Goal: Information Seeking & Learning: Learn about a topic

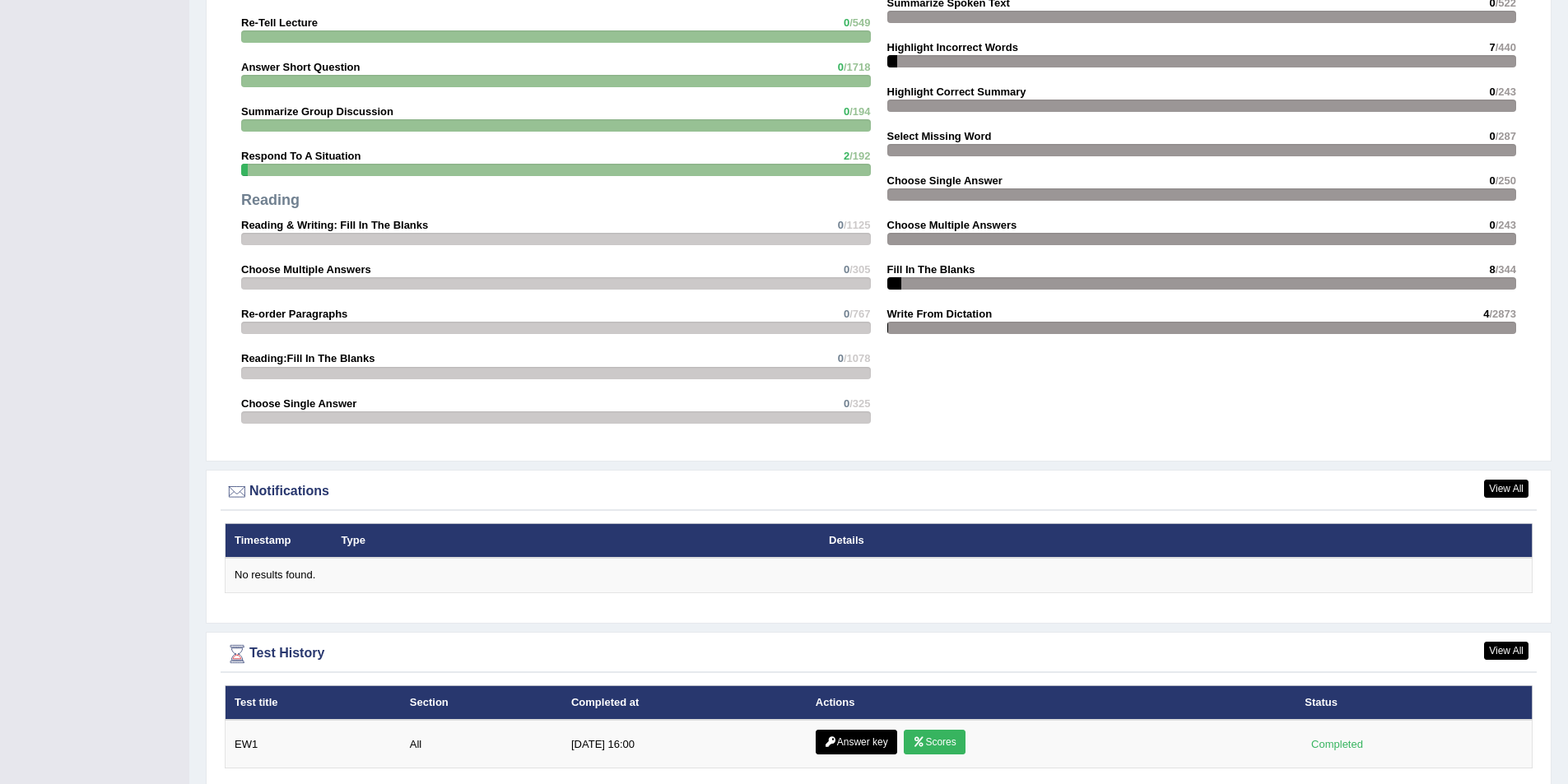
scroll to position [1608, 0]
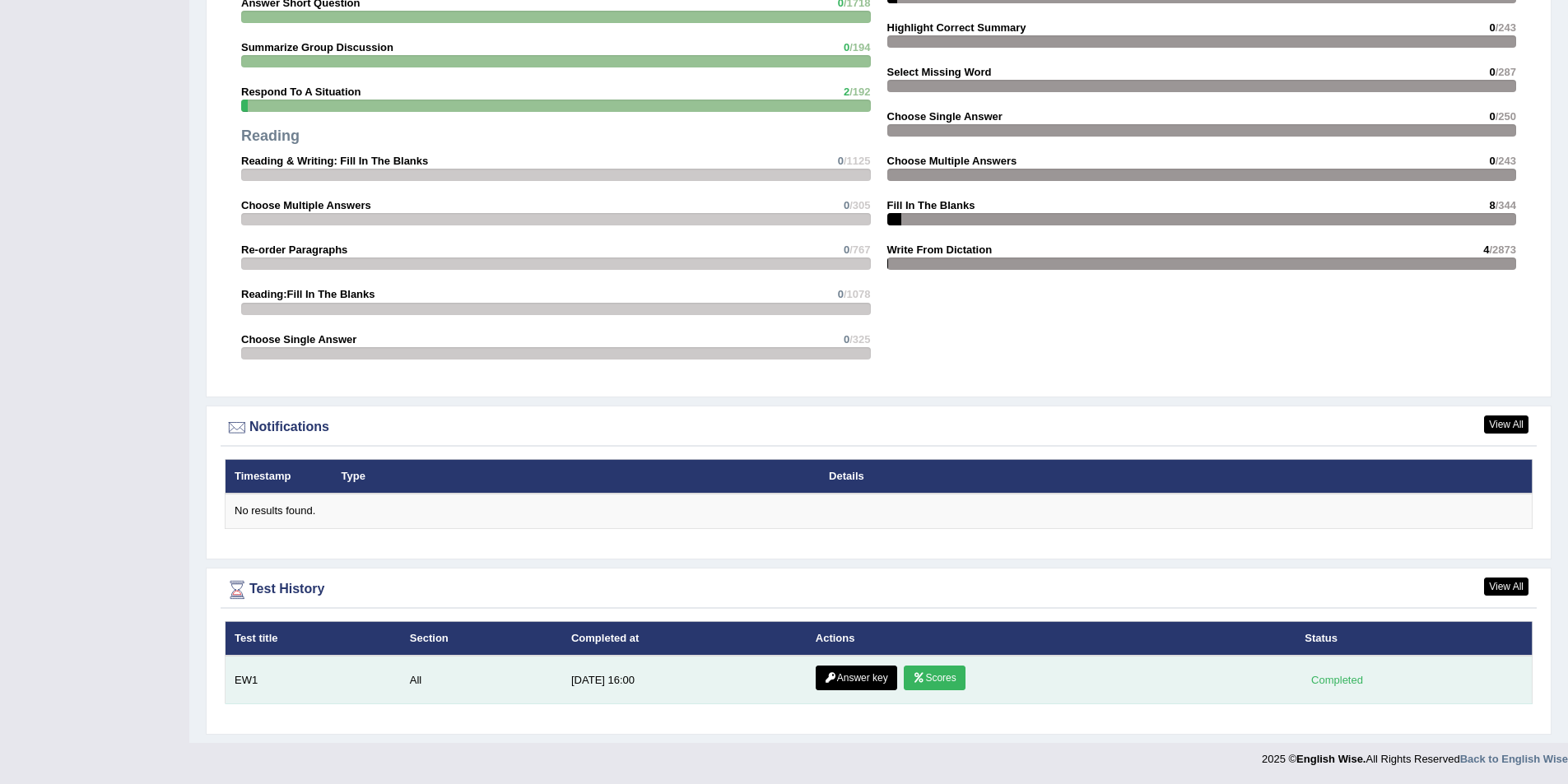
click at [939, 683] on link "Scores" at bounding box center [934, 678] width 61 height 25
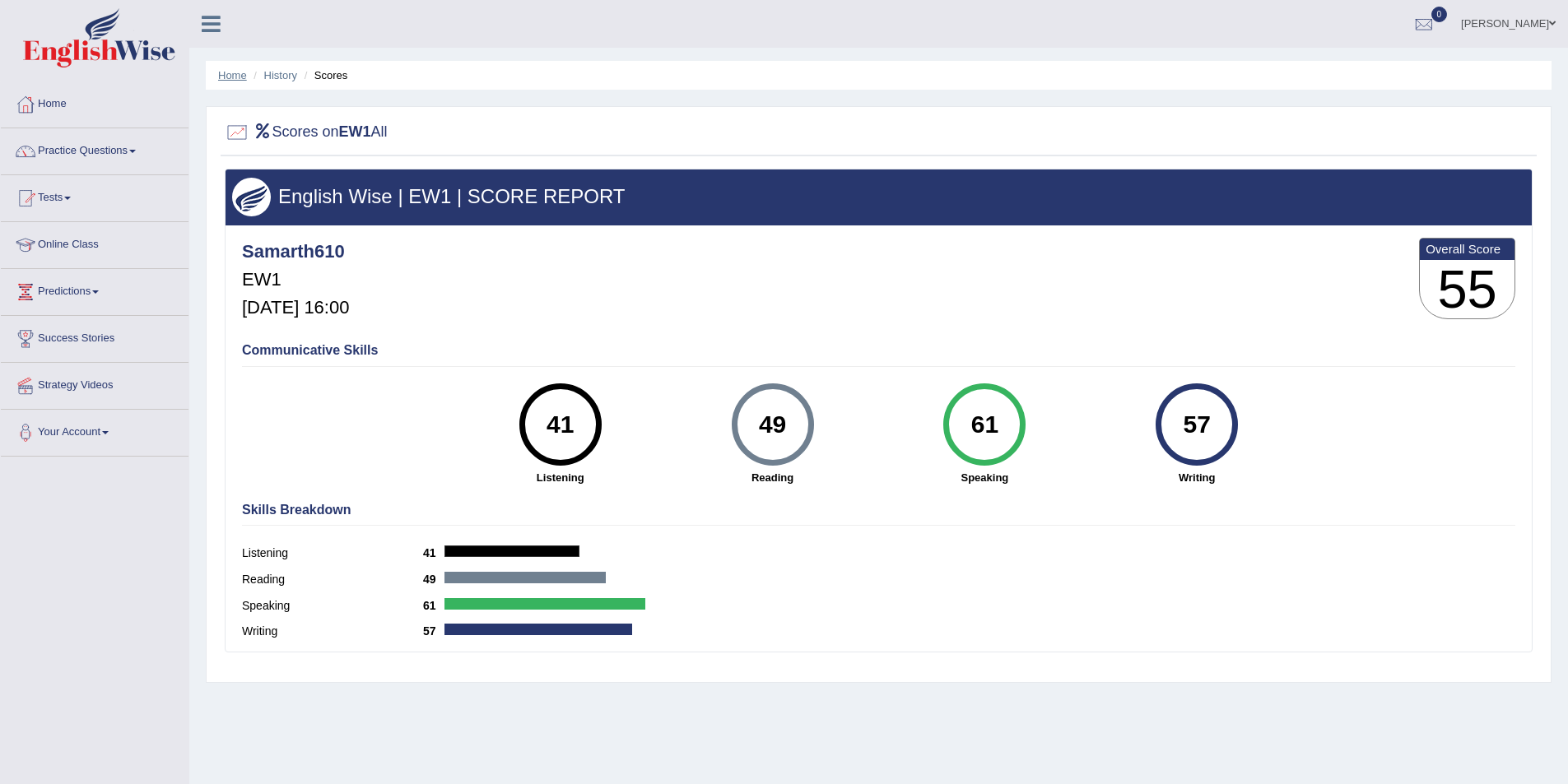
click at [233, 80] on link "Home" at bounding box center [233, 75] width 29 height 12
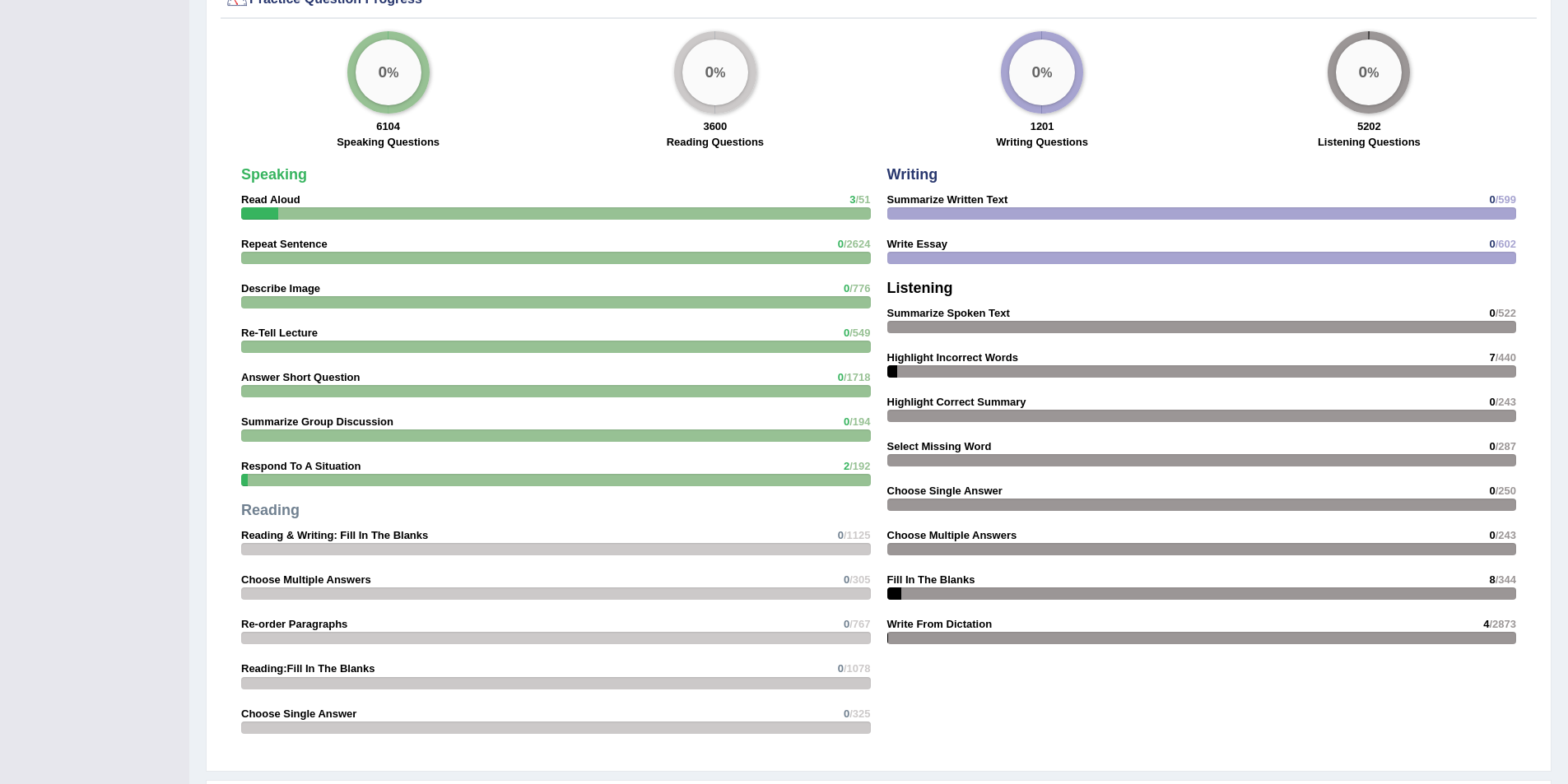
scroll to position [1608, 0]
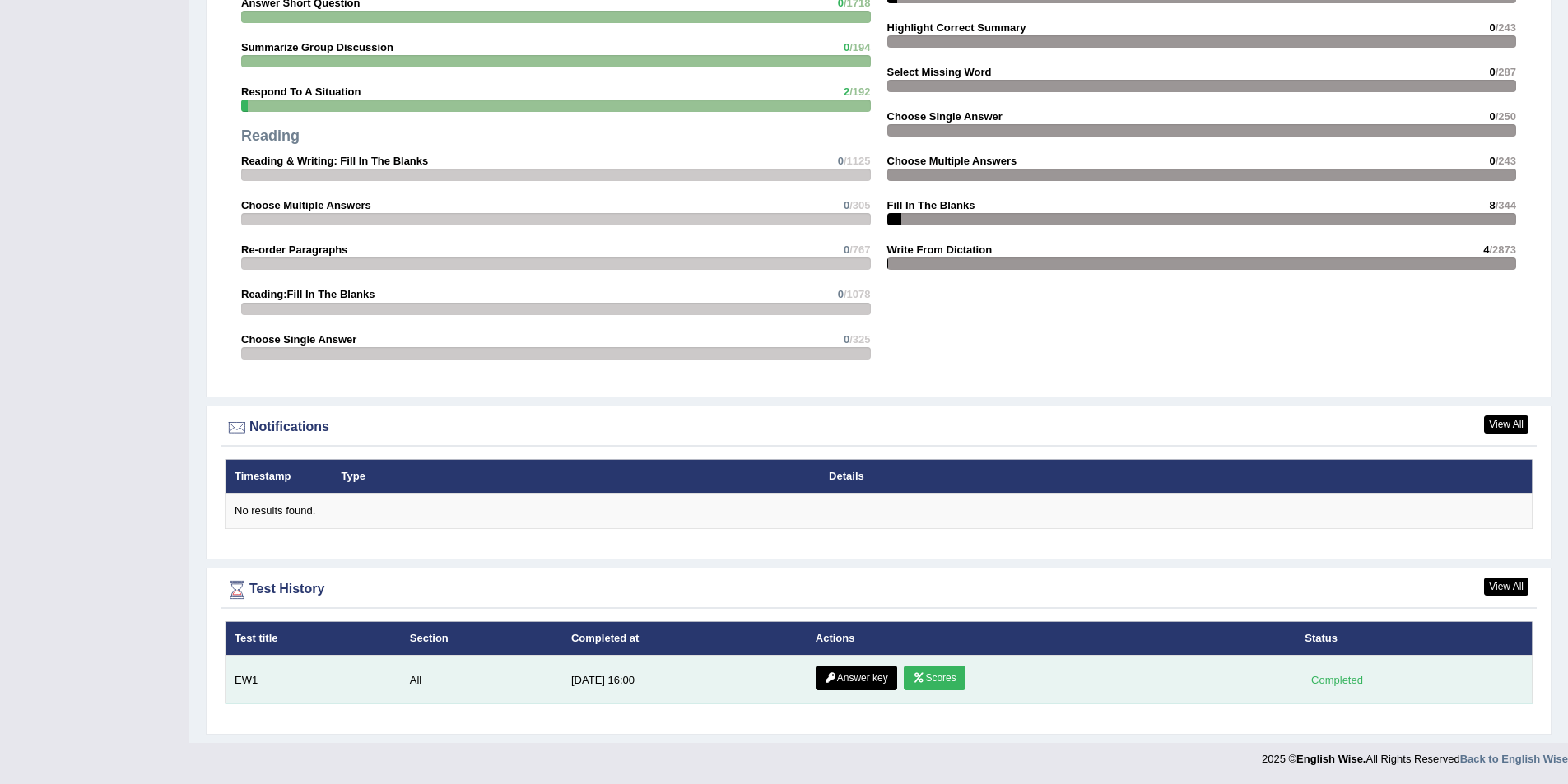
click at [953, 673] on link "Scores" at bounding box center [934, 678] width 61 height 25
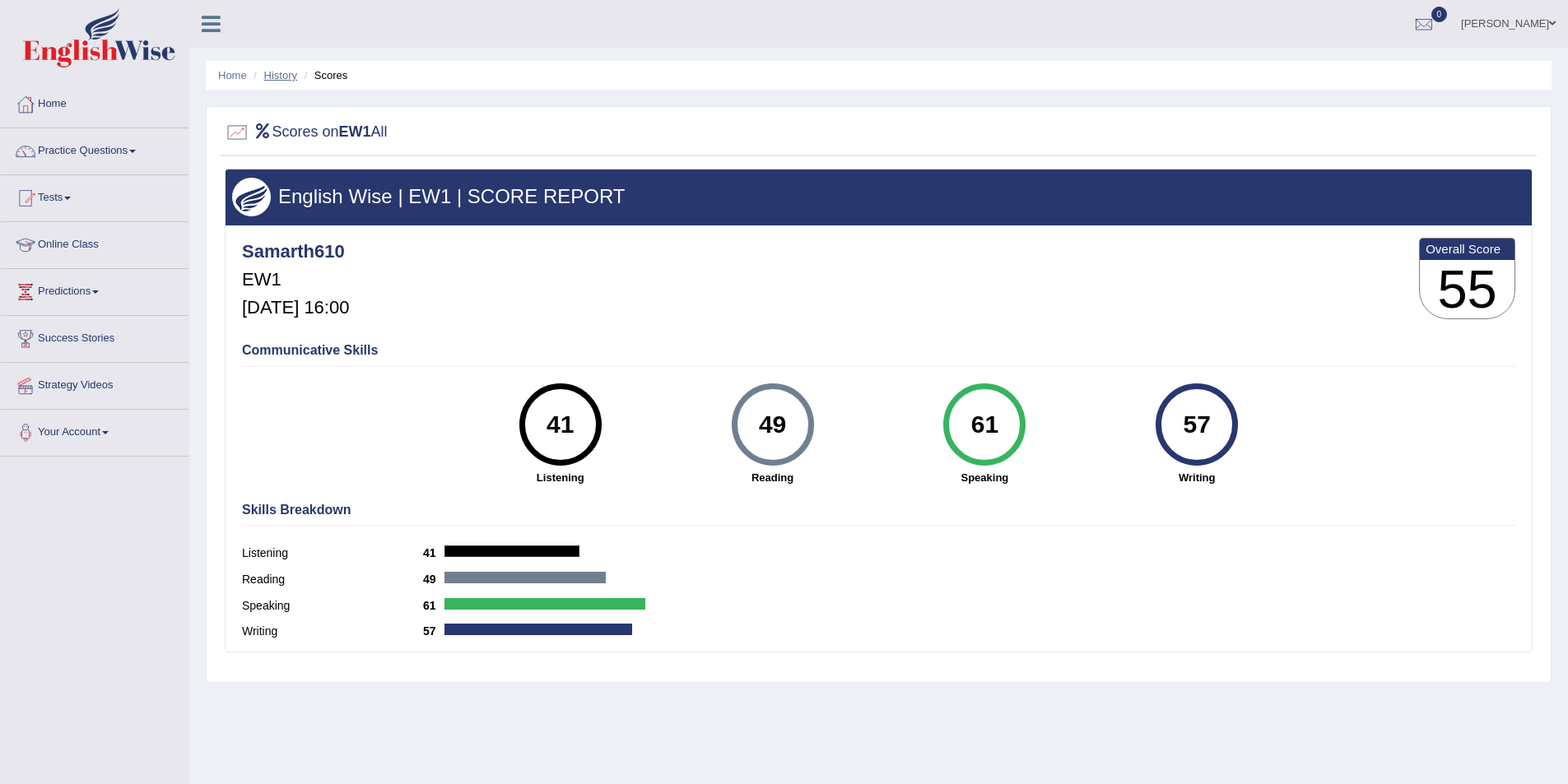
click at [287, 76] on link "History" at bounding box center [281, 75] width 33 height 12
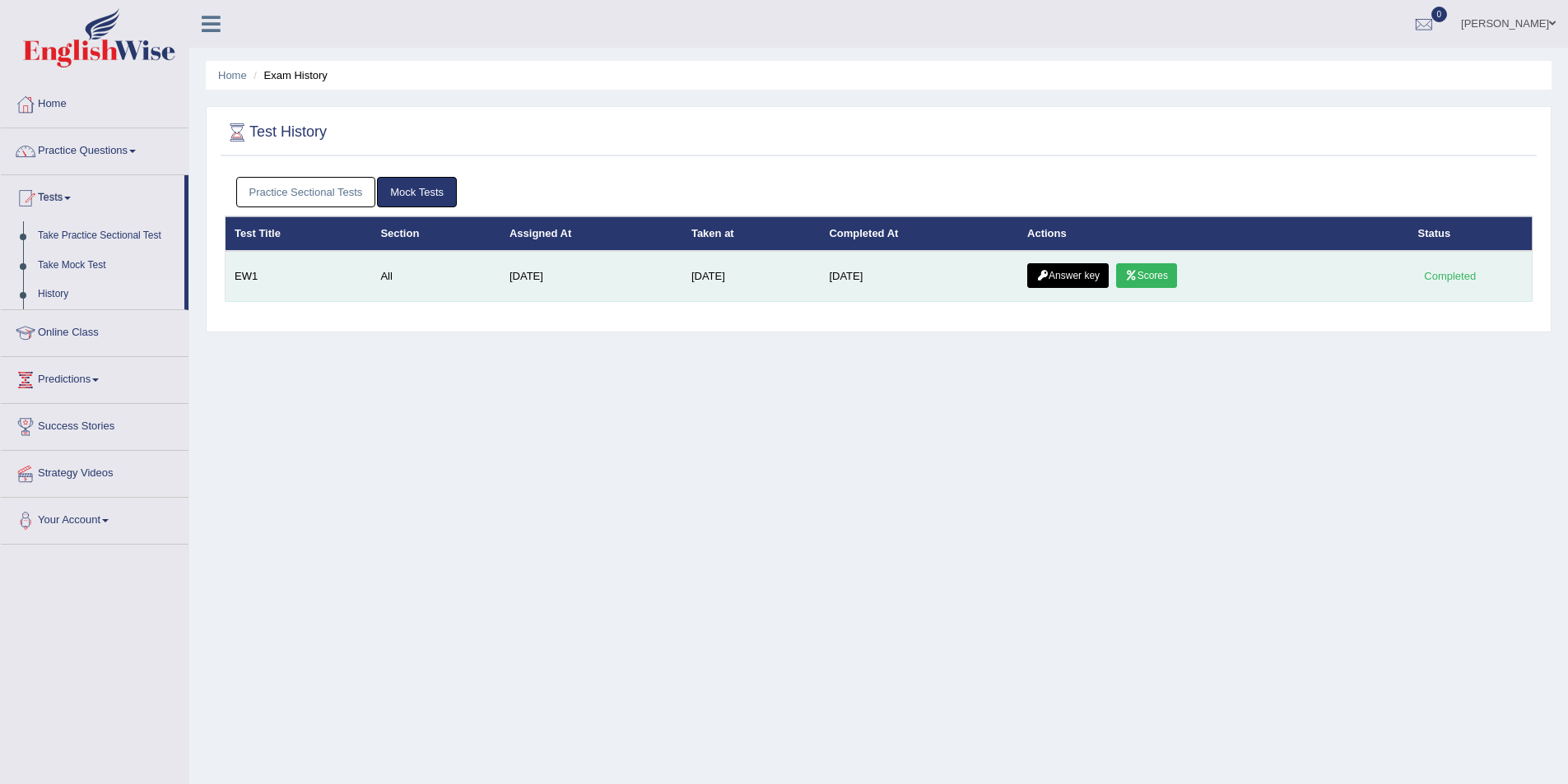
click at [1087, 283] on link "Answer key" at bounding box center [1068, 275] width 82 height 25
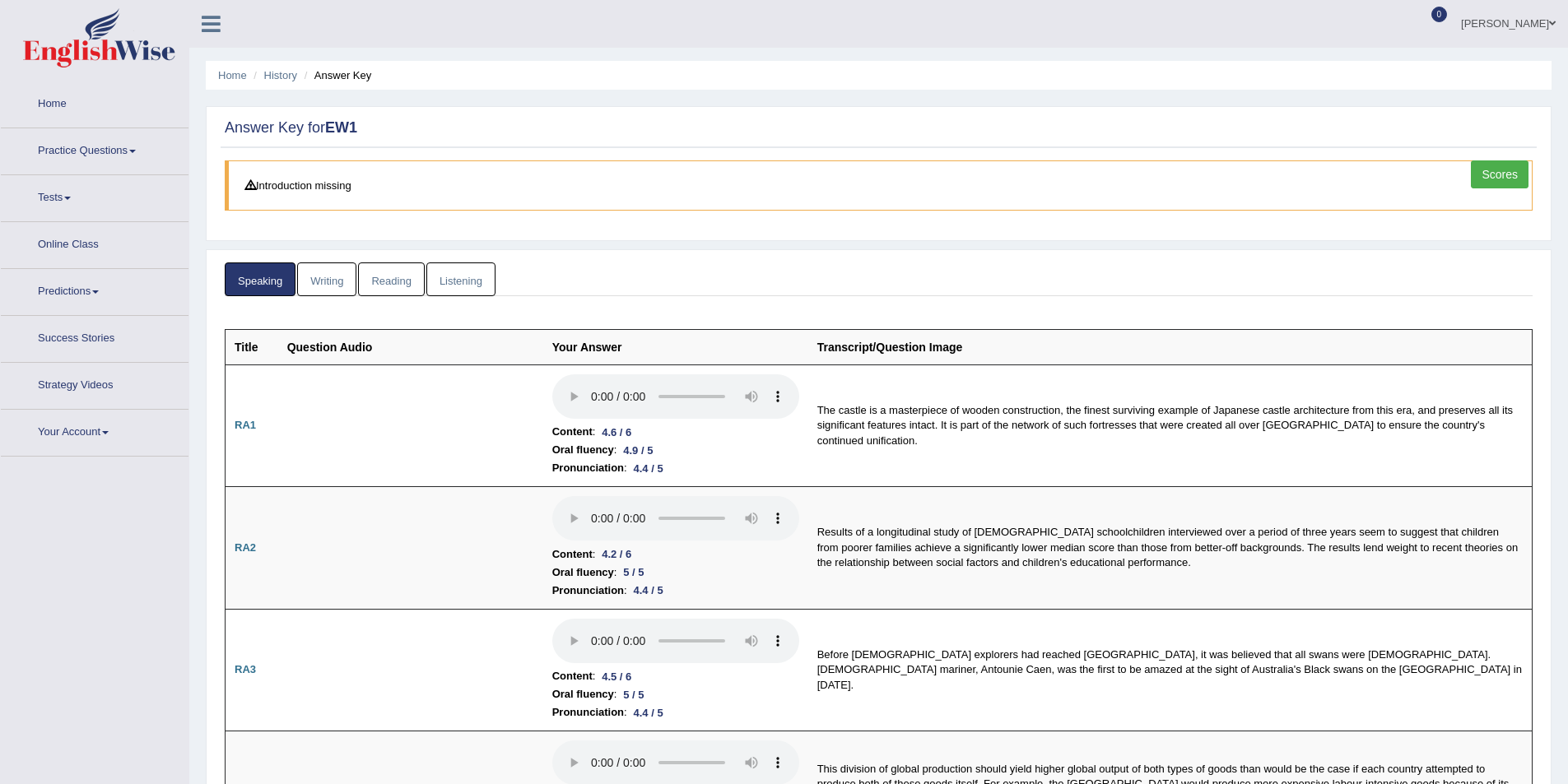
click at [329, 282] on link "Writing" at bounding box center [327, 279] width 60 height 33
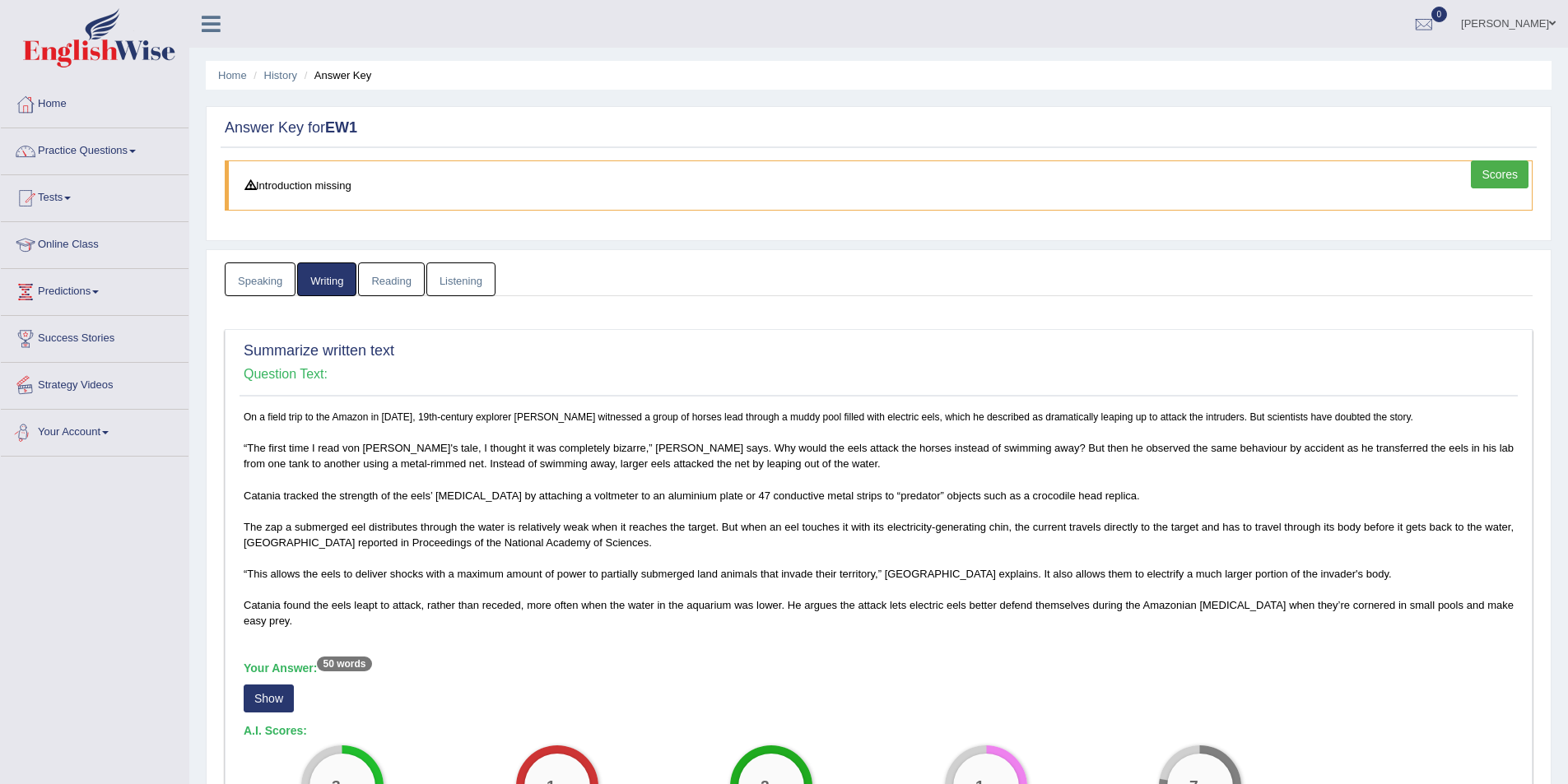
click at [254, 286] on link "Speaking" at bounding box center [260, 279] width 71 height 33
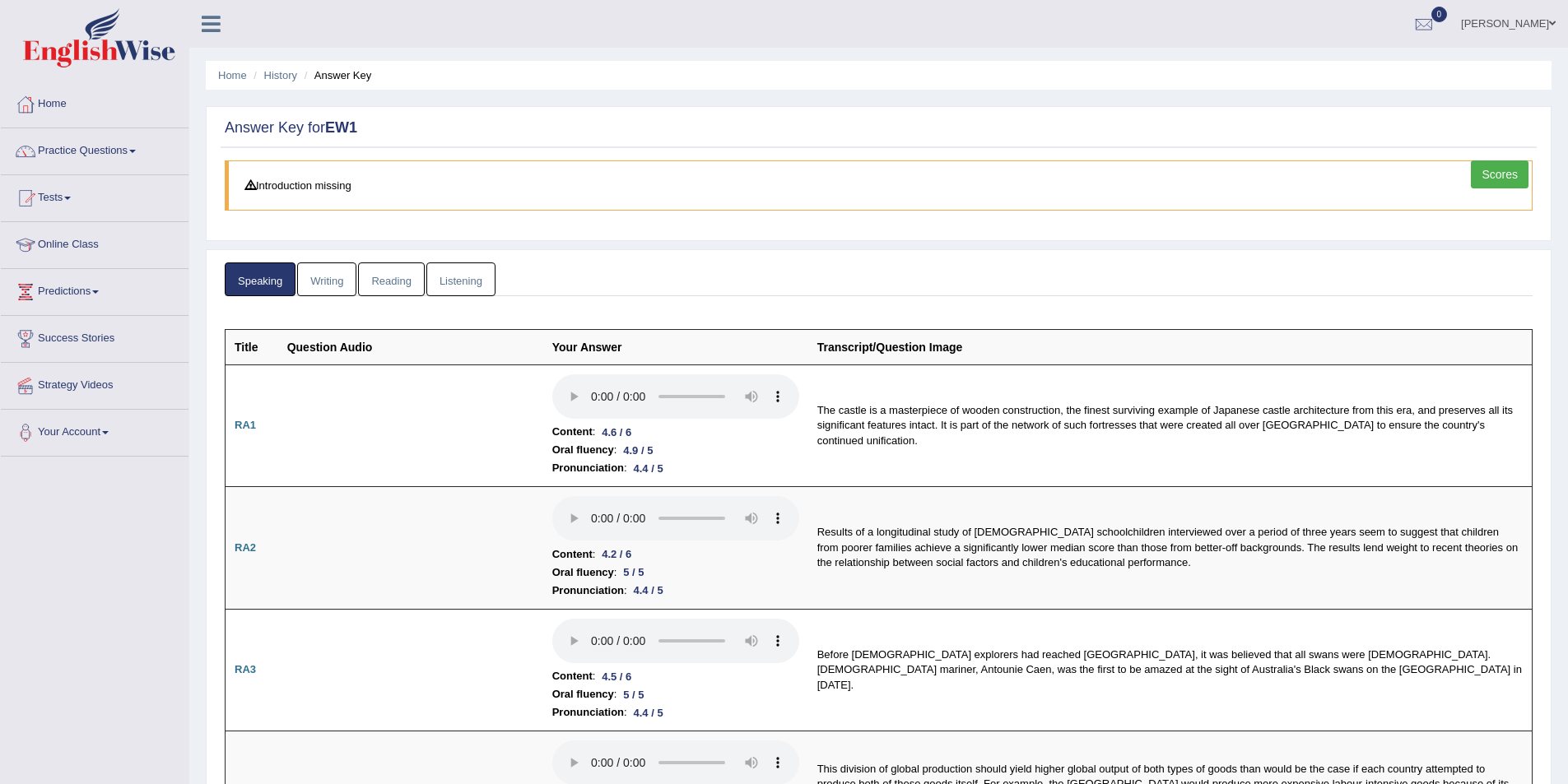
click at [1531, 26] on link "samarth" at bounding box center [1508, 21] width 119 height 43
click at [1453, 207] on link "Log out" at bounding box center [1478, 213] width 178 height 38
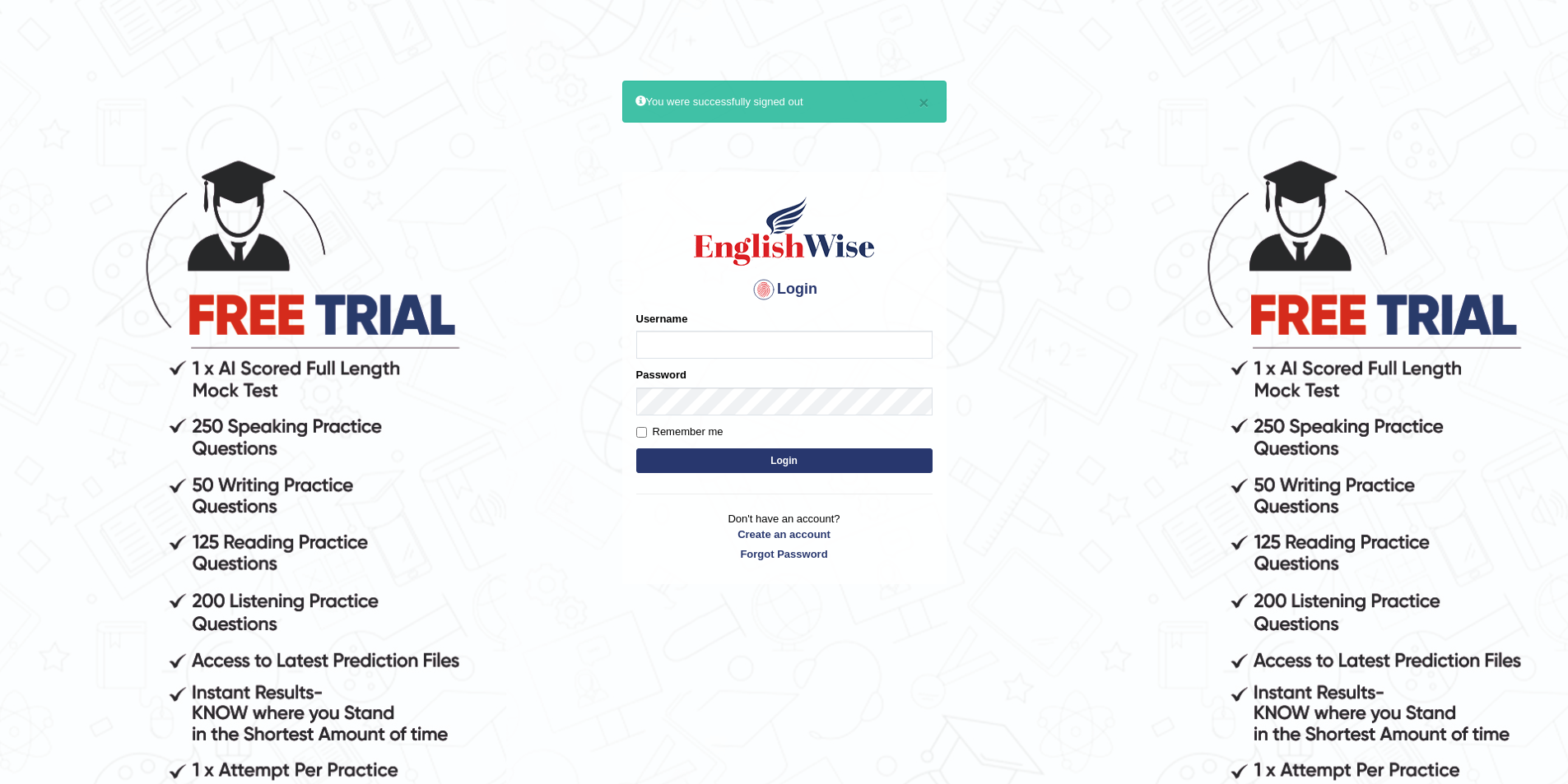
click at [753, 353] on input "Username" at bounding box center [784, 345] width 297 height 28
type input "Biagc"
click at [636, 448] on button "Login" at bounding box center [784, 460] width 297 height 25
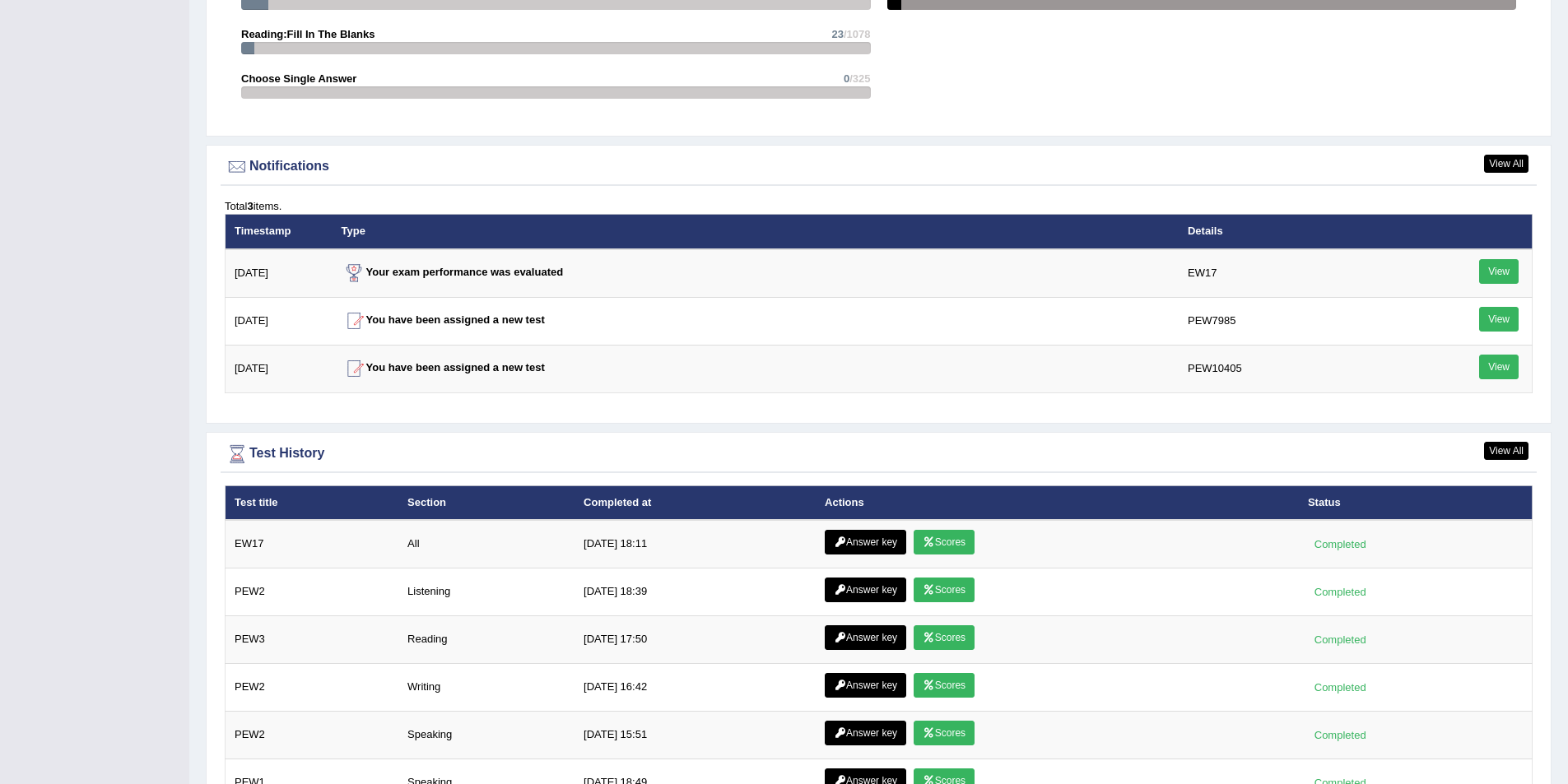
scroll to position [2057, 0]
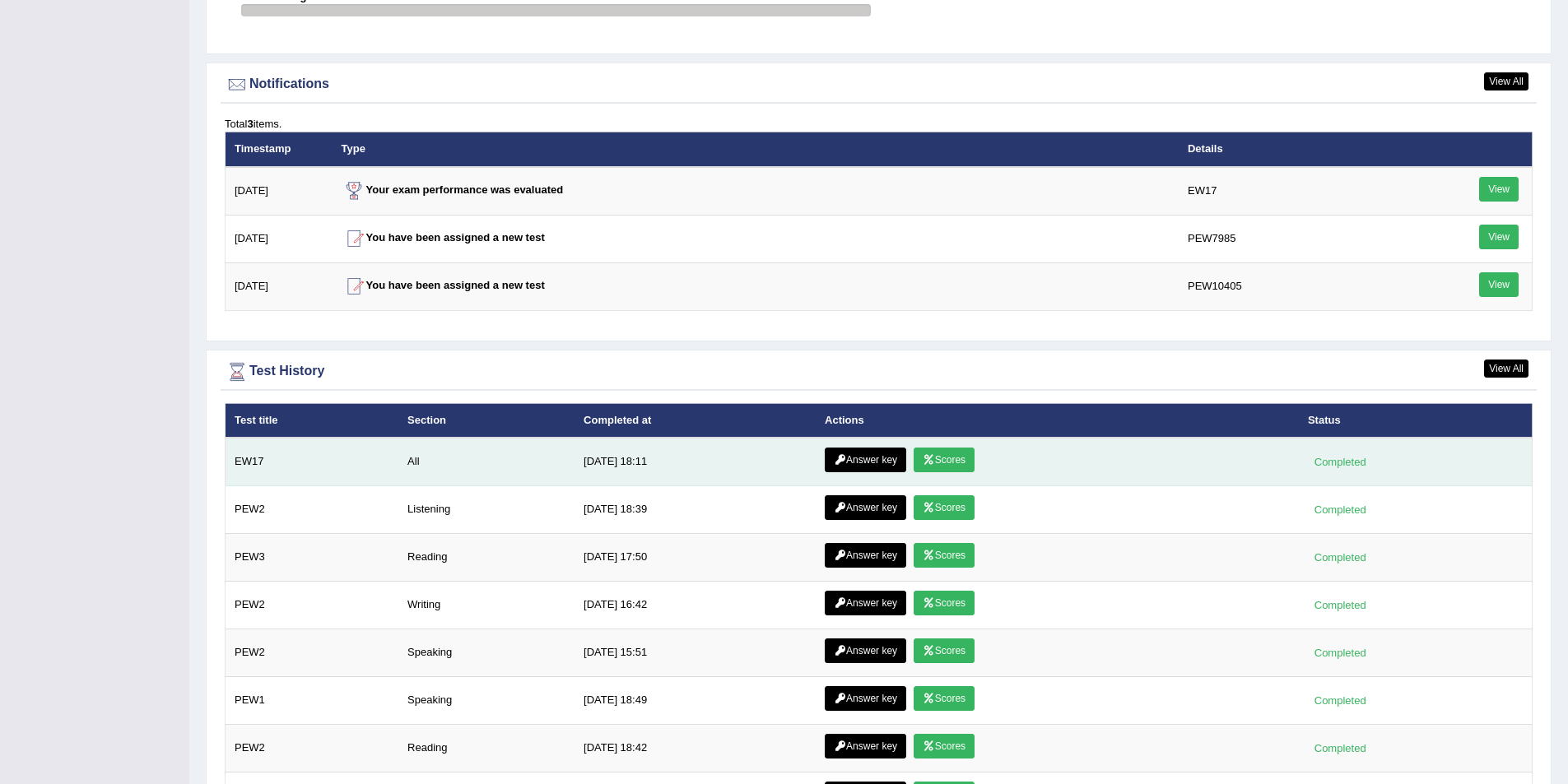
click at [953, 460] on link "Scores" at bounding box center [943, 460] width 61 height 25
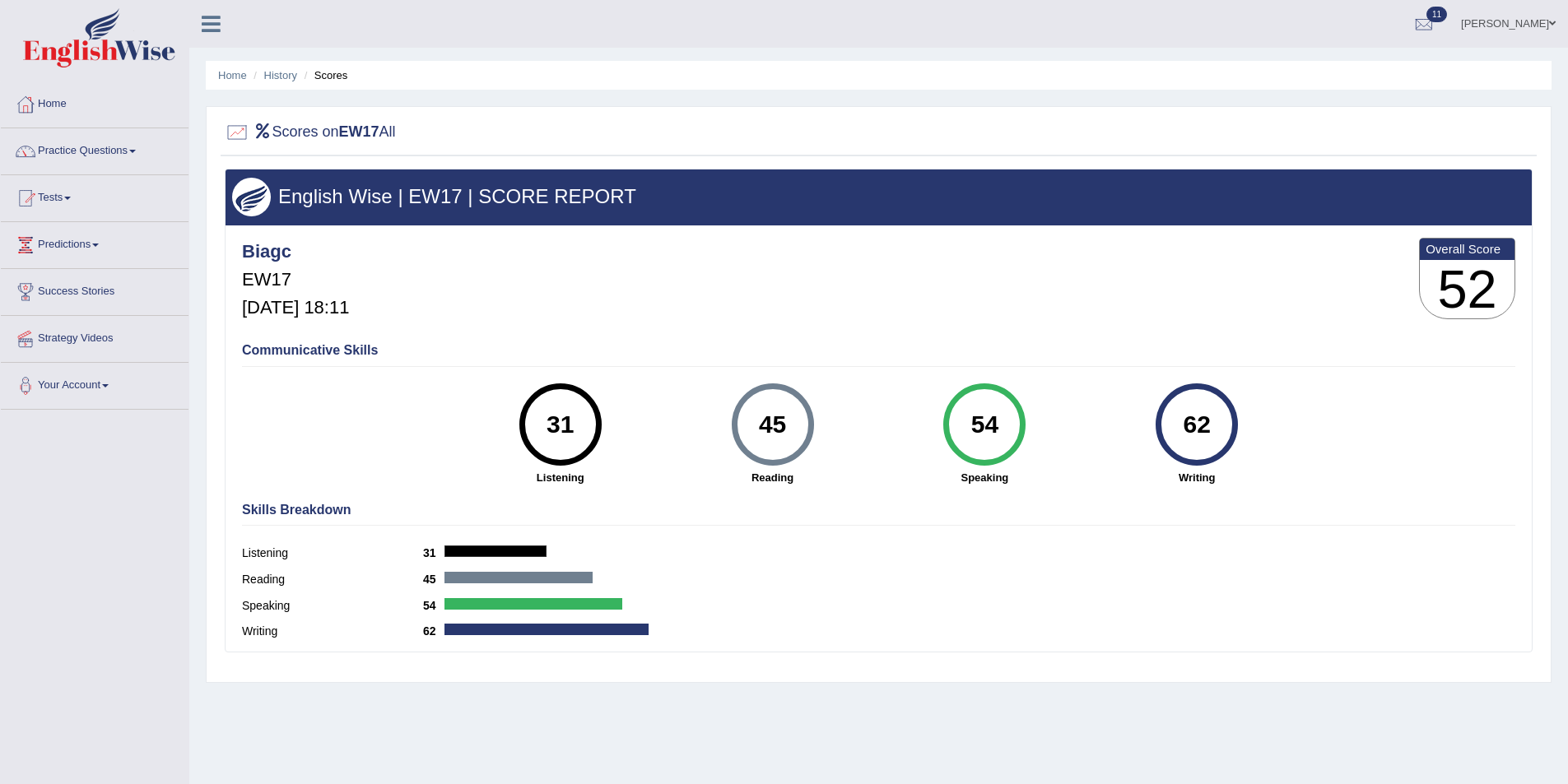
click at [599, 395] on div "31 Listening" at bounding box center [561, 434] width 212 height 102
click at [976, 400] on div "54" at bounding box center [984, 424] width 60 height 69
click at [982, 418] on div "54" at bounding box center [984, 424] width 60 height 69
click at [992, 423] on div "54" at bounding box center [984, 424] width 60 height 69
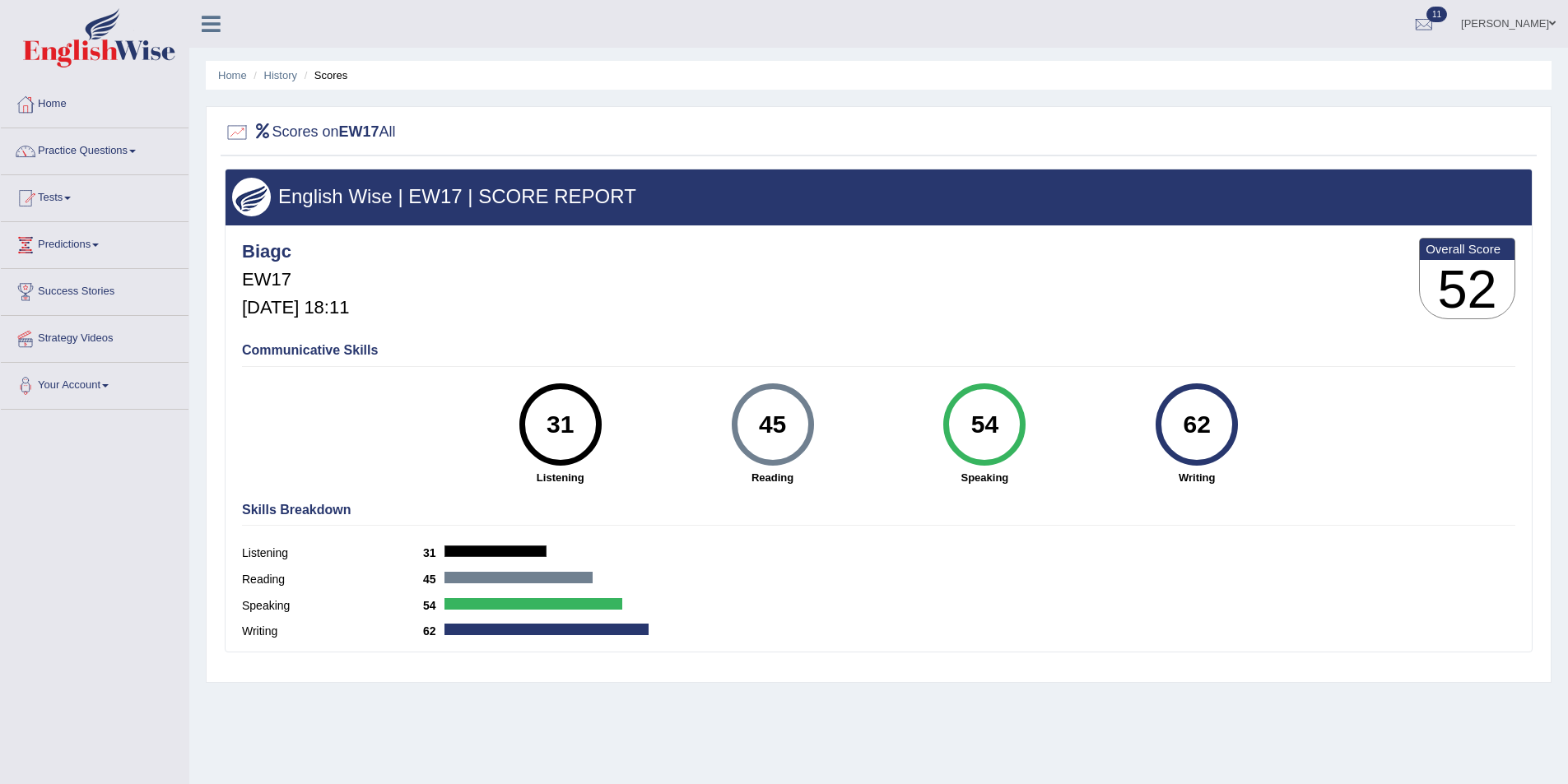
click at [562, 424] on div "31" at bounding box center [560, 424] width 60 height 69
click at [802, 437] on div "45" at bounding box center [773, 424] width 82 height 82
click at [275, 69] on link "History" at bounding box center [281, 75] width 33 height 12
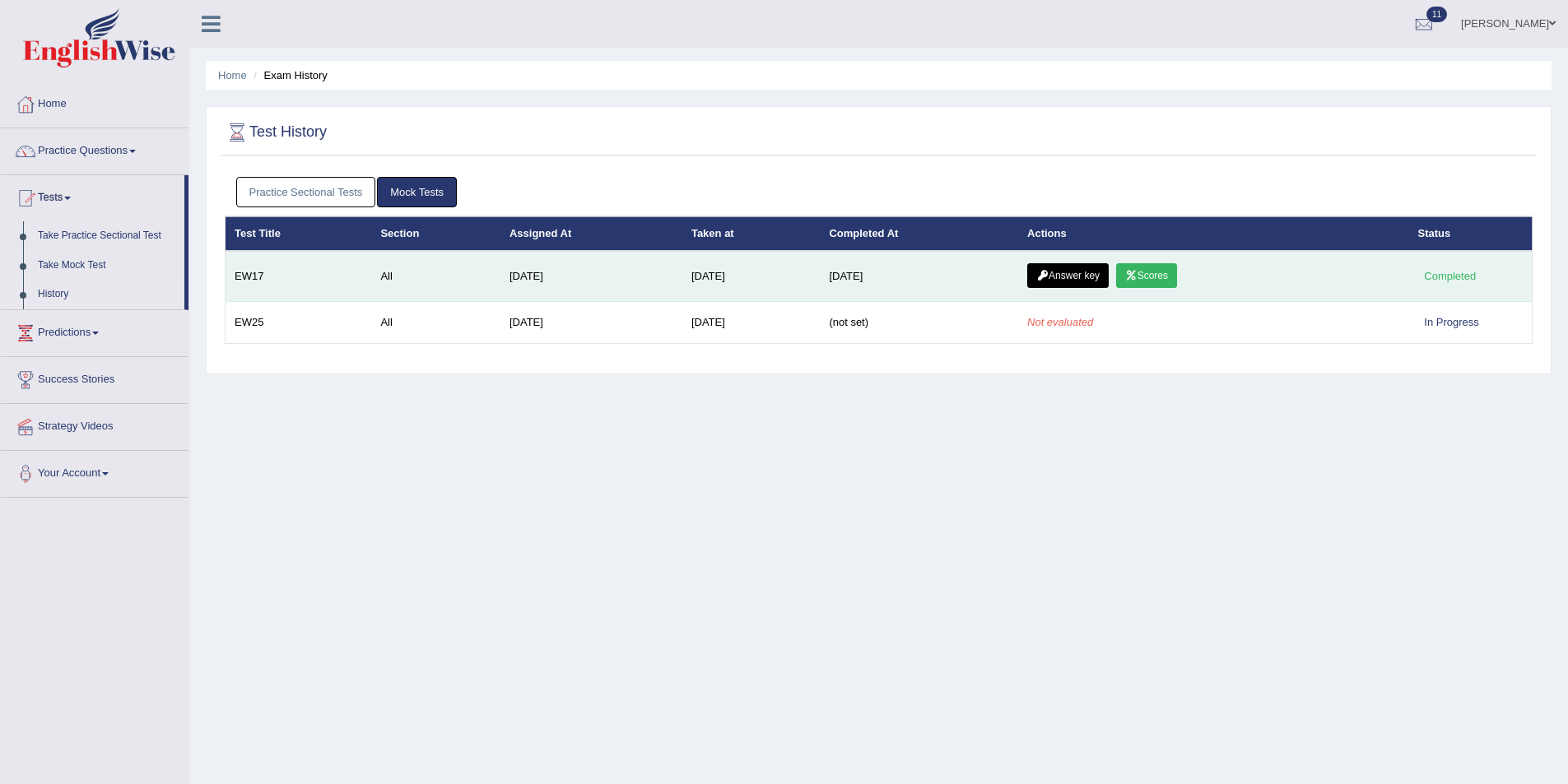
click at [1079, 260] on td "Answer key Scores" at bounding box center [1214, 276] width 390 height 51
click at [1080, 268] on link "Answer key" at bounding box center [1068, 275] width 82 height 25
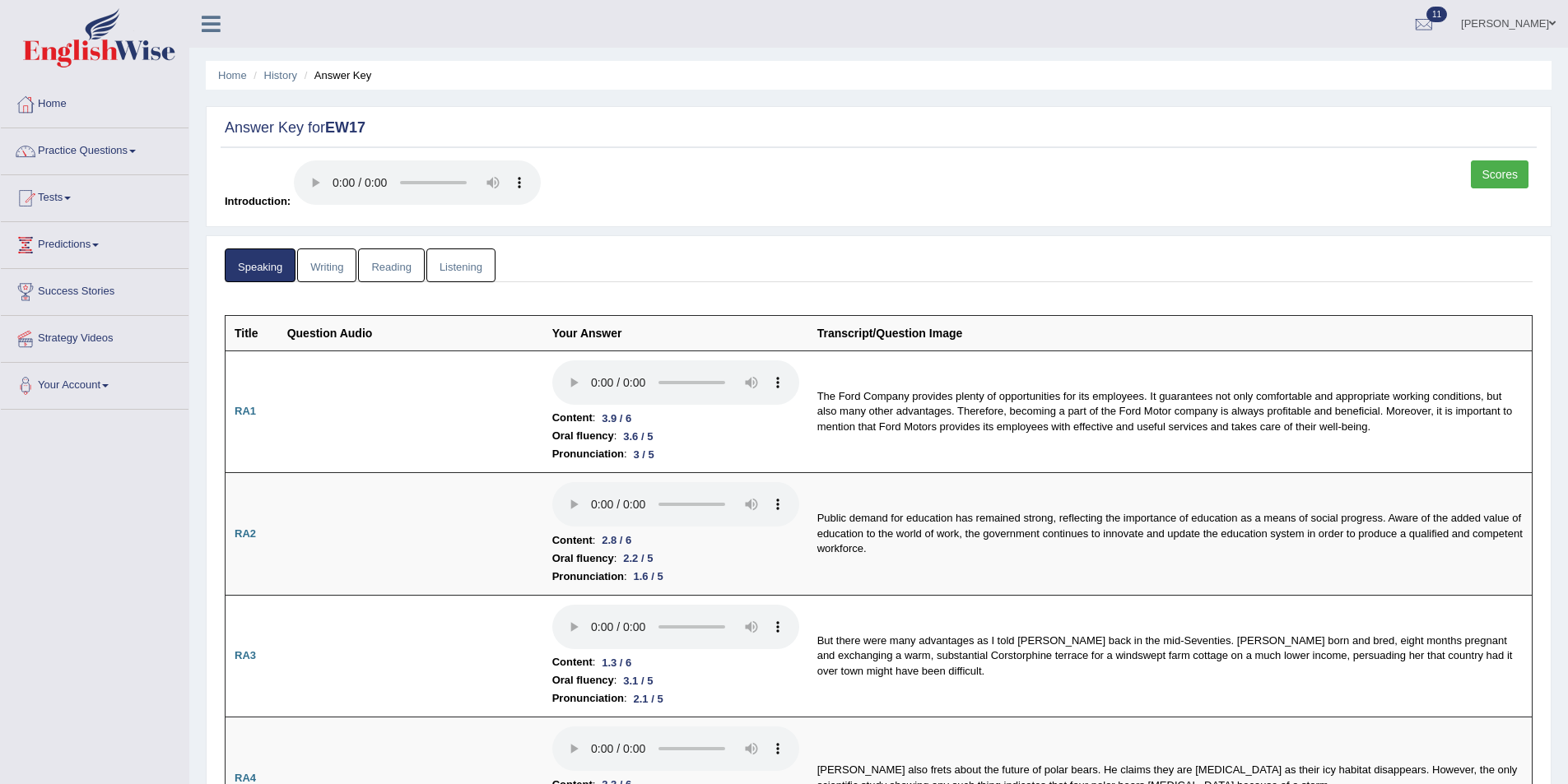
click at [340, 271] on link "Writing" at bounding box center [327, 265] width 60 height 33
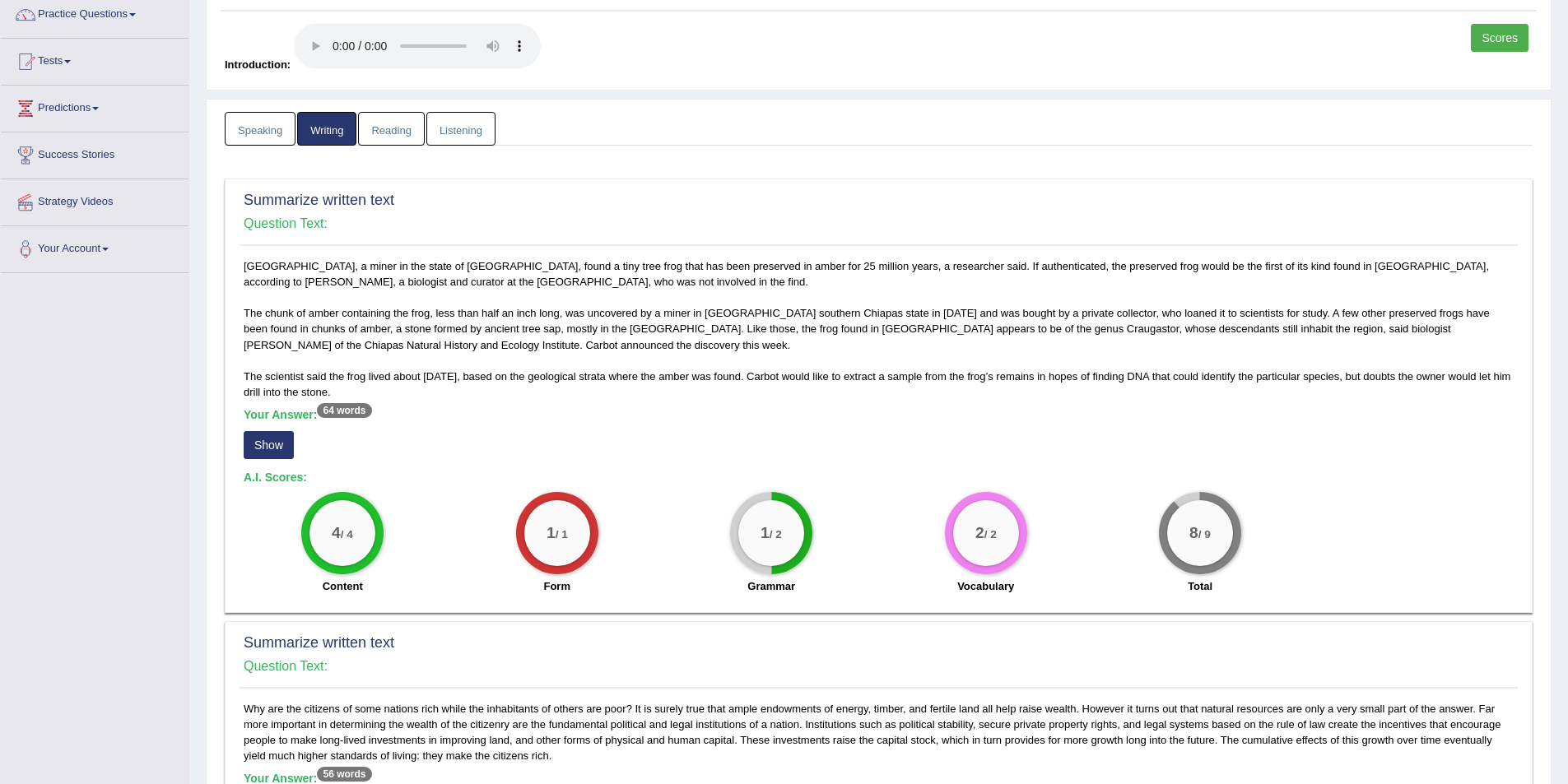
scroll to position [165, 0]
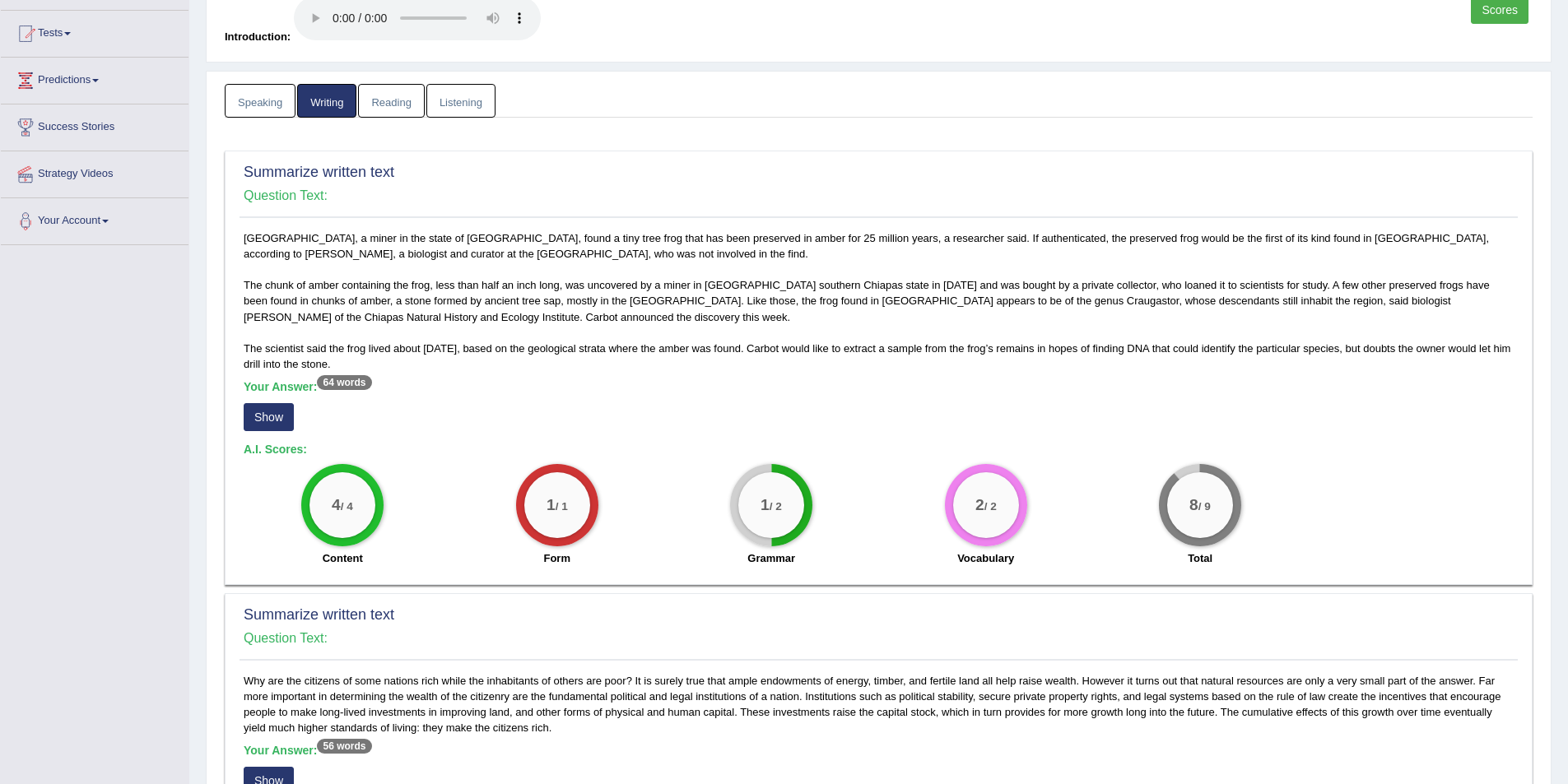
click at [259, 416] on button "Show" at bounding box center [268, 417] width 50 height 28
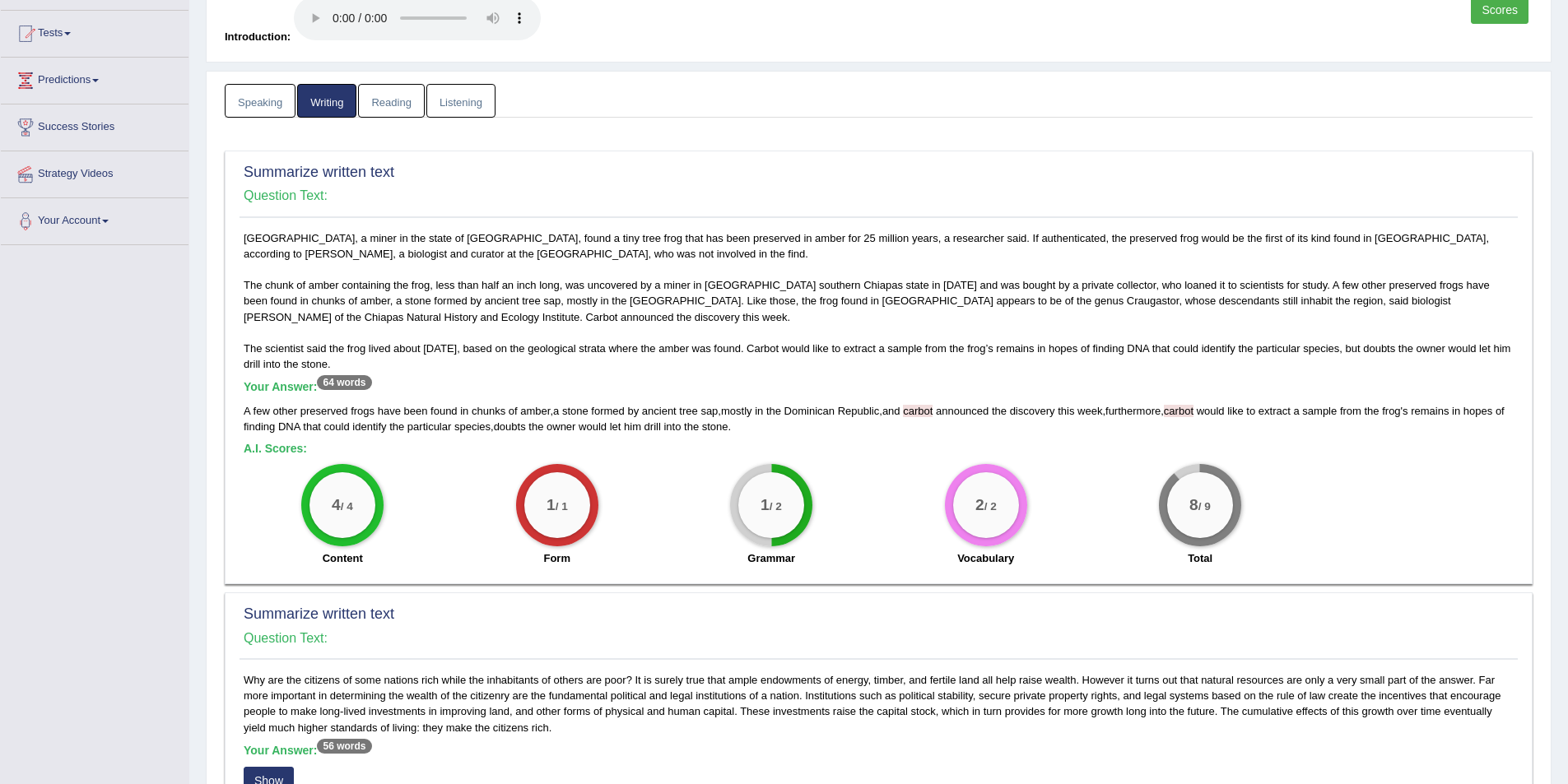
drag, startPoint x: 930, startPoint y: 407, endPoint x: 902, endPoint y: 442, distance: 44.8
click at [902, 442] on div "Mexico City, a miner in the state of Chiapas, found a tiny tree frog that has b…" at bounding box center [878, 403] width 1278 height 345
drag, startPoint x: 808, startPoint y: 347, endPoint x: 850, endPoint y: 350, distance: 42.1
click at [850, 350] on div "Mexico City, a miner in the state of Chiapas, found a tiny tree frog that has b…" at bounding box center [878, 403] width 1278 height 345
click at [836, 374] on div "Mexico City, a miner in the state of Chiapas, found a tiny tree frog that has b…" at bounding box center [878, 403] width 1278 height 345
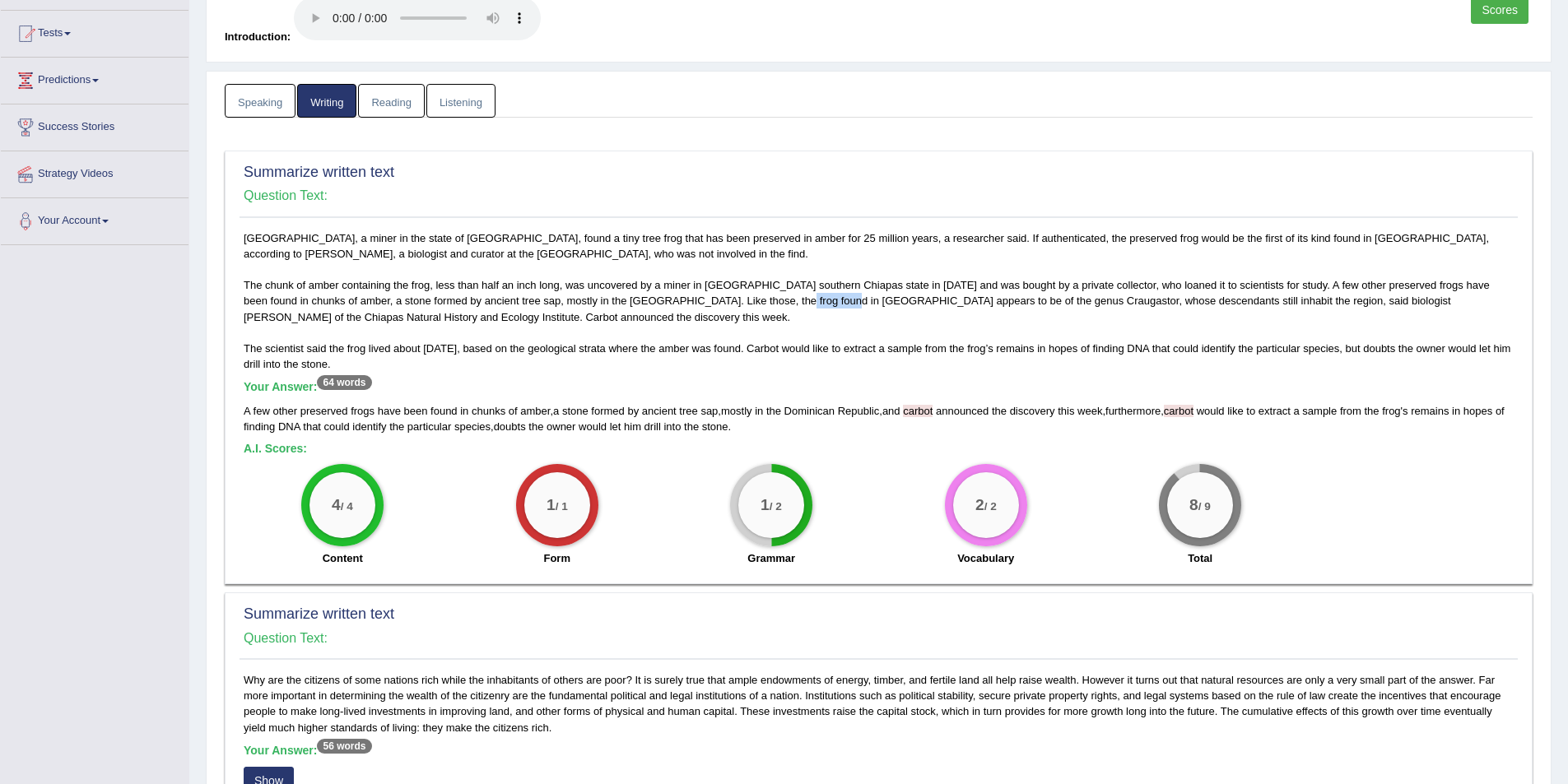
drag, startPoint x: 798, startPoint y: 301, endPoint x: 748, endPoint y: 300, distance: 50.0
click at [748, 300] on div "Mexico City, a miner in the state of Chiapas, found a tiny tree frog that has b…" at bounding box center [878, 403] width 1278 height 345
click at [818, 338] on div "Mexico City, a miner in the state of Chiapas, found a tiny tree frog that has b…" at bounding box center [878, 403] width 1278 height 345
drag, startPoint x: 909, startPoint y: 410, endPoint x: 943, endPoint y: 412, distance: 34.1
click at [943, 412] on div "A few other preserved frogs have been found in chunks of amber , a stone formed…" at bounding box center [879, 419] width 1271 height 32
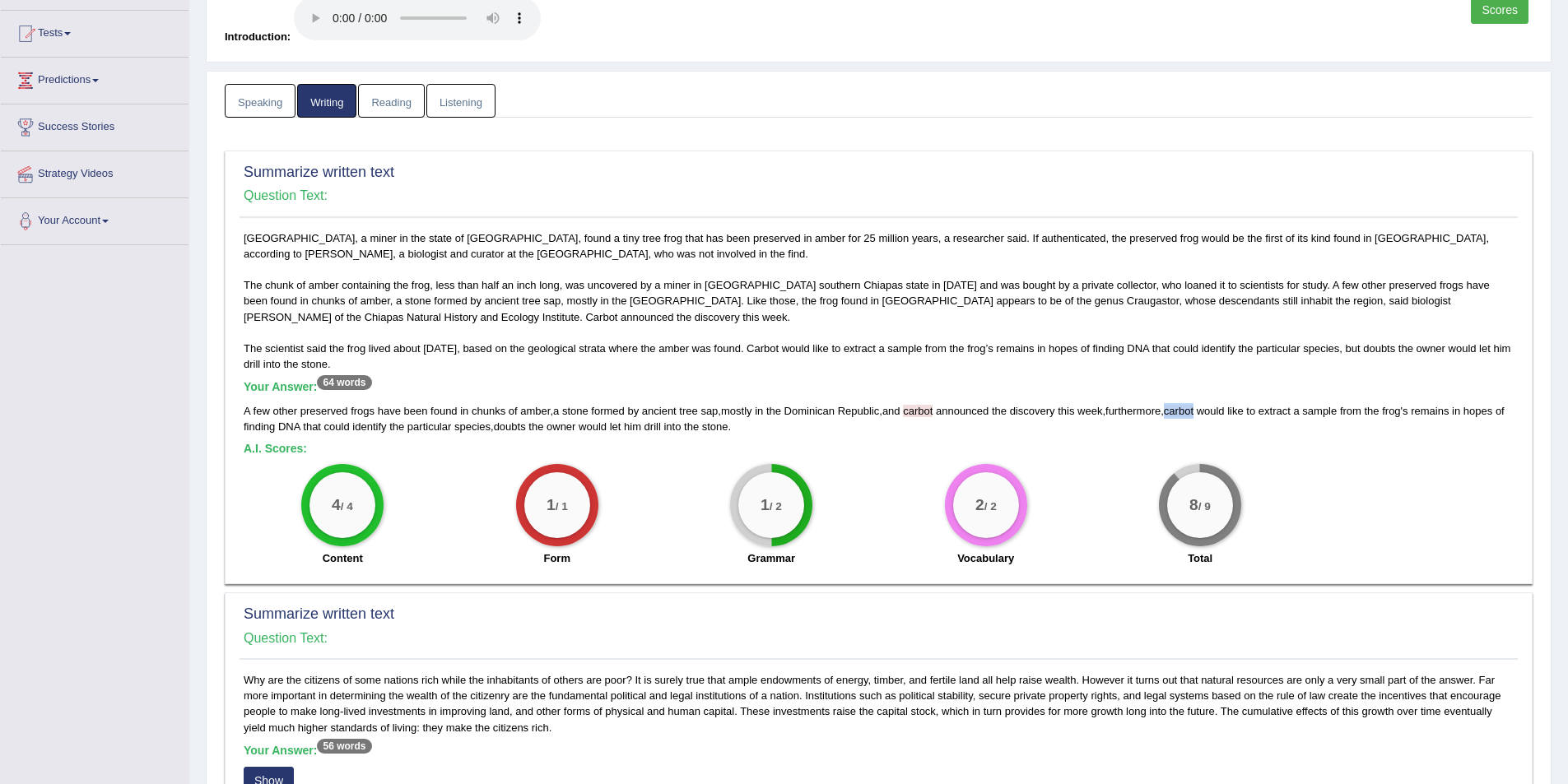
drag, startPoint x: 1207, startPoint y: 409, endPoint x: 1179, endPoint y: 408, distance: 28.0
click at [1179, 408] on span "carbot" at bounding box center [1179, 411] width 30 height 12
click at [1150, 377] on div "Mexico City, a miner in the state of Chiapas, found a tiny tree frog that has b…" at bounding box center [878, 403] width 1278 height 345
click at [1192, 411] on span "carbot" at bounding box center [1179, 411] width 30 height 12
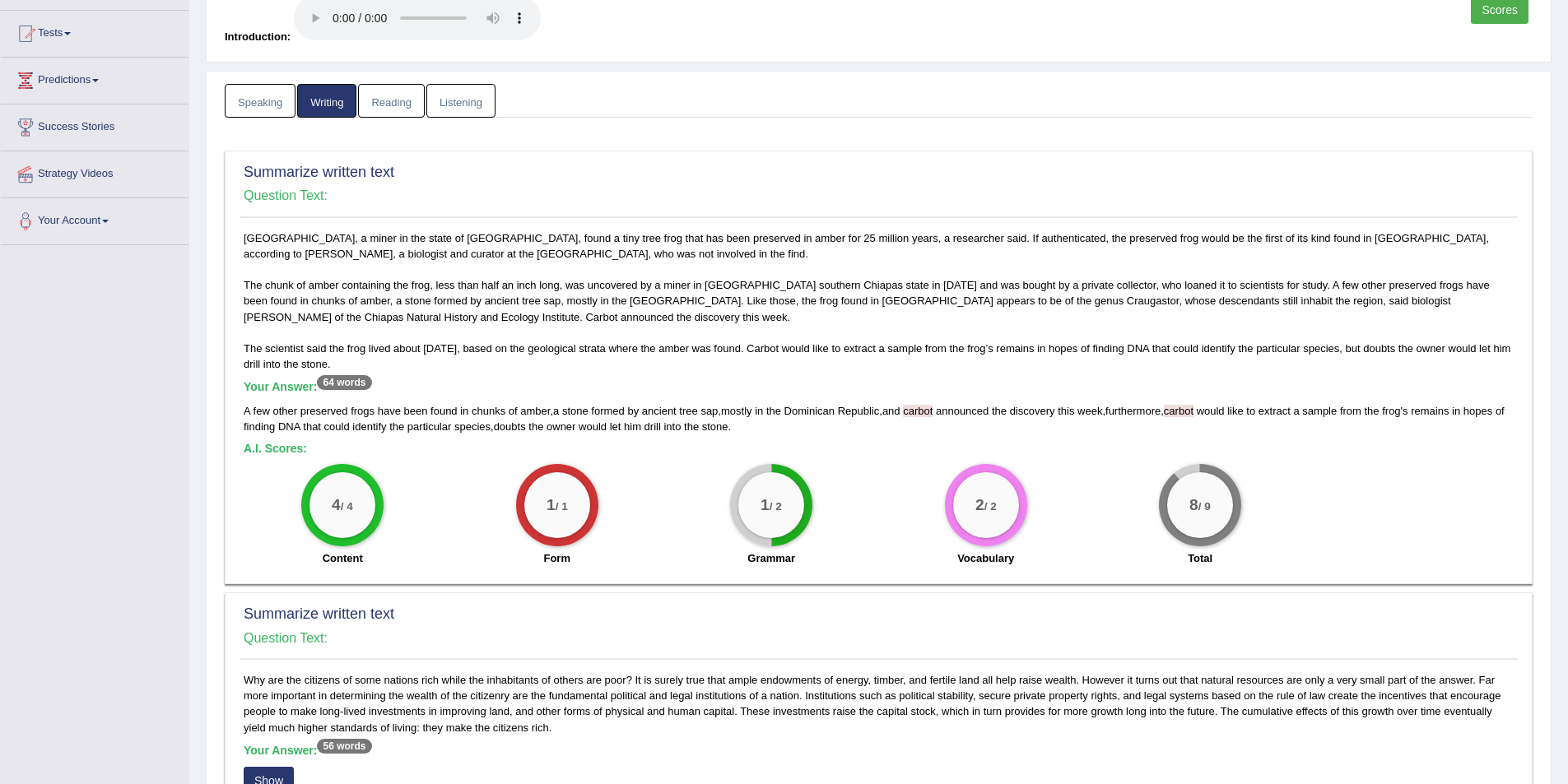
click at [1224, 441] on div "Mexico City, a miner in the state of Chiapas, found a tiny tree frog that has b…" at bounding box center [878, 403] width 1278 height 345
drag, startPoint x: 912, startPoint y: 410, endPoint x: 941, endPoint y: 410, distance: 29.0
click at [941, 410] on div "A few other preserved frogs have been found in chunks of amber , a stone formed…" at bounding box center [879, 419] width 1271 height 32
click at [1193, 411] on span "carbot" at bounding box center [1179, 411] width 30 height 12
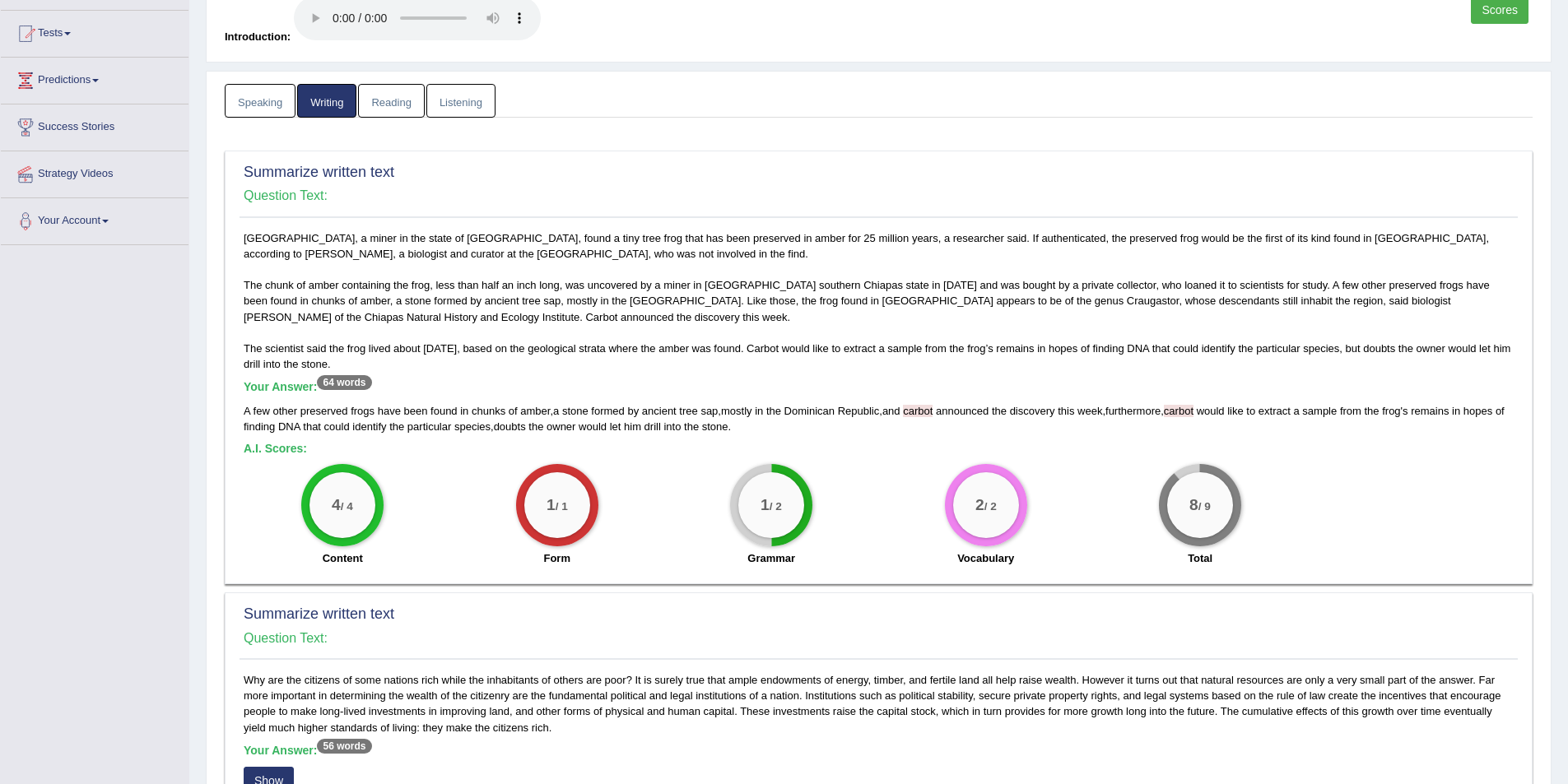
click at [1100, 436] on div "Mexico City, a miner in the state of Chiapas, found a tiny tree frog that has b…" at bounding box center [878, 403] width 1278 height 345
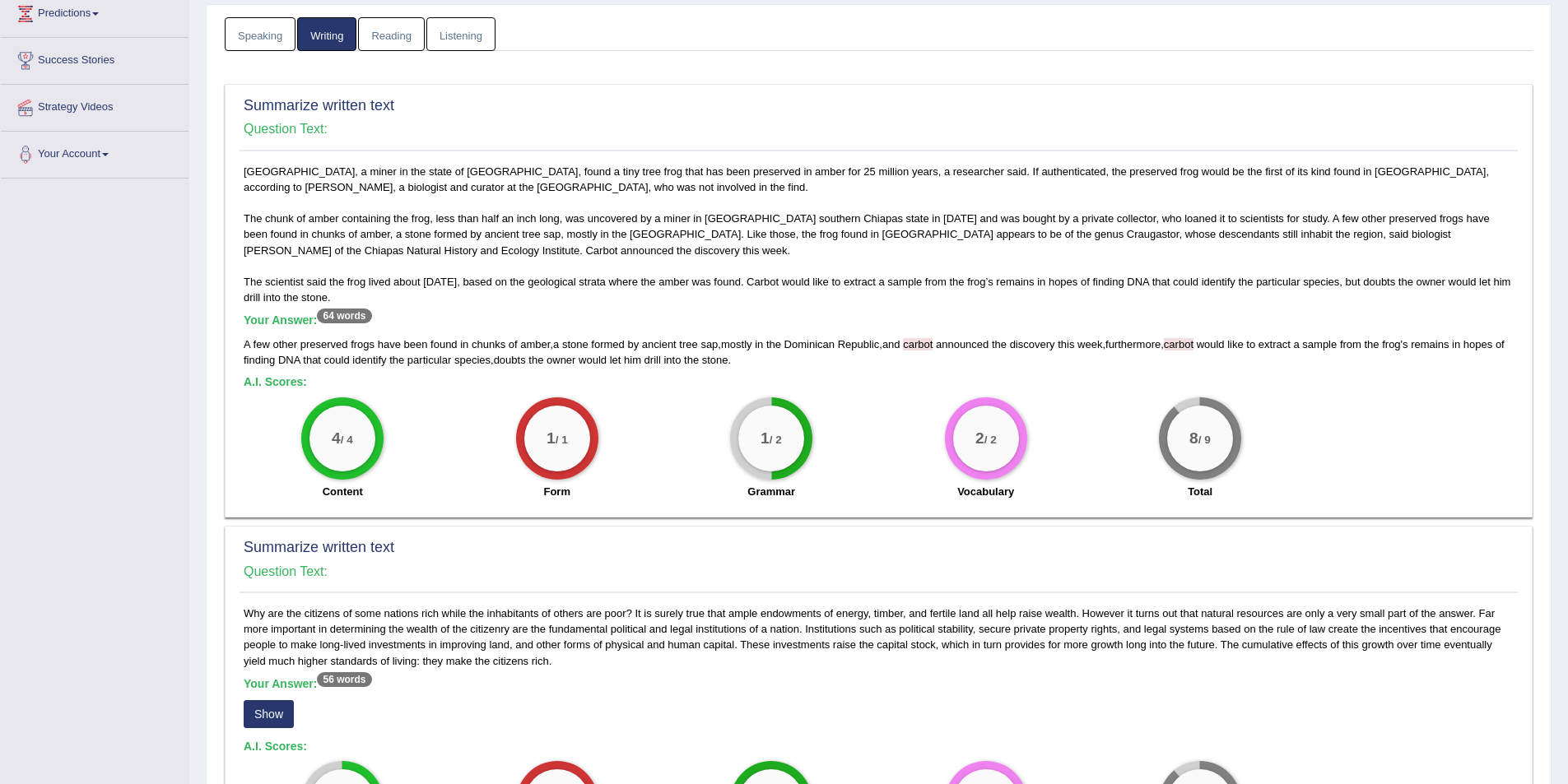
scroll to position [329, 0]
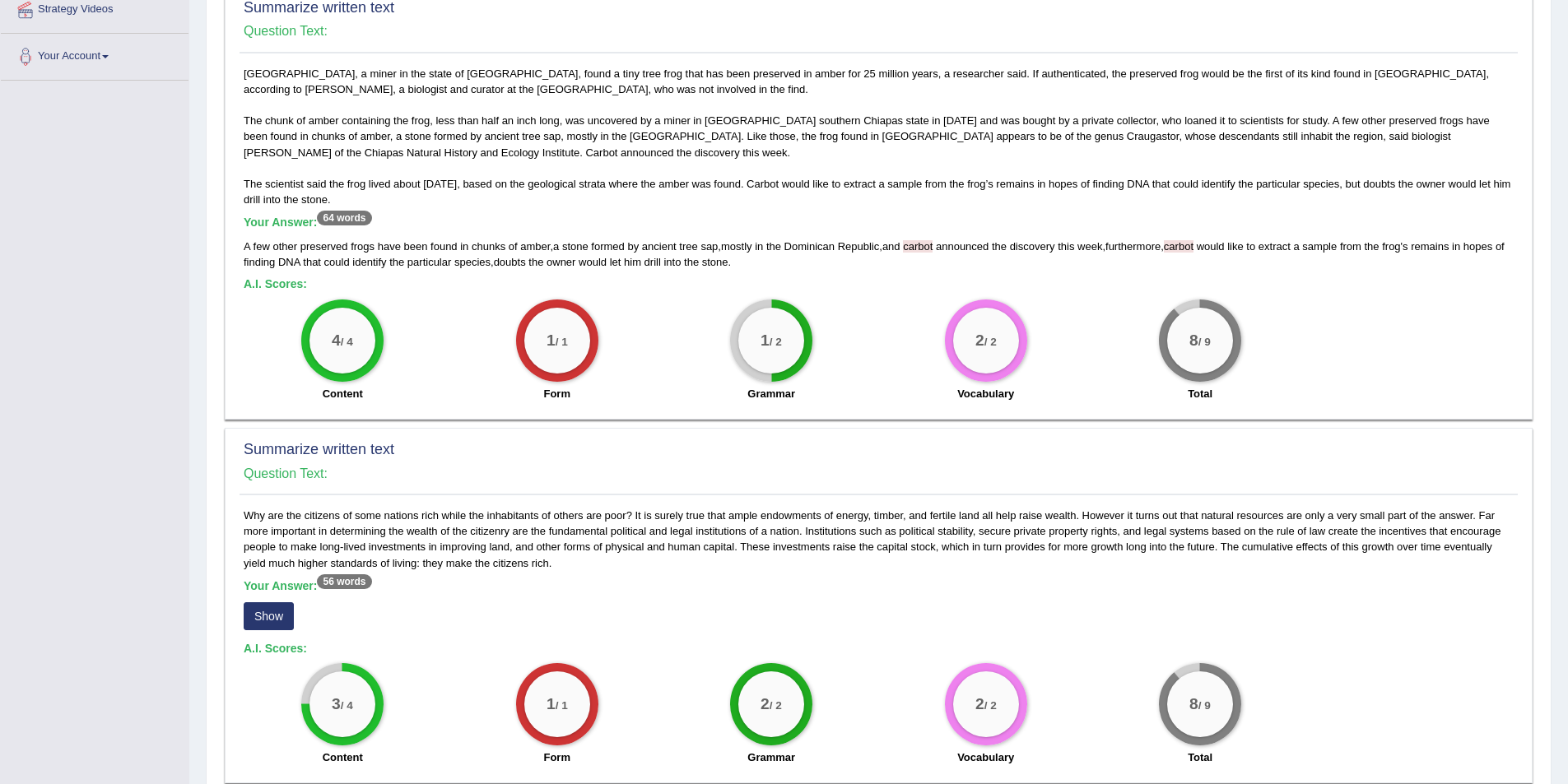
click at [252, 623] on button "Show" at bounding box center [268, 617] width 50 height 28
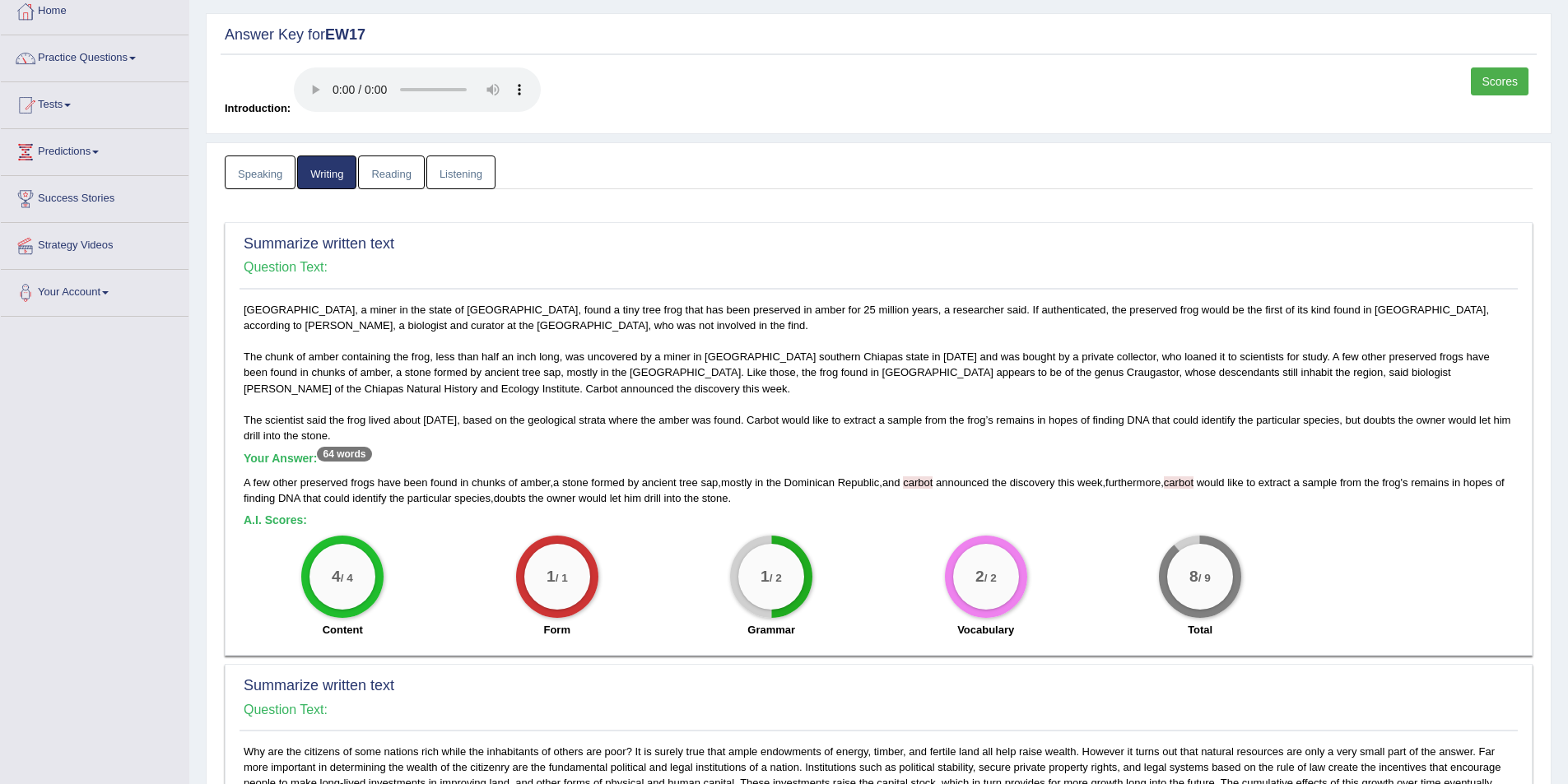
scroll to position [82, 0]
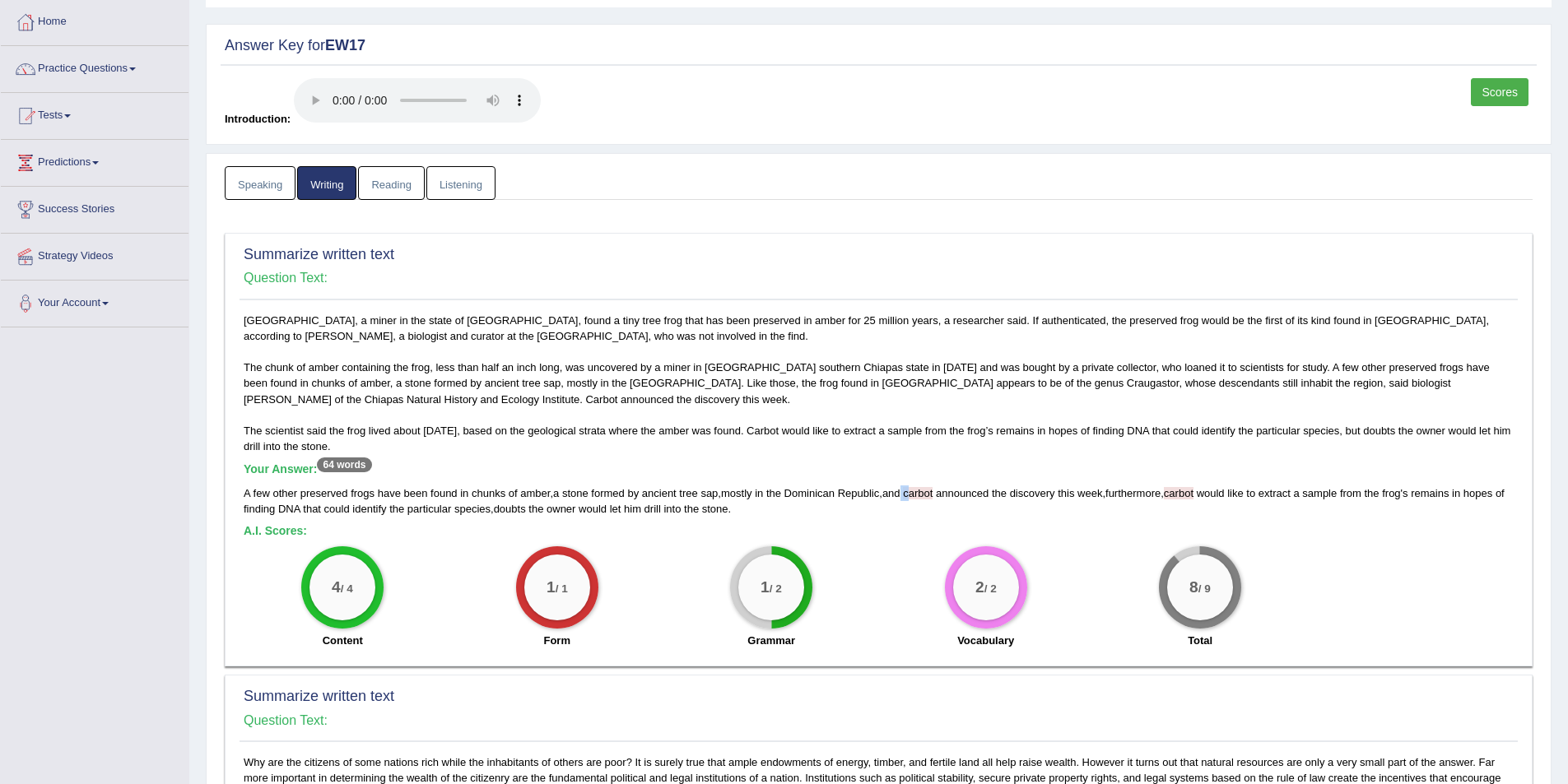
click at [909, 492] on div "A few other preserved frogs have been found in chunks of amber , a stone formed…" at bounding box center [879, 502] width 1271 height 32
click at [911, 522] on div "Mexico City, a miner in the state of Chiapas, found a tiny tree frog that has b…" at bounding box center [878, 485] width 1278 height 345
click at [1178, 489] on div "A few other preserved frogs have been found in chunks of amber , a stone formed…" at bounding box center [879, 502] width 1271 height 32
click at [1161, 510] on div "A few other preserved frogs have been found in chunks of amber , a stone formed…" at bounding box center [879, 502] width 1271 height 32
click at [1179, 491] on span "carbot" at bounding box center [1179, 493] width 30 height 12
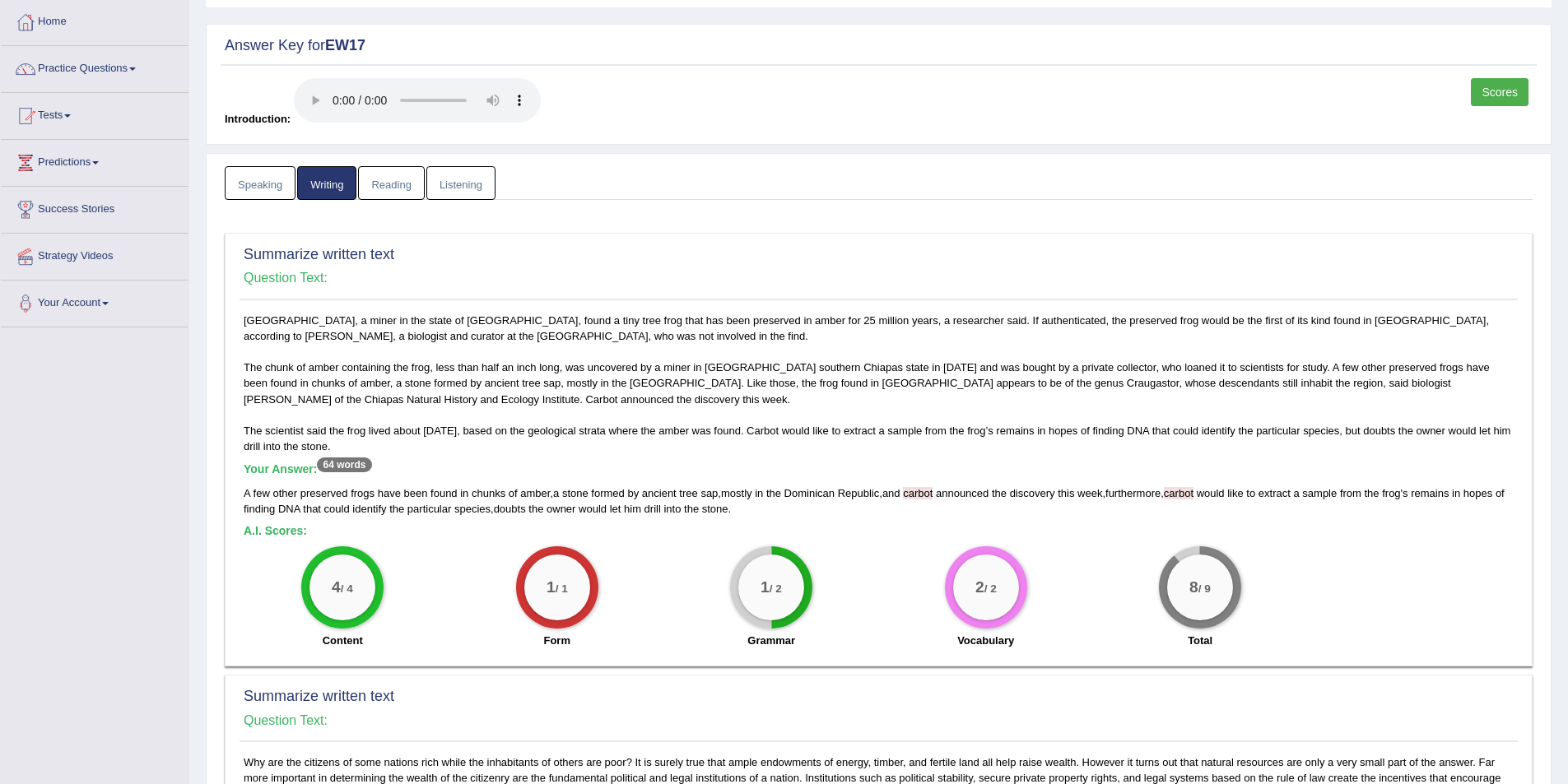
click at [1153, 512] on div "A few other preserved frogs have been found in chunks of amber , a stone formed…" at bounding box center [879, 502] width 1271 height 32
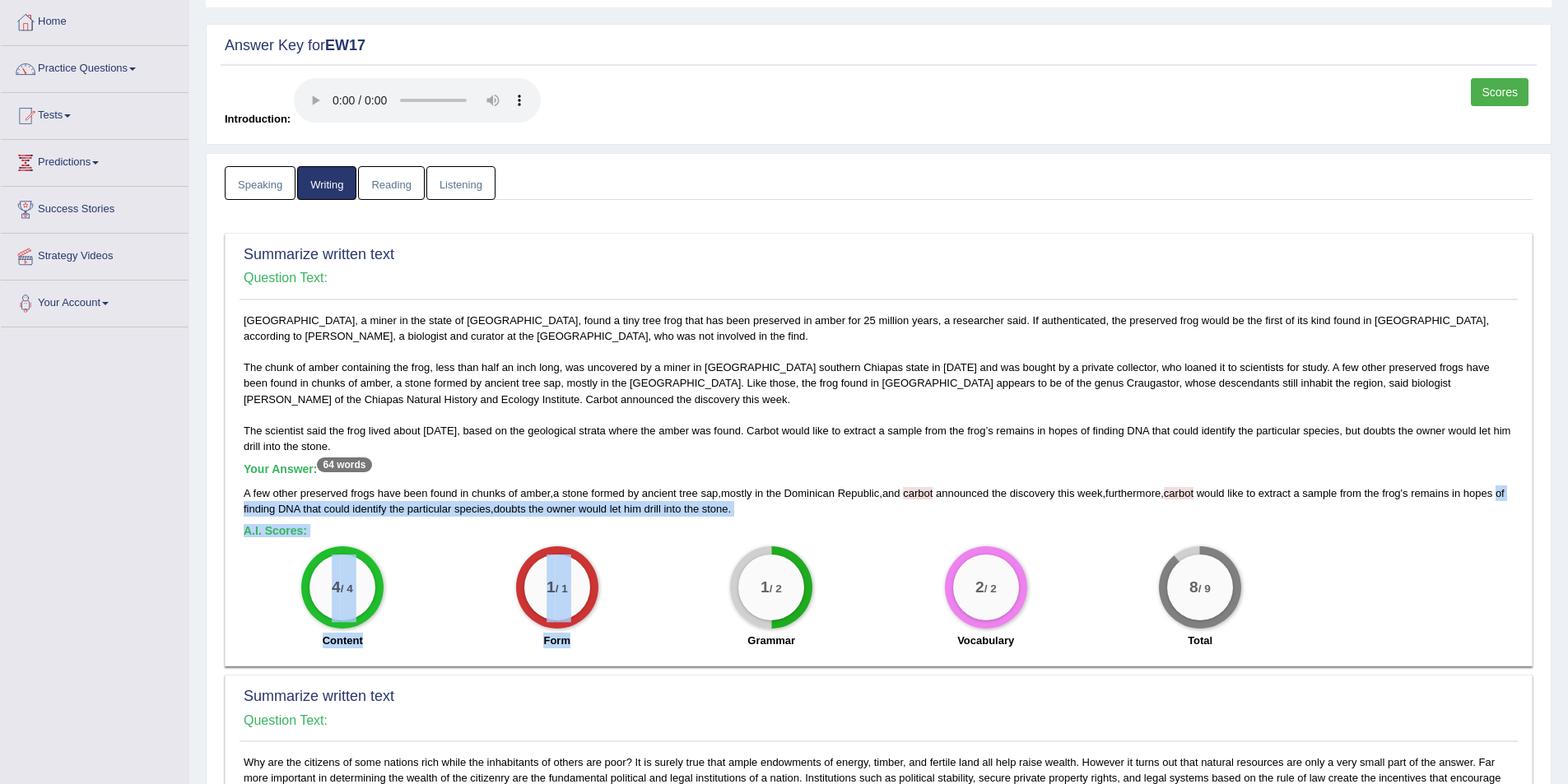
drag, startPoint x: 241, startPoint y: 508, endPoint x: 686, endPoint y: 539, distance: 446.1
click at [686, 539] on div "Mexico City, a miner in the state of Chiapas, found a tiny tree frog that has b…" at bounding box center [878, 485] width 1278 height 345
click at [755, 520] on div "Mexico City, a miner in the state of Chiapas, found a tiny tree frog that has b…" at bounding box center [878, 485] width 1278 height 345
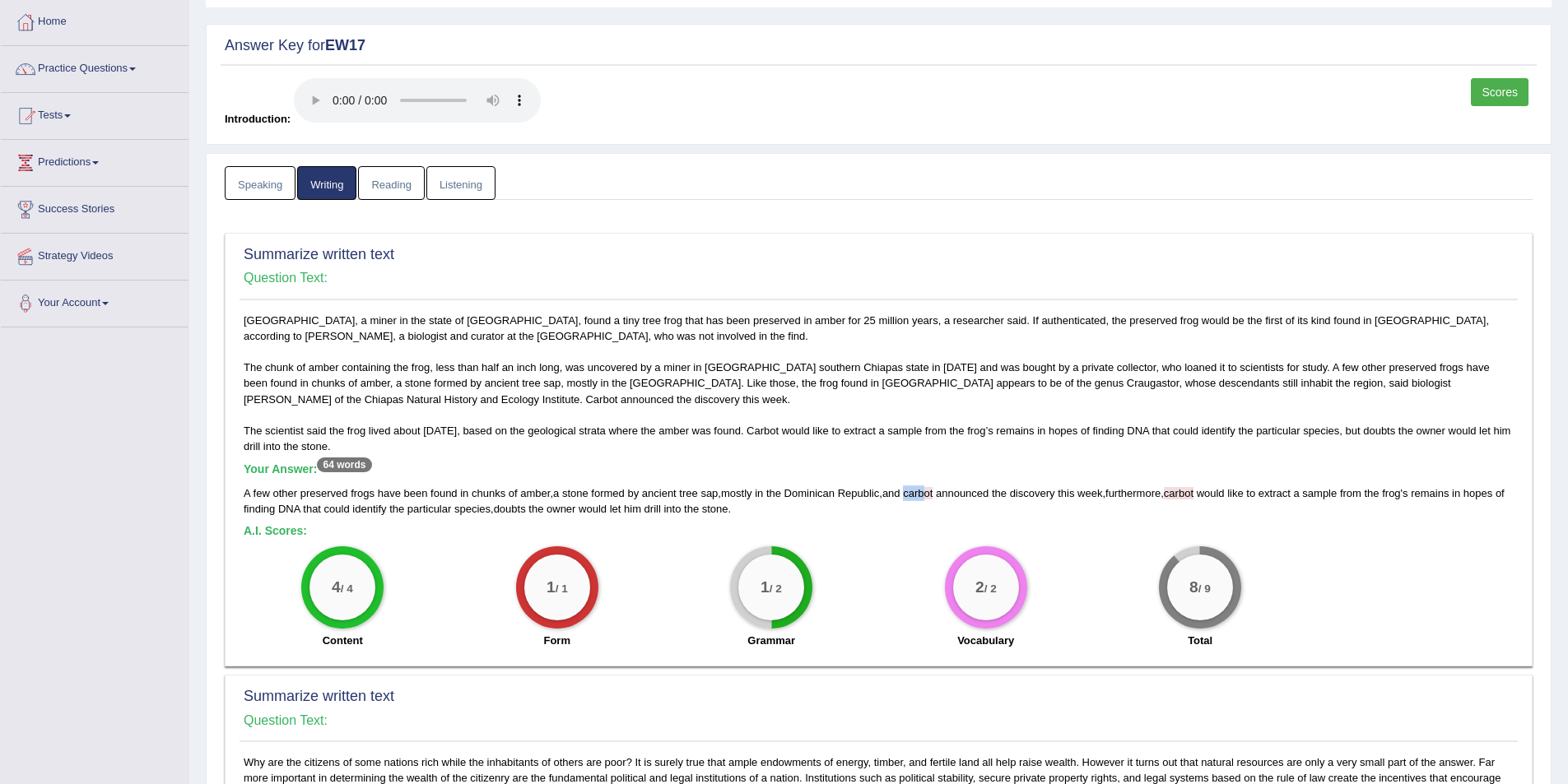
drag, startPoint x: 913, startPoint y: 489, endPoint x: 935, endPoint y: 494, distance: 22.6
click at [933, 493] on span "carbot" at bounding box center [918, 493] width 30 height 12
click at [942, 513] on div "A few other preserved frogs have been found in chunks of amber , a stone formed…" at bounding box center [879, 502] width 1271 height 32
drag, startPoint x: 912, startPoint y: 493, endPoint x: 943, endPoint y: 493, distance: 31.0
click at [936, 493] on div "A few other preserved frogs have been found in chunks of amber , a stone formed…" at bounding box center [879, 502] width 1271 height 32
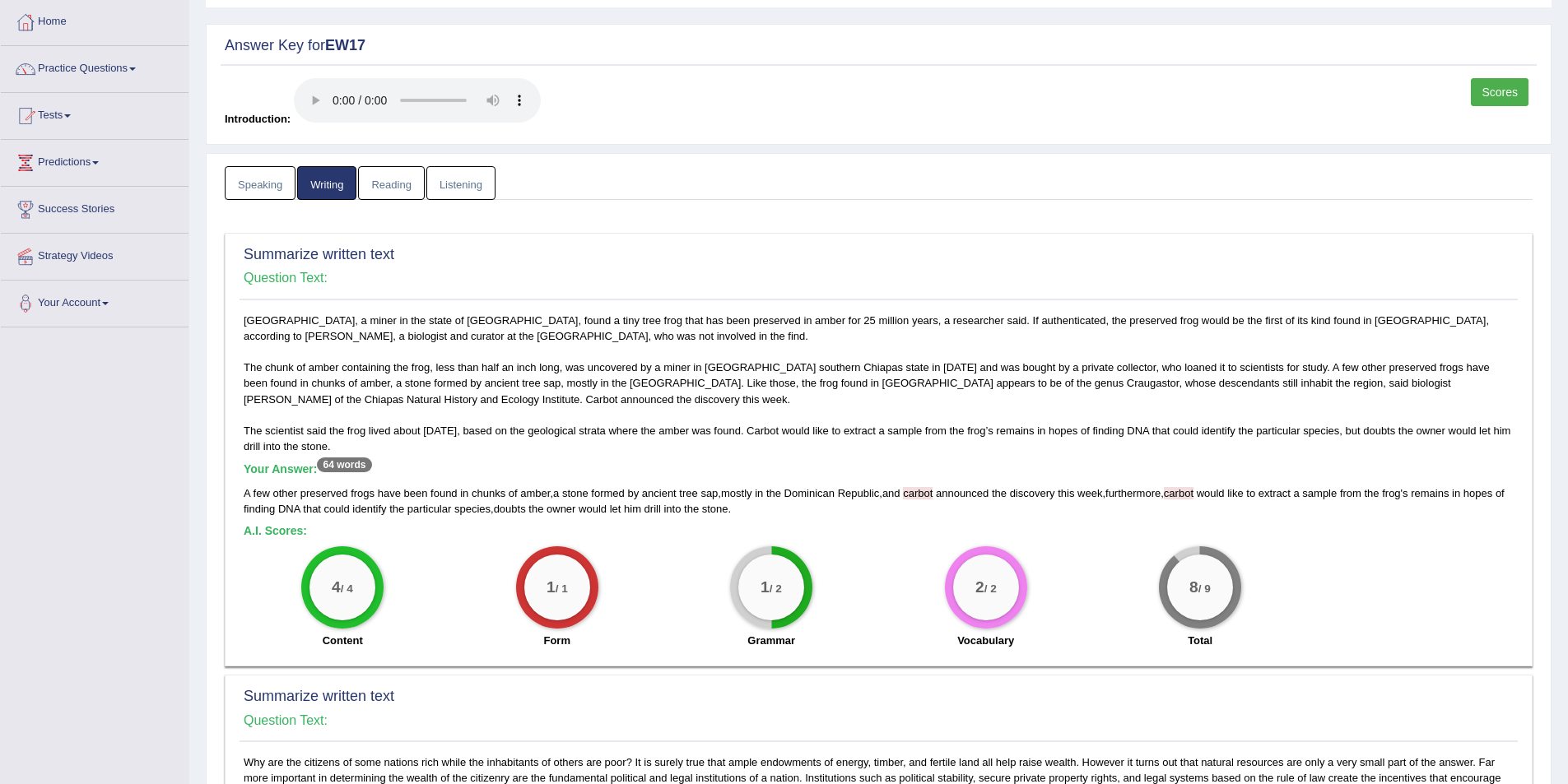
click at [943, 493] on div "A few other preserved frogs have been found in chunks of amber , a stone formed…" at bounding box center [879, 502] width 1271 height 32
drag, startPoint x: 937, startPoint y: 493, endPoint x: 920, endPoint y: 492, distance: 17.0
click at [920, 492] on span "carbot" at bounding box center [918, 493] width 30 height 12
drag, startPoint x: 789, startPoint y: 488, endPoint x: 884, endPoint y: 498, distance: 95.5
click at [884, 498] on div "A few other preserved frogs have been found in chunks of amber , a stone formed…" at bounding box center [879, 502] width 1271 height 32
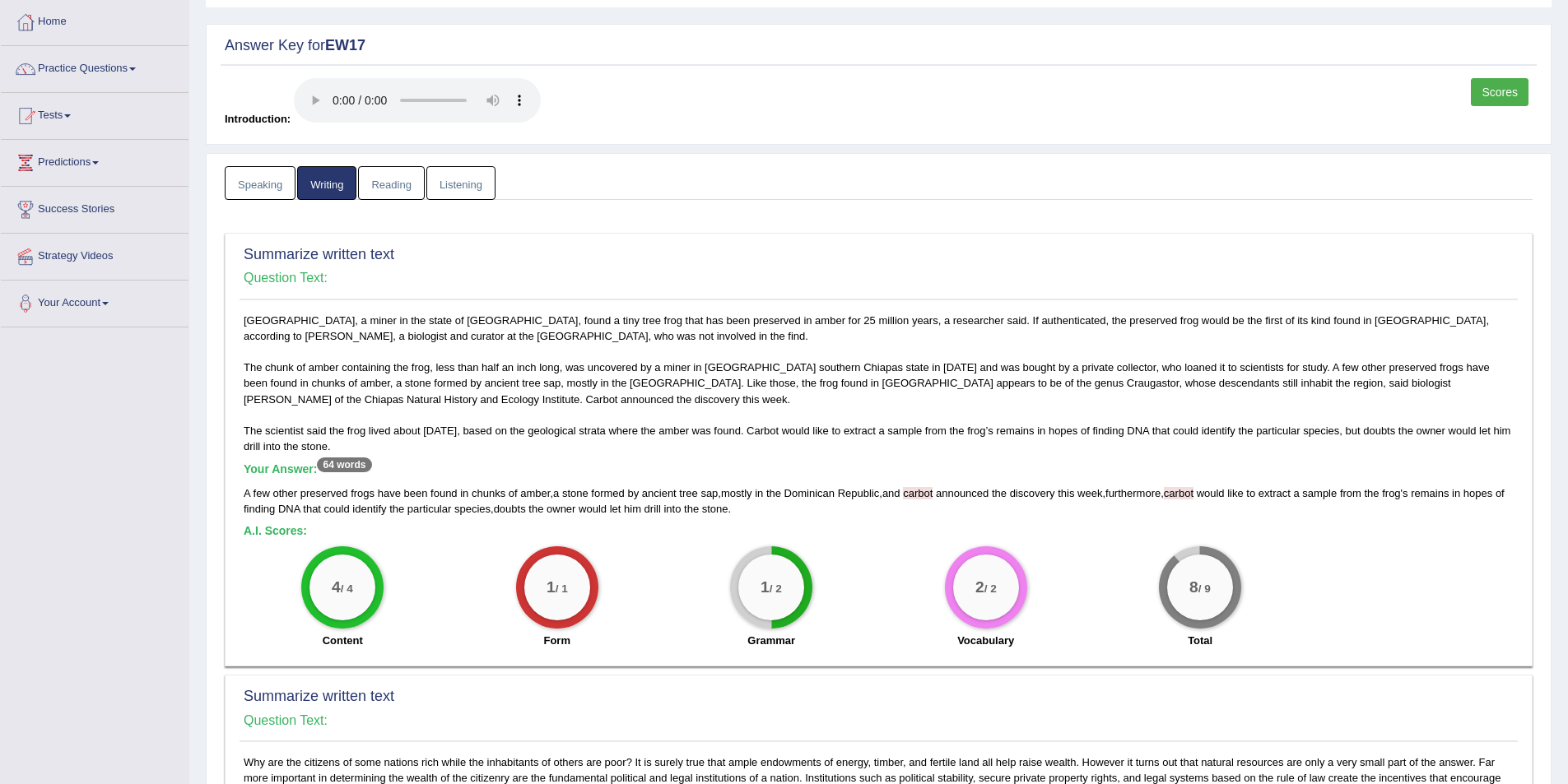
click at [913, 489] on span "carbot" at bounding box center [918, 493] width 30 height 12
drag, startPoint x: 911, startPoint y: 495, endPoint x: 942, endPoint y: 495, distance: 31.0
click at [942, 495] on div "A few other preserved frogs have been found in chunks of amber , a stone formed…" at bounding box center [879, 502] width 1271 height 32
click at [770, 580] on div "1 / 2" at bounding box center [771, 587] width 66 height 66
click at [924, 490] on span "carbot" at bounding box center [918, 493] width 30 height 12
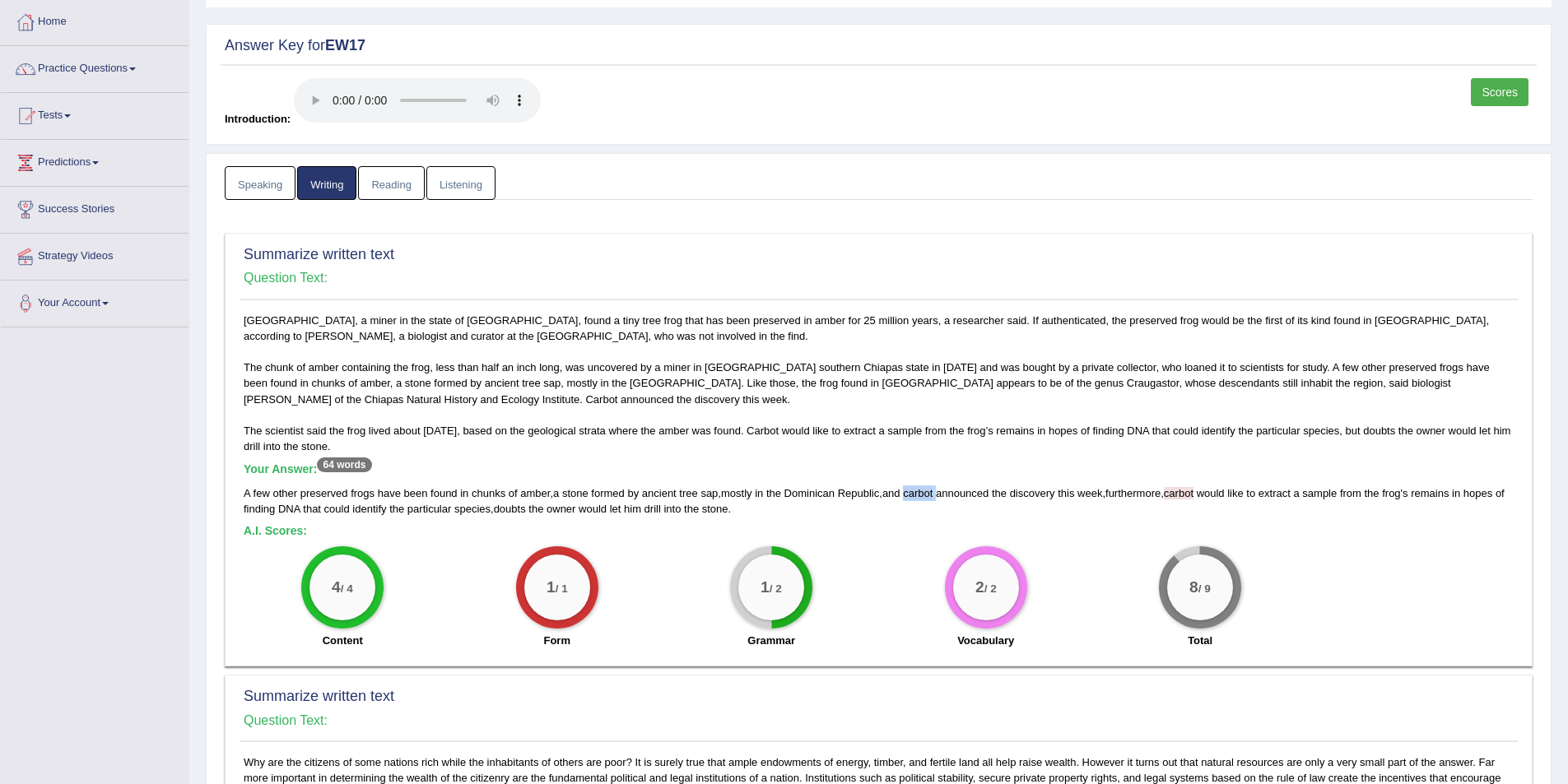
click at [924, 490] on span "carbot" at bounding box center [918, 493] width 30 height 12
click at [886, 546] on div "2 / 2 Vocabulary" at bounding box center [985, 599] width 214 height 106
click at [875, 579] on div "1 / 2 Grammar" at bounding box center [771, 599] width 214 height 106
drag, startPoint x: 1336, startPoint y: 381, endPoint x: 1302, endPoint y: 377, distance: 34.2
click at [1302, 377] on div "Mexico City, a miner in the state of Chiapas, found a tiny tree frog that has b…" at bounding box center [878, 485] width 1278 height 345
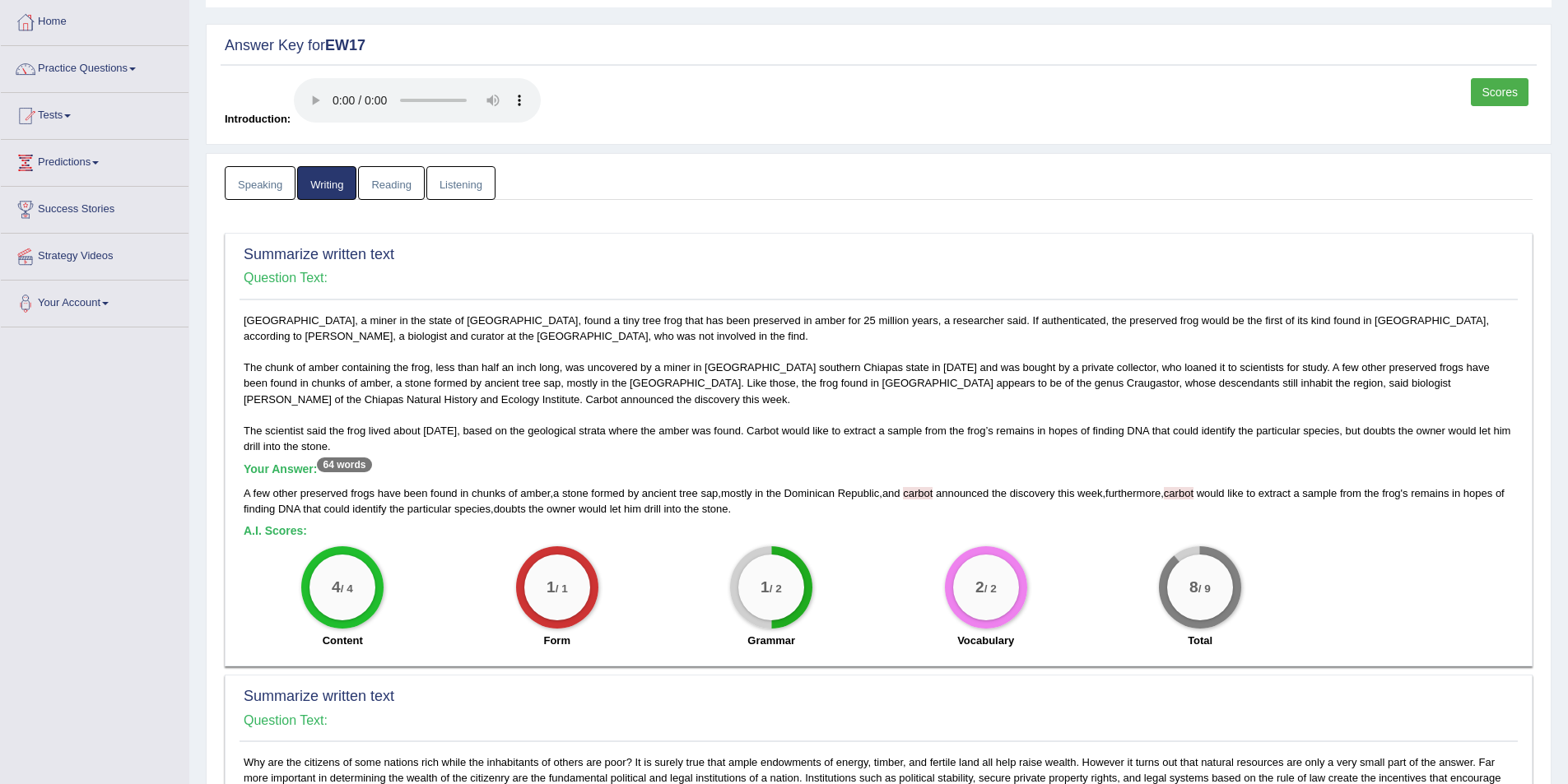
click at [992, 465] on h5 "Your Answer: 64 words" at bounding box center [879, 469] width 1271 height 15
drag, startPoint x: 909, startPoint y: 489, endPoint x: 944, endPoint y: 492, distance: 35.1
click at [944, 492] on div "A few other preserved frogs have been found in chunks of amber , a stone formed…" at bounding box center [879, 502] width 1271 height 32
click at [919, 495] on span "carbot" at bounding box center [918, 493] width 30 height 12
click at [916, 527] on h5 "A.I. Scores:" at bounding box center [879, 531] width 1271 height 12
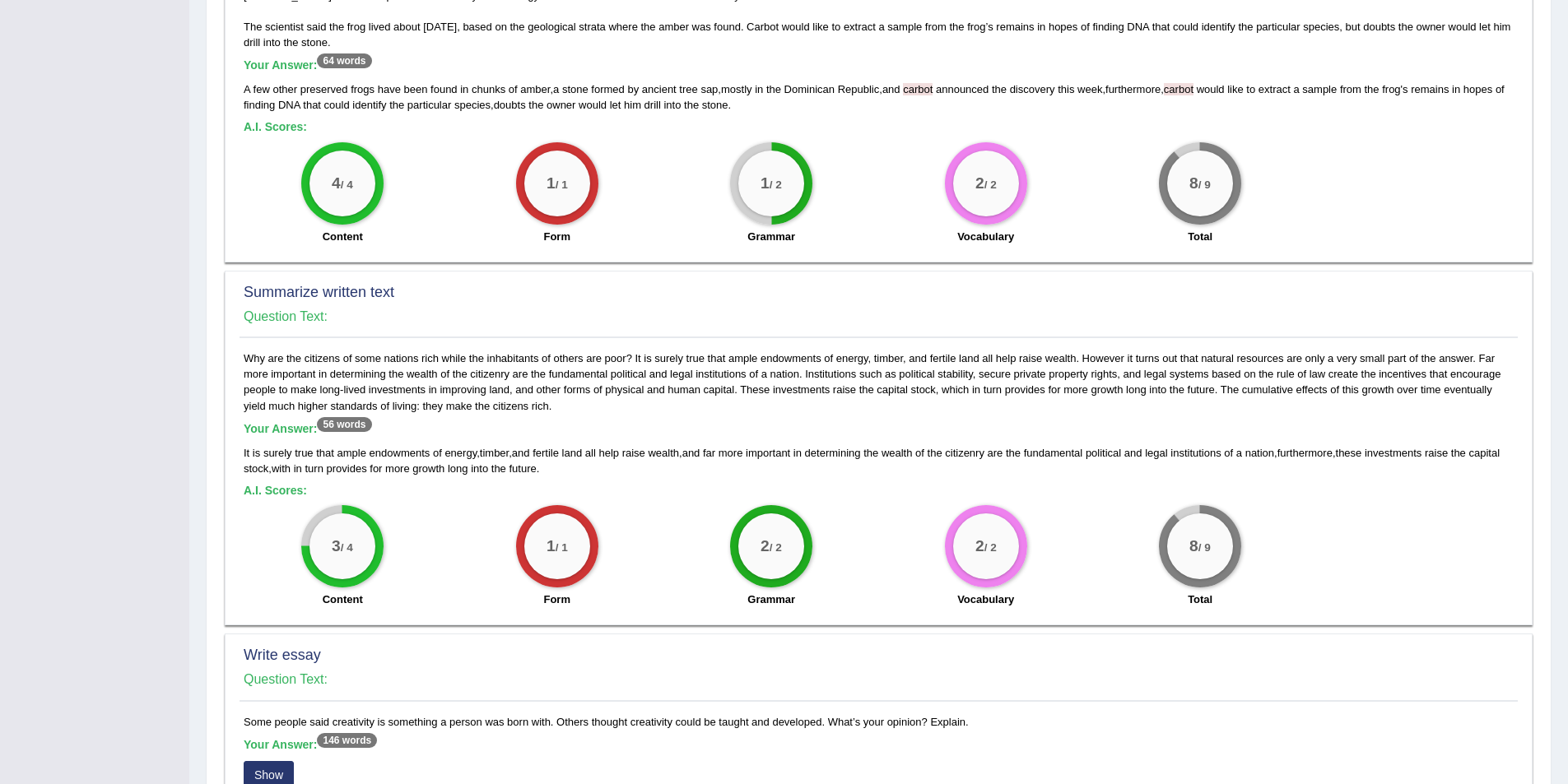
scroll to position [494, 0]
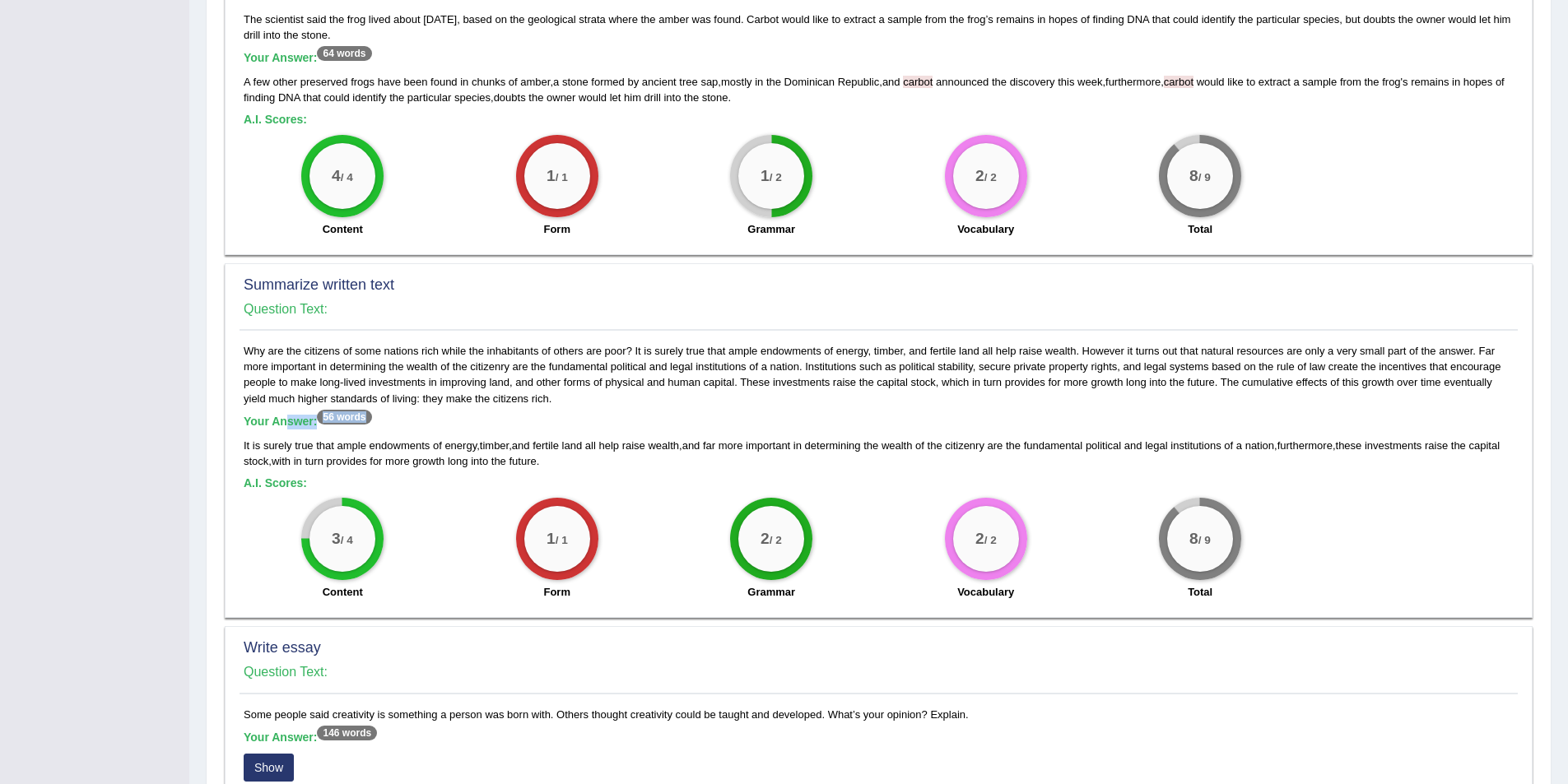
drag, startPoint x: 376, startPoint y: 417, endPoint x: 285, endPoint y: 410, distance: 91.3
click at [285, 410] on div "Why are the citizens of some nations rich while the inhabitants of others are p…" at bounding box center [878, 475] width 1278 height 266
click at [365, 434] on div "Your Answer: 56 words It is surely true that ample endowments of energy , timbe…" at bounding box center [879, 442] width 1271 height 54
drag, startPoint x: 368, startPoint y: 410, endPoint x: 325, endPoint y: 413, distance: 43.1
click at [325, 413] on sup "56 words" at bounding box center [344, 417] width 54 height 15
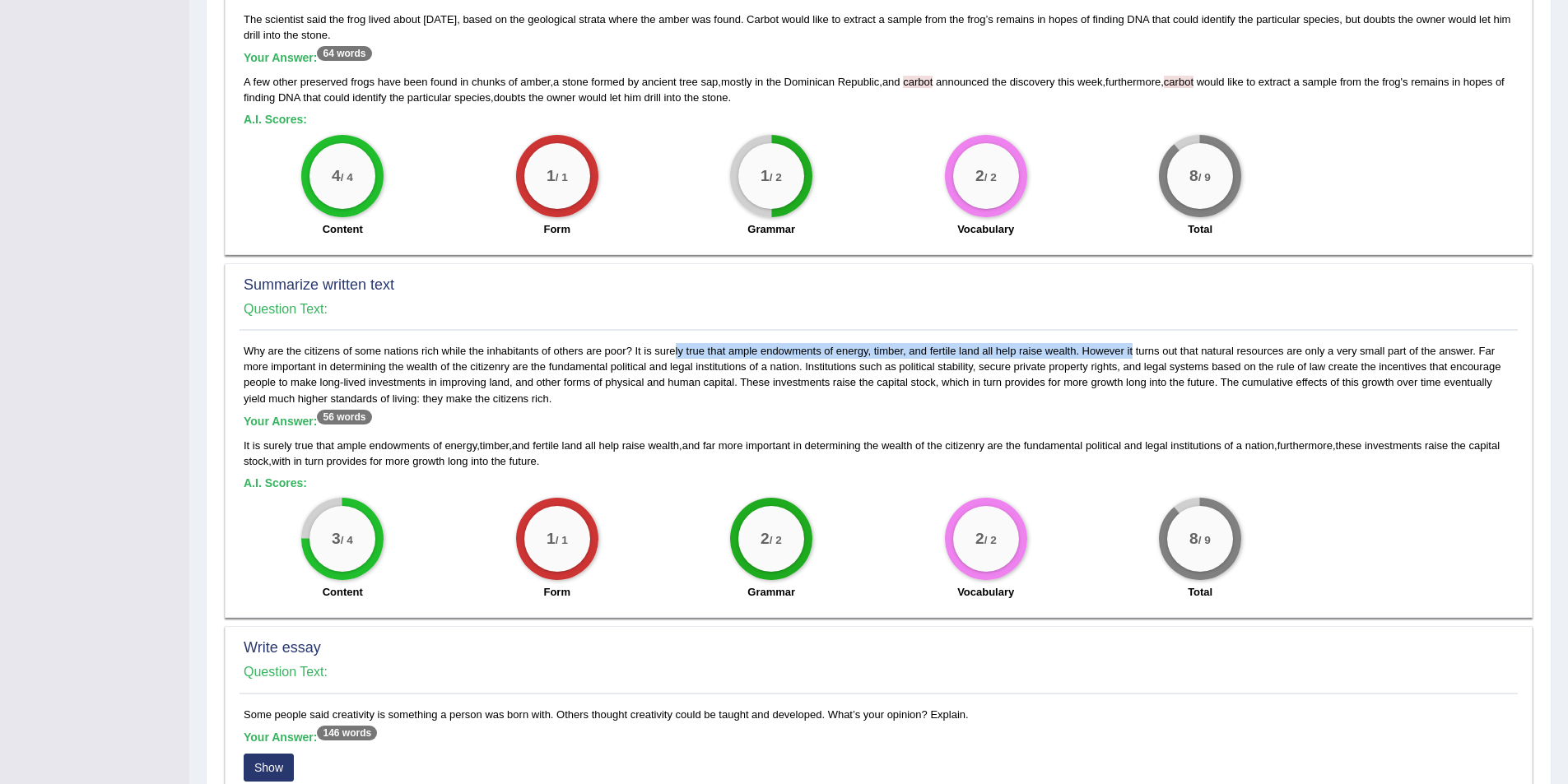
drag, startPoint x: 633, startPoint y: 349, endPoint x: 1078, endPoint y: 354, distance: 445.0
click at [1078, 354] on div "Why are the citizens of some nations rich while the inhabitants of others are p…" at bounding box center [878, 475] width 1278 height 266
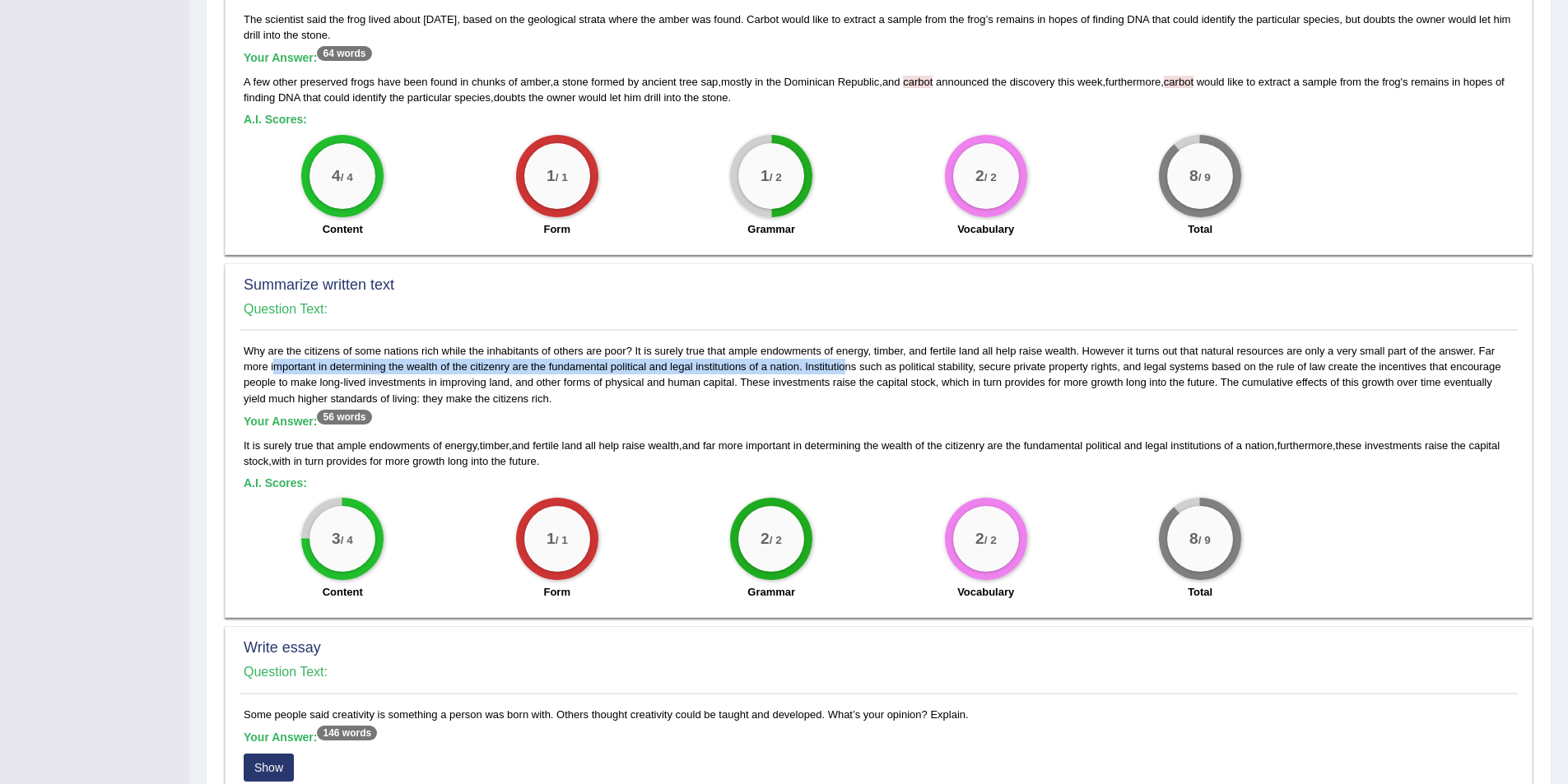
drag, startPoint x: 1477, startPoint y: 347, endPoint x: 803, endPoint y: 367, distance: 674.3
click at [803, 367] on div "Why are the citizens of some nations rich while the inhabitants of others are p…" at bounding box center [878, 475] width 1278 height 266
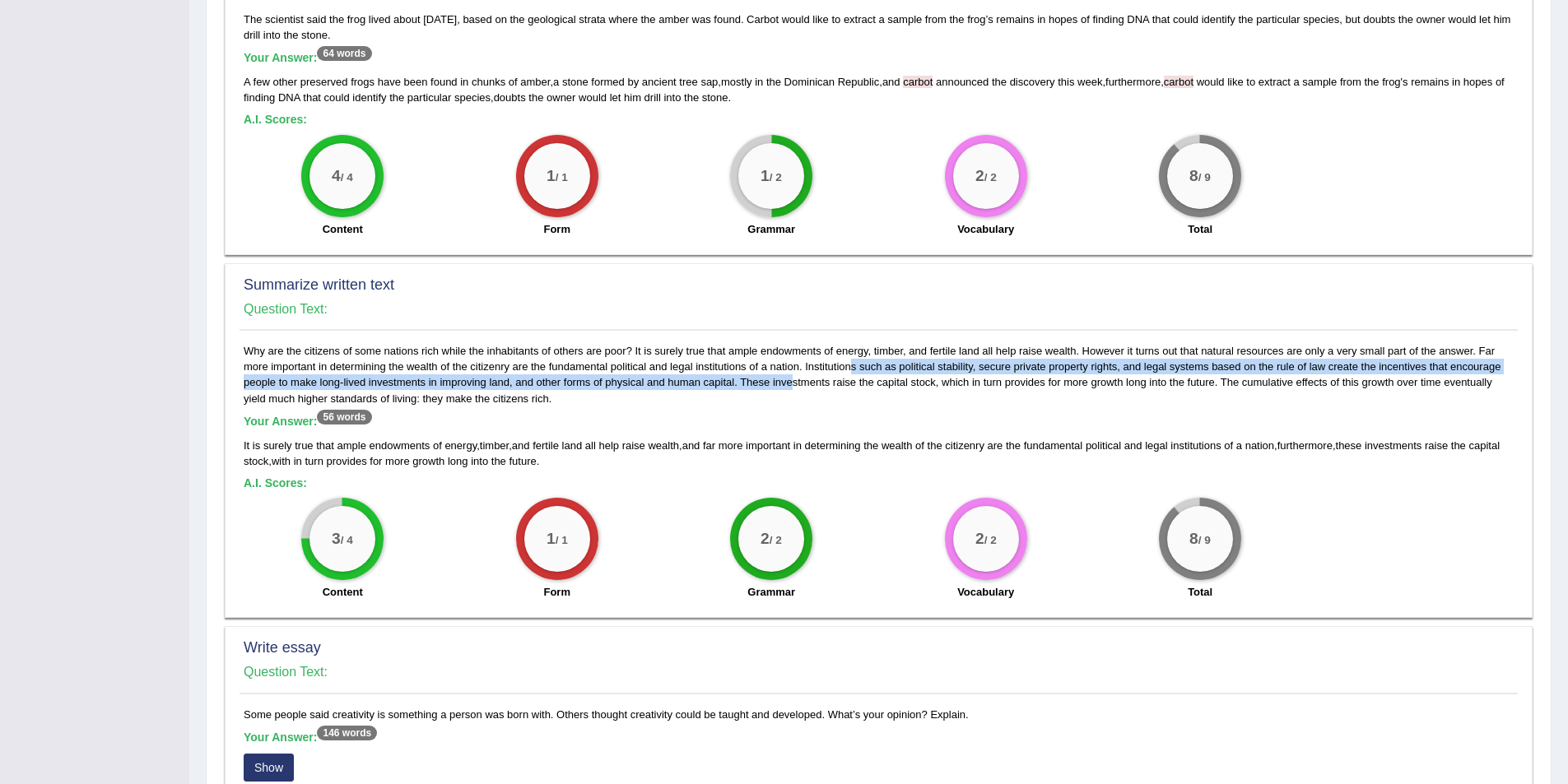
drag, startPoint x: 805, startPoint y: 364, endPoint x: 738, endPoint y: 383, distance: 69.6
click at [738, 383] on div "Why are the citizens of some nations rich while the inhabitants of others are p…" at bounding box center [878, 475] width 1278 height 266
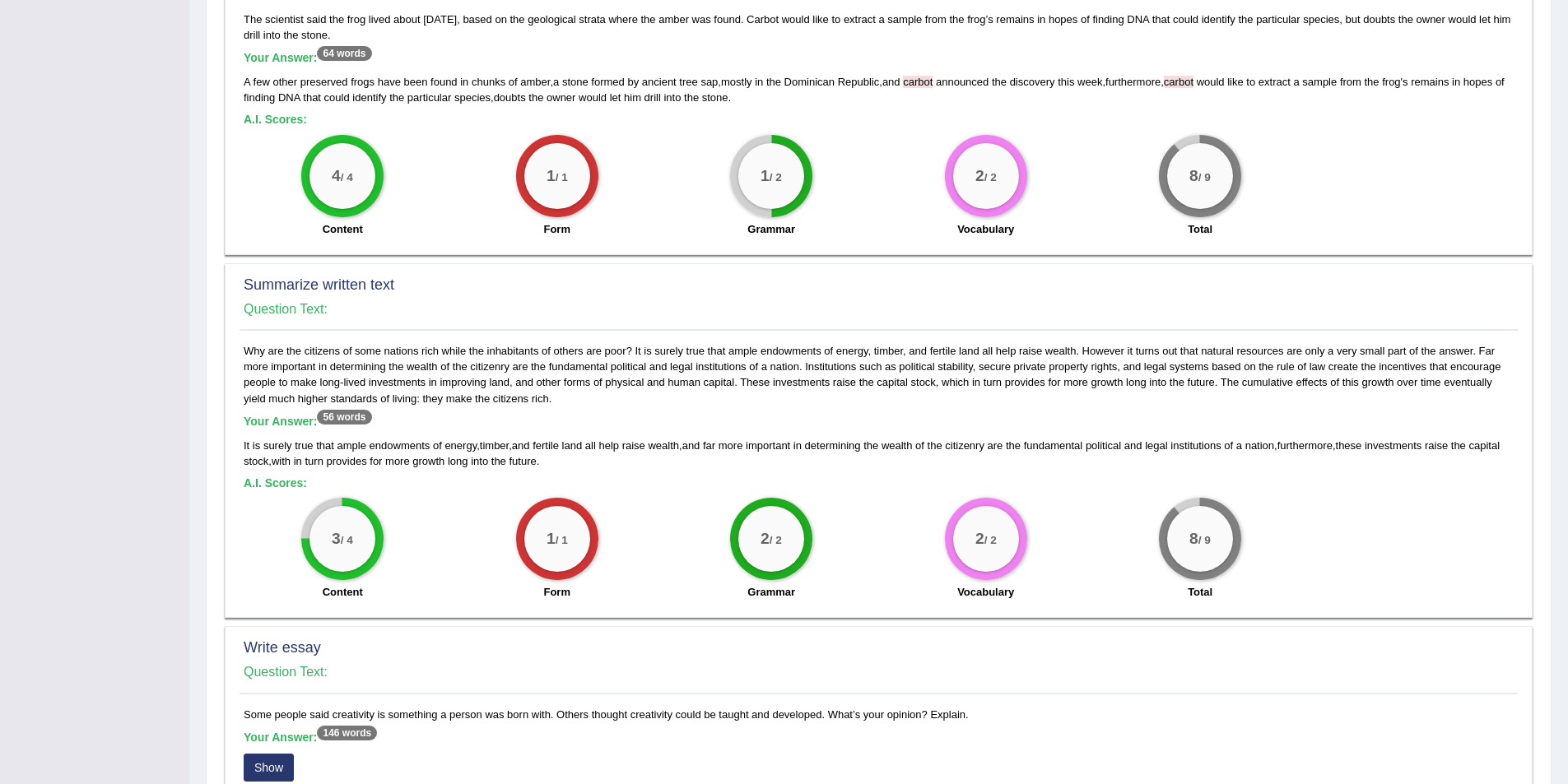
click at [882, 435] on div "Your Answer: 56 words It is surely true that ample endowments of energy , timbe…" at bounding box center [879, 442] width 1271 height 54
drag, startPoint x: 365, startPoint y: 417, endPoint x: 286, endPoint y: 417, distance: 79.0
click at [286, 417] on b "Your Answer: 56 words" at bounding box center [308, 421] width 128 height 13
click at [391, 517] on div "3 / 4 Content" at bounding box center [342, 551] width 214 height 106
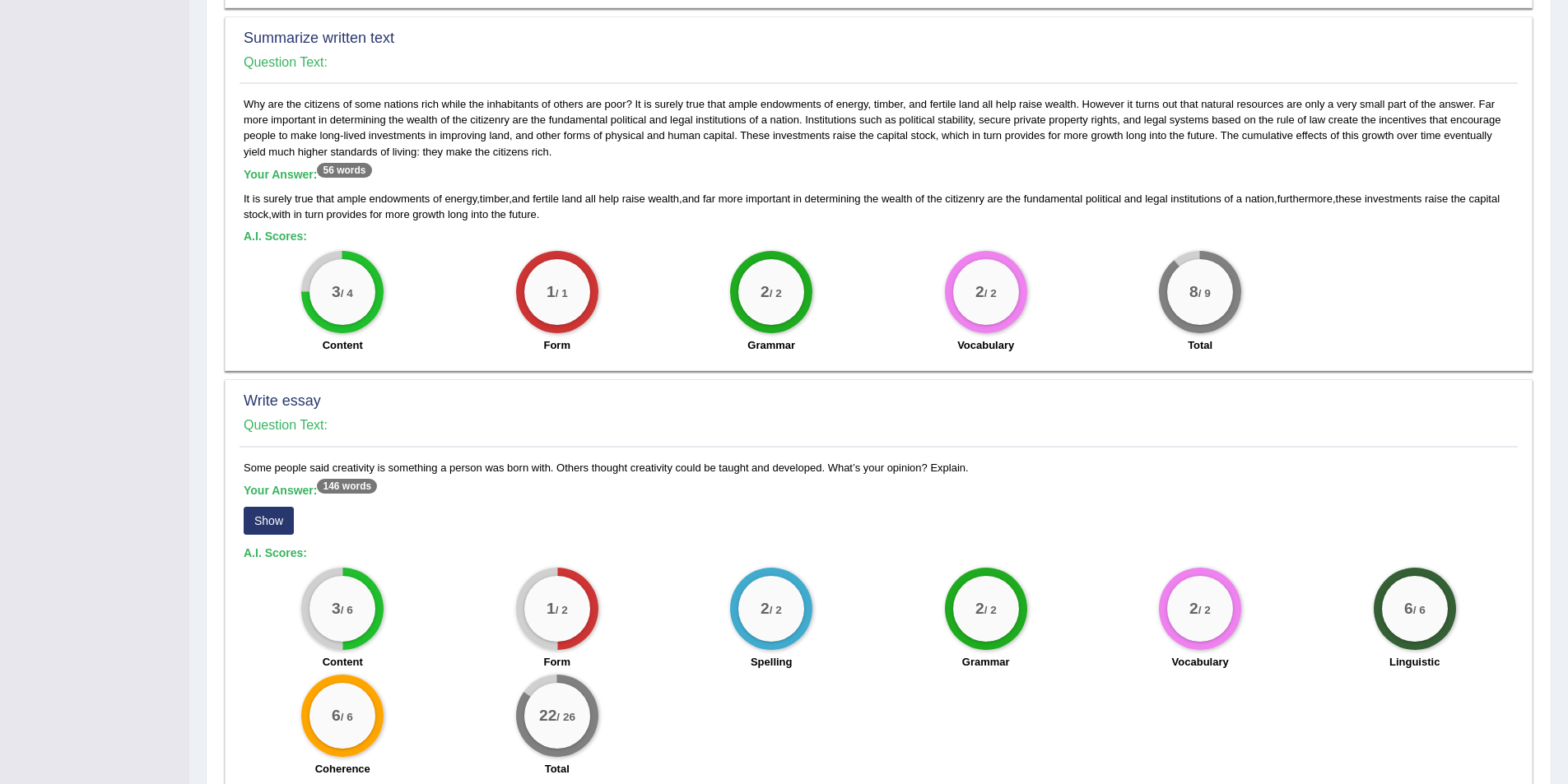
scroll to position [827, 0]
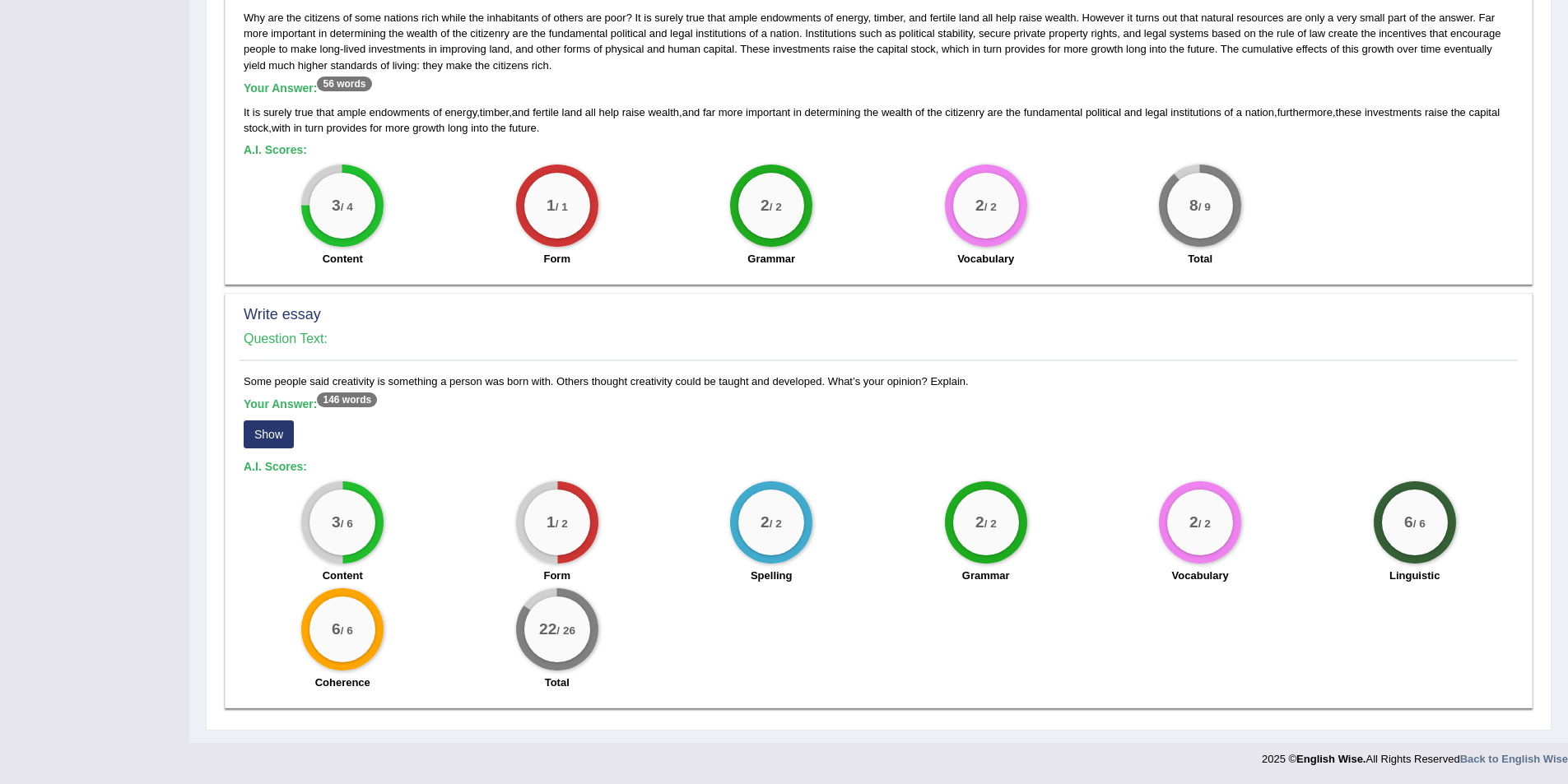
click at [274, 420] on button "Show" at bounding box center [268, 434] width 50 height 28
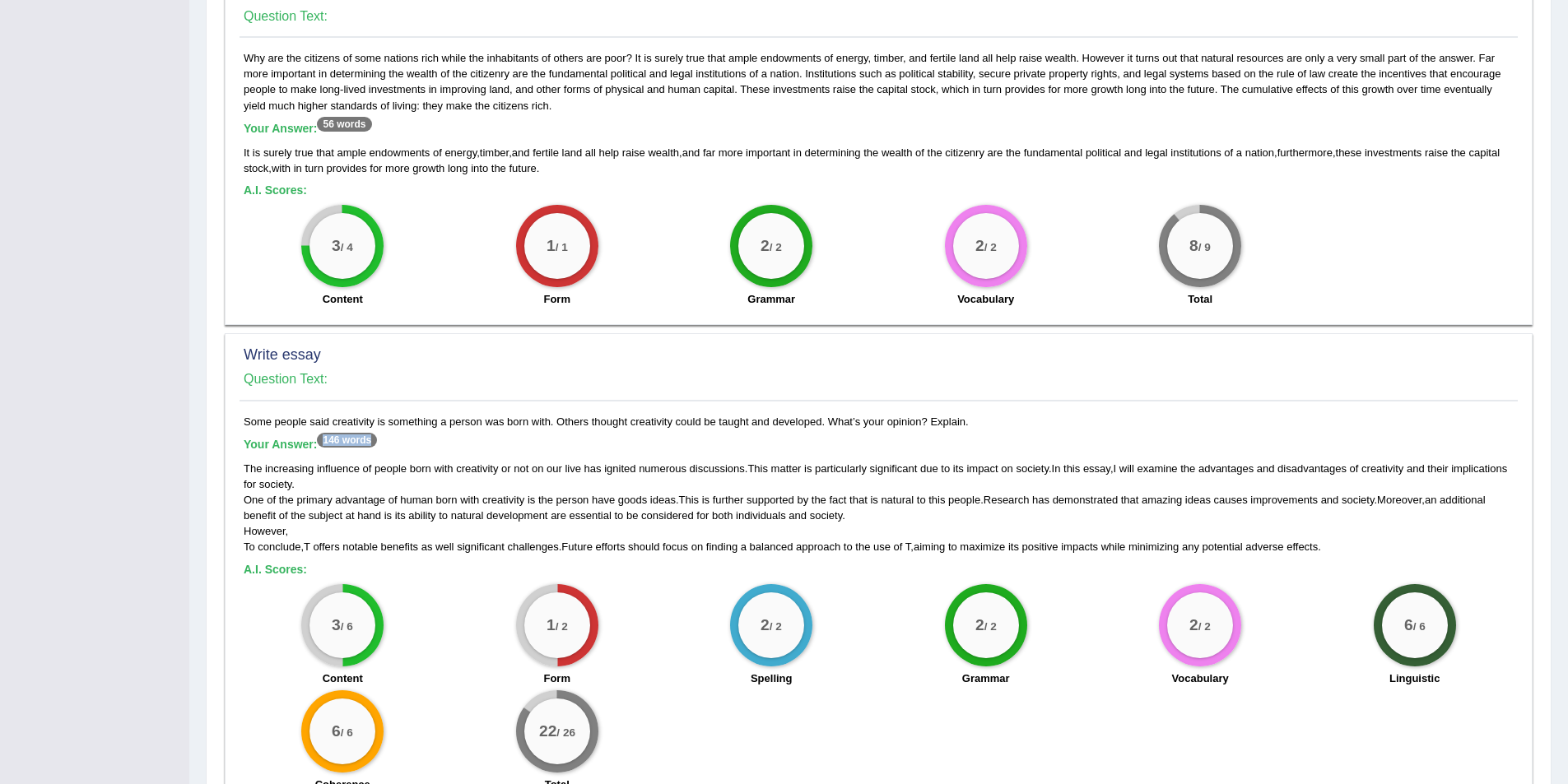
drag, startPoint x: 378, startPoint y: 437, endPoint x: 322, endPoint y: 444, distance: 56.4
click at [322, 444] on sup "146 words" at bounding box center [347, 439] width 60 height 15
click at [229, 504] on div "Write essay Question Text: Some people said creativity is something a person wa…" at bounding box center [878, 572] width 1308 height 477
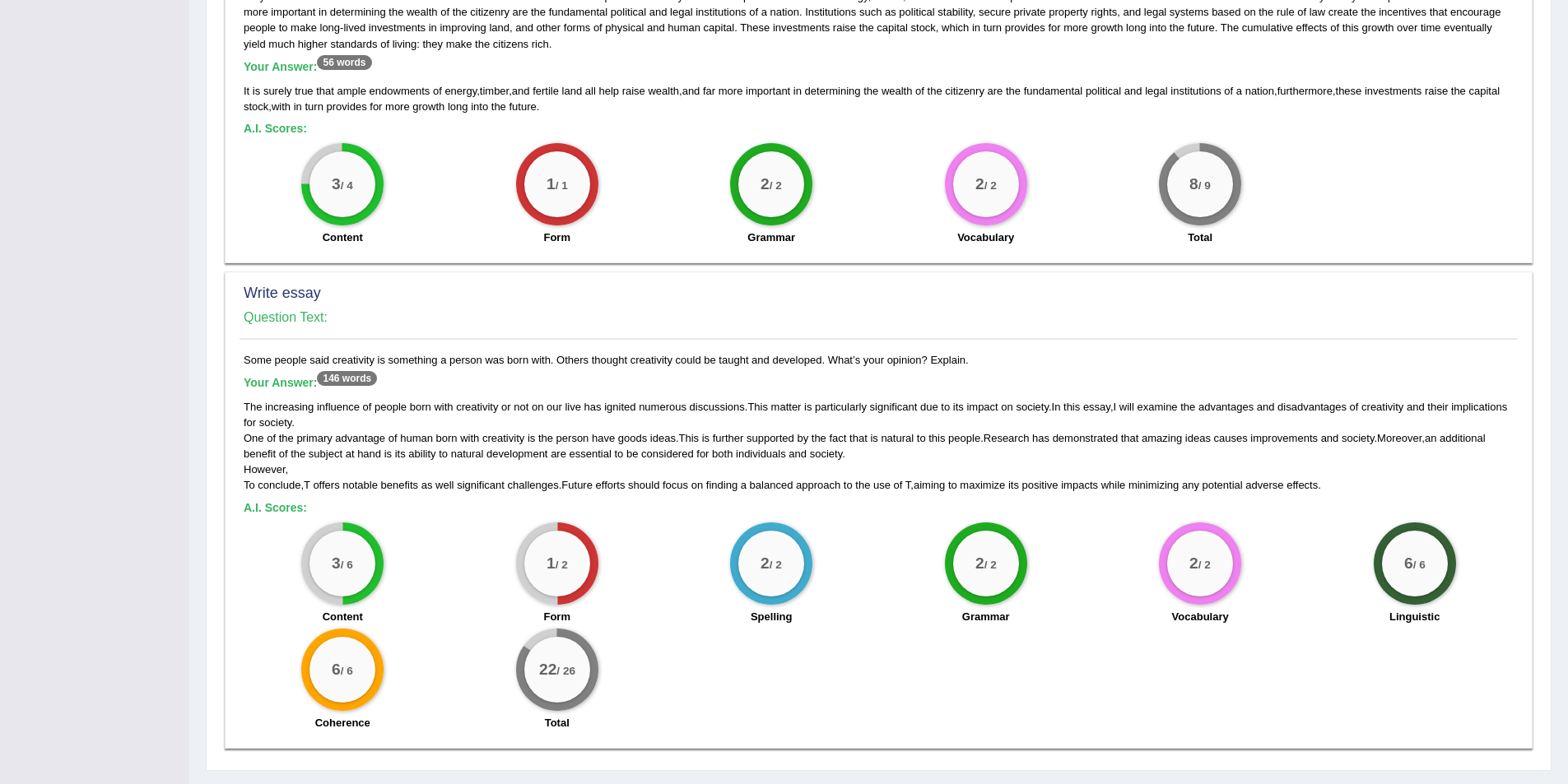
scroll to position [889, 0]
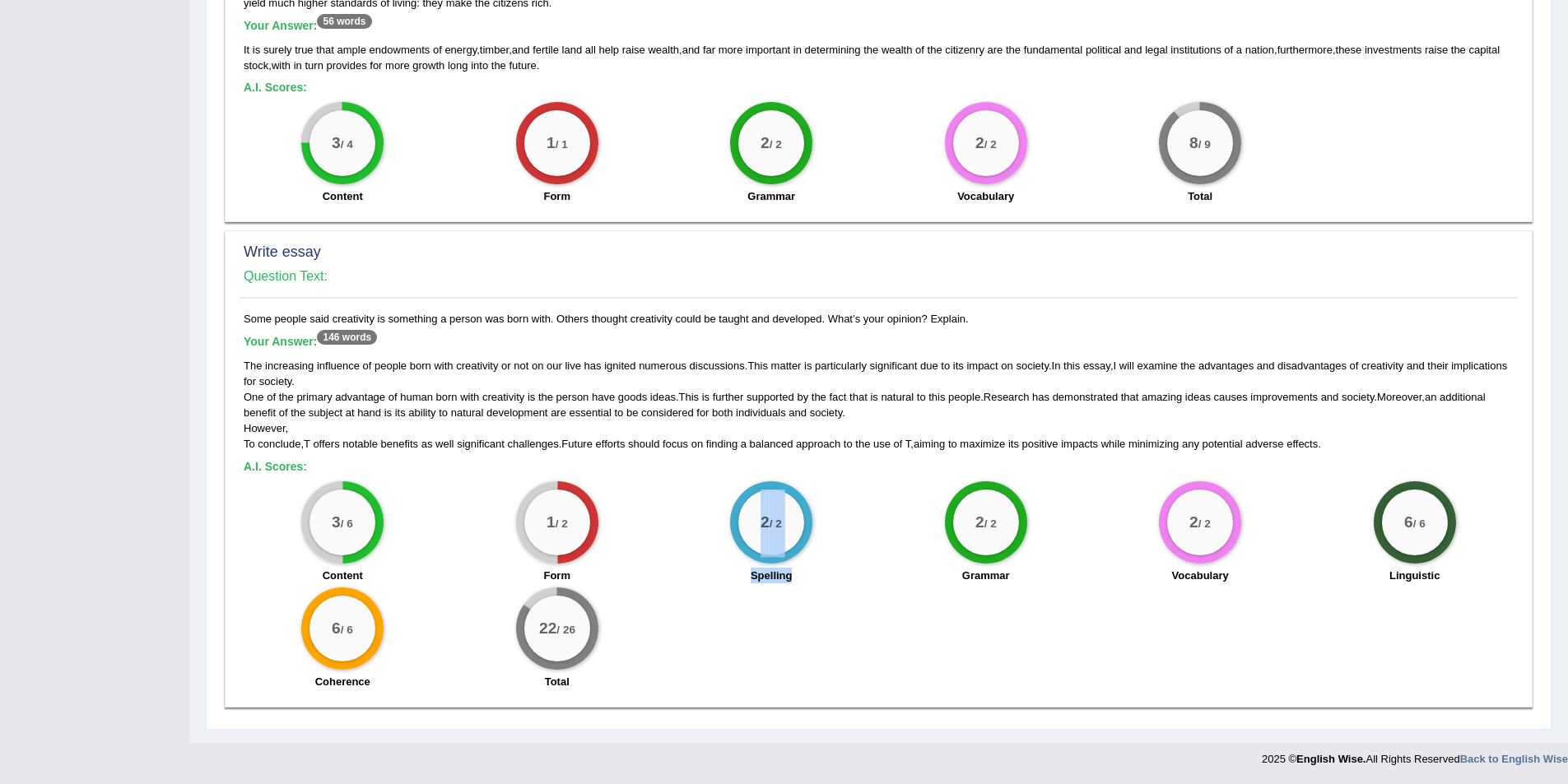
drag, startPoint x: 758, startPoint y: 562, endPoint x: 842, endPoint y: 571, distance: 84.5
click at [842, 571] on div "2 / 2 Spelling" at bounding box center [771, 534] width 214 height 106
click at [837, 604] on div "3 / 6 Content 1 / 2 Form 2 / 2 Spelling 2 / 2 Grammar 2 / 2 Vocabulary 6 / 6 Li…" at bounding box center [878, 588] width 1286 height 212
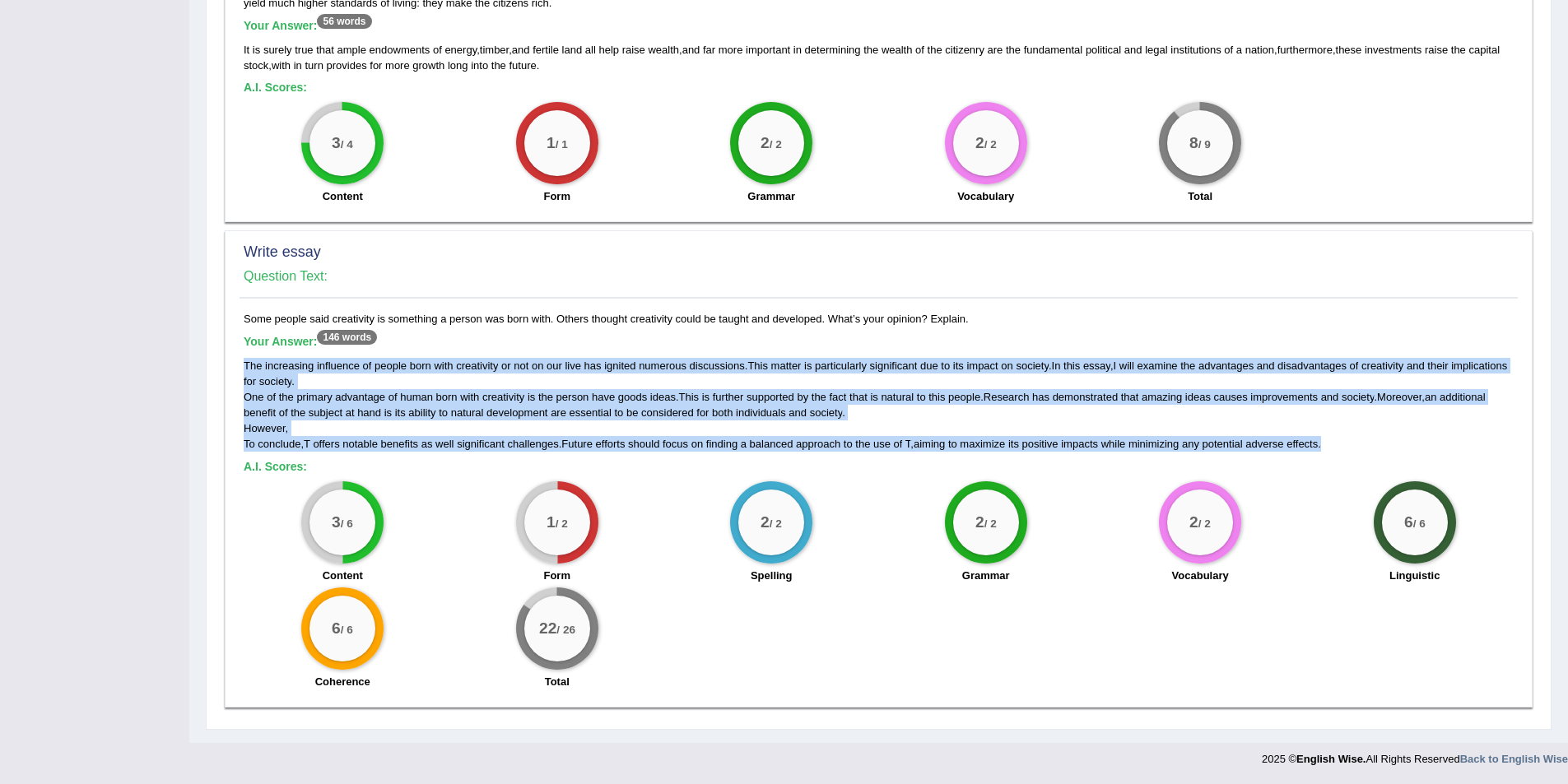
drag, startPoint x: 246, startPoint y: 358, endPoint x: 1337, endPoint y: 445, distance: 1094.5
click at [1337, 445] on div "Some people said creativity is something a person was born with. Others thought…" at bounding box center [878, 505] width 1278 height 388
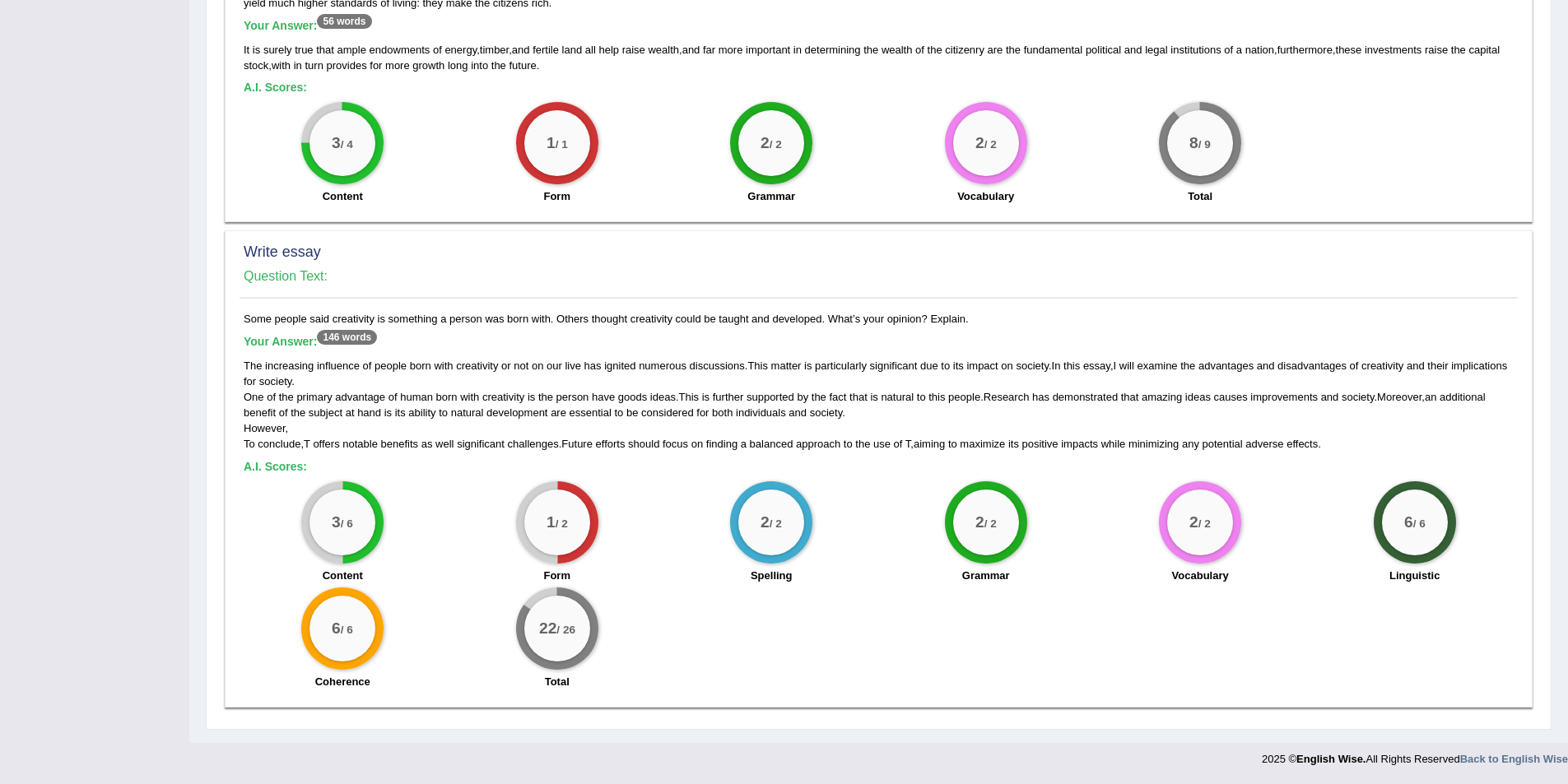
click at [680, 464] on h5 "A.I. Scores:" at bounding box center [879, 467] width 1271 height 12
drag, startPoint x: 290, startPoint y: 430, endPoint x: 245, endPoint y: 431, distance: 45.0
click at [245, 431] on div "The increasing influence of people born with creativity or not on our live has …" at bounding box center [879, 405] width 1271 height 95
click at [340, 435] on div "The increasing influence of people born with creativity or not on our live has …" at bounding box center [879, 405] width 1271 height 95
click at [353, 381] on div "The increasing influence of people born with creativity or not on our live has …" at bounding box center [879, 405] width 1271 height 95
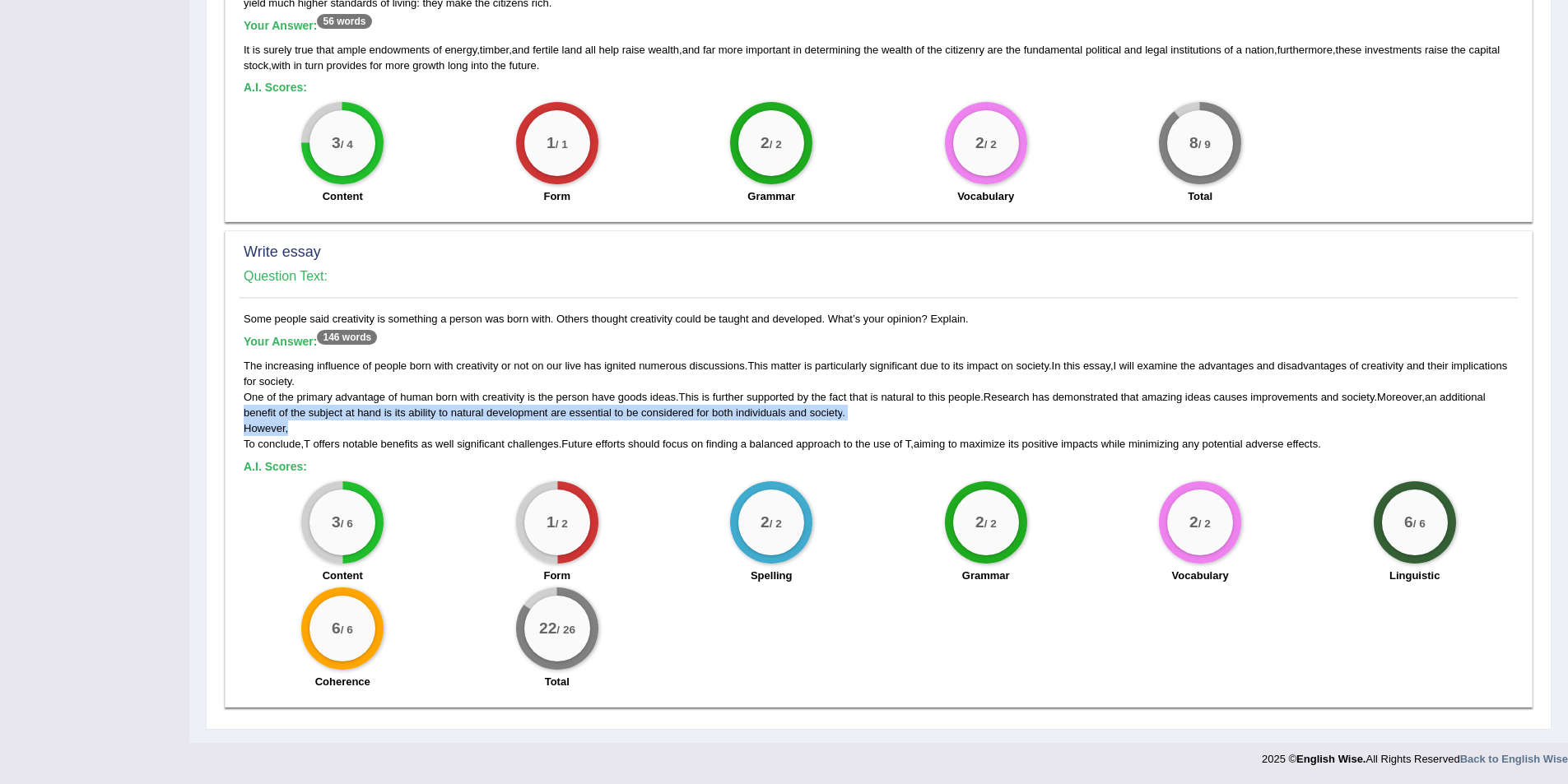
drag, startPoint x: 289, startPoint y: 424, endPoint x: 241, endPoint y: 419, distance: 48.3
click at [241, 419] on div "Some people said creativity is something a person was born with. Others thought…" at bounding box center [878, 505] width 1278 height 388
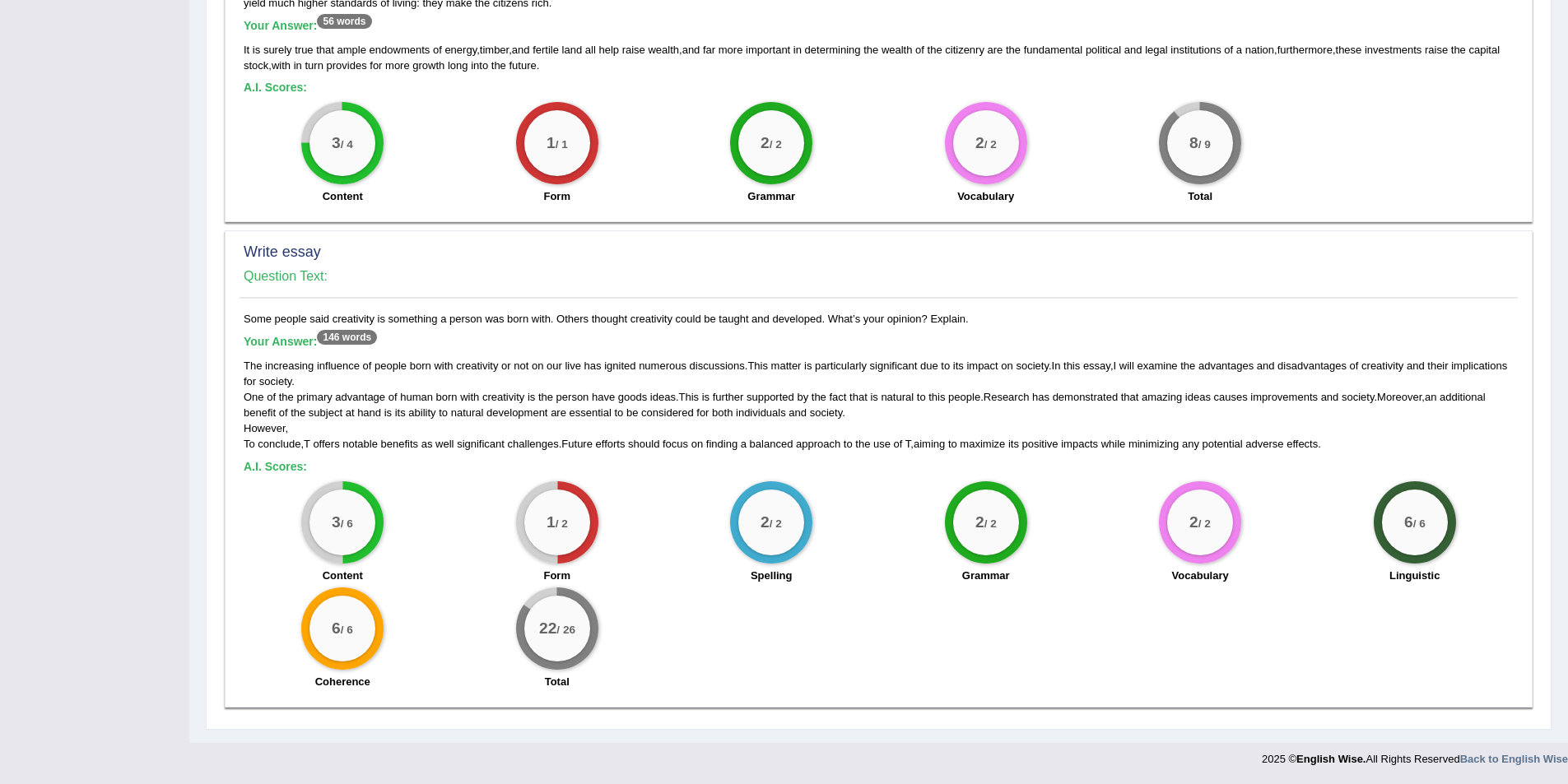
click at [319, 453] on div "Some people said creativity is something a person was born with. Others thought…" at bounding box center [878, 505] width 1278 height 388
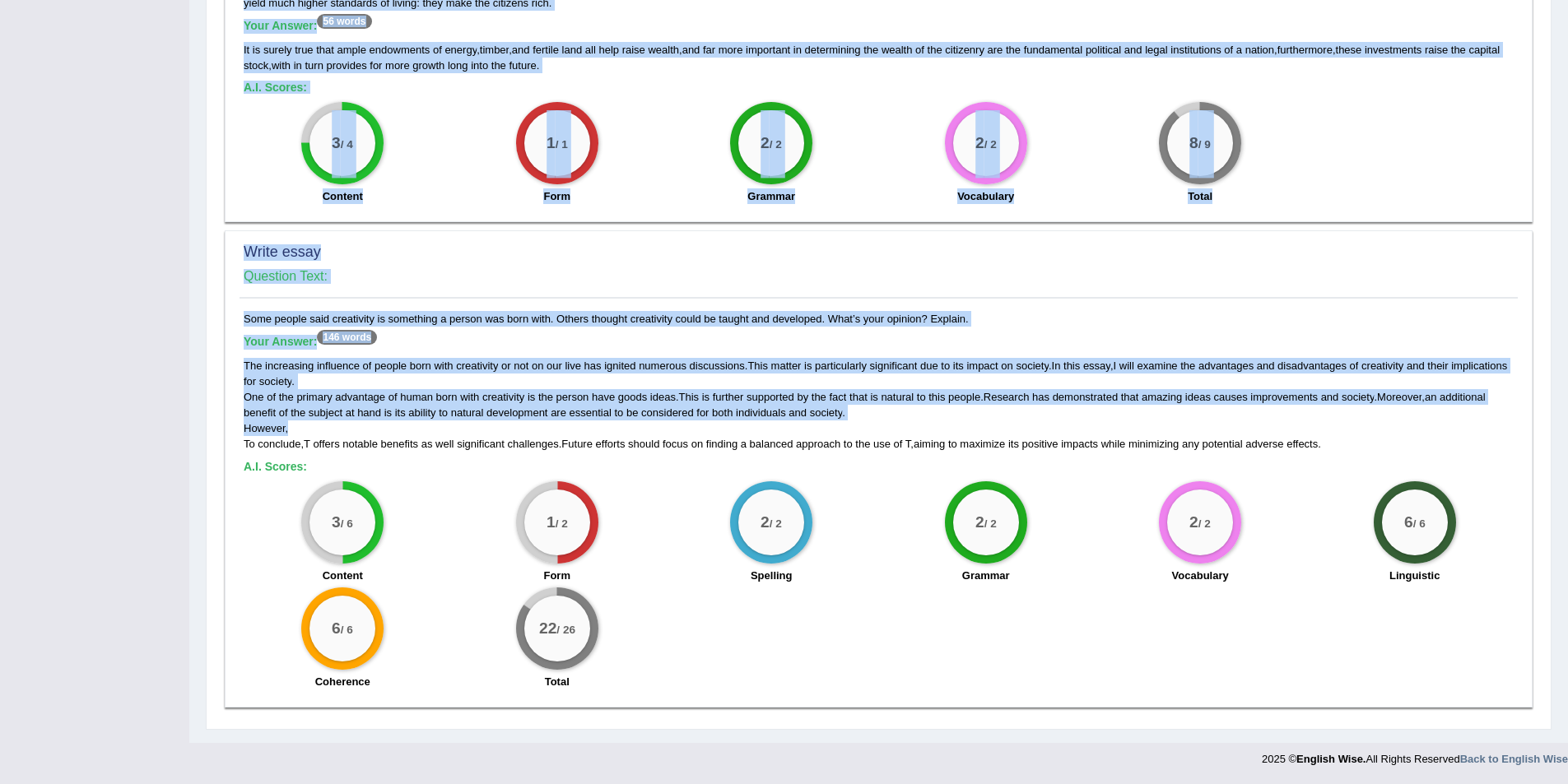
drag, startPoint x: 290, startPoint y: 430, endPoint x: 141, endPoint y: 430, distance: 149.0
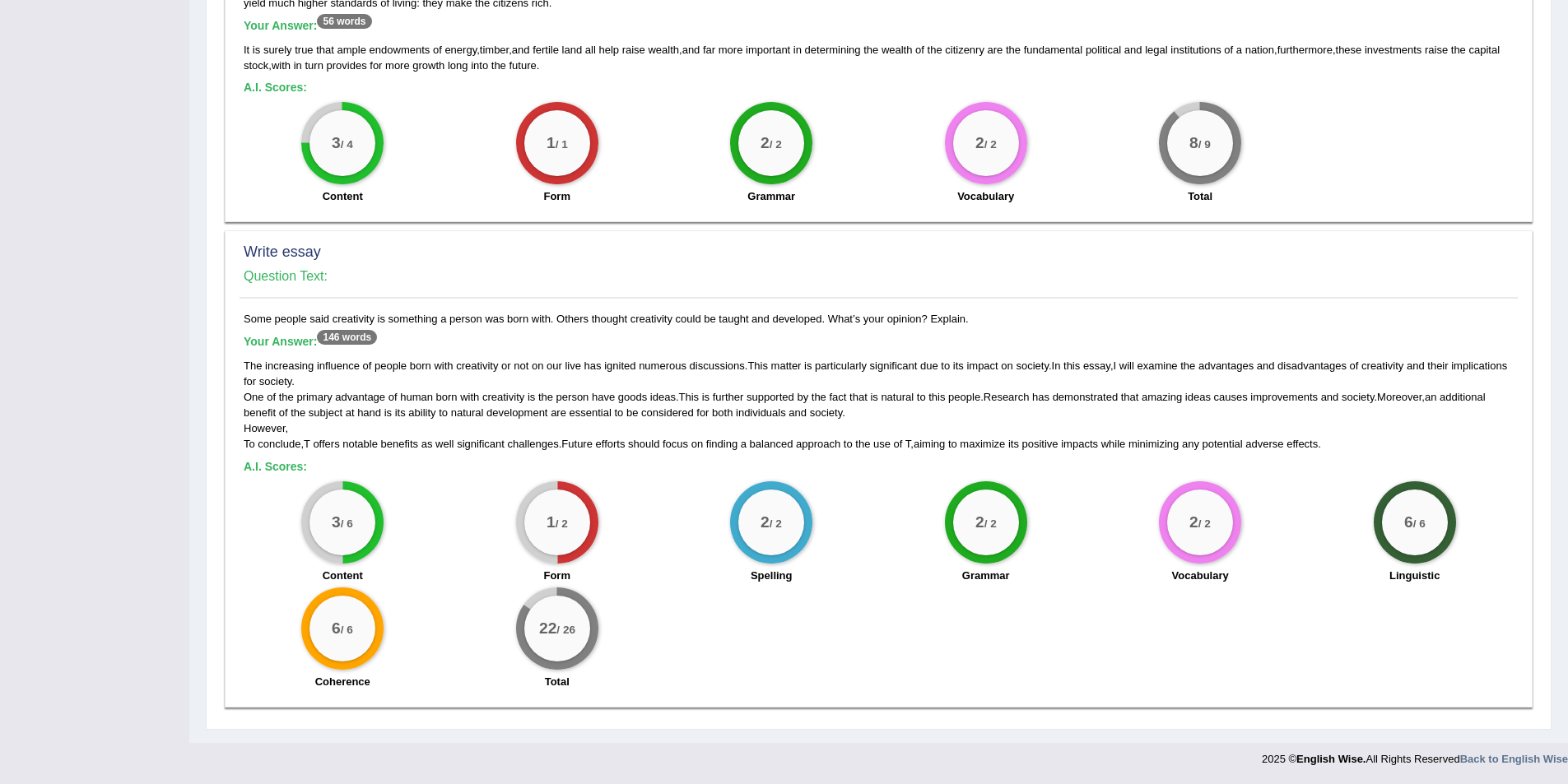
click at [254, 444] on span "To" at bounding box center [249, 444] width 11 height 12
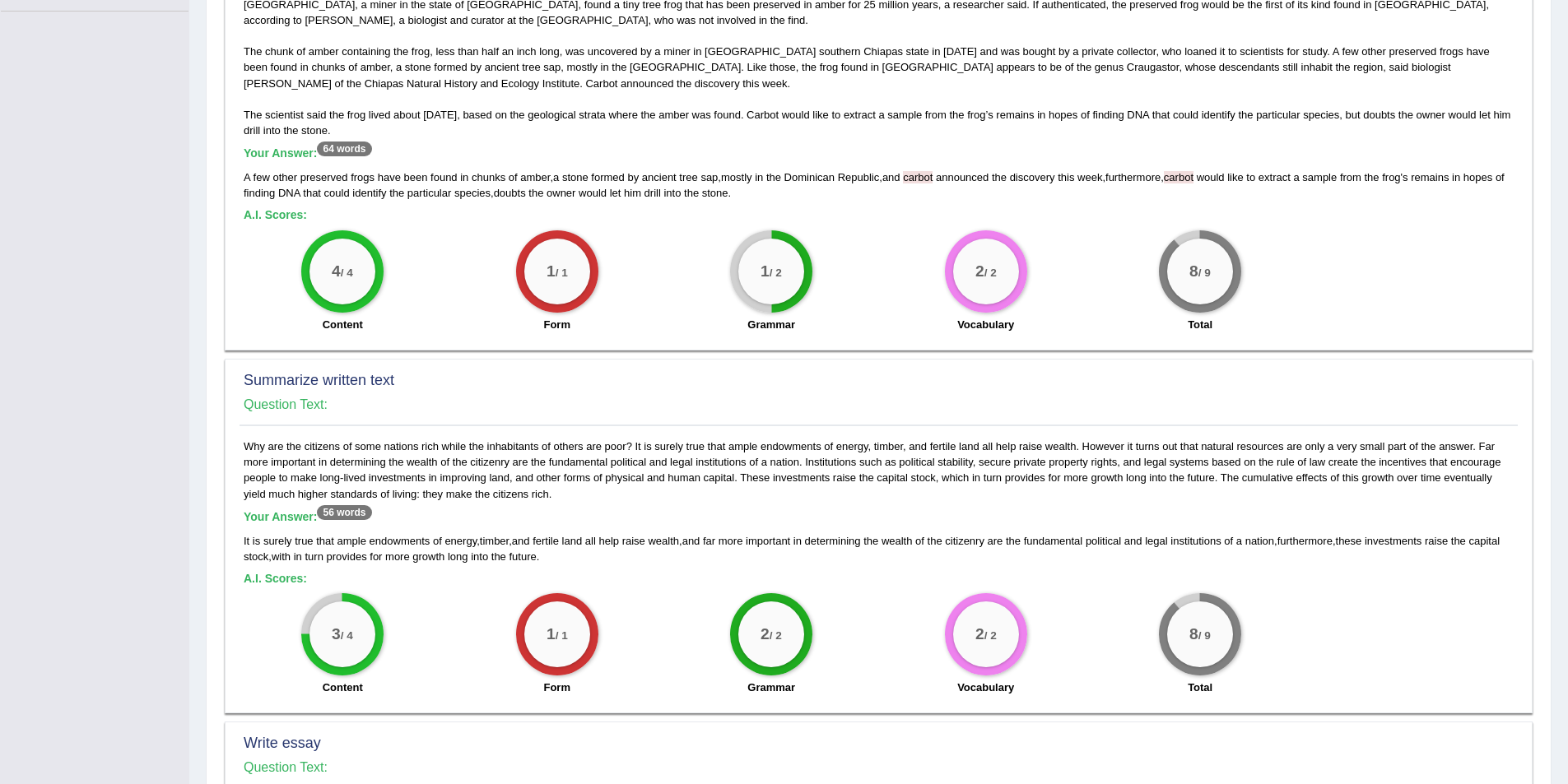
scroll to position [313, 0]
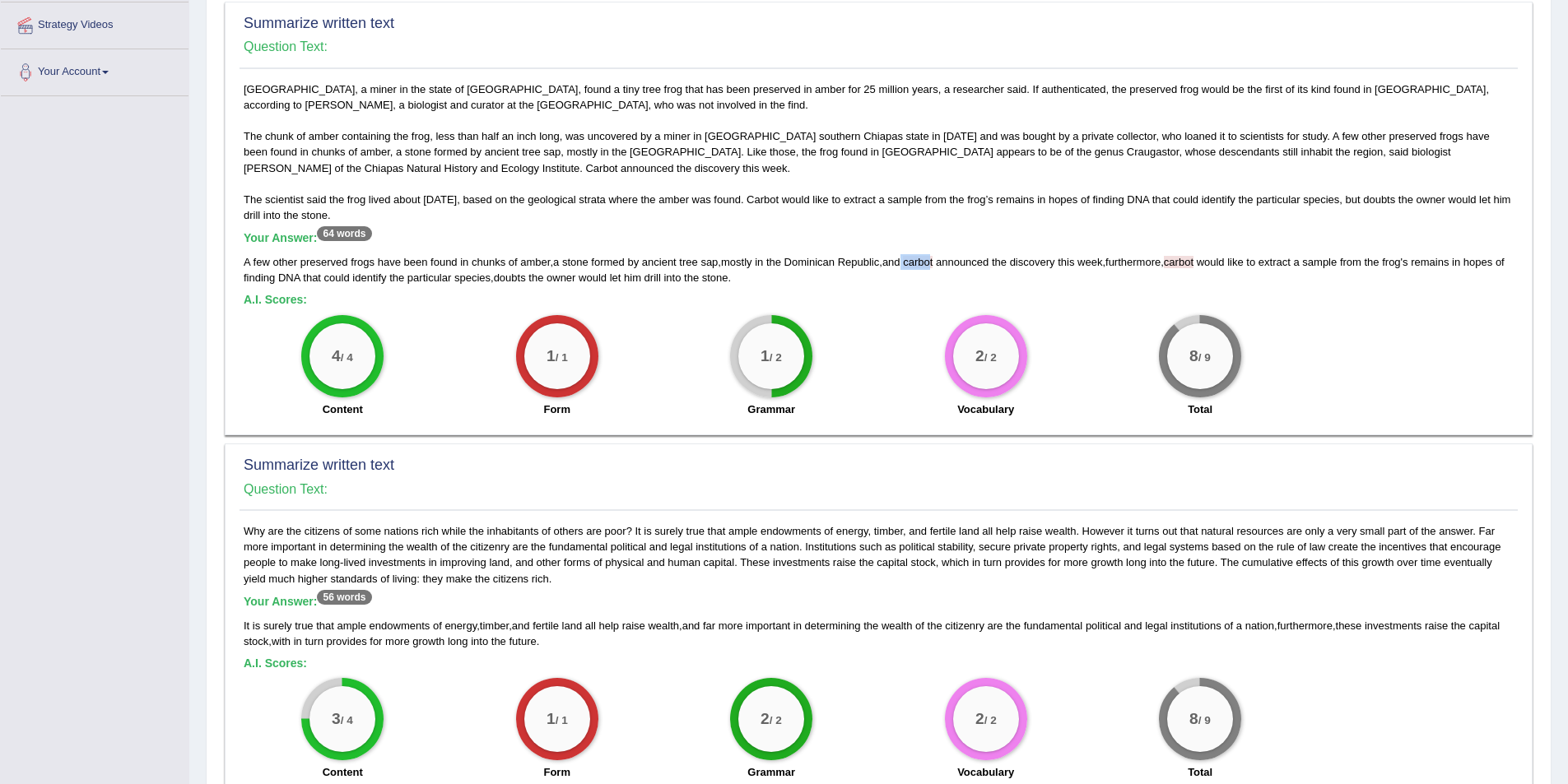
drag, startPoint x: 927, startPoint y: 263, endPoint x: 909, endPoint y: 263, distance: 18.0
click at [909, 263] on div "A few other preserved frogs have been found in chunks of amber , a stone formed…" at bounding box center [879, 270] width 1271 height 32
click at [885, 331] on div "2 / 2 Vocabulary" at bounding box center [985, 367] width 214 height 106
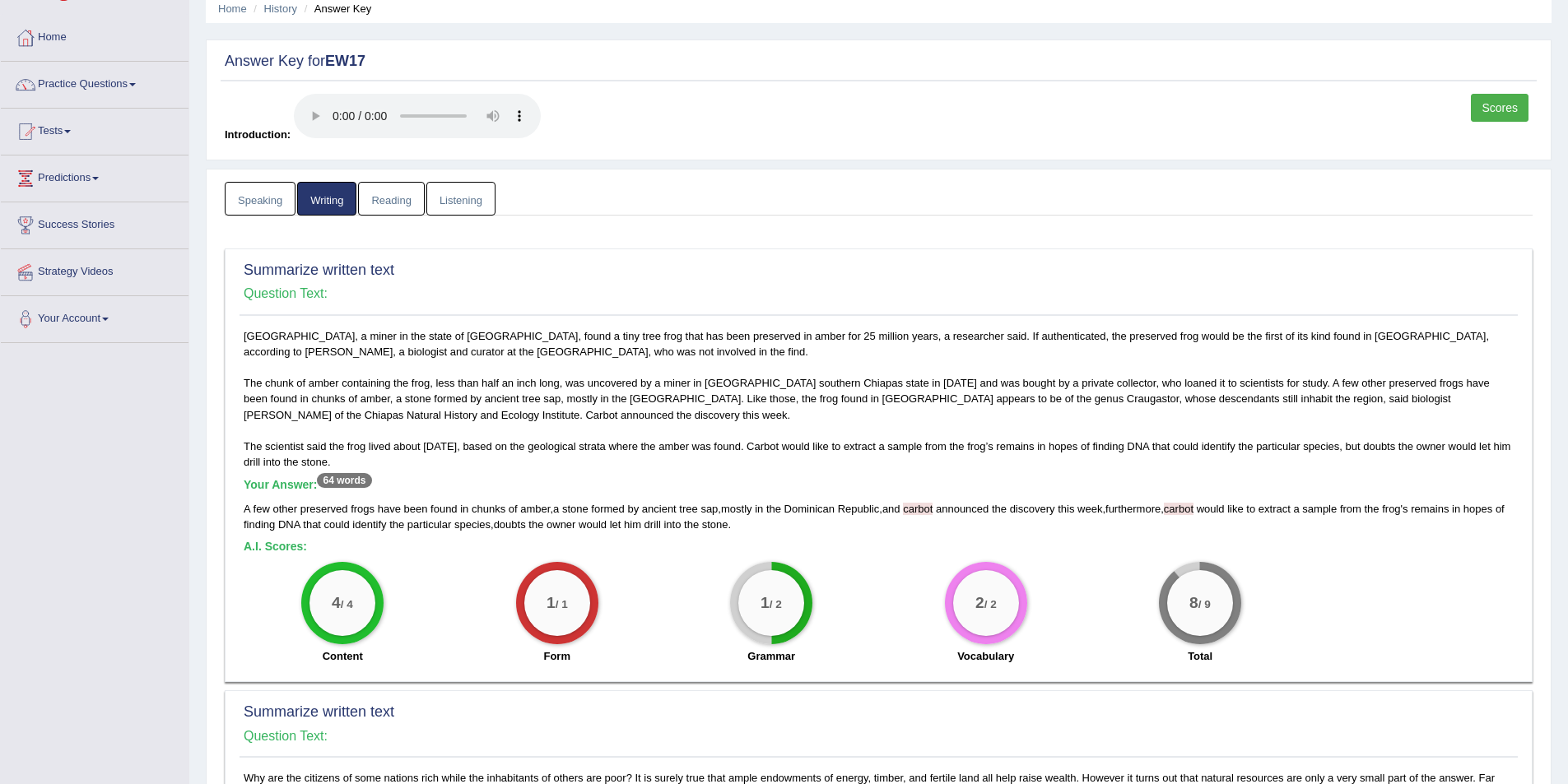
scroll to position [0, 0]
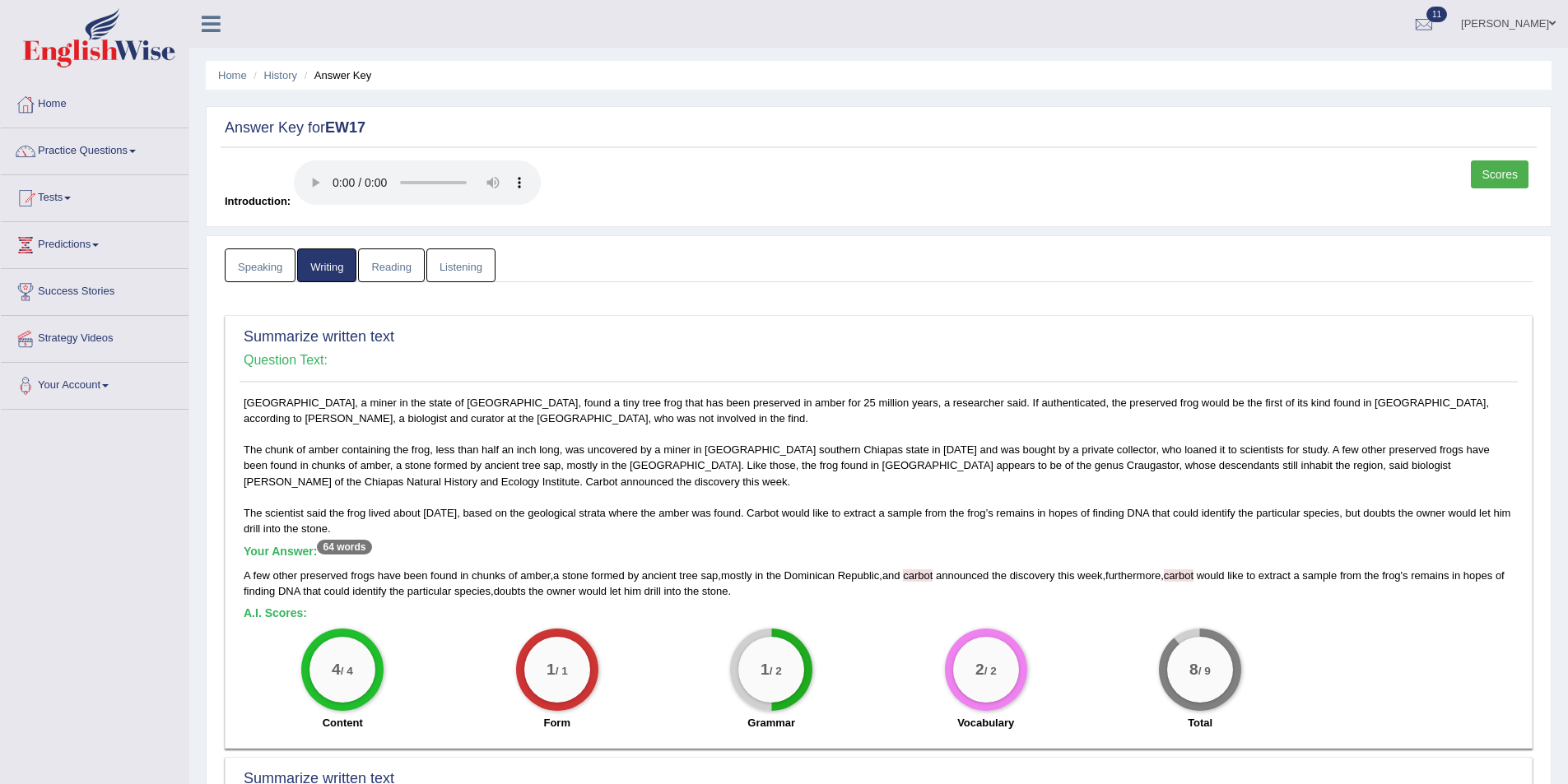
click at [458, 256] on link "Listening" at bounding box center [461, 265] width 69 height 33
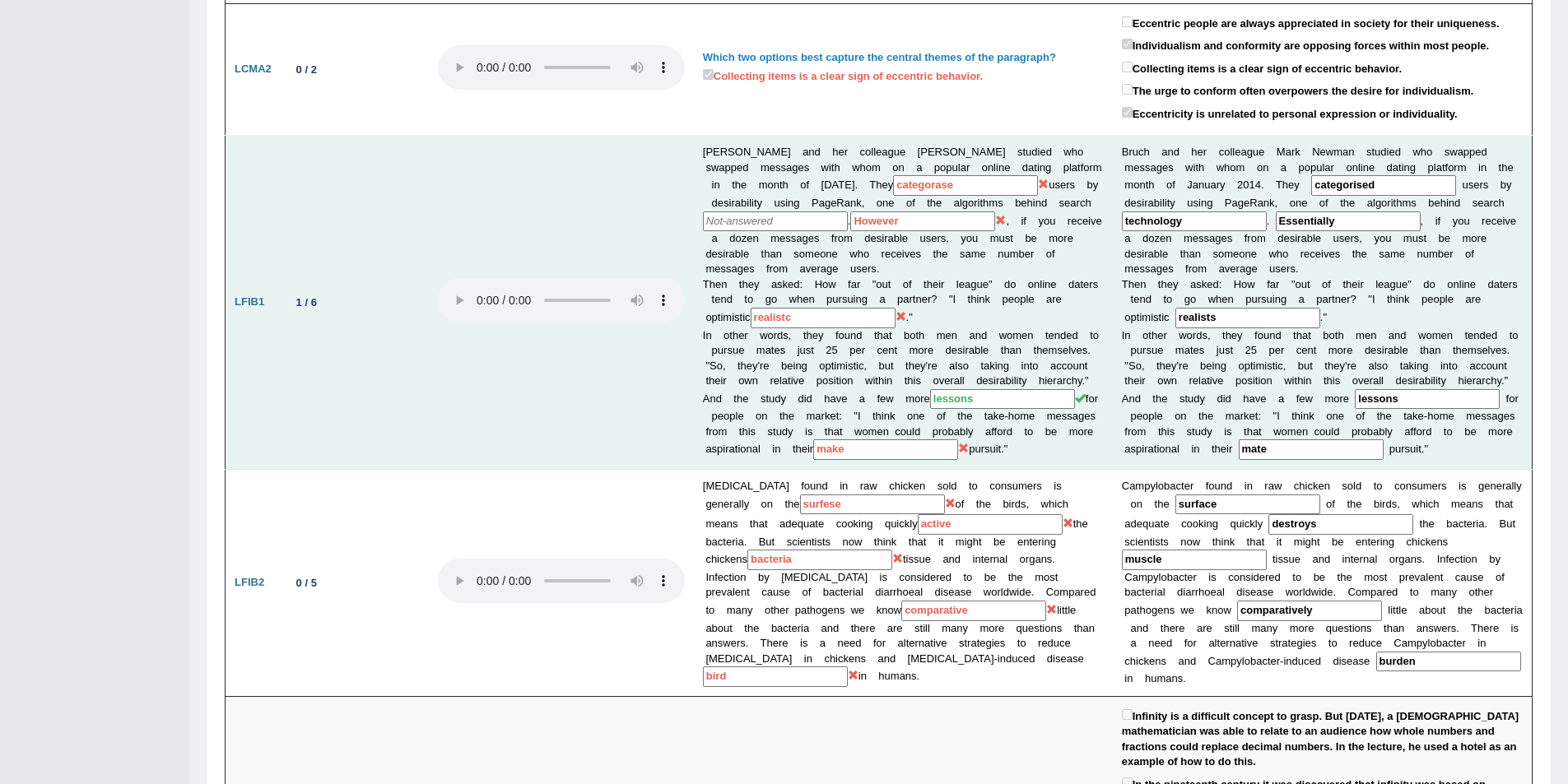
scroll to position [659, 0]
drag, startPoint x: 949, startPoint y: 184, endPoint x: 860, endPoint y: 180, distance: 89.1
click at [860, 180] on td "Bruch and her colleague Mark Newman studied who swapped messages with whom on a…" at bounding box center [904, 305] width 419 height 334
click at [956, 248] on td "Bruch and her colleague Mark Newman studied who swapped messages with whom on a…" at bounding box center [904, 305] width 419 height 334
drag, startPoint x: 855, startPoint y: 326, endPoint x: 690, endPoint y: 317, distance: 165.2
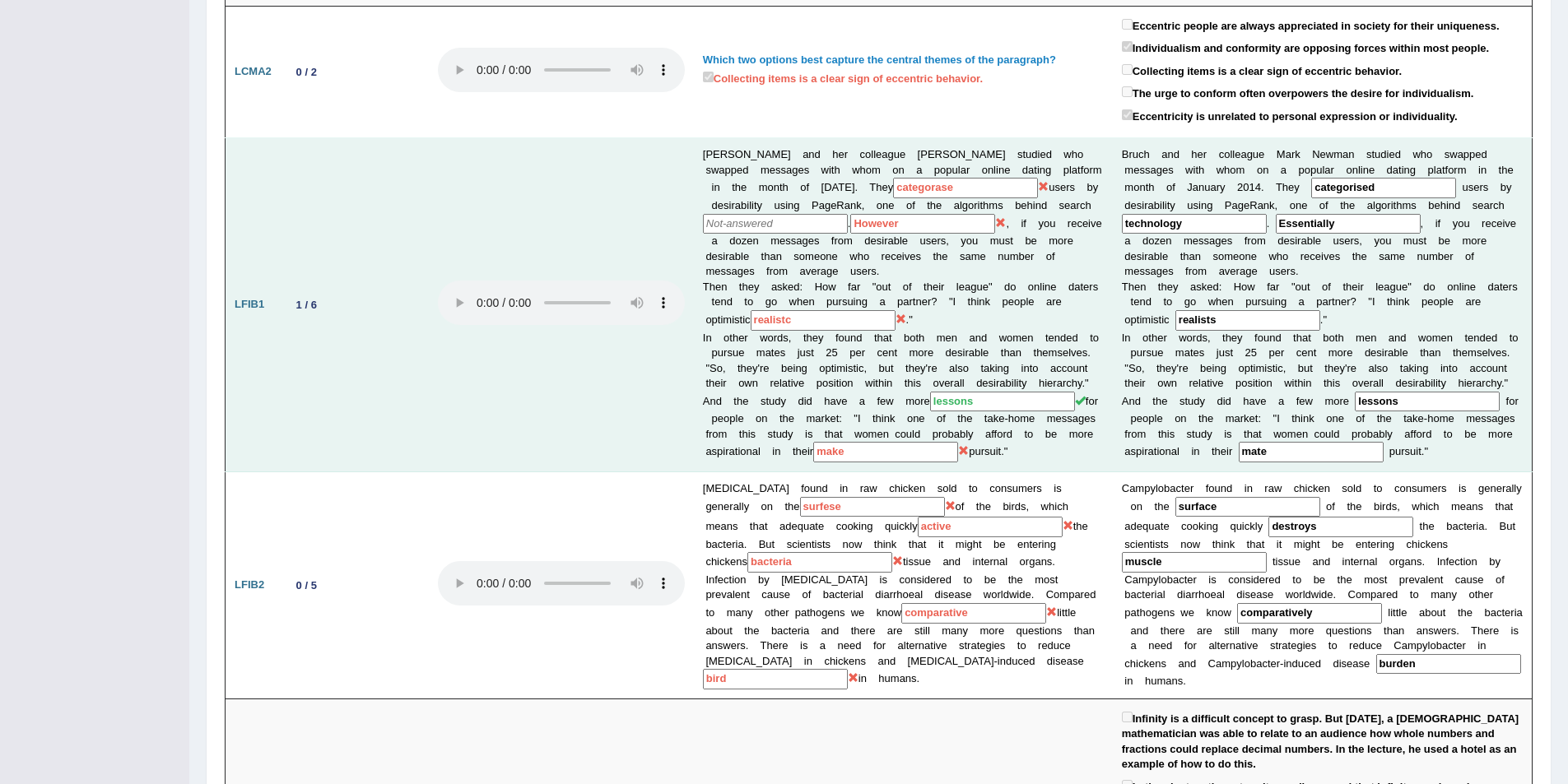
click at [690, 317] on tr "LFIB1 1 / 6 Bruch and her colleague Mark Newman studied who swapped messages wi…" at bounding box center [879, 305] width 1307 height 334
drag, startPoint x: 786, startPoint y: 429, endPoint x: 771, endPoint y: 429, distance: 15.0
click at [771, 429] on td "Bruch and her colleague Mark Newman studied who swapped messages with whom on a…" at bounding box center [904, 305] width 419 height 334
click at [775, 440] on td "Bruch and her colleague Mark Newman studied who swapped messages with whom on a…" at bounding box center [904, 305] width 419 height 334
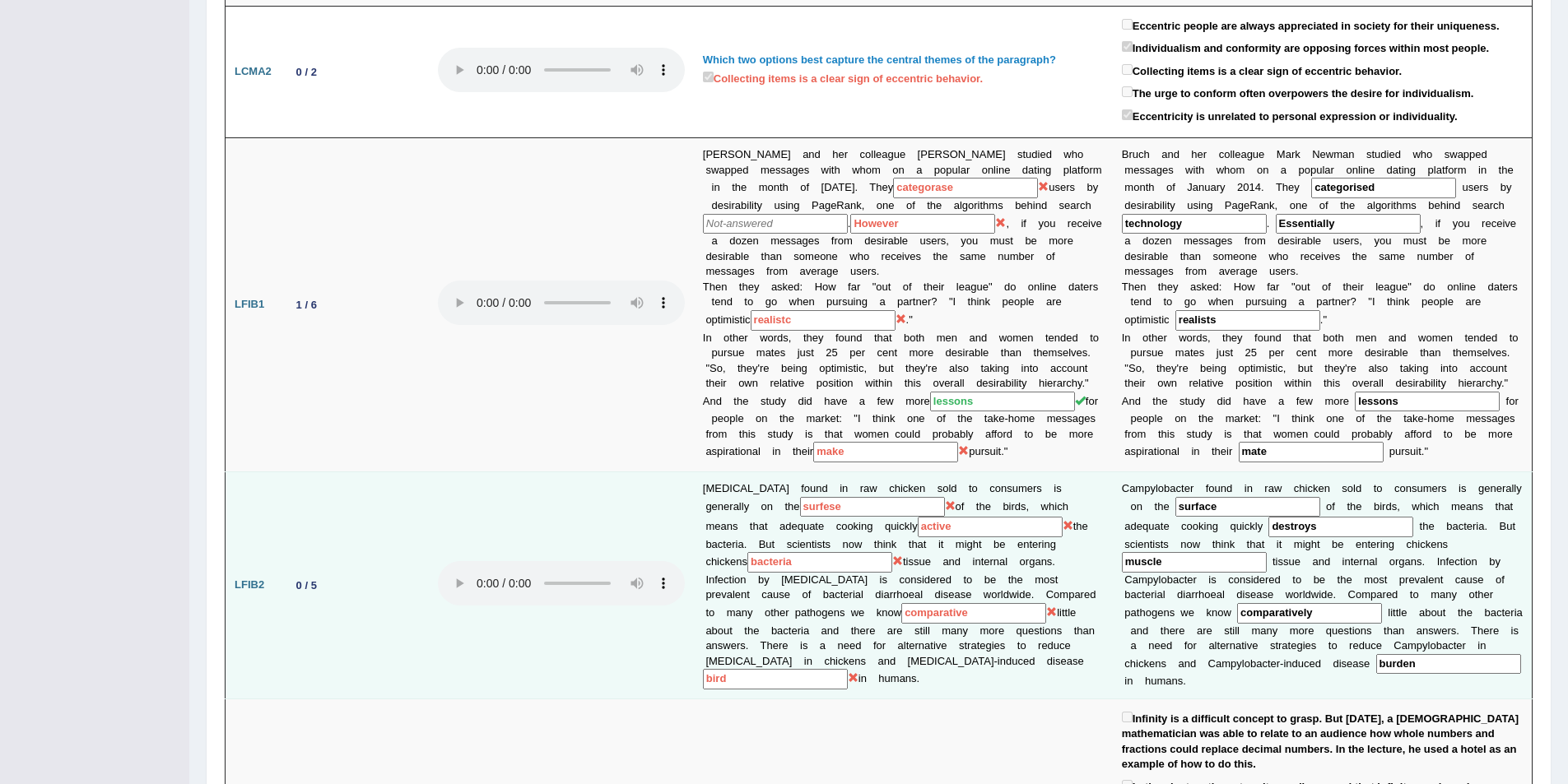
drag, startPoint x: 828, startPoint y: 503, endPoint x: 684, endPoint y: 495, distance: 144.2
click at [686, 495] on tr "LFIB2 0 / 5 Campylobacter found in raw chicken sold to consumers is generally o…" at bounding box center [879, 586] width 1307 height 227
click at [927, 528] on input "active" at bounding box center [990, 526] width 145 height 20
drag, startPoint x: 921, startPoint y: 610, endPoint x: 694, endPoint y: 577, distance: 229.4
click at [694, 577] on td "Campylobacter found in raw chicken sold to consumers is generally on the surfes…" at bounding box center [904, 586] width 419 height 227
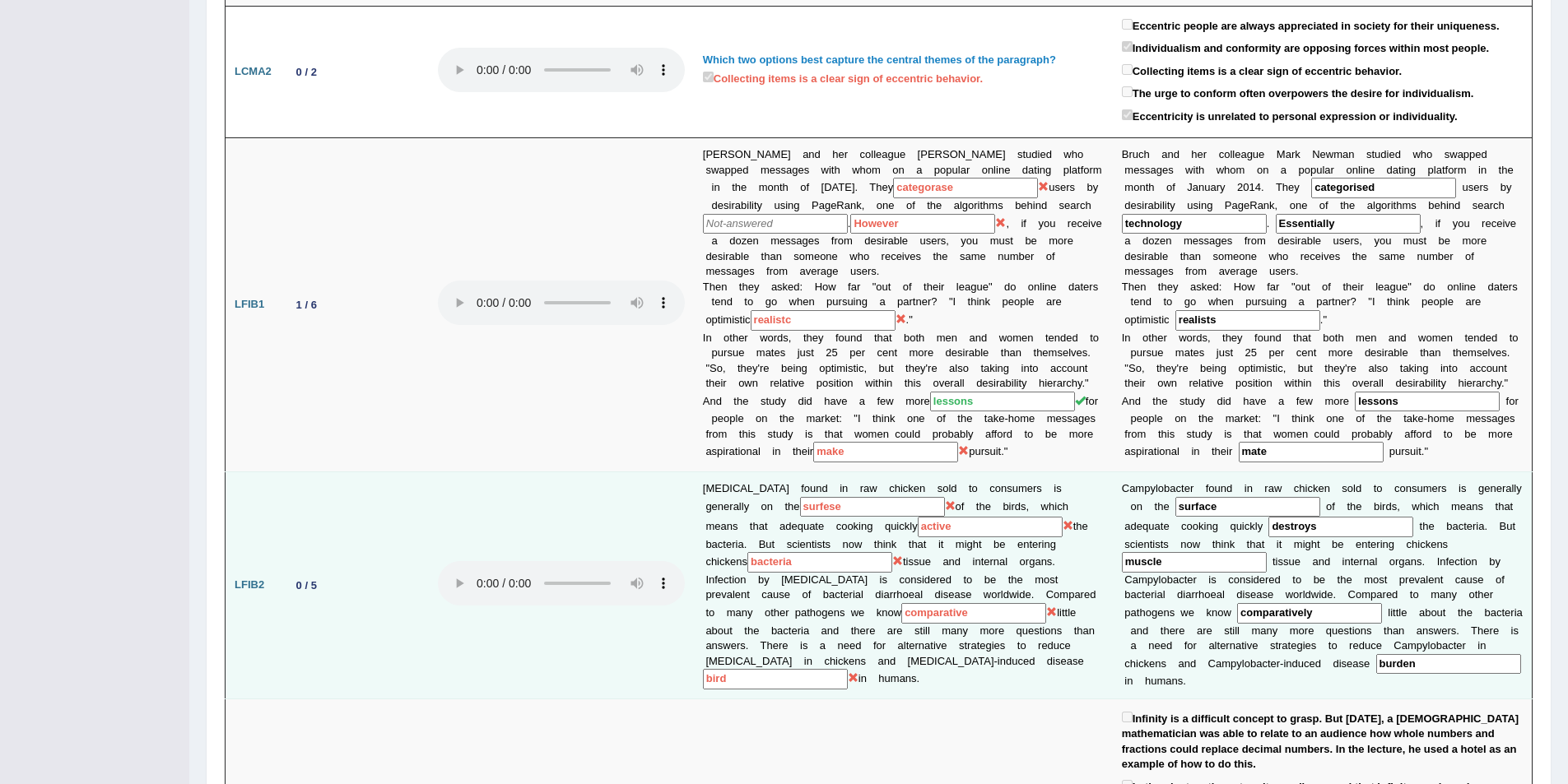
drag, startPoint x: 1221, startPoint y: 602, endPoint x: 1207, endPoint y: 600, distance: 14.1
click at [1210, 600] on td "C a m p y l o b a c t e r f o u n d i n r a w c h i c k e n s o l d t o c o n s…" at bounding box center [1322, 586] width 419 height 227
drag, startPoint x: 922, startPoint y: 599, endPoint x: 833, endPoint y: 592, distance: 89.3
click at [833, 590] on td "Campylobacter found in raw chicken sold to consumers is generally on the surfes…" at bounding box center [904, 586] width 419 height 227
click at [930, 665] on td "Campylobacter found in raw chicken sold to consumers is generally on the surfes…" at bounding box center [904, 586] width 419 height 227
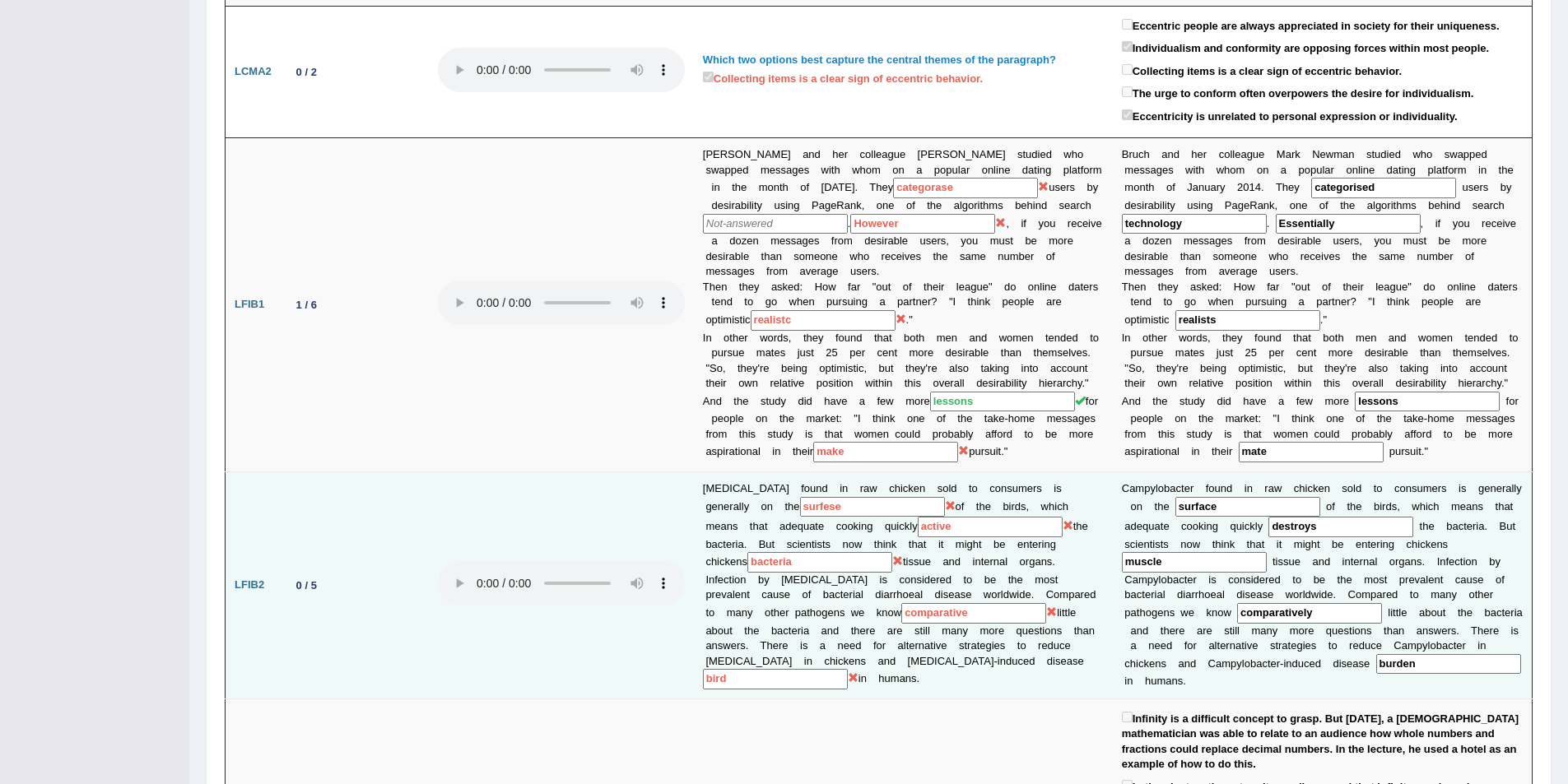
click at [643, 667] on td at bounding box center [562, 586] width 265 height 227
drag, startPoint x: 713, startPoint y: 671, endPoint x: 700, endPoint y: 668, distance: 13.3
click at [704, 670] on input "bird" at bounding box center [775, 679] width 145 height 20
click at [950, 670] on td "Campylobacter found in raw chicken sold to consumers is generally on the surfes…" at bounding box center [904, 586] width 419 height 227
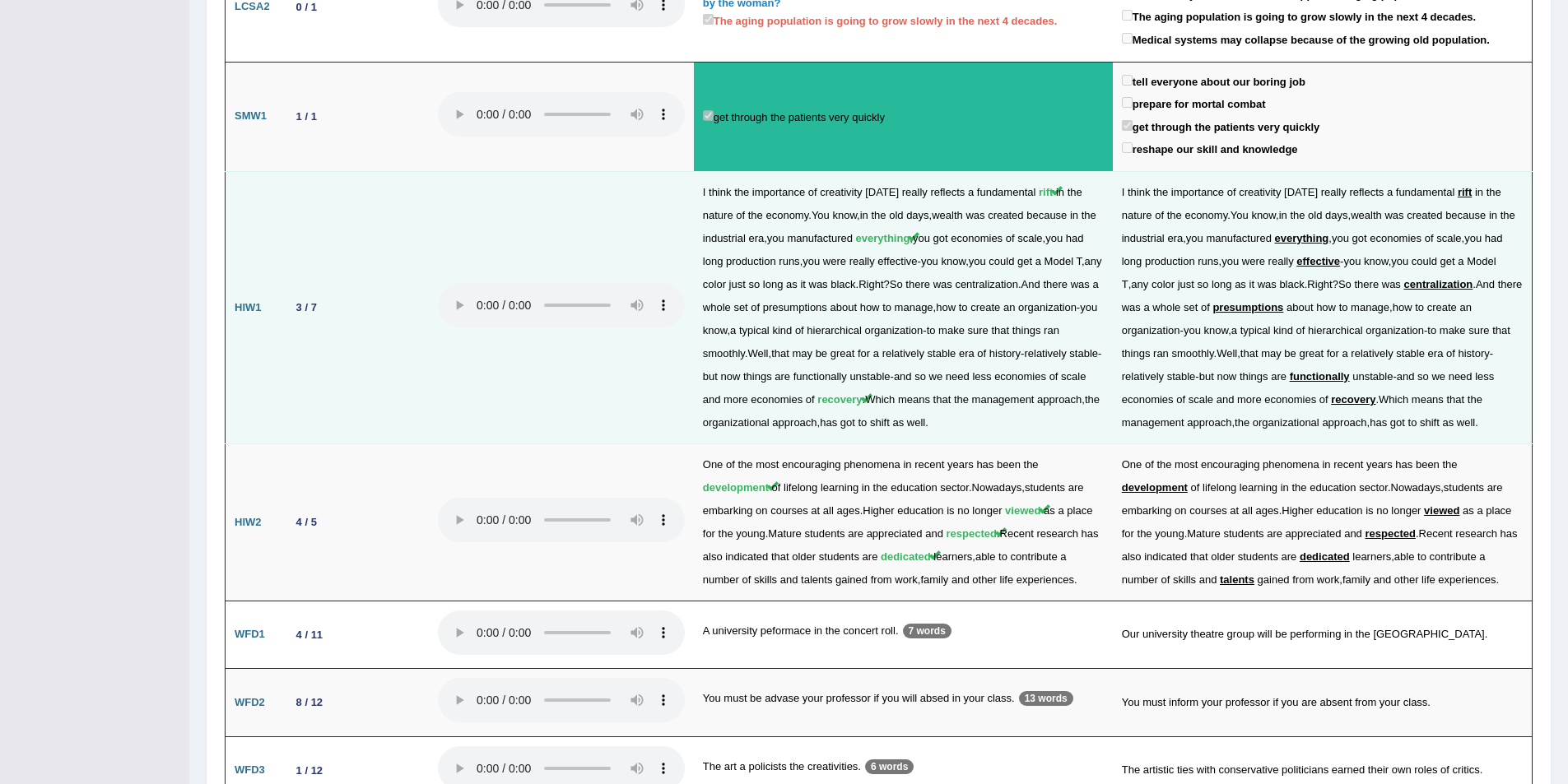
scroll to position [2057, 0]
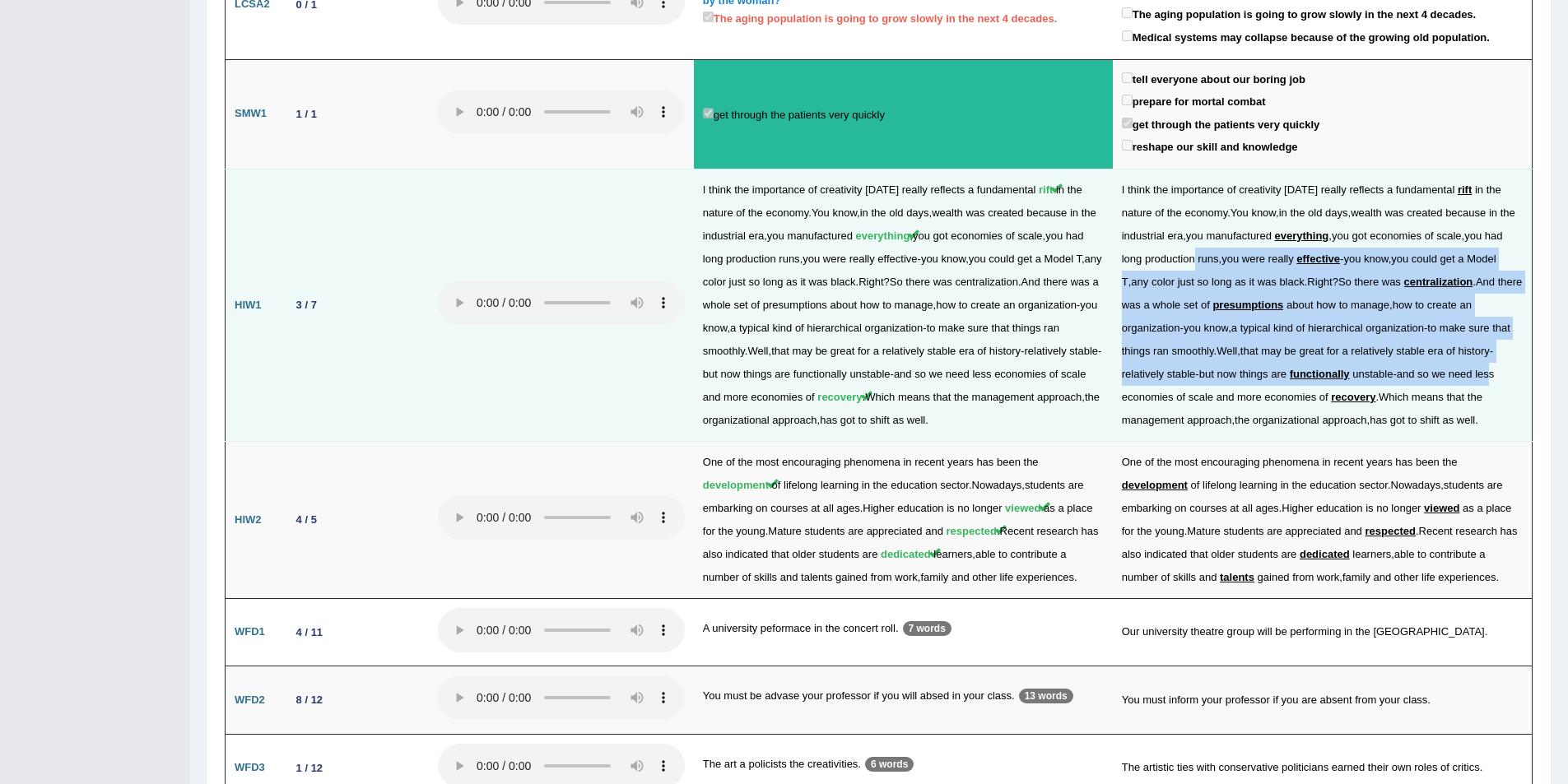
drag, startPoint x: 1511, startPoint y: 373, endPoint x: 1217, endPoint y: 262, distance: 314.3
click at [1217, 262] on td "I think the importance of creativity today really reflects a fundamental rift i…" at bounding box center [1322, 304] width 419 height 273
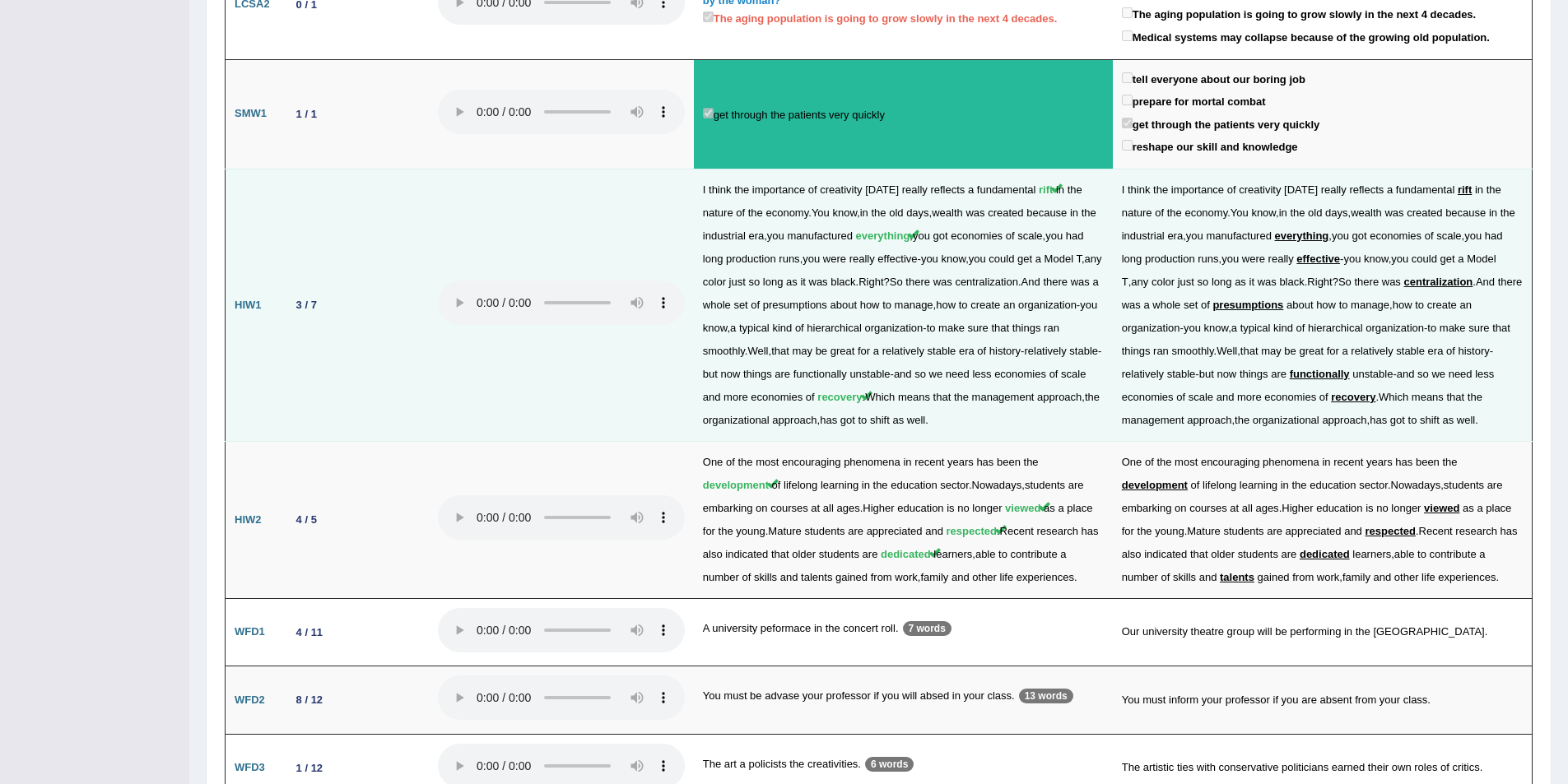
click at [956, 408] on td "I think the importance of creativity today really reflects a fundamental rift i…" at bounding box center [904, 304] width 419 height 273
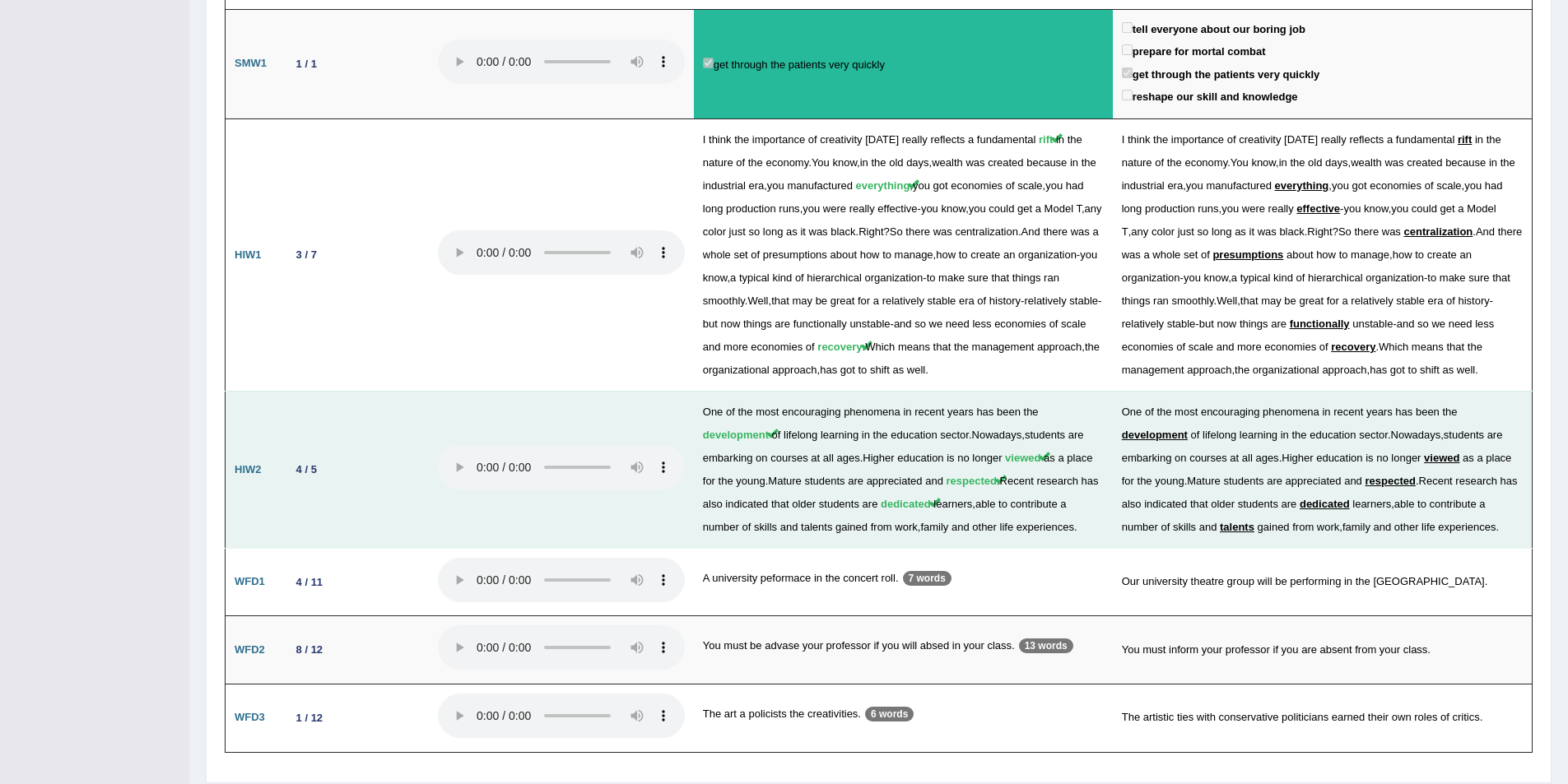
scroll to position [2160, 0]
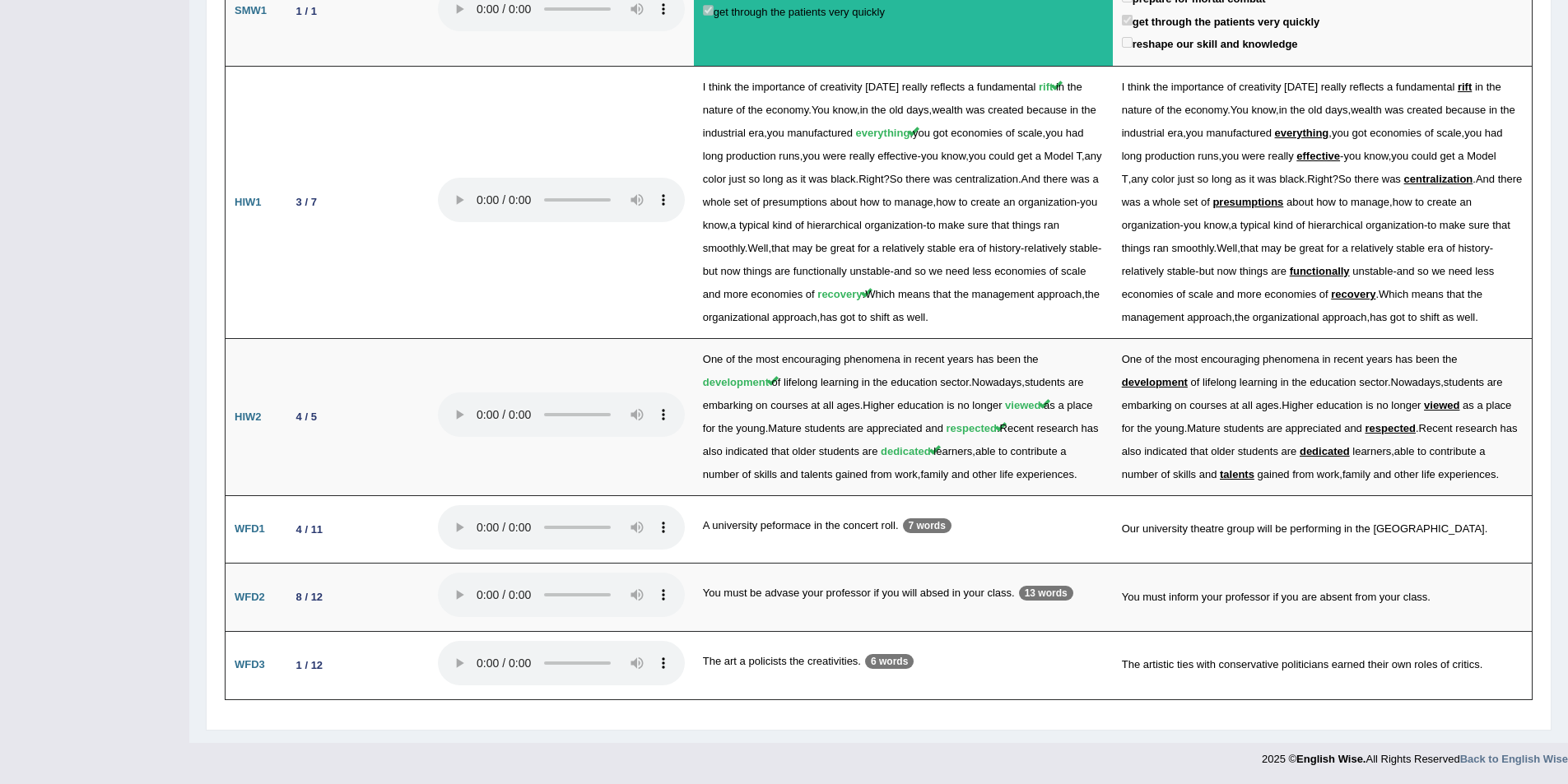
drag, startPoint x: 207, startPoint y: 517, endPoint x: 366, endPoint y: 714, distance: 253.2
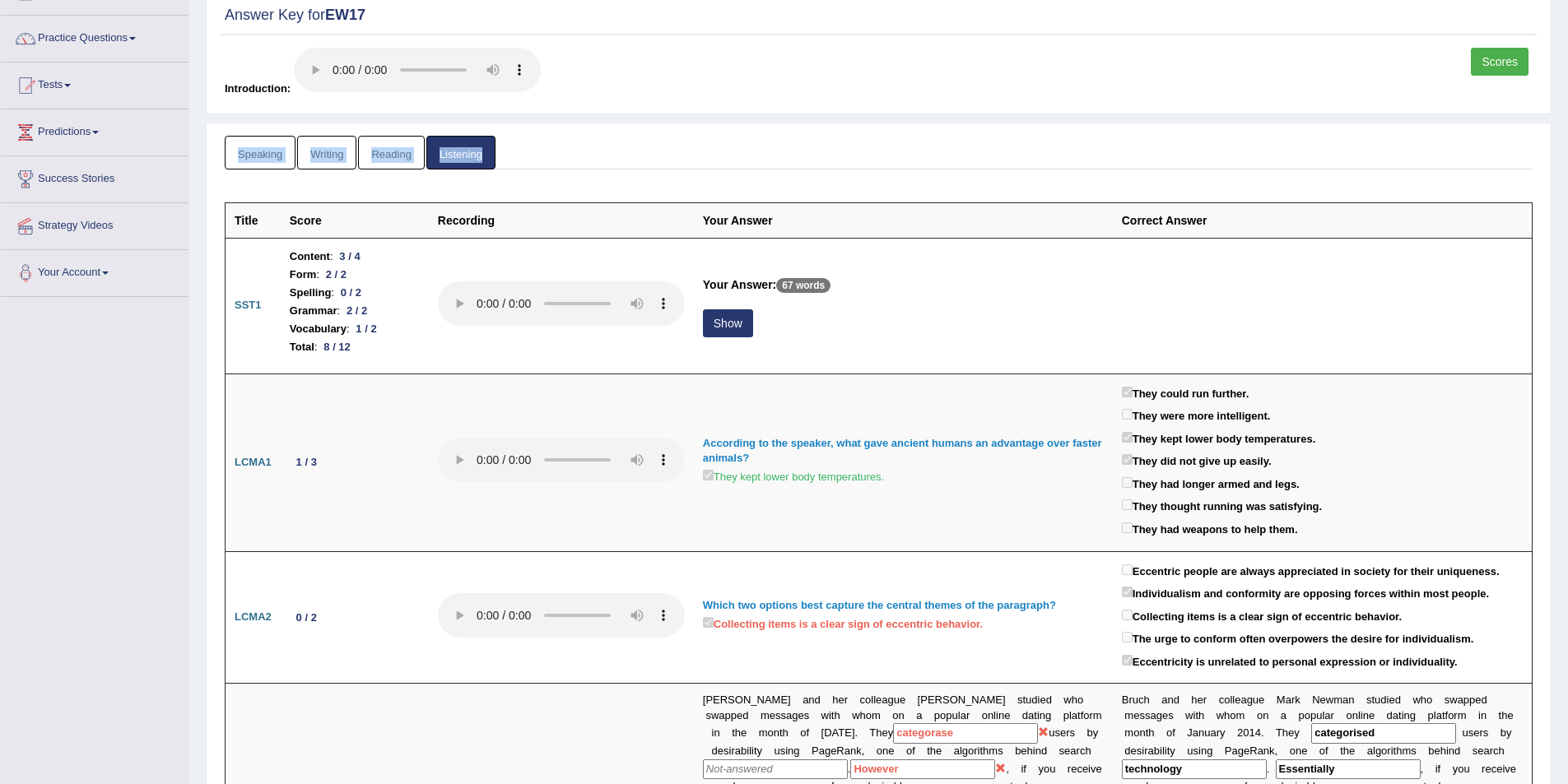
scroll to position [0, 0]
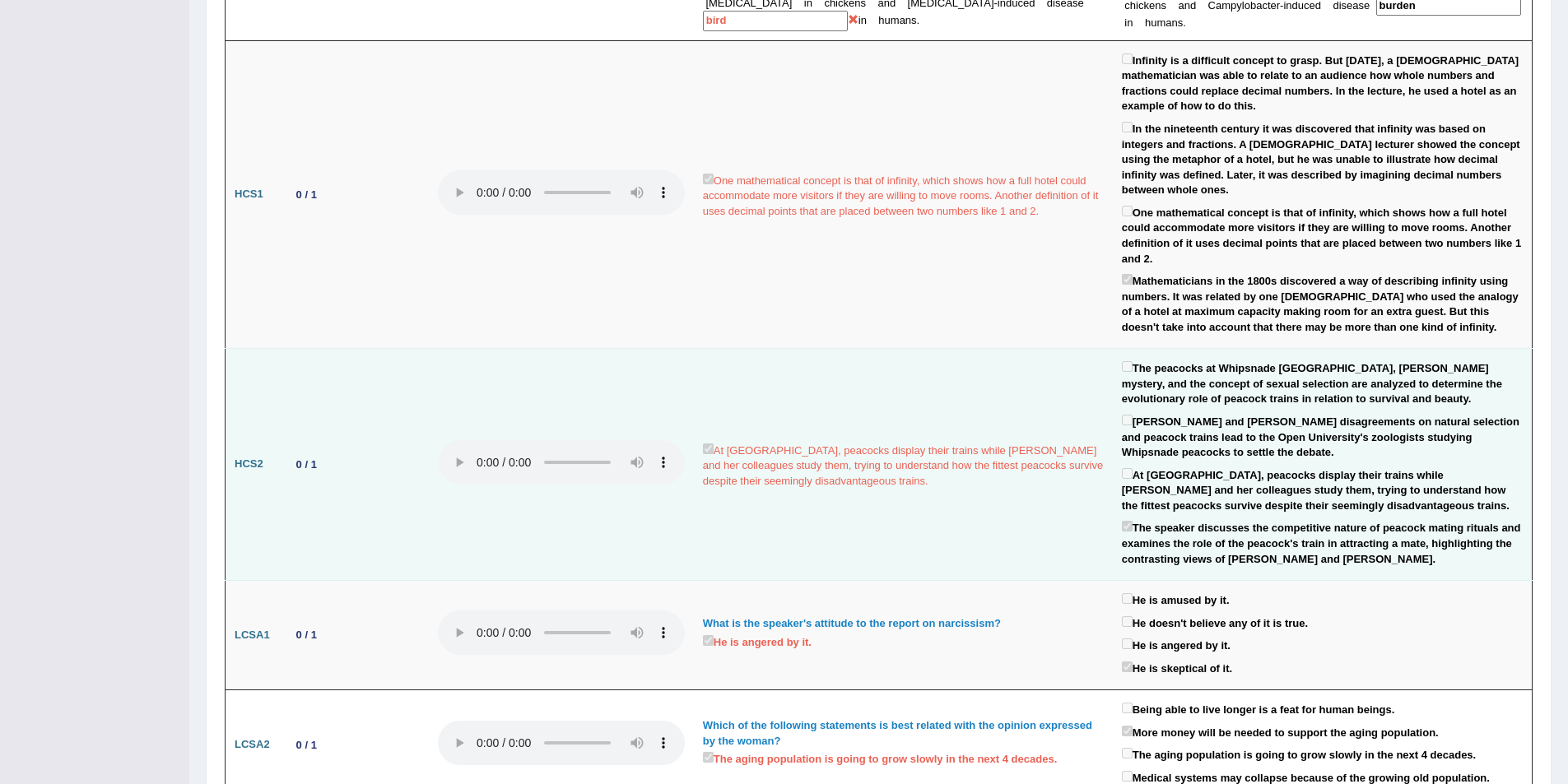
click at [382, 482] on td "0 / 1" at bounding box center [354, 465] width 148 height 232
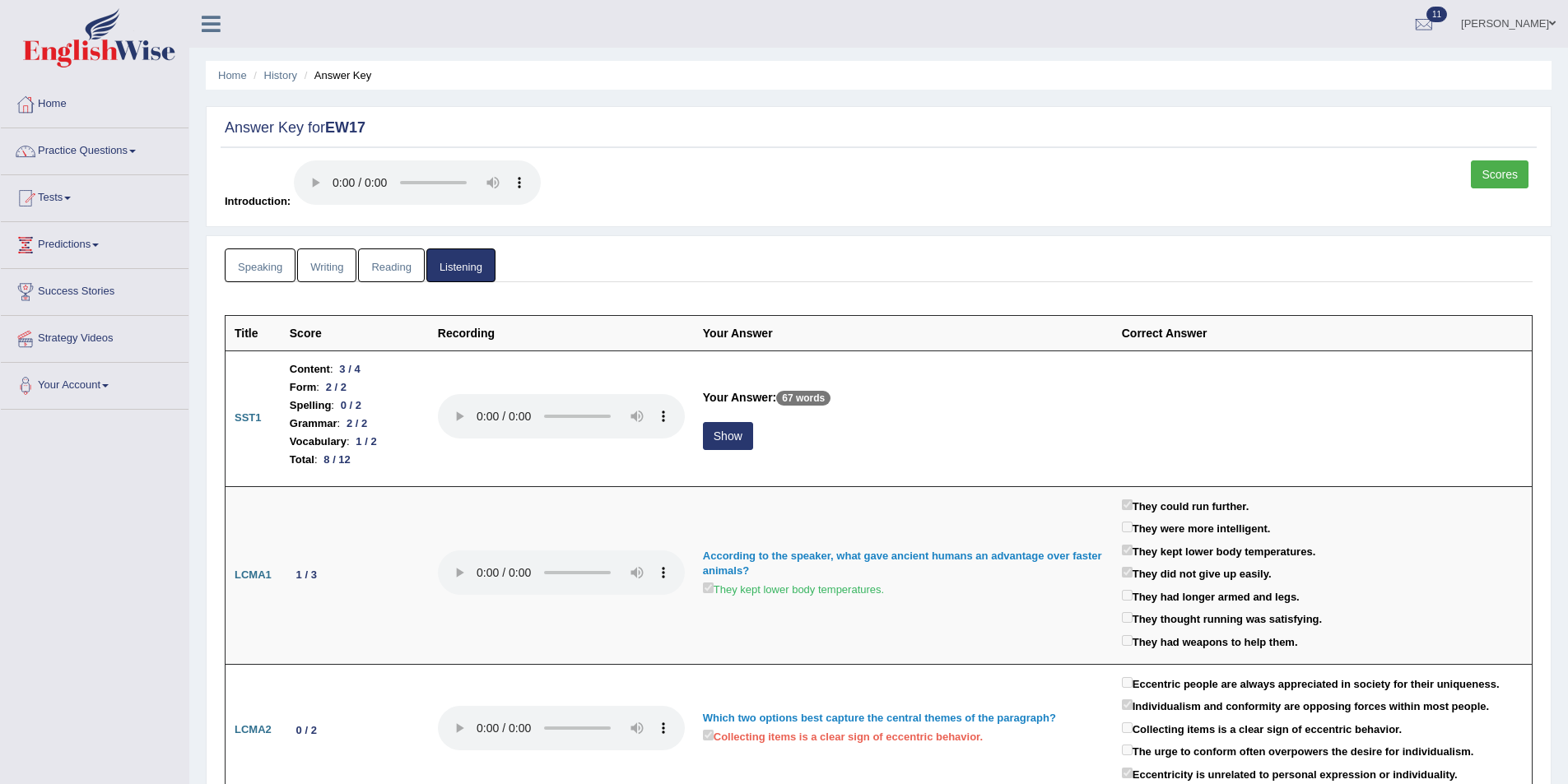
click at [375, 268] on link "Reading" at bounding box center [390, 265] width 66 height 33
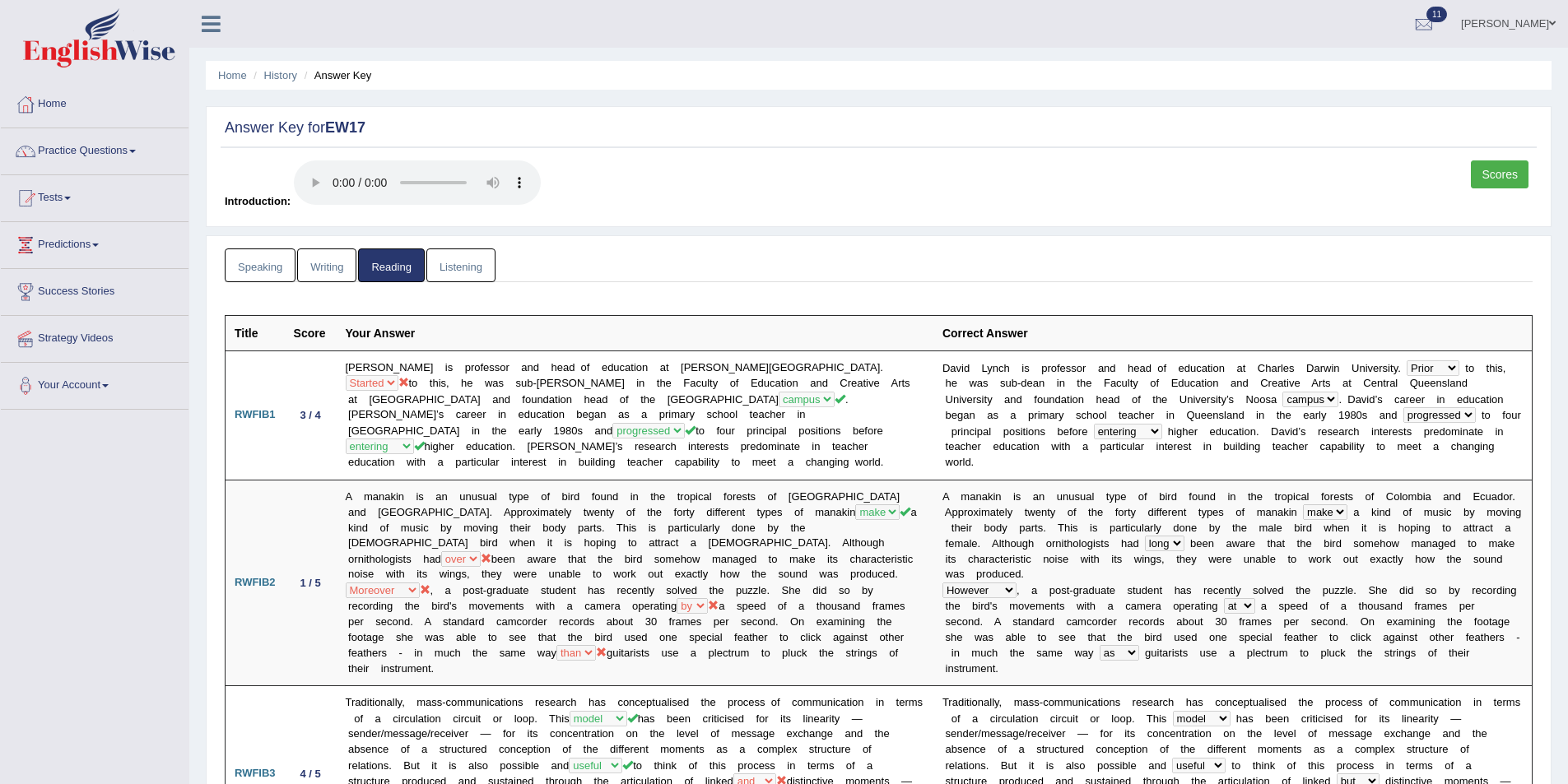
click at [267, 266] on link "Speaking" at bounding box center [260, 265] width 71 height 33
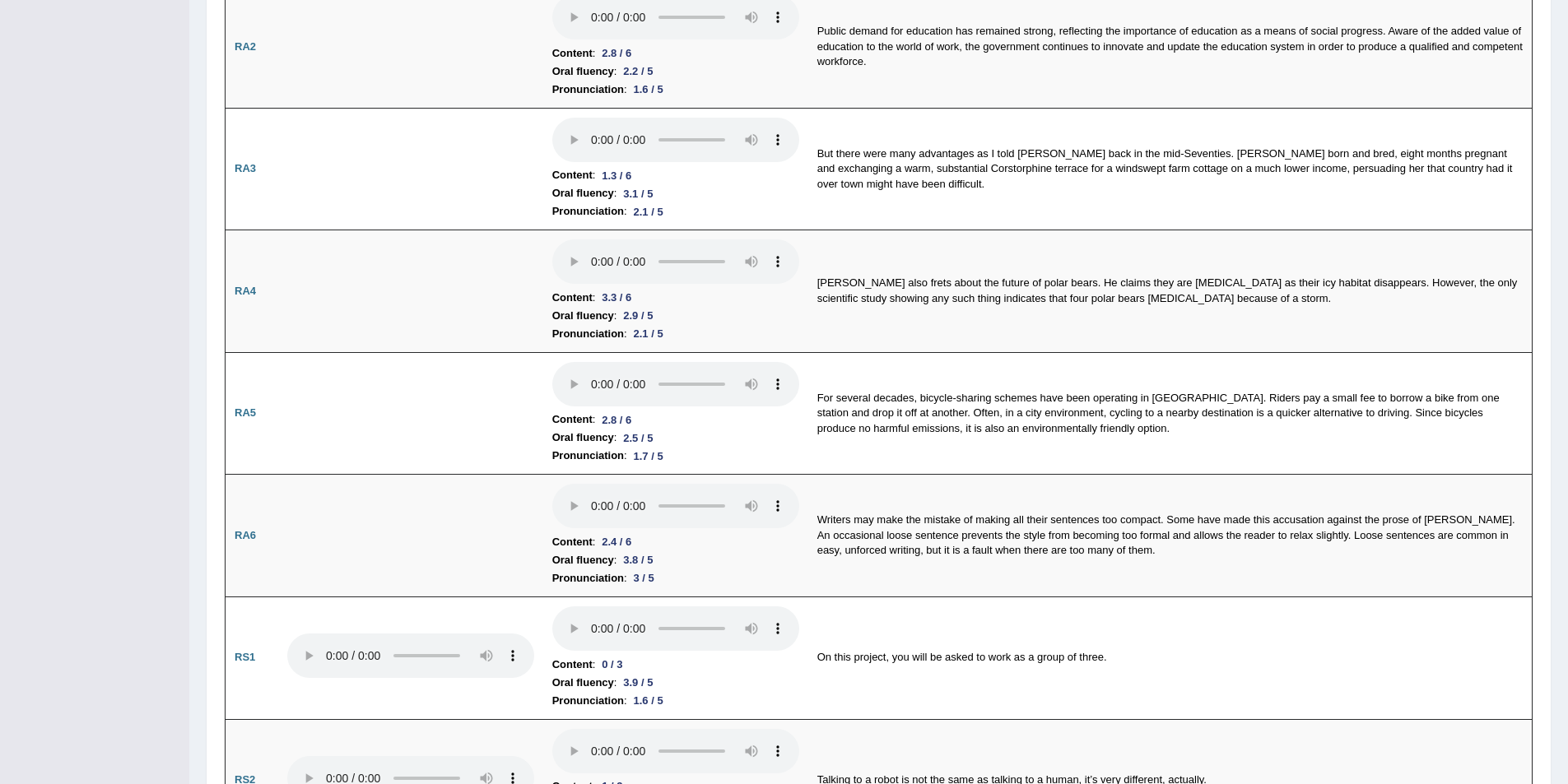
scroll to position [494, 0]
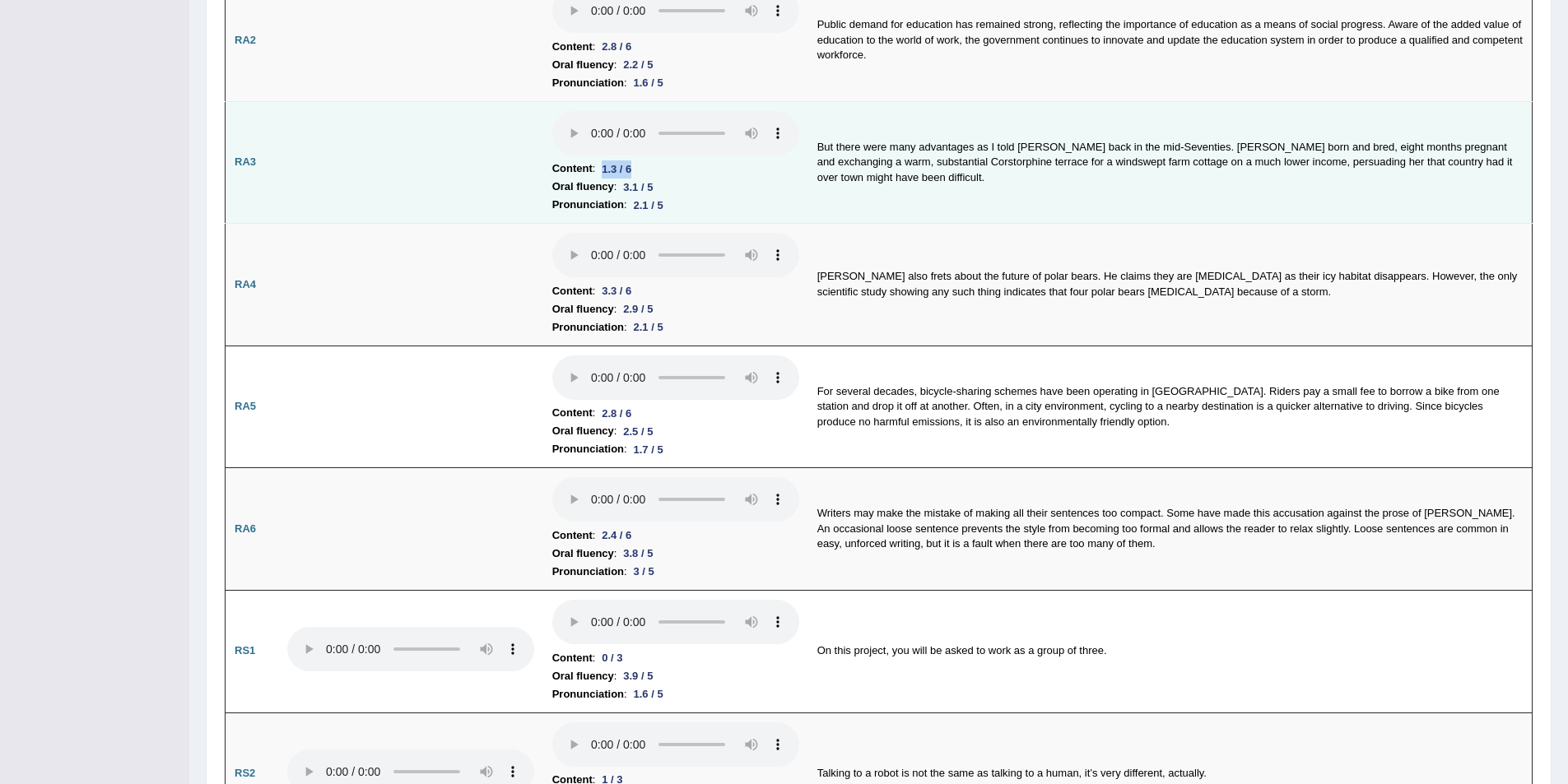
drag, startPoint x: 606, startPoint y: 167, endPoint x: 634, endPoint y: 171, distance: 28.3
click at [634, 171] on div "1.3 / 6" at bounding box center [616, 169] width 43 height 18
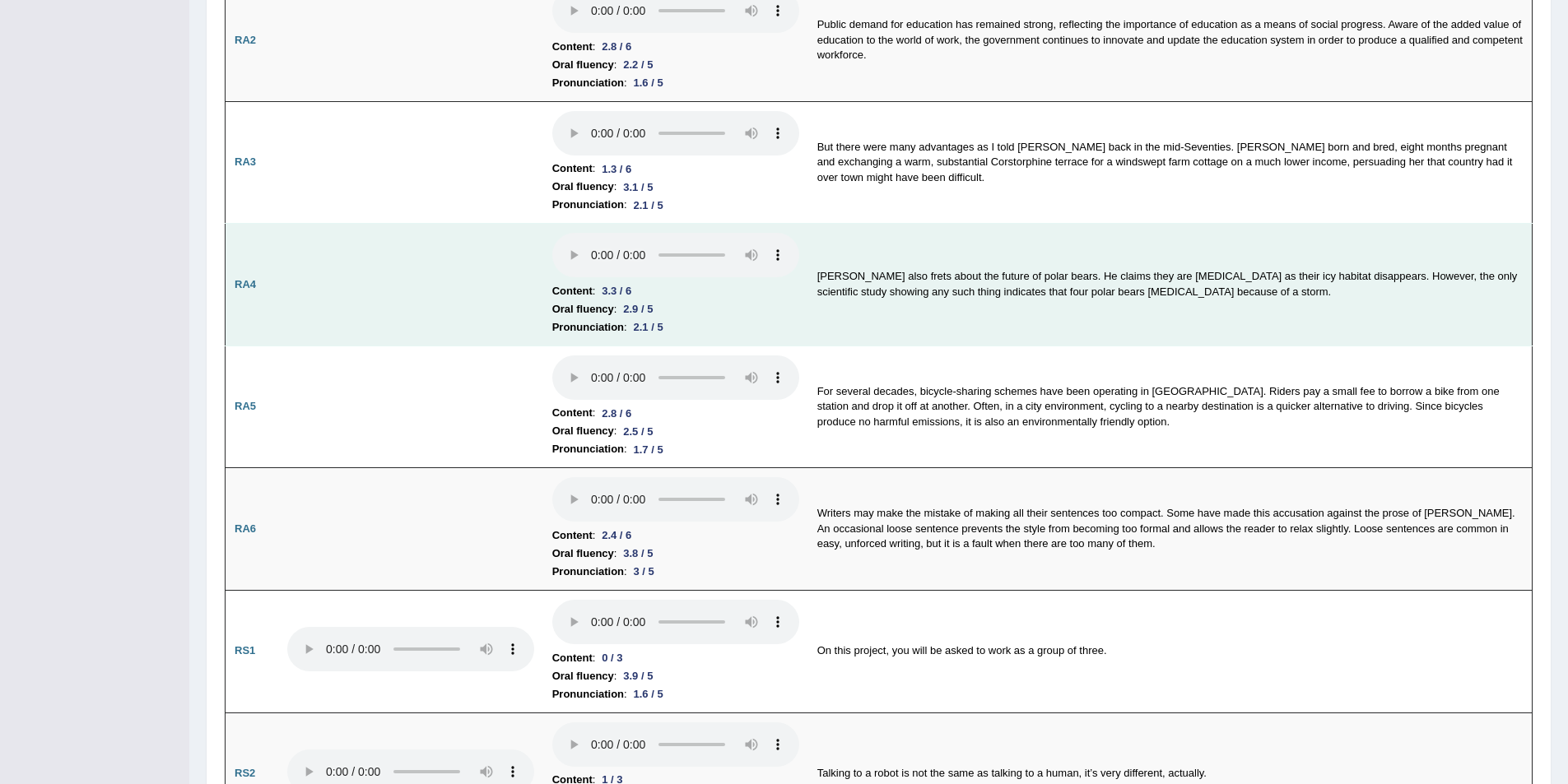
click at [494, 250] on td at bounding box center [411, 285] width 265 height 123
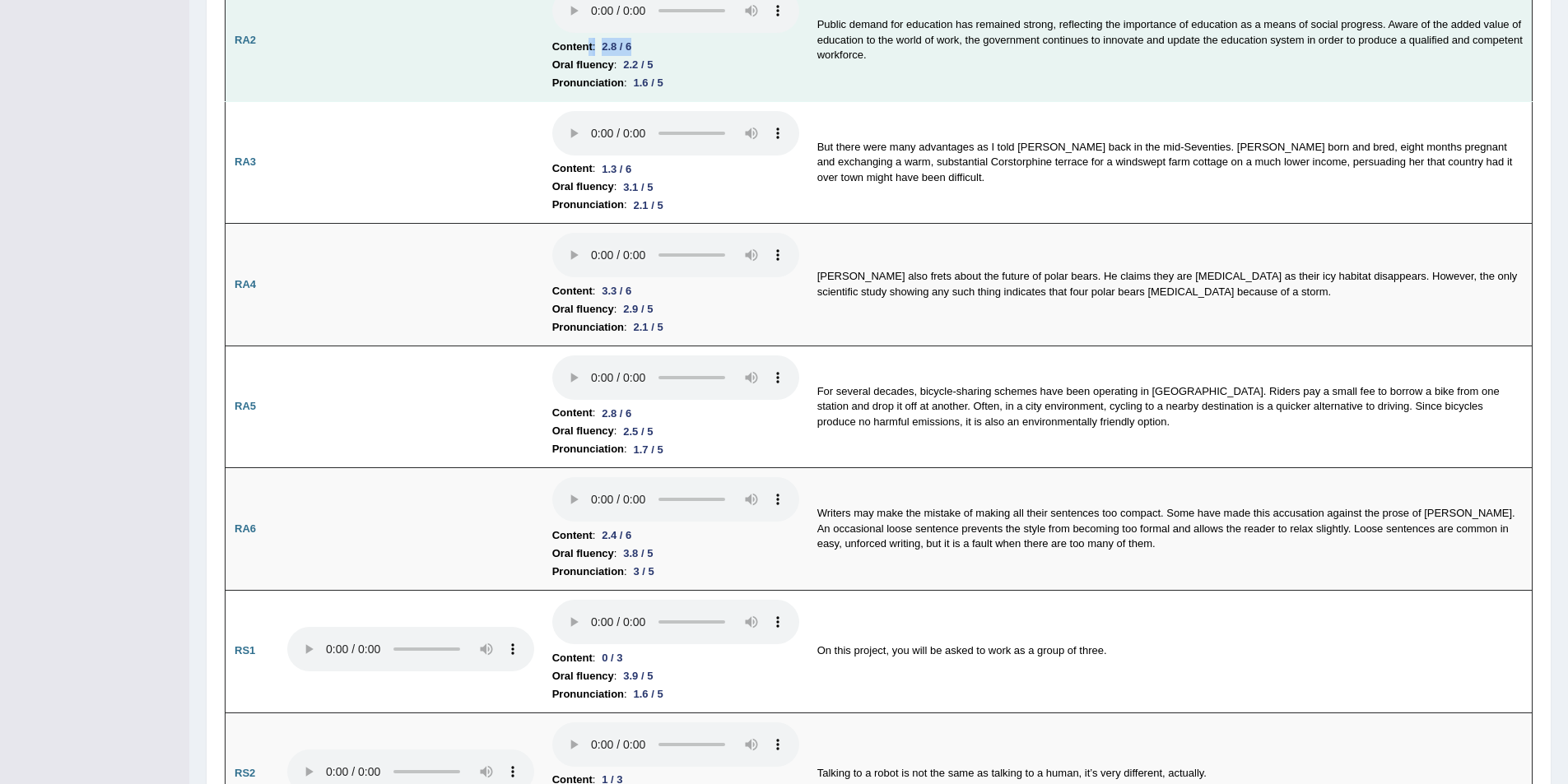
drag, startPoint x: 650, startPoint y: 41, endPoint x: 589, endPoint y: 41, distance: 61.0
click at [589, 41] on li "Content : 2.8 / 6" at bounding box center [676, 46] width 247 height 18
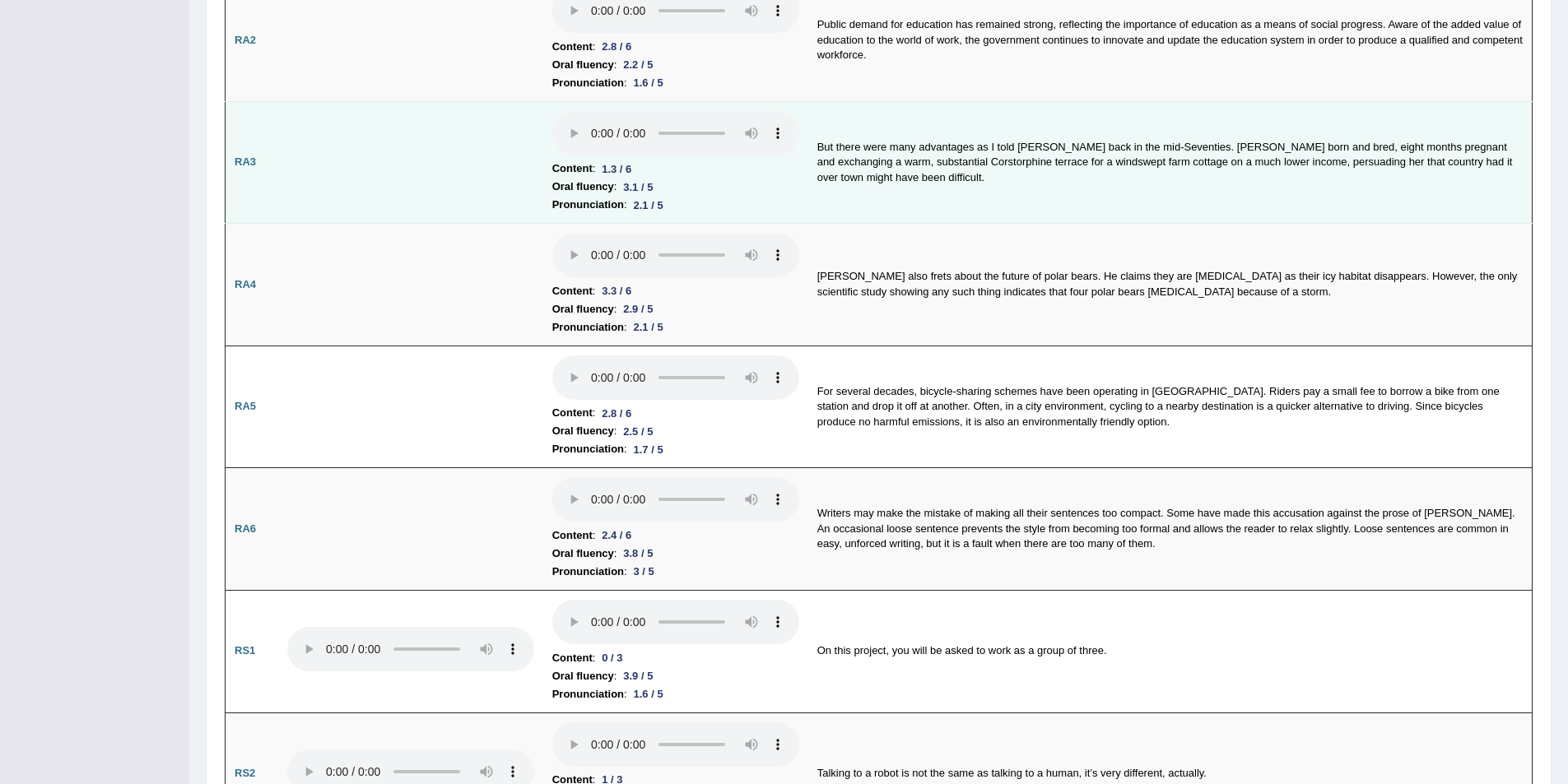
click at [436, 176] on td at bounding box center [411, 162] width 265 height 123
drag, startPoint x: 646, startPoint y: 162, endPoint x: 584, endPoint y: 167, distance: 62.2
click at [584, 167] on li "Content : 1.3 / 6" at bounding box center [676, 168] width 247 height 18
click at [481, 203] on td at bounding box center [411, 162] width 265 height 123
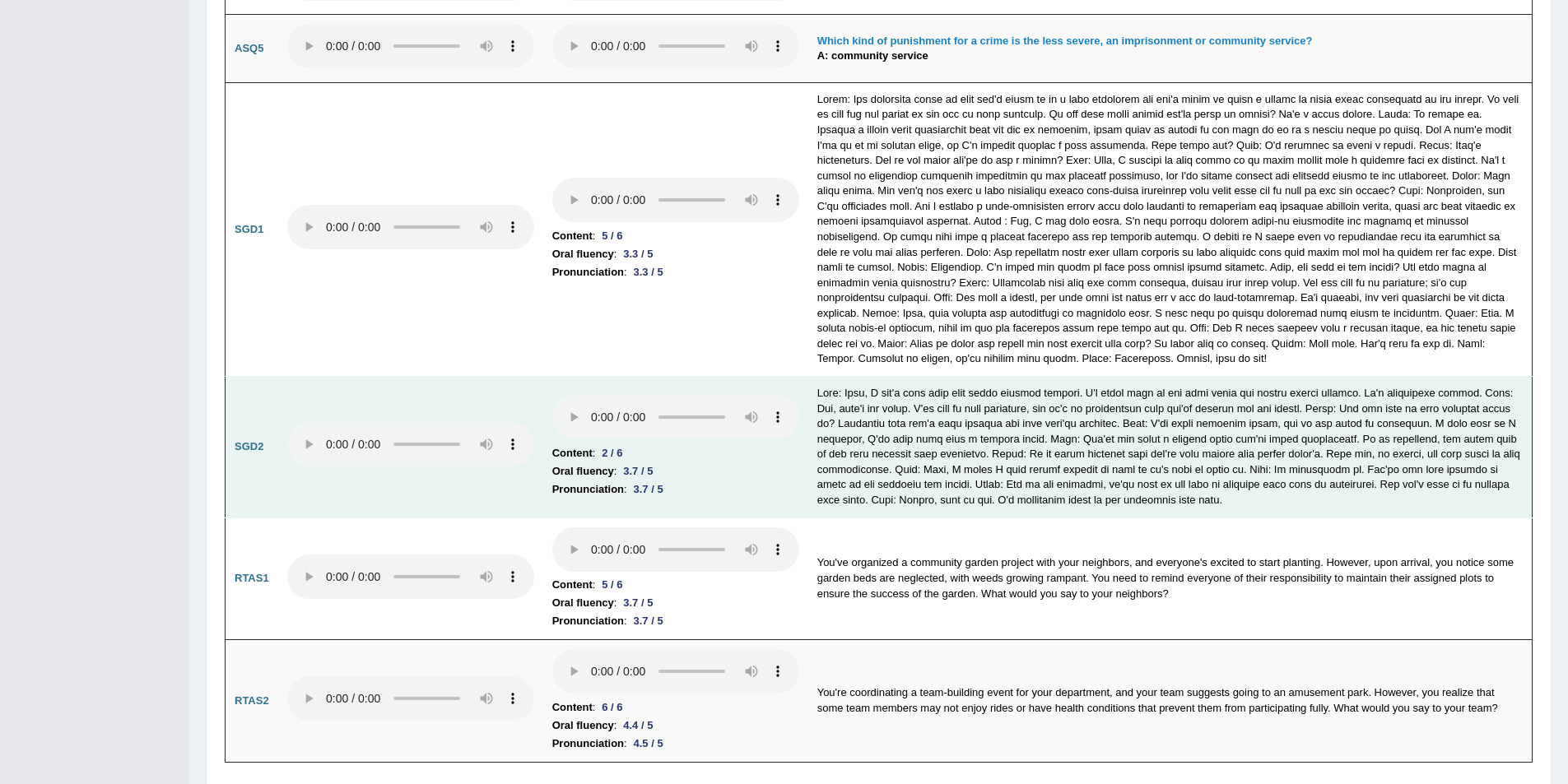
scroll to position [5066, 0]
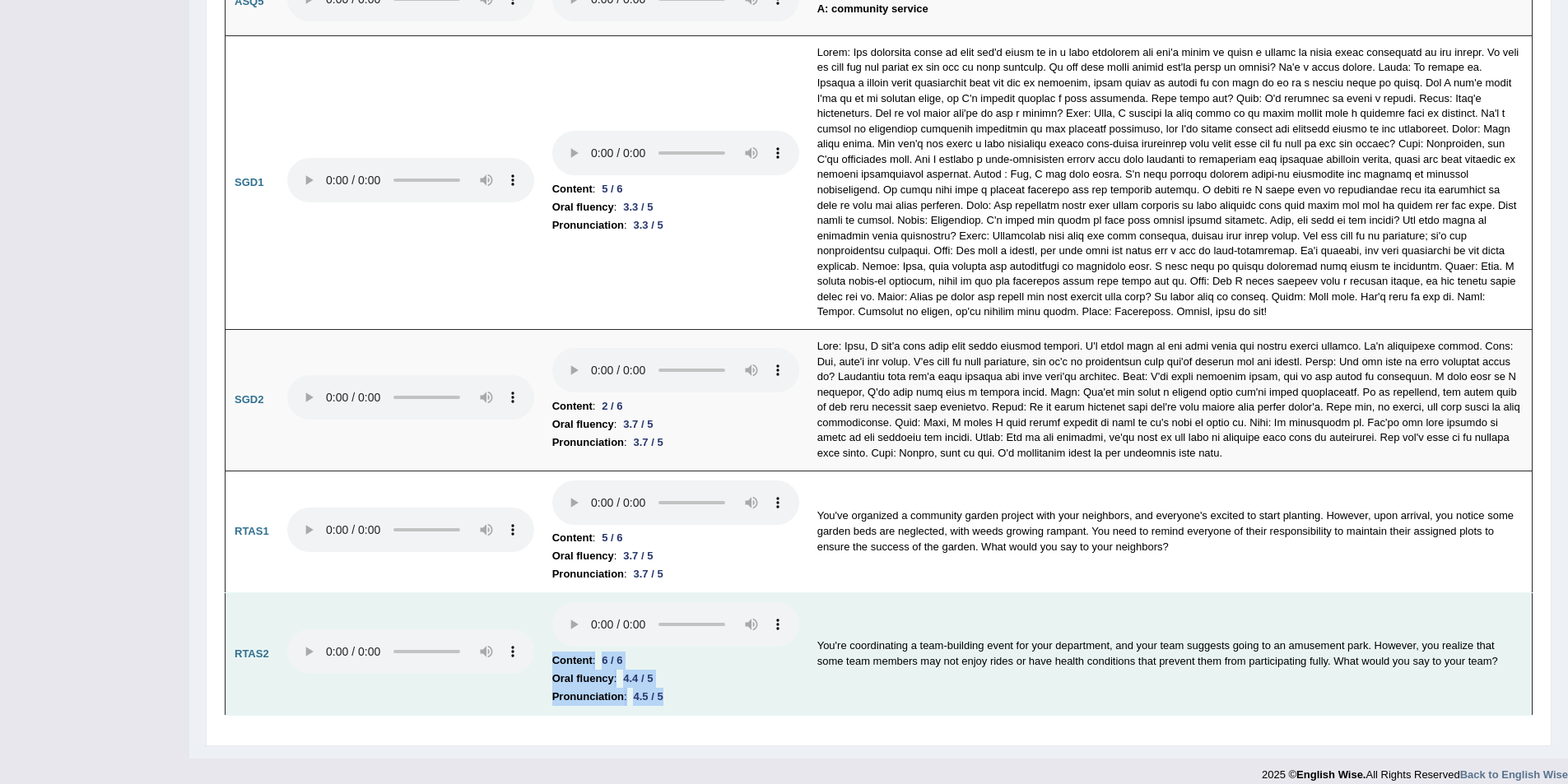
click at [447, 638] on tr "RTAS2 Content : 6 / 6 Oral fluency : 4.4 / 5 Pronunciation : 4.5 / 5 You're coo…" at bounding box center [879, 654] width 1307 height 123
click at [564, 698] on td "Content : 6 / 6 Oral fluency : 4.4 / 5 Pronunciation : 4.5 / 5" at bounding box center [676, 654] width 265 height 123
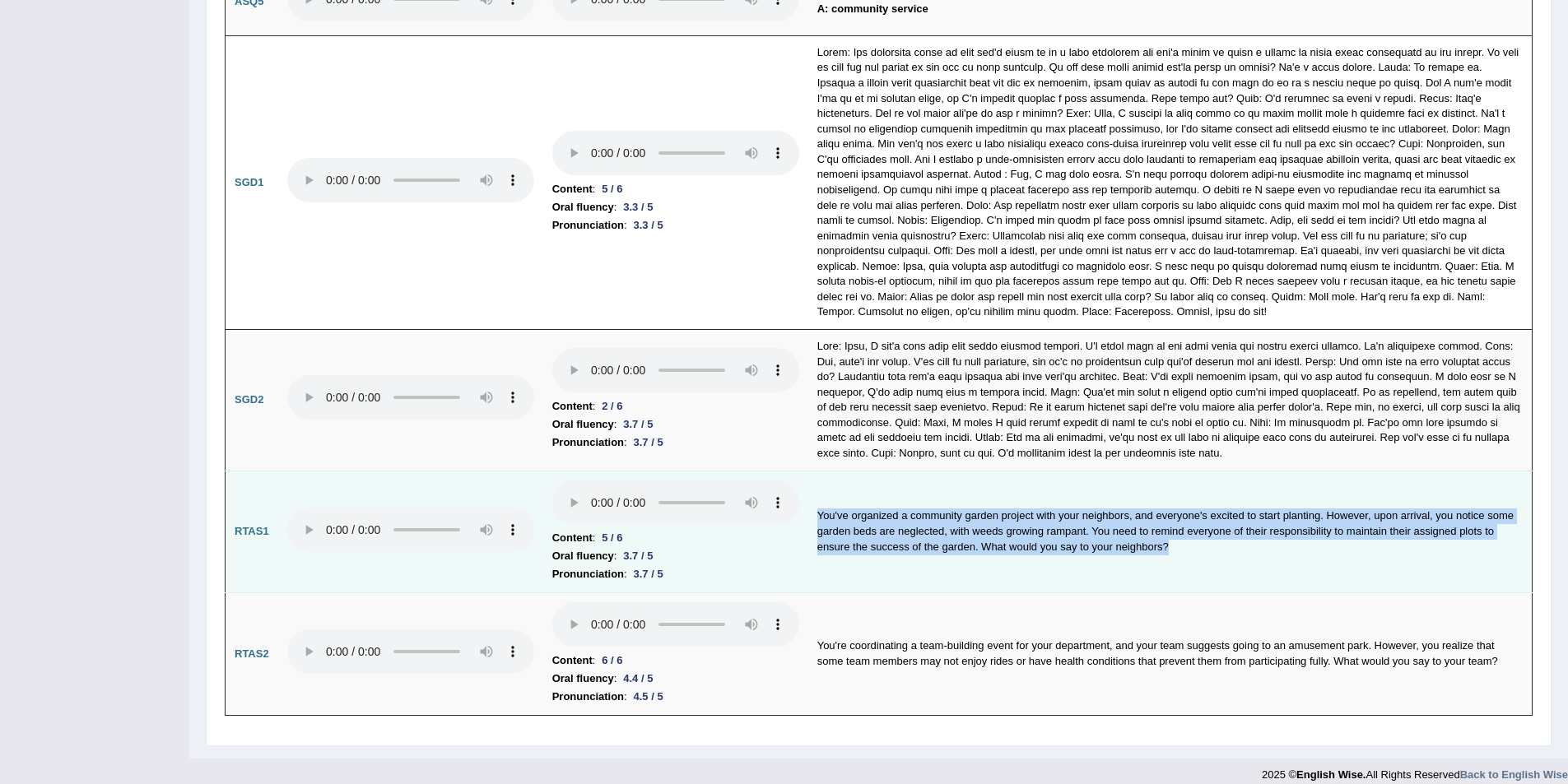
drag, startPoint x: 820, startPoint y: 499, endPoint x: 1173, endPoint y: 551, distance: 356.8
click at [1173, 551] on td "You've organized a community garden project with your neighbors, and everyone's…" at bounding box center [1171, 532] width 725 height 123
click at [1132, 562] on td "You've organized a community garden project with your neighbors, and everyone's…" at bounding box center [1171, 532] width 725 height 123
click at [970, 545] on td "You've organized a community garden project with your neighbors, and everyone's…" at bounding box center [1171, 532] width 725 height 123
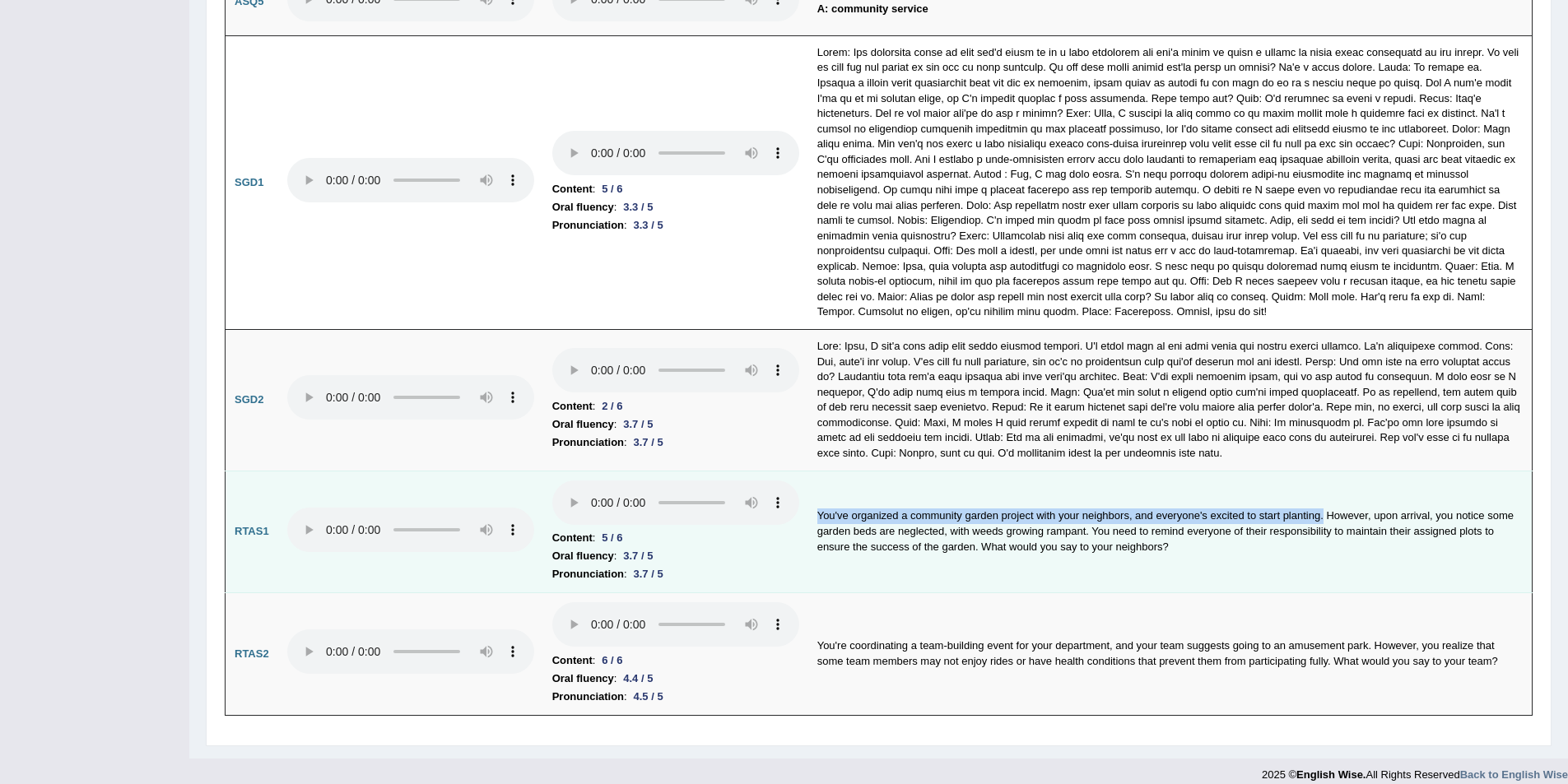
drag, startPoint x: 816, startPoint y: 496, endPoint x: 1324, endPoint y: 495, distance: 508.0
click at [1324, 495] on td "You've organized a community garden project with your neighbors, and everyone's…" at bounding box center [1171, 532] width 725 height 123
drag, startPoint x: 1328, startPoint y: 497, endPoint x: 1081, endPoint y: 516, distance: 247.7
click at [1081, 516] on td "You've organized a community garden project with your neighbors, and everyone's…" at bounding box center [1171, 532] width 725 height 123
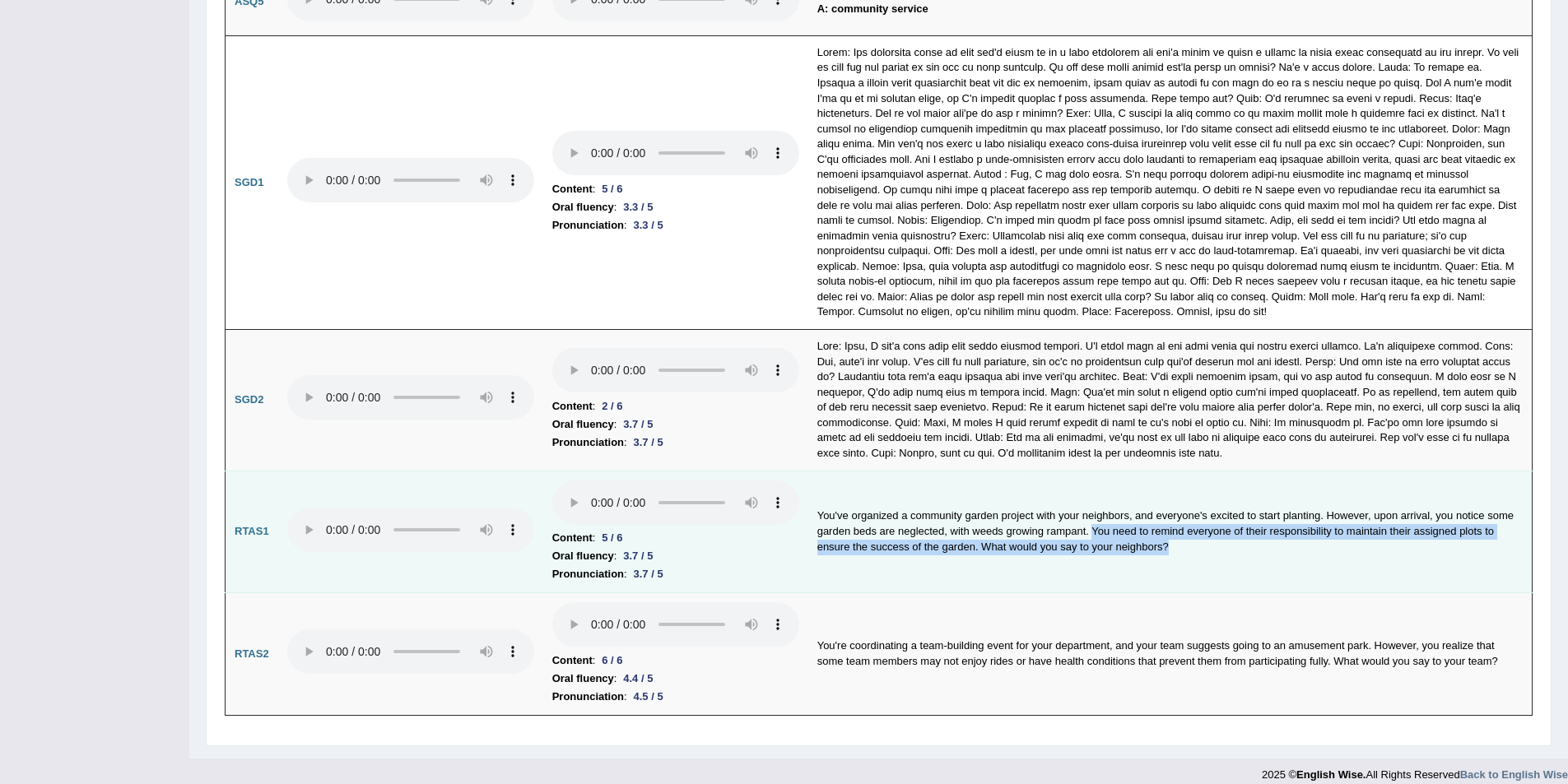
drag, startPoint x: 1092, startPoint y: 513, endPoint x: 1176, endPoint y: 545, distance: 89.9
click at [1176, 545] on td "You've organized a community garden project with your neighbors, and everyone's…" at bounding box center [1171, 532] width 725 height 123
click at [1179, 524] on td "You've organized a community garden project with your neighbors, and everyone's…" at bounding box center [1171, 532] width 725 height 123
drag, startPoint x: 1092, startPoint y: 513, endPoint x: 1299, endPoint y: 527, distance: 207.5
click at [1299, 527] on td "You've organized a community garden project with your neighbors, and everyone's…" at bounding box center [1171, 532] width 725 height 123
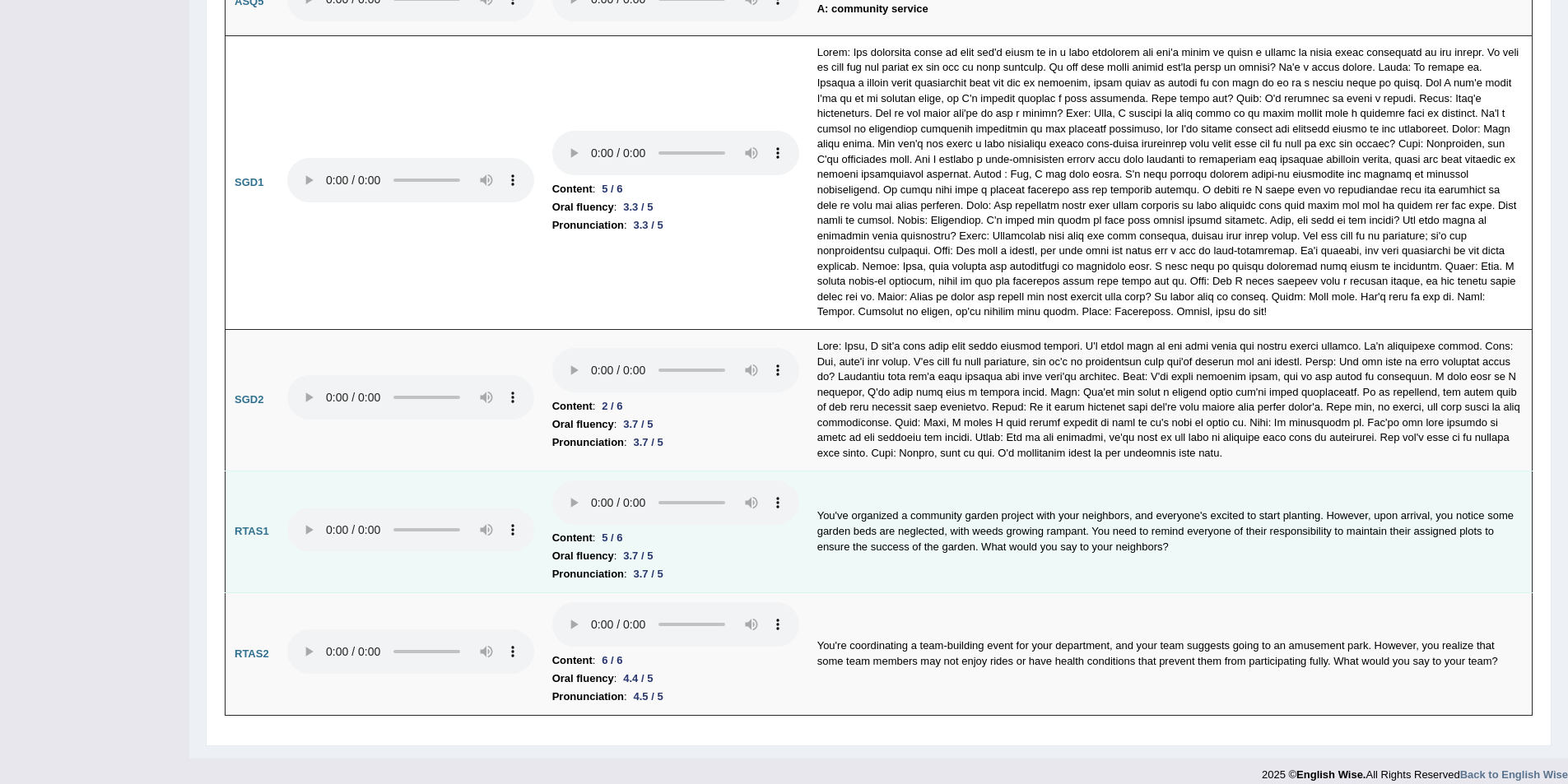
click at [1205, 492] on td "You've organized a community garden project with your neighbors, and everyone's…" at bounding box center [1171, 532] width 725 height 123
drag, startPoint x: 1092, startPoint y: 515, endPoint x: 1164, endPoint y: 540, distance: 76.2
click at [1164, 540] on td "You've organized a community garden project with your neighbors, and everyone's…" at bounding box center [1171, 532] width 725 height 123
drag, startPoint x: 1328, startPoint y: 497, endPoint x: 1086, endPoint y: 521, distance: 243.2
click at [1086, 521] on td "You've organized a community garden project with your neighbors, and everyone's…" at bounding box center [1171, 532] width 725 height 123
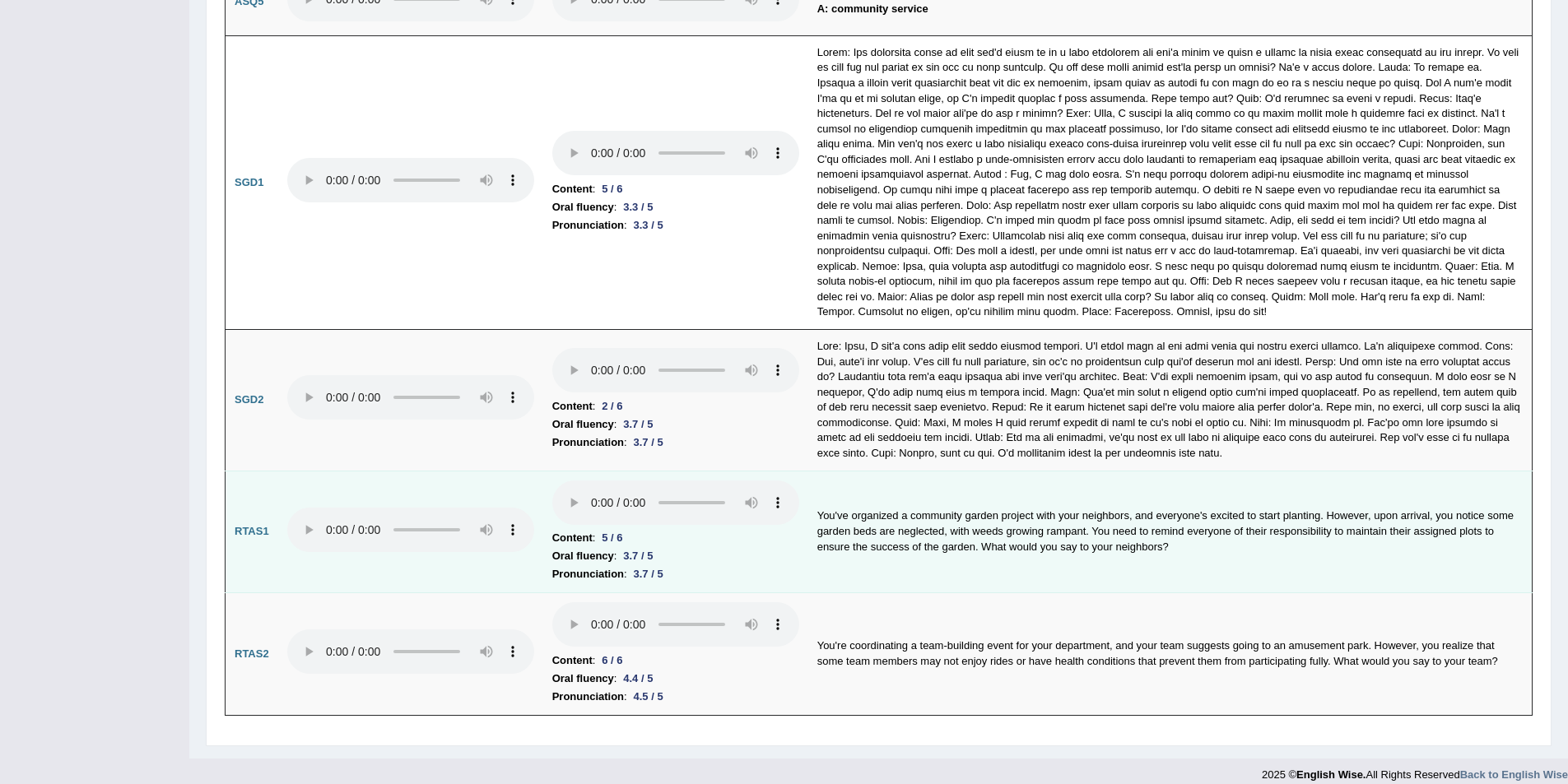
click at [1186, 528] on td "You've organized a community garden project with your neighbors, and everyone's…" at bounding box center [1171, 532] width 725 height 123
drag, startPoint x: 667, startPoint y: 572, endPoint x: 592, endPoint y: 534, distance: 84.1
click at [592, 534] on td "Content : 5 / 6 Oral fluency : 3.7 / 5 Pronunciation : 3.7 / 5" at bounding box center [676, 532] width 265 height 123
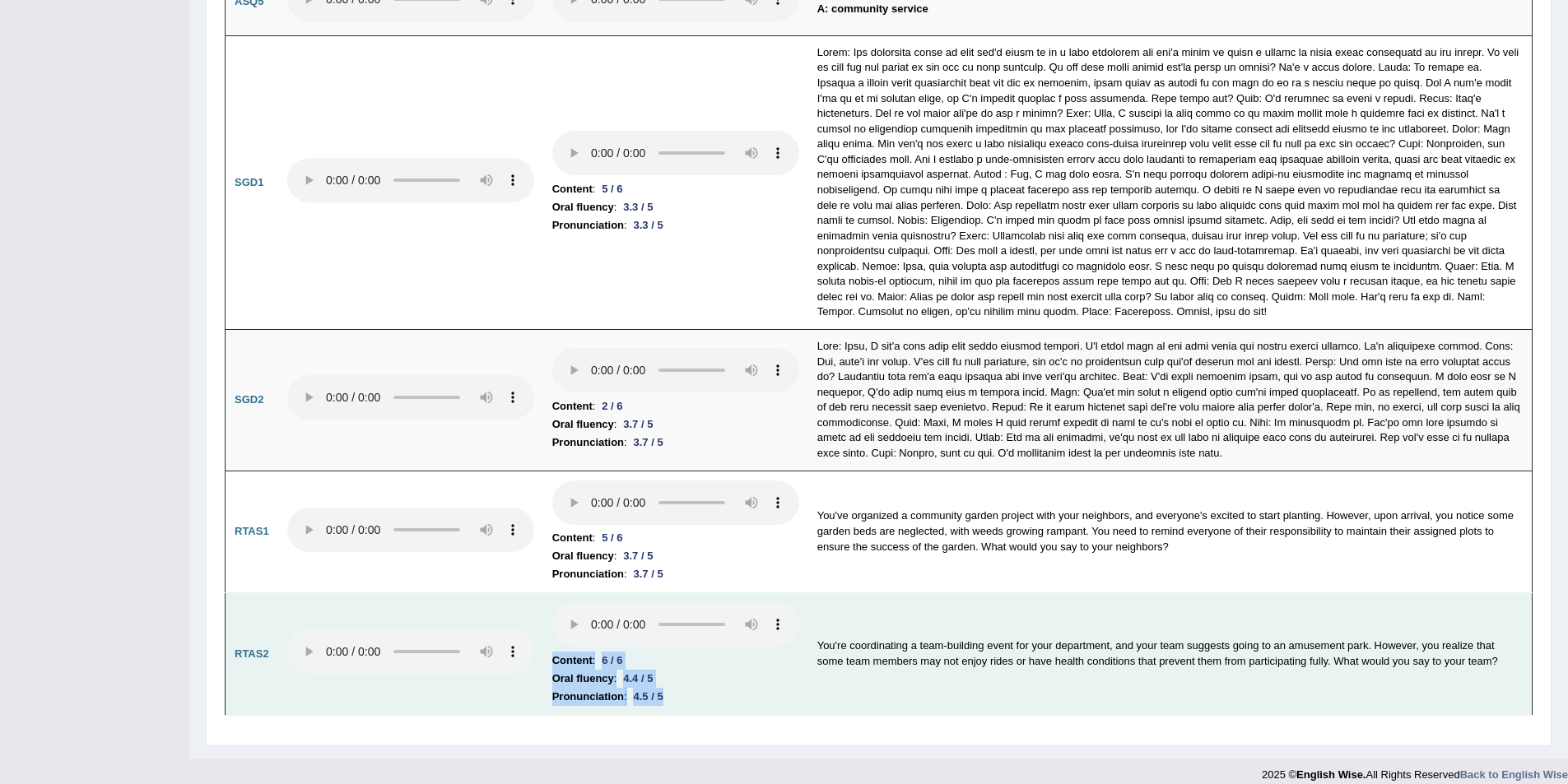
drag, startPoint x: 680, startPoint y: 684, endPoint x: 606, endPoint y: 643, distance: 84.6
click at [604, 638] on td "Content : 6 / 6 Oral fluency : 4.4 / 5 Pronunciation : 4.5 / 5" at bounding box center [676, 654] width 265 height 123
click at [729, 693] on td "Content : 6 / 6 Oral fluency : 4.4 / 5 Pronunciation : 4.5 / 5" at bounding box center [676, 654] width 265 height 123
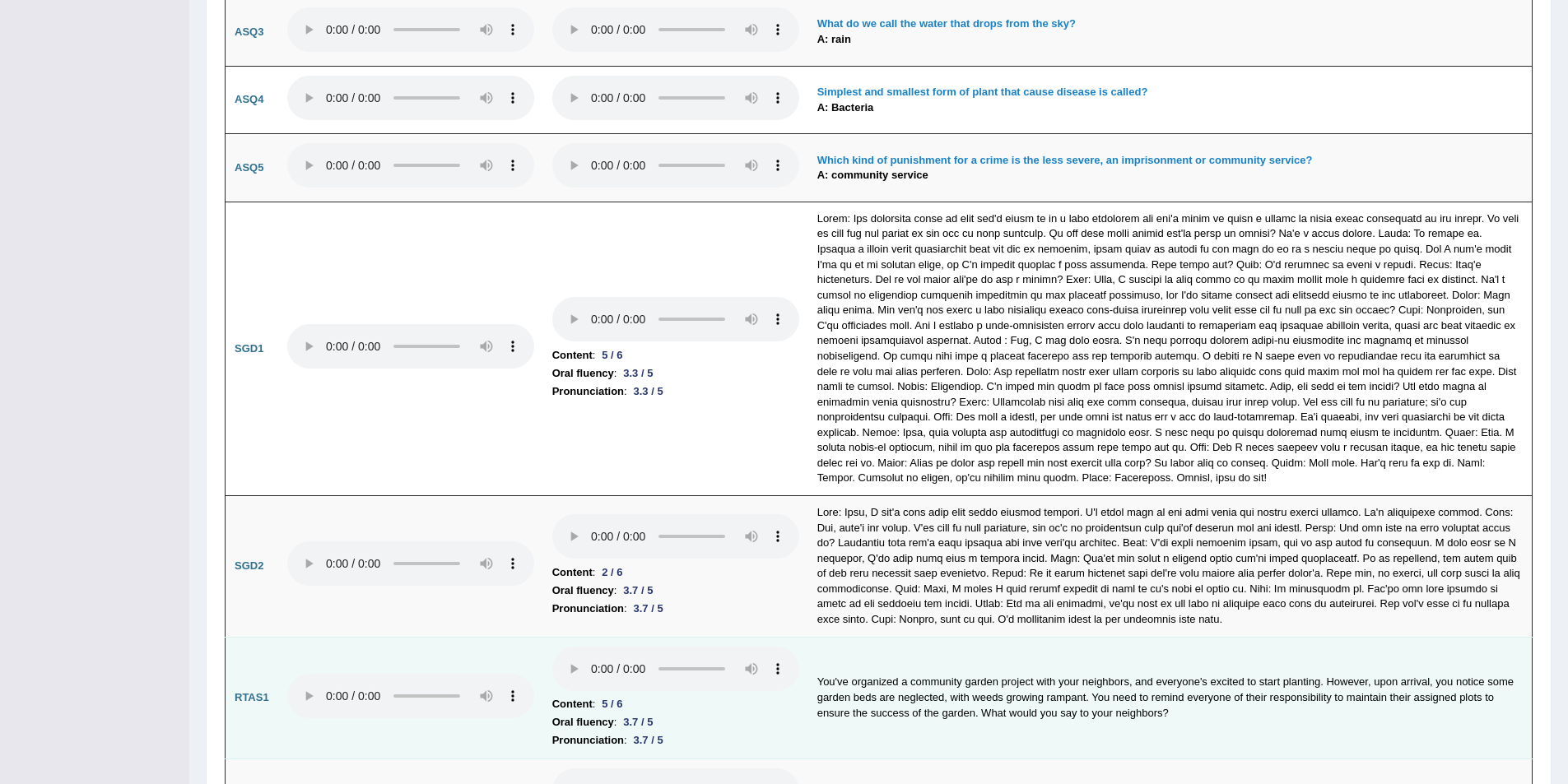
scroll to position [4820, 0]
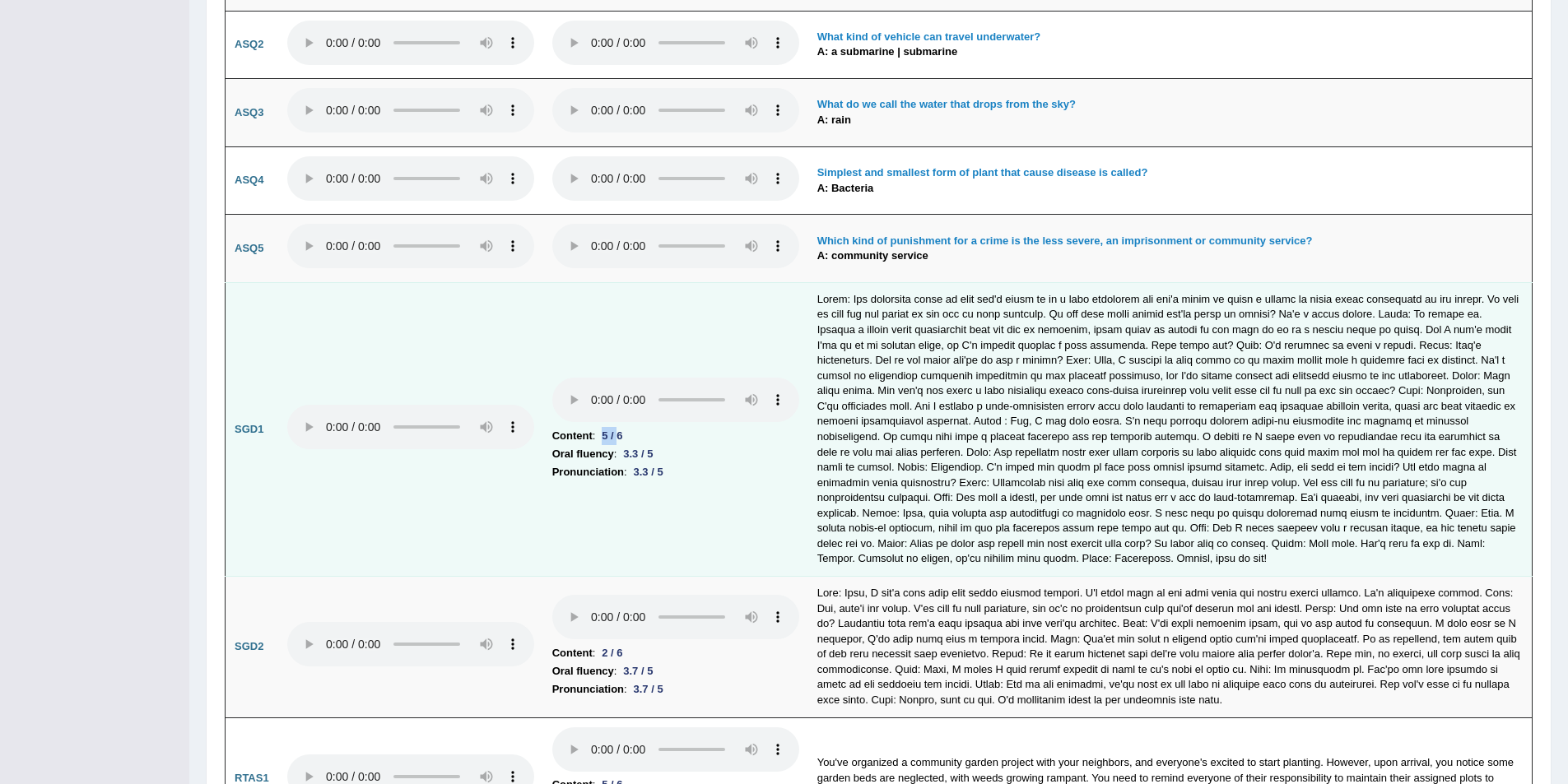
drag, startPoint x: 605, startPoint y: 415, endPoint x: 619, endPoint y: 415, distance: 14.0
click at [619, 427] on div "5 / 6" at bounding box center [612, 436] width 33 height 18
click at [690, 476] on td "Content : 5 / 6 Oral fluency : 3.3 / 5 Pronunciation : 3.3 / 5" at bounding box center [676, 429] width 265 height 294
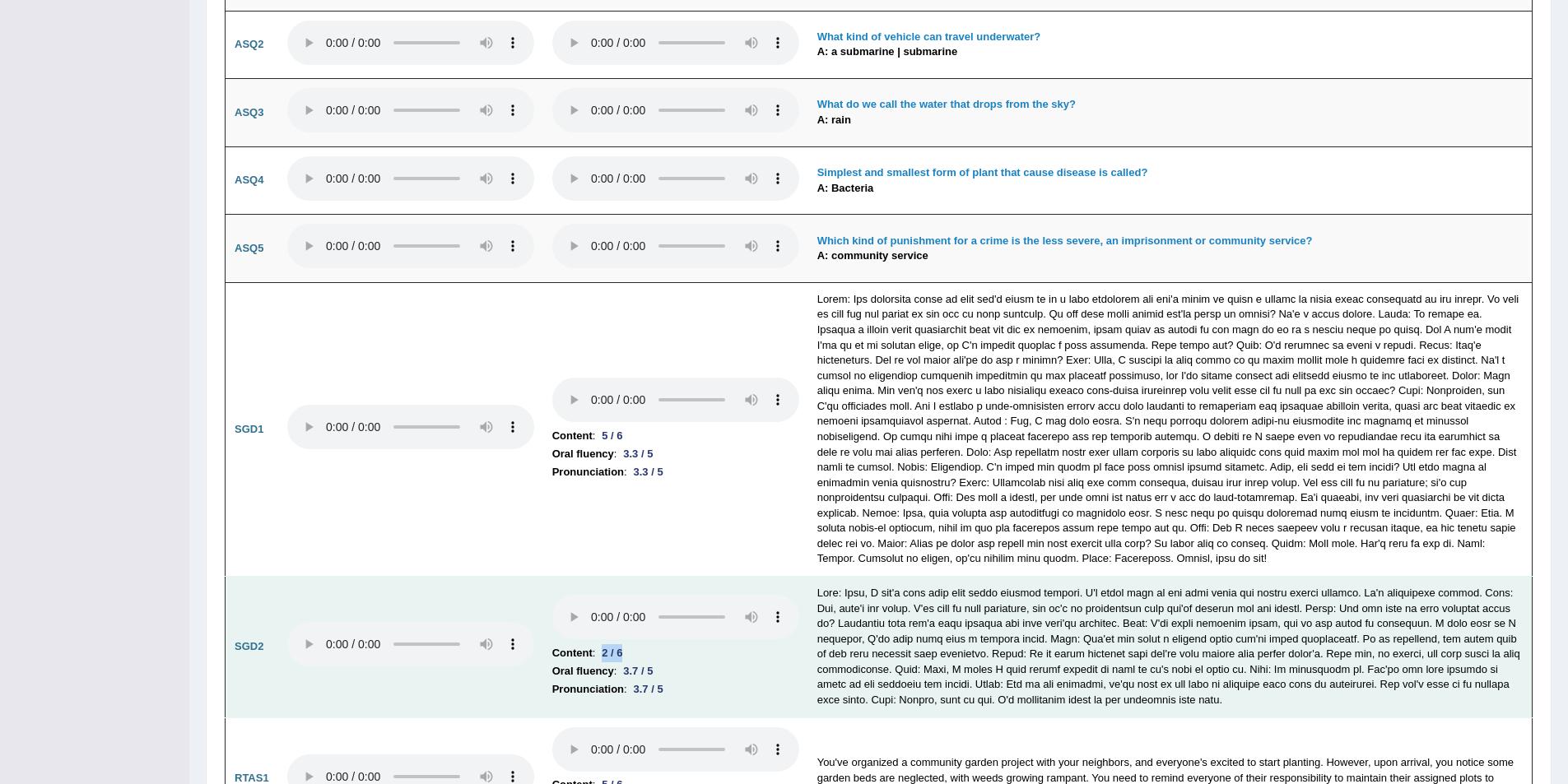
drag, startPoint x: 623, startPoint y: 637, endPoint x: 604, endPoint y: 637, distance: 19.0
click at [604, 645] on div "2 / 6" at bounding box center [612, 653] width 33 height 18
click at [678, 645] on li "Content : 2 / 6" at bounding box center [676, 653] width 247 height 18
drag, startPoint x: 601, startPoint y: 639, endPoint x: 634, endPoint y: 642, distance: 33.1
click at [634, 645] on li "Content : 2 / 6" at bounding box center [676, 653] width 247 height 18
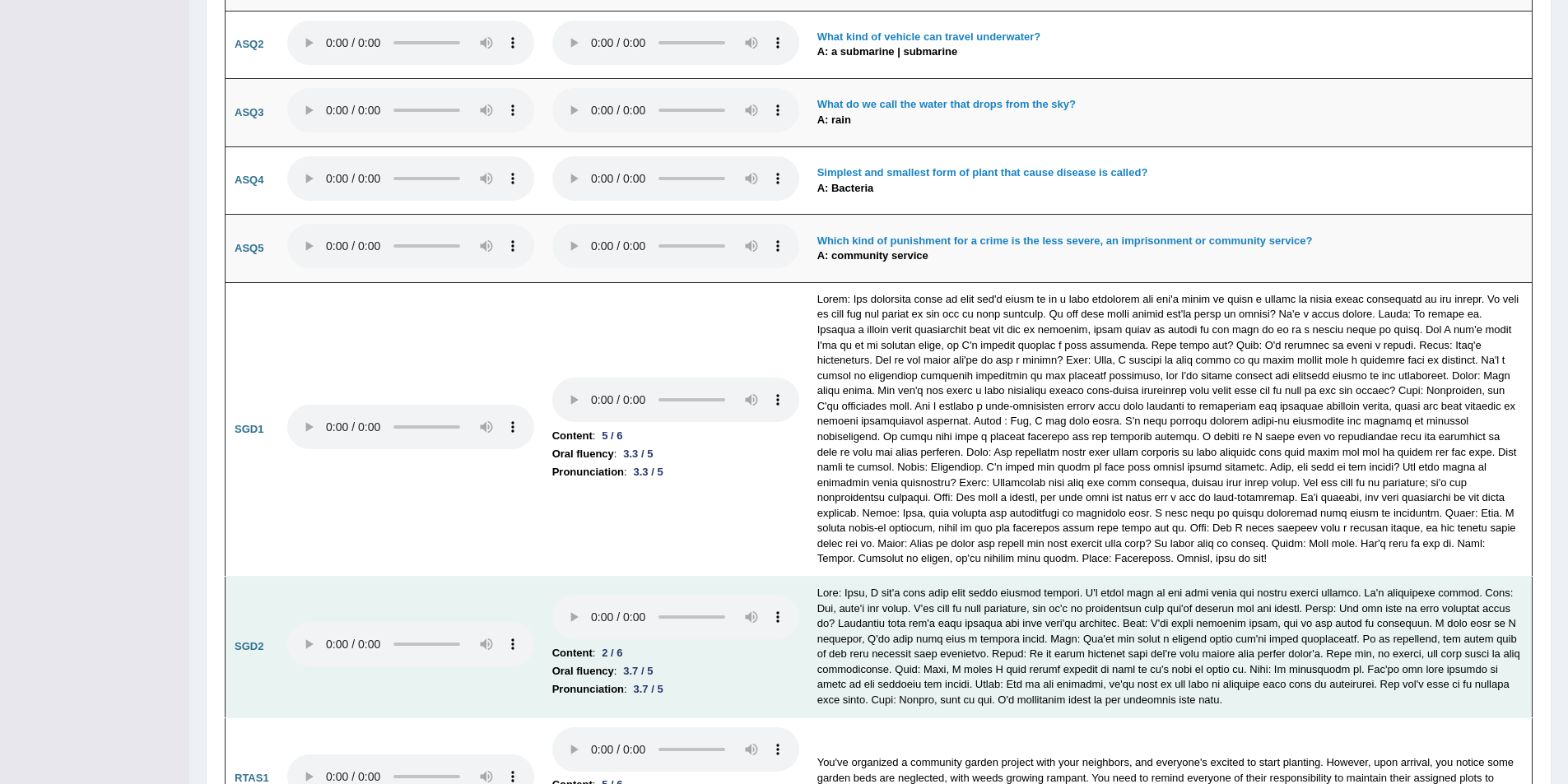
click at [694, 681] on li "Pronunciation : 3.7 / 5" at bounding box center [676, 689] width 247 height 18
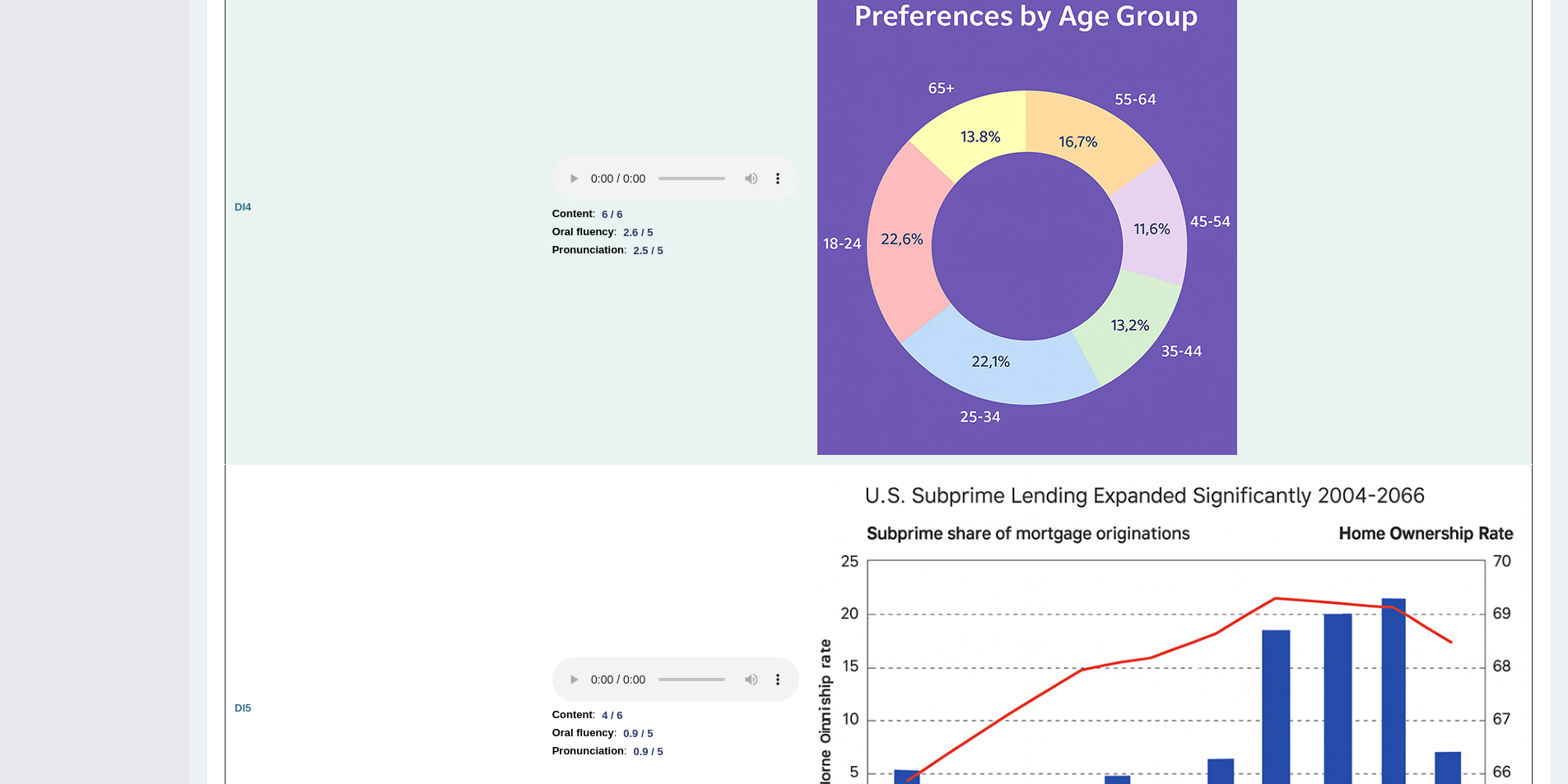
scroll to position [3421, 0]
drag, startPoint x: 669, startPoint y: 230, endPoint x: 619, endPoint y: 233, distance: 50.1
click at [619, 233] on li "Oral fluency : 2.6 / 5" at bounding box center [676, 231] width 247 height 18
click at [592, 305] on td "Content : 6 / 6 Oral fluency : 2.6 / 5 Pronunciation : 2.5 / 5" at bounding box center [676, 207] width 265 height 513
drag, startPoint x: 643, startPoint y: 232, endPoint x: 684, endPoint y: 253, distance: 46.1
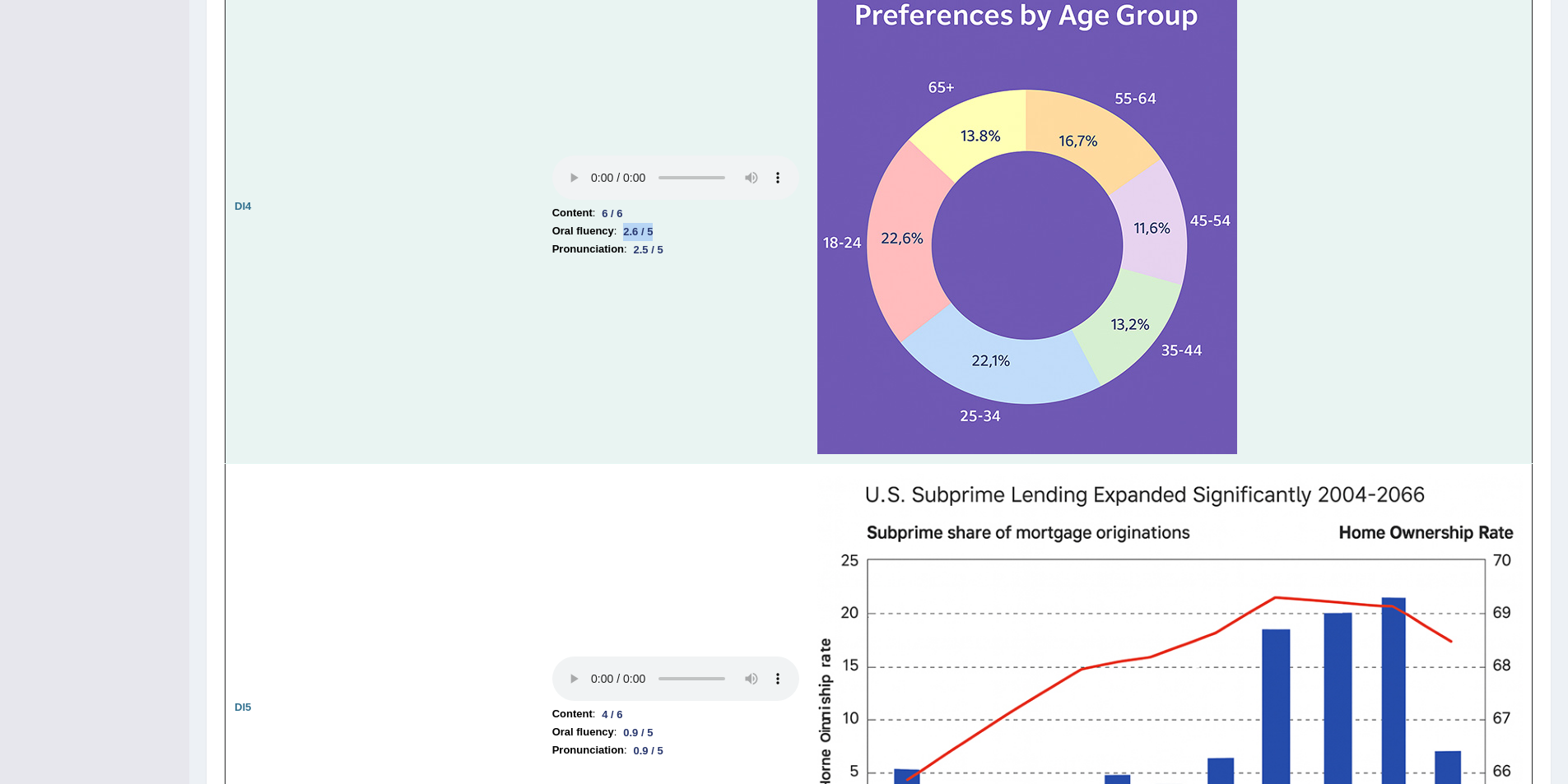
click at [678, 245] on td "Content : 6 / 6 Oral fluency : 2.6 / 5 Pronunciation : 2.5 / 5" at bounding box center [676, 207] width 265 height 513
click at [667, 318] on td "Content : 6 / 6 Oral fluency : 2.6 / 5 Pronunciation : 2.5 / 5" at bounding box center [676, 207] width 265 height 513
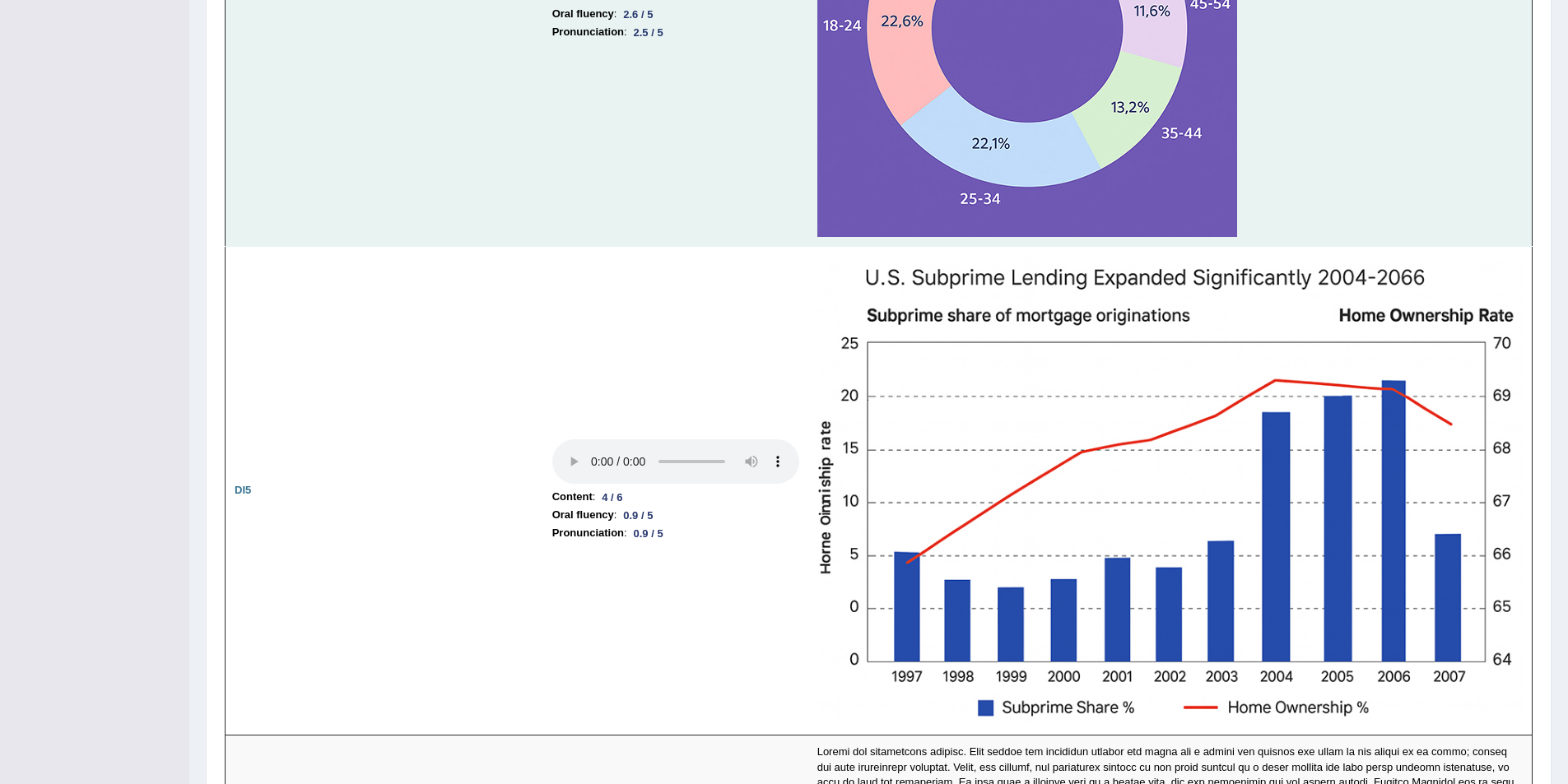
scroll to position [3668, 0]
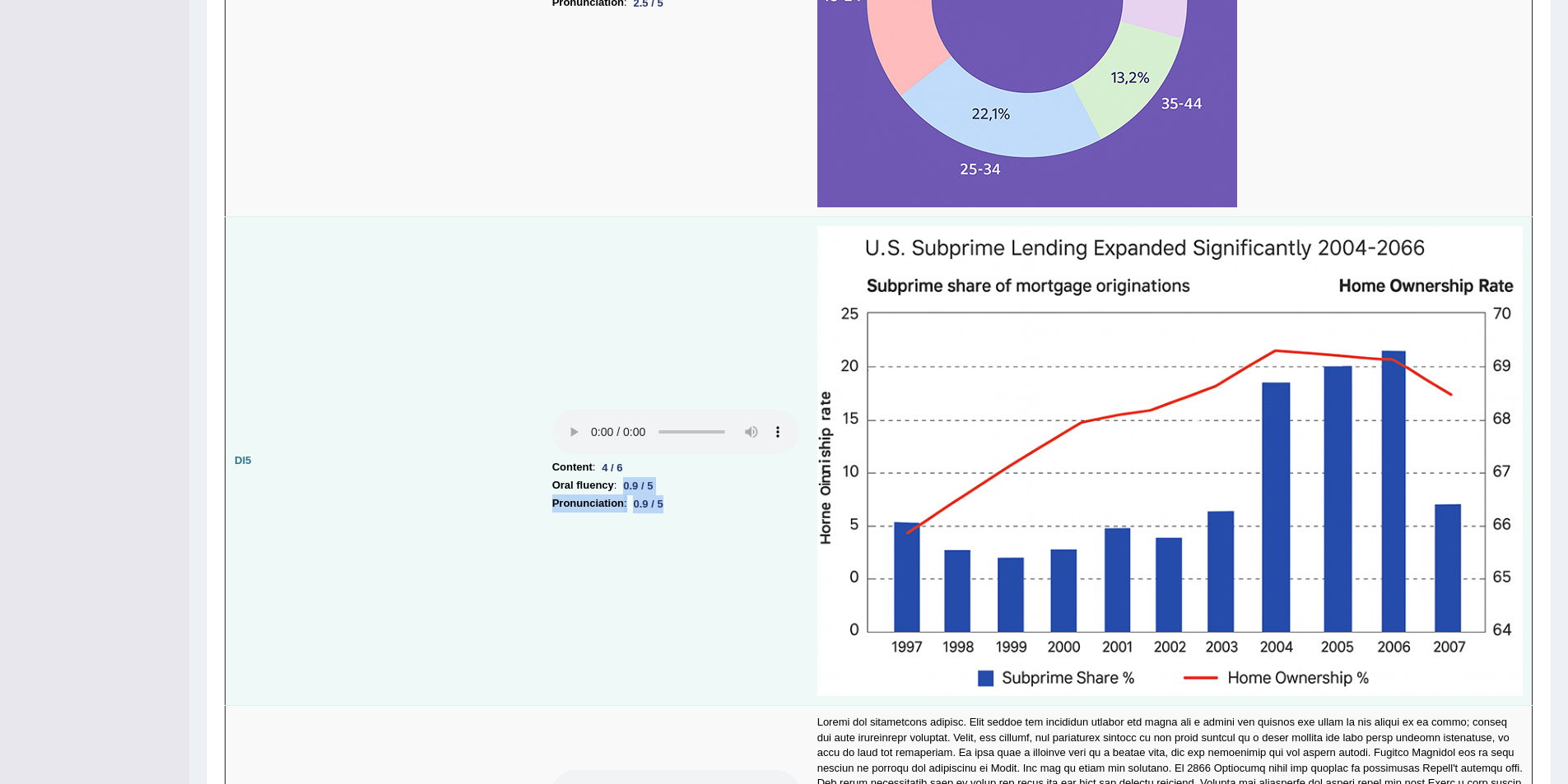
drag, startPoint x: 685, startPoint y: 502, endPoint x: 653, endPoint y: 527, distance: 40.6
click at [626, 481] on td "Content : 4 / 6 Oral fluency : 0.9 / 5 Pronunciation : 0.9 / 5" at bounding box center [676, 461] width 265 height 489
click at [654, 527] on td "Content : 4 / 6 Oral fluency : 0.9 / 5 Pronunciation : 0.9 / 5" at bounding box center [676, 461] width 265 height 489
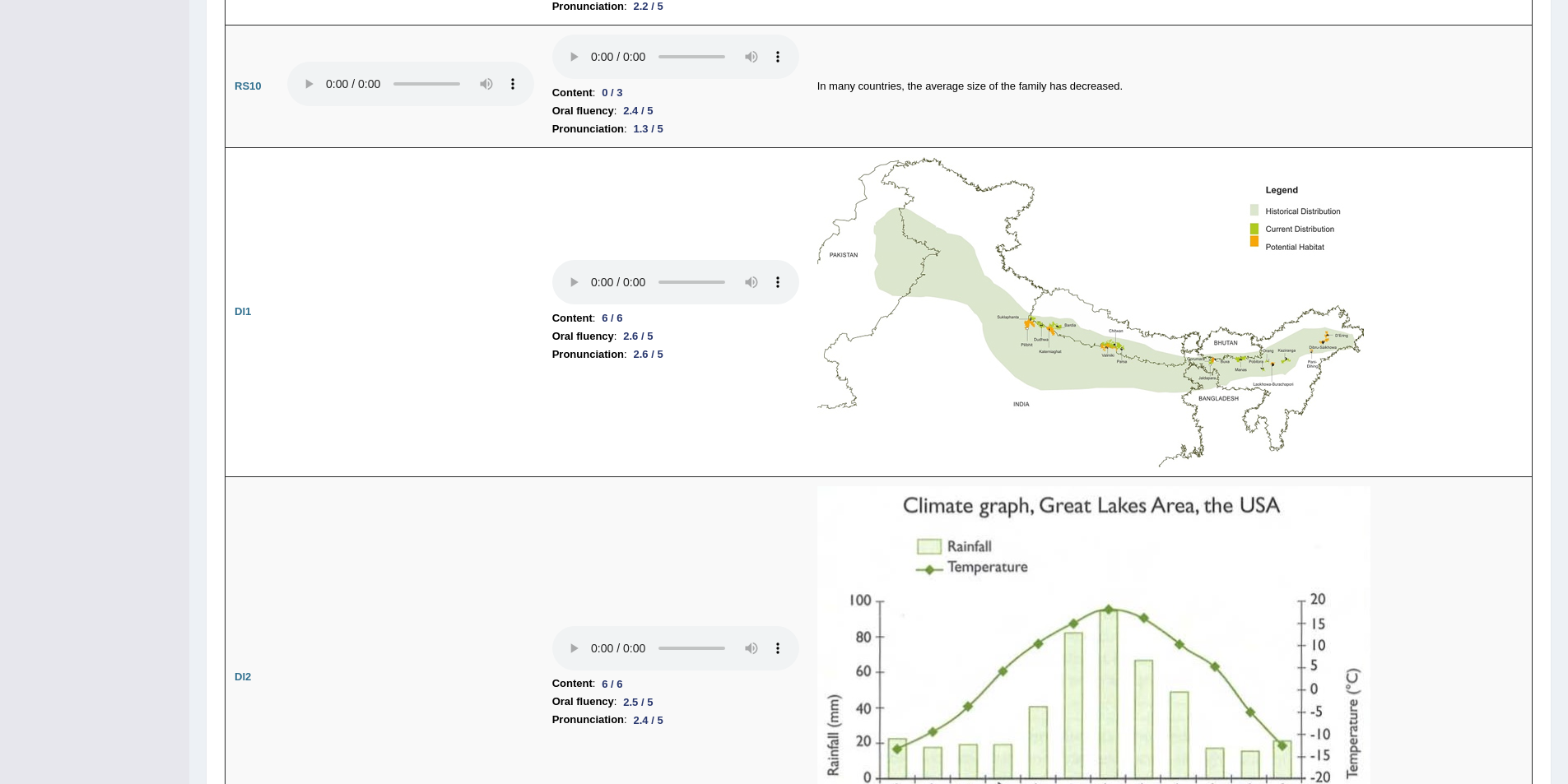
scroll to position [2022, 0]
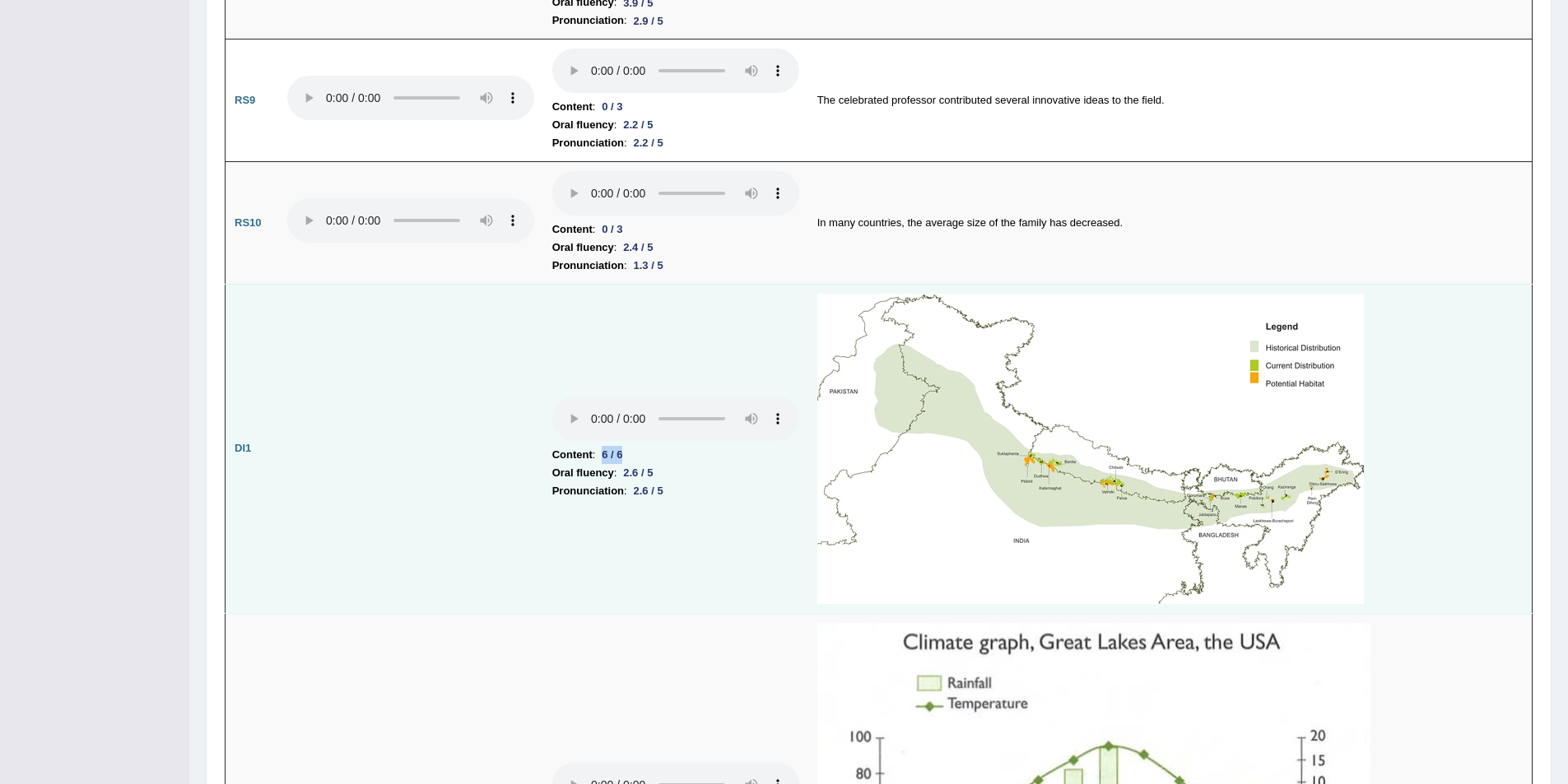
drag, startPoint x: 630, startPoint y: 454, endPoint x: 604, endPoint y: 460, distance: 26.7
click at [604, 460] on div "6 / 6" at bounding box center [612, 455] width 33 height 18
drag, startPoint x: 622, startPoint y: 473, endPoint x: 659, endPoint y: 480, distance: 37.7
click at [656, 477] on div "2.6 / 5" at bounding box center [638, 473] width 43 height 18
drag, startPoint x: 648, startPoint y: 493, endPoint x: 693, endPoint y: 503, distance: 46.1
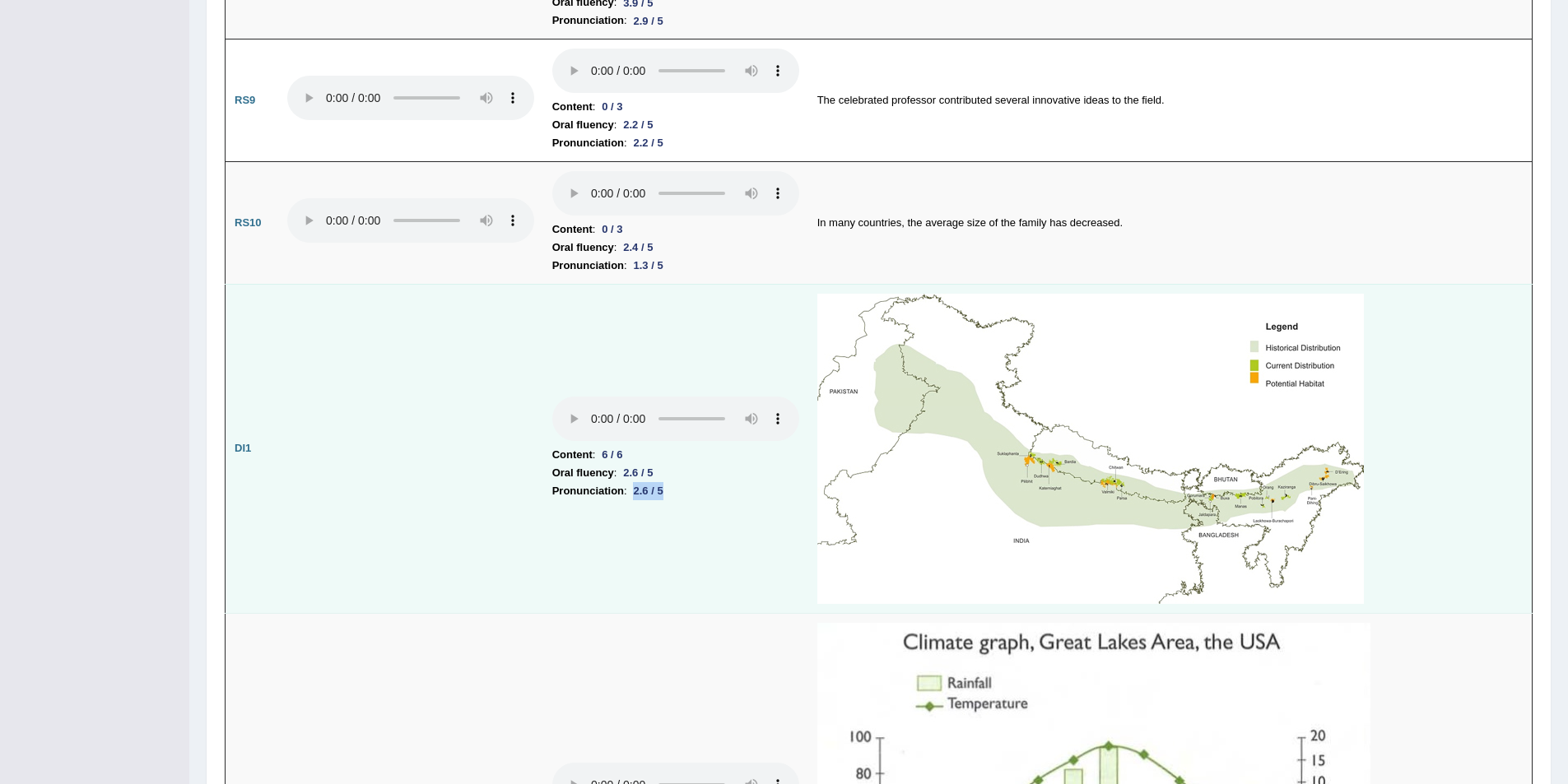
click at [693, 503] on td "Content : 6 / 6 Oral fluency : 2.6 / 5 Pronunciation : 2.6 / 5" at bounding box center [676, 448] width 265 height 329
click at [708, 534] on td "Content : 6 / 6 Oral fluency : 2.6 / 5 Pronunciation : 2.6 / 5" at bounding box center [676, 448] width 265 height 329
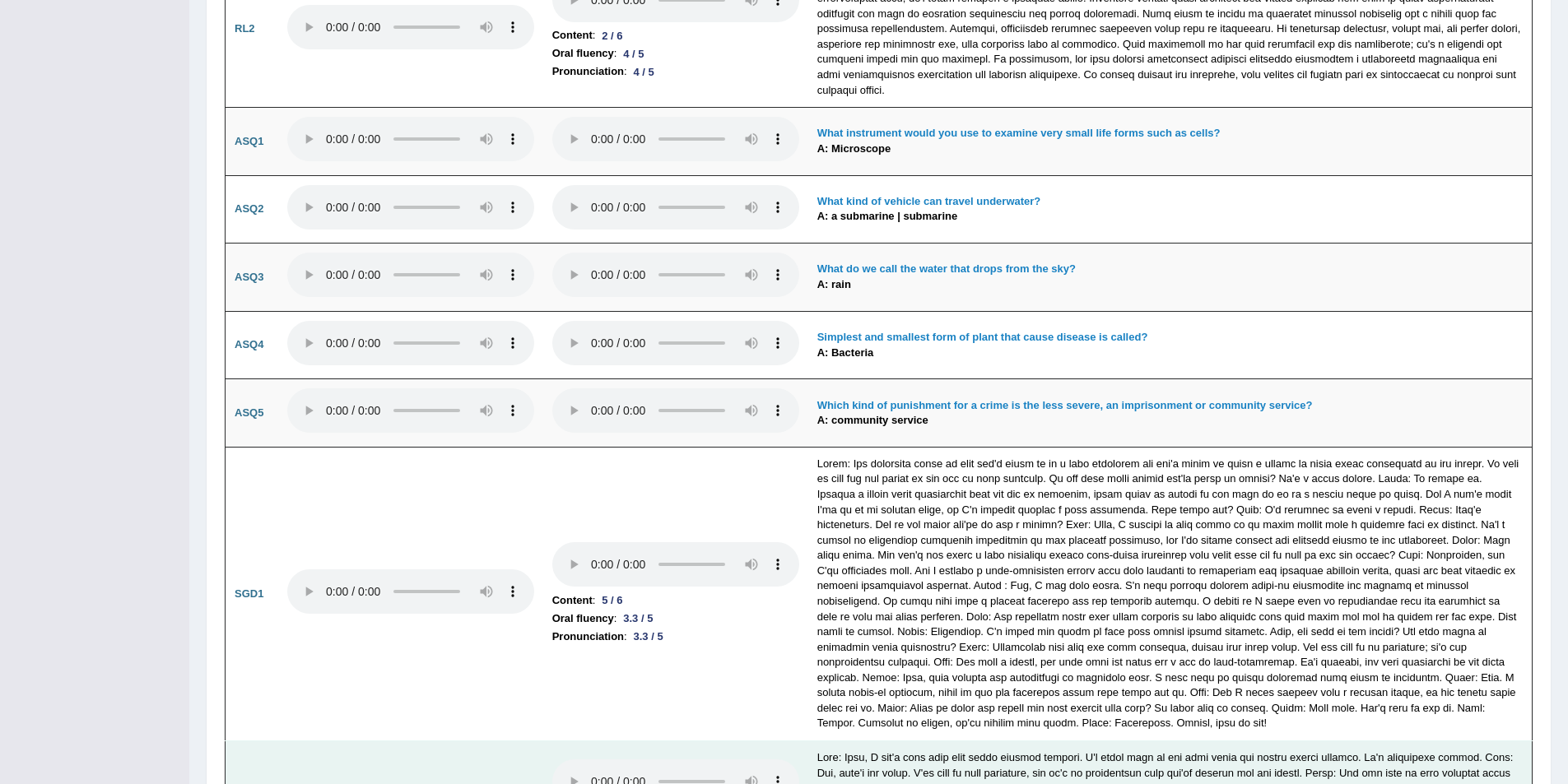
scroll to position [5066, 0]
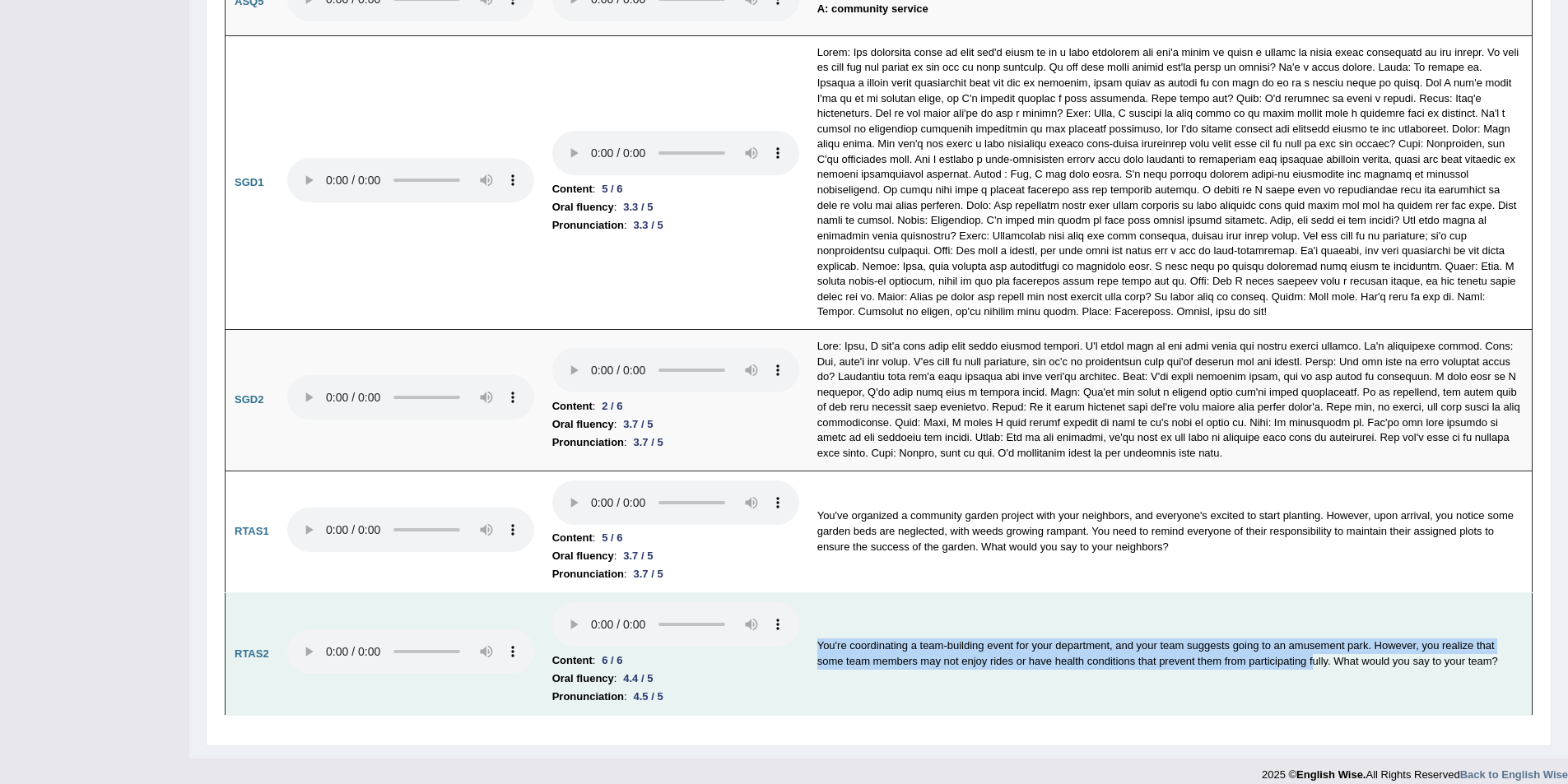
drag, startPoint x: 828, startPoint y: 627, endPoint x: 1314, endPoint y: 666, distance: 487.6
click at [1314, 666] on td "You're coordinating a team-building event for your department, and your team su…" at bounding box center [1171, 654] width 725 height 123
click at [1264, 689] on td "You're coordinating a team-building event for your department, and your team su…" at bounding box center [1171, 654] width 725 height 123
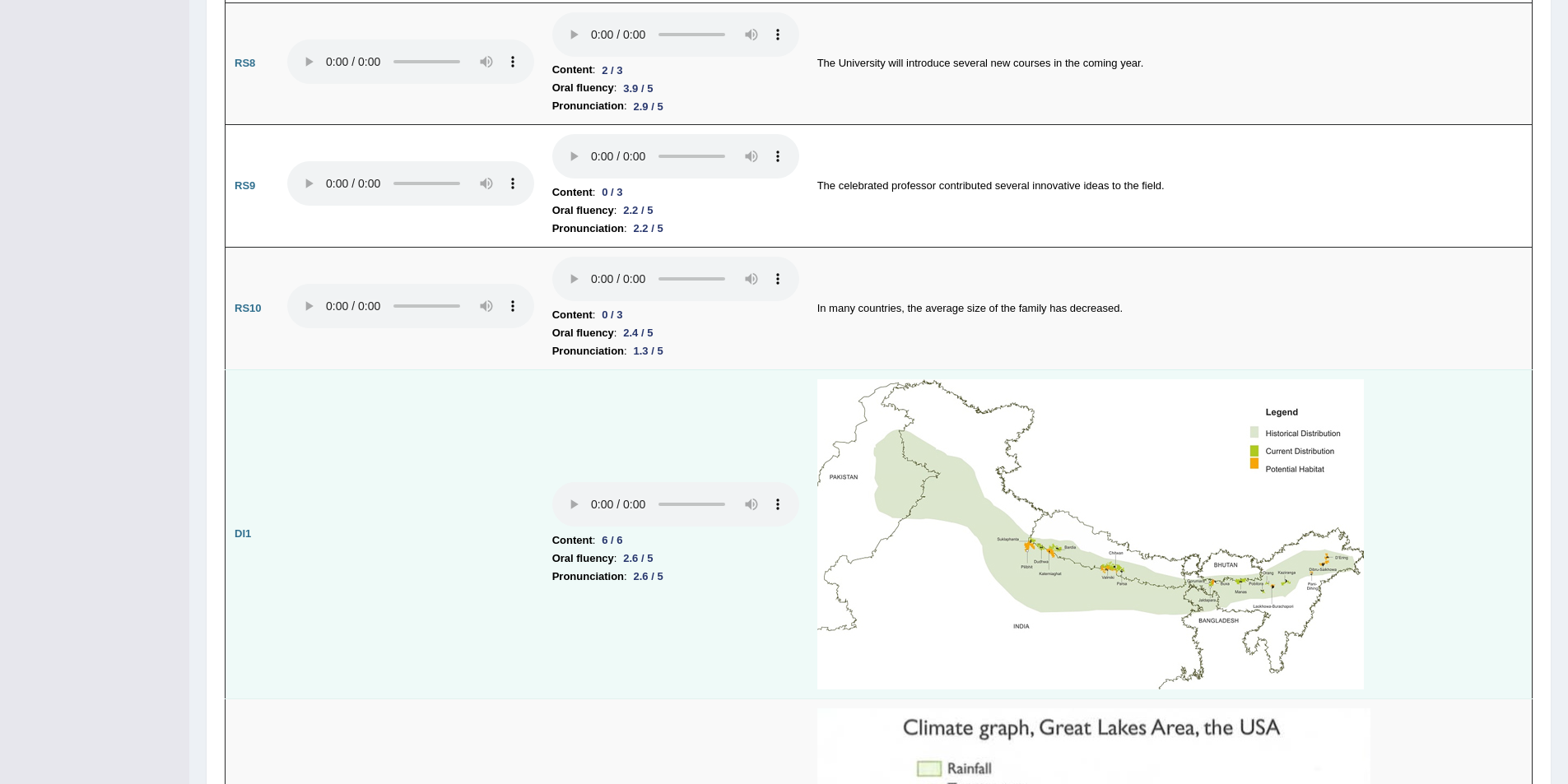
scroll to position [2187, 0]
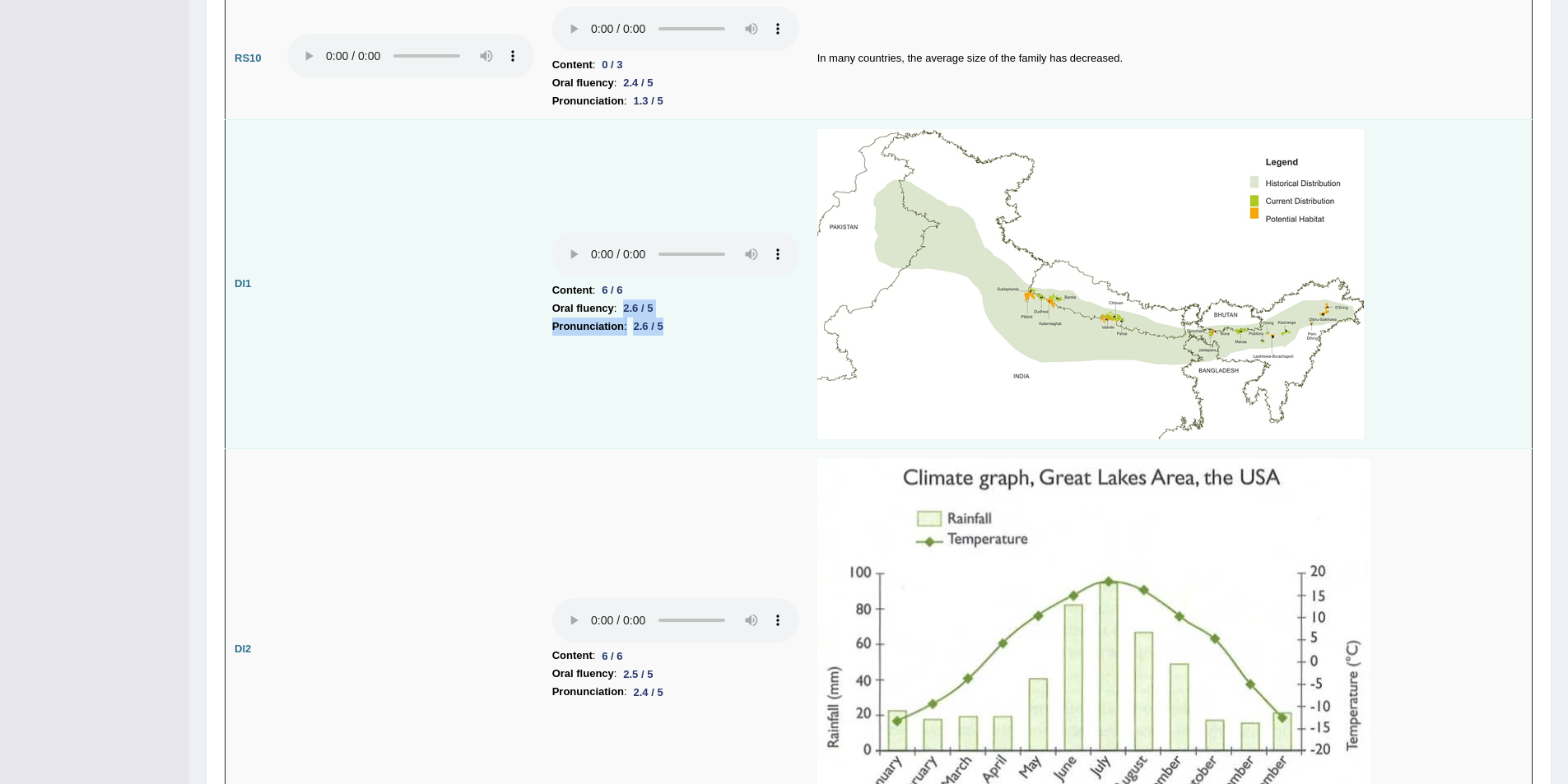
drag, startPoint x: 669, startPoint y: 328, endPoint x: 628, endPoint y: 306, distance: 46.5
click at [628, 306] on td "Content : 6 / 6 Oral fluency : 2.6 / 5 Pronunciation : 2.6 / 5" at bounding box center [676, 283] width 265 height 329
click at [440, 339] on td at bounding box center [411, 283] width 265 height 329
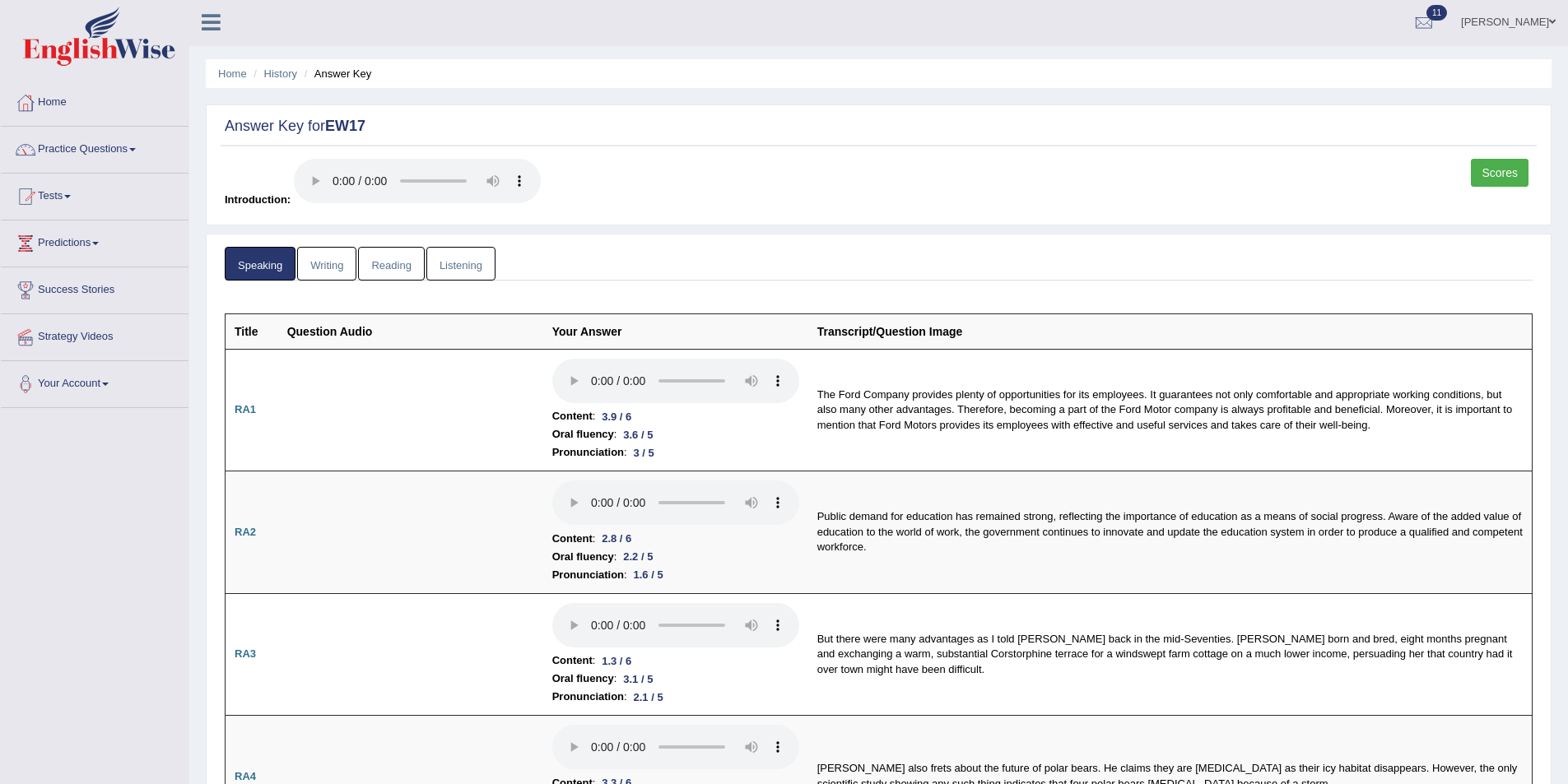
scroll to position [0, 0]
click at [510, 256] on ul "Speaking Writing Reading Listening" at bounding box center [878, 265] width 1308 height 33
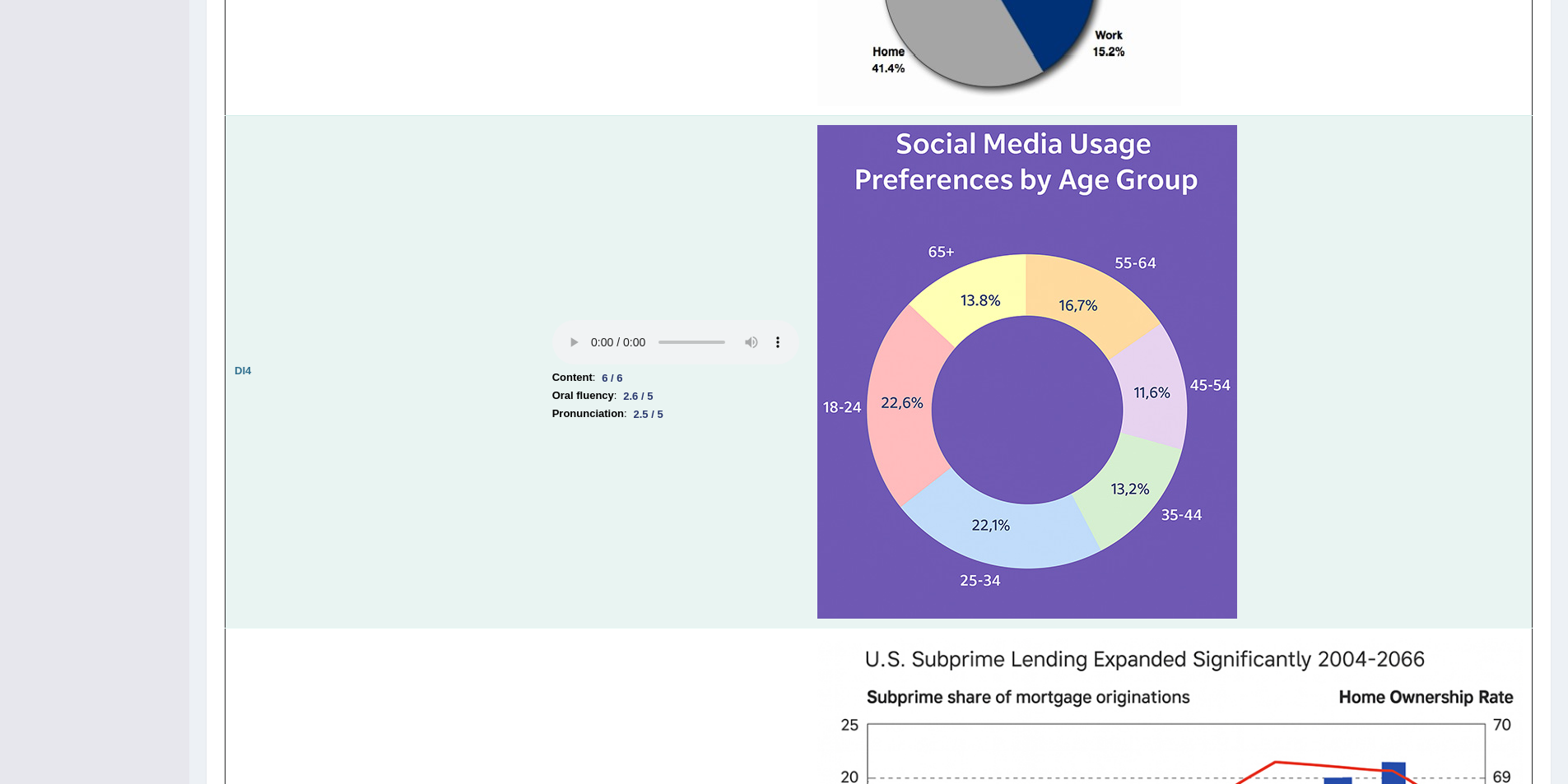
scroll to position [3668, 0]
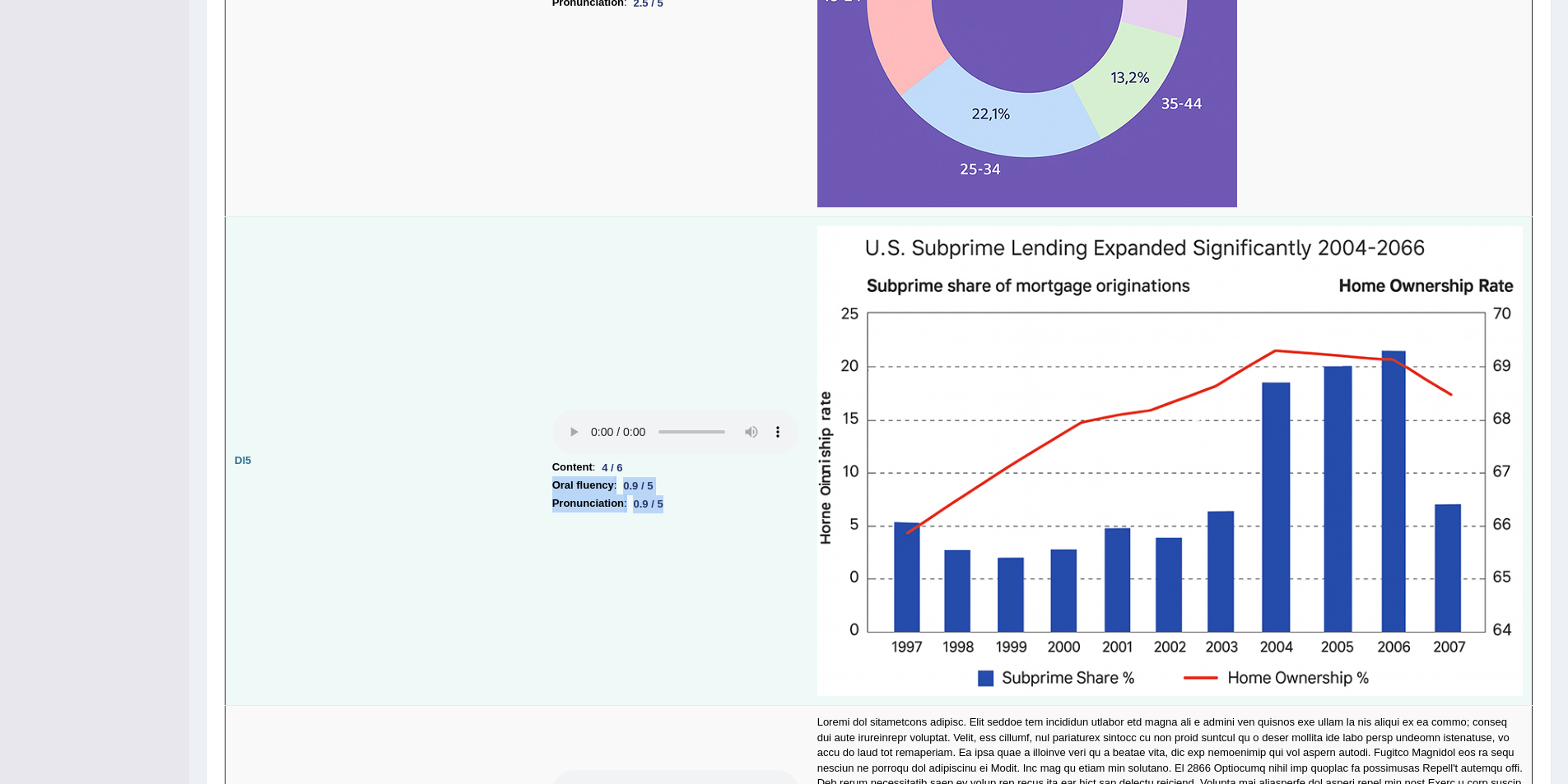
drag, startPoint x: 669, startPoint y: 502, endPoint x: 625, endPoint y: 474, distance: 52.2
click at [625, 474] on td "Content : 4 / 6 Oral fluency : 0.9 / 5 Pronunciation : 0.9 / 5" at bounding box center [676, 461] width 265 height 489
click at [496, 501] on td at bounding box center [411, 461] width 265 height 489
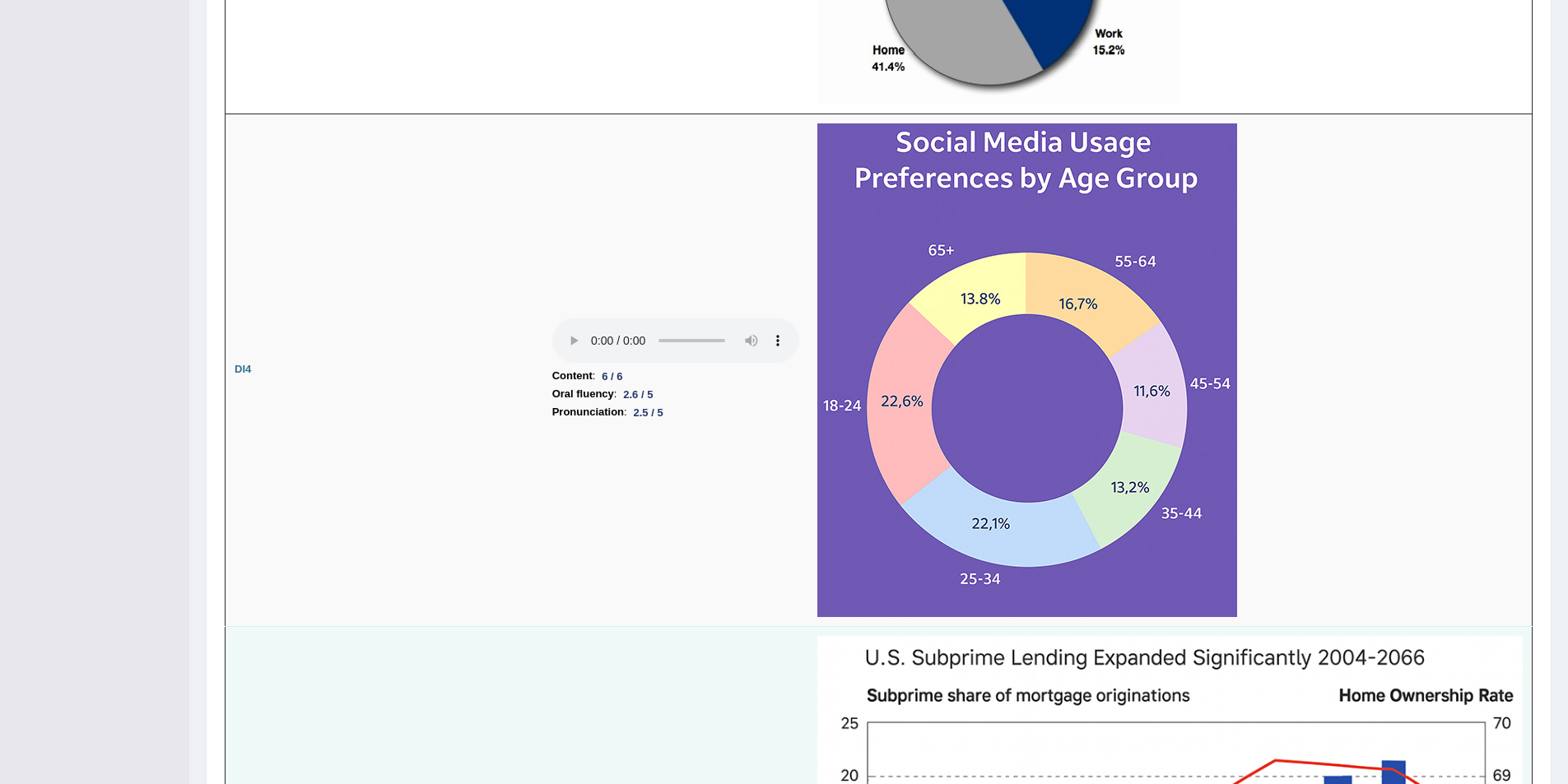
scroll to position [3256, 0]
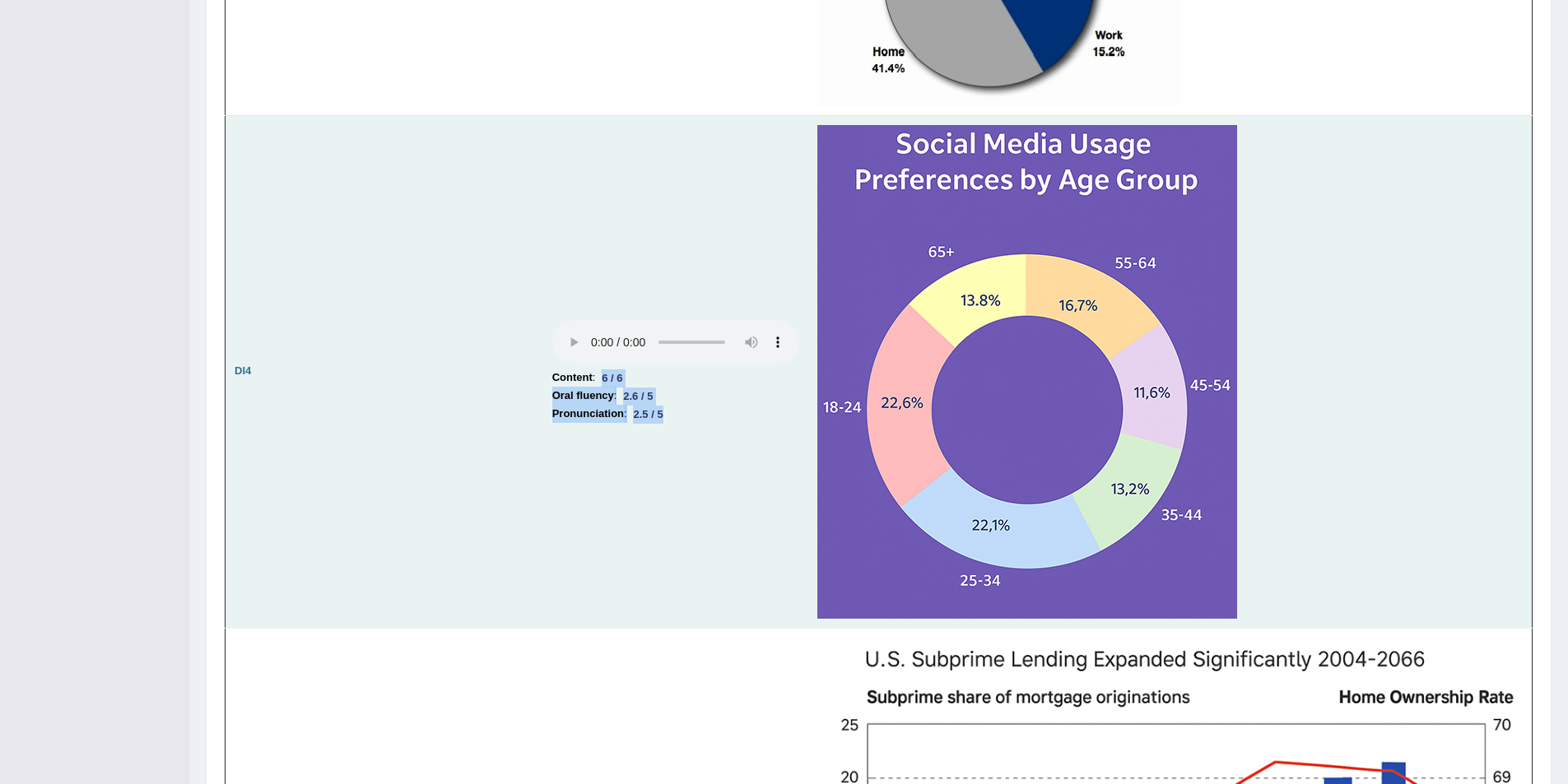
drag, startPoint x: 685, startPoint y: 417, endPoint x: 604, endPoint y: 380, distance: 89.1
click at [604, 380] on td "Content : 6 / 6 Oral fluency : 2.6 / 5 Pronunciation : 2.5 / 5" at bounding box center [676, 371] width 265 height 513
click at [319, 462] on td at bounding box center [411, 371] width 265 height 513
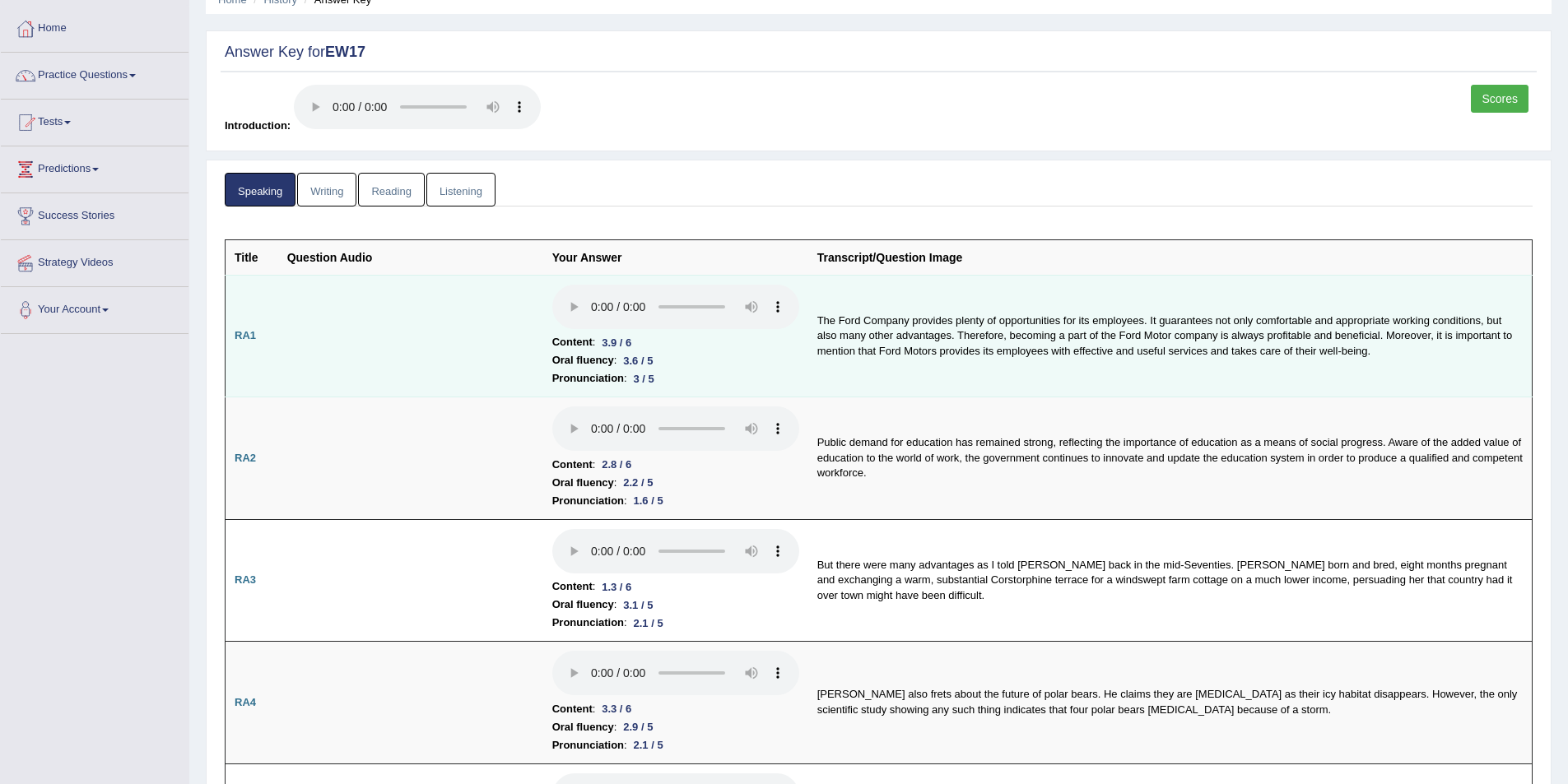
scroll to position [0, 0]
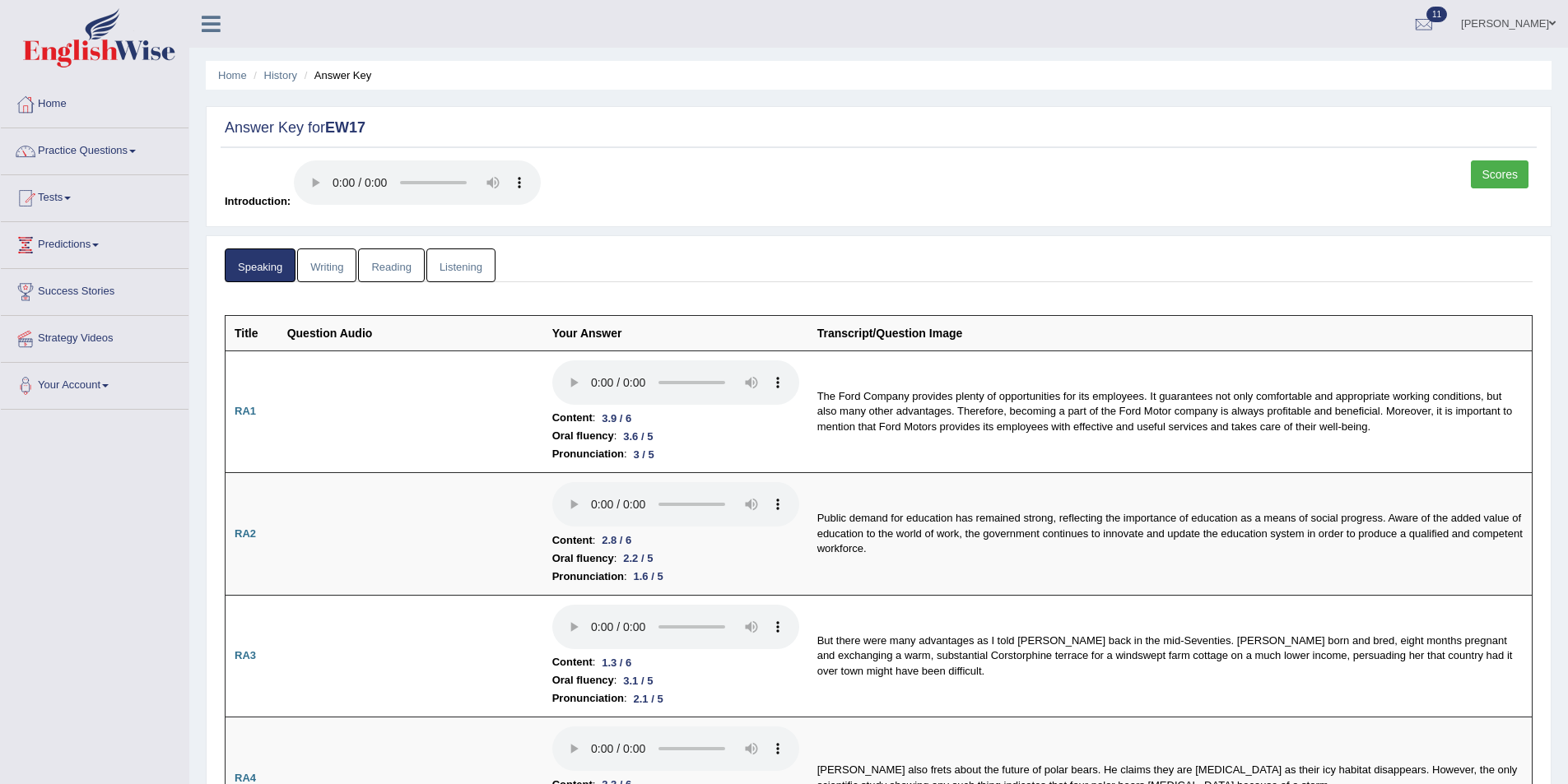
click at [1507, 175] on link "Scores" at bounding box center [1500, 175] width 58 height 28
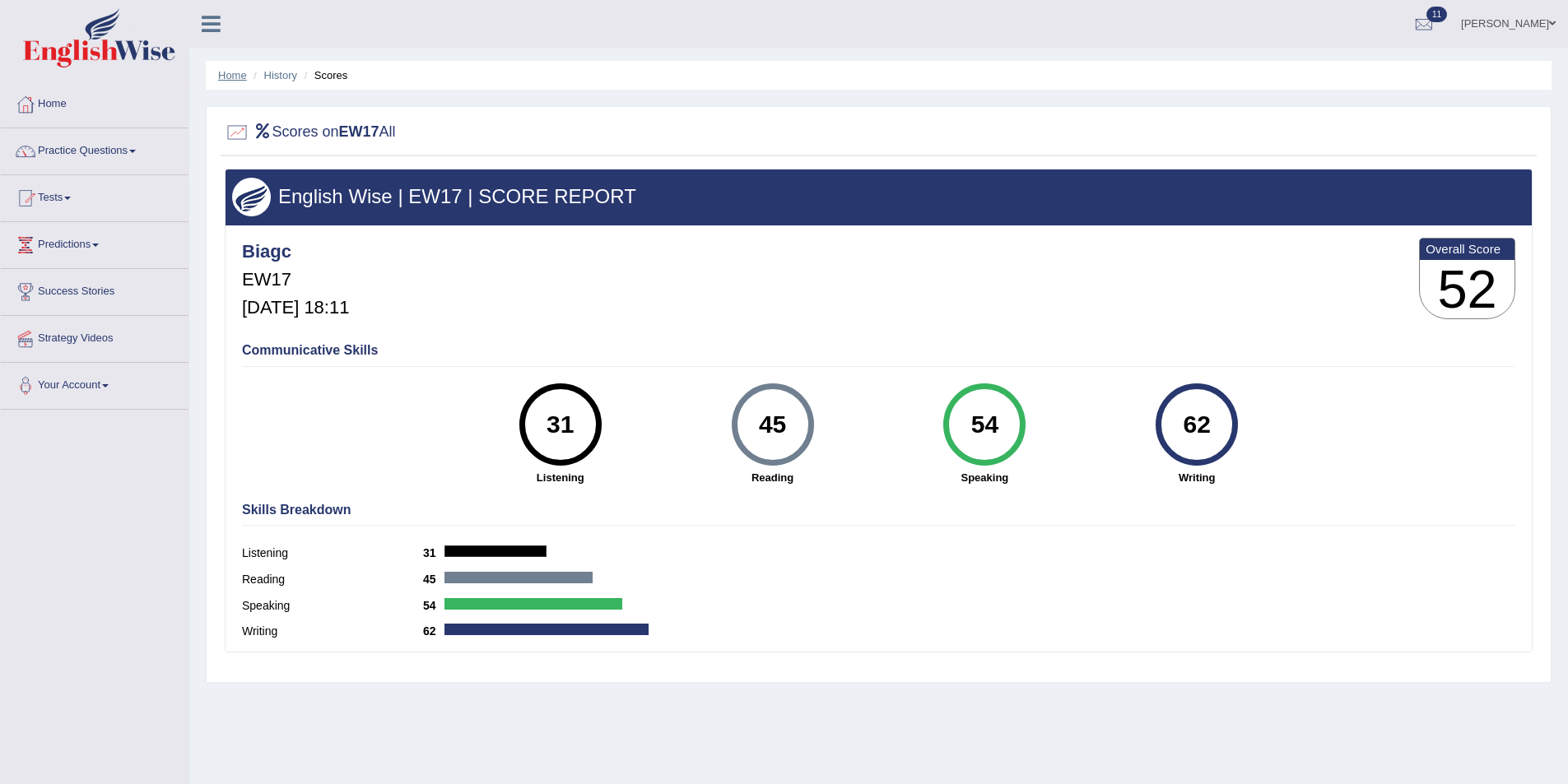
click at [235, 74] on link "Home" at bounding box center [233, 75] width 29 height 12
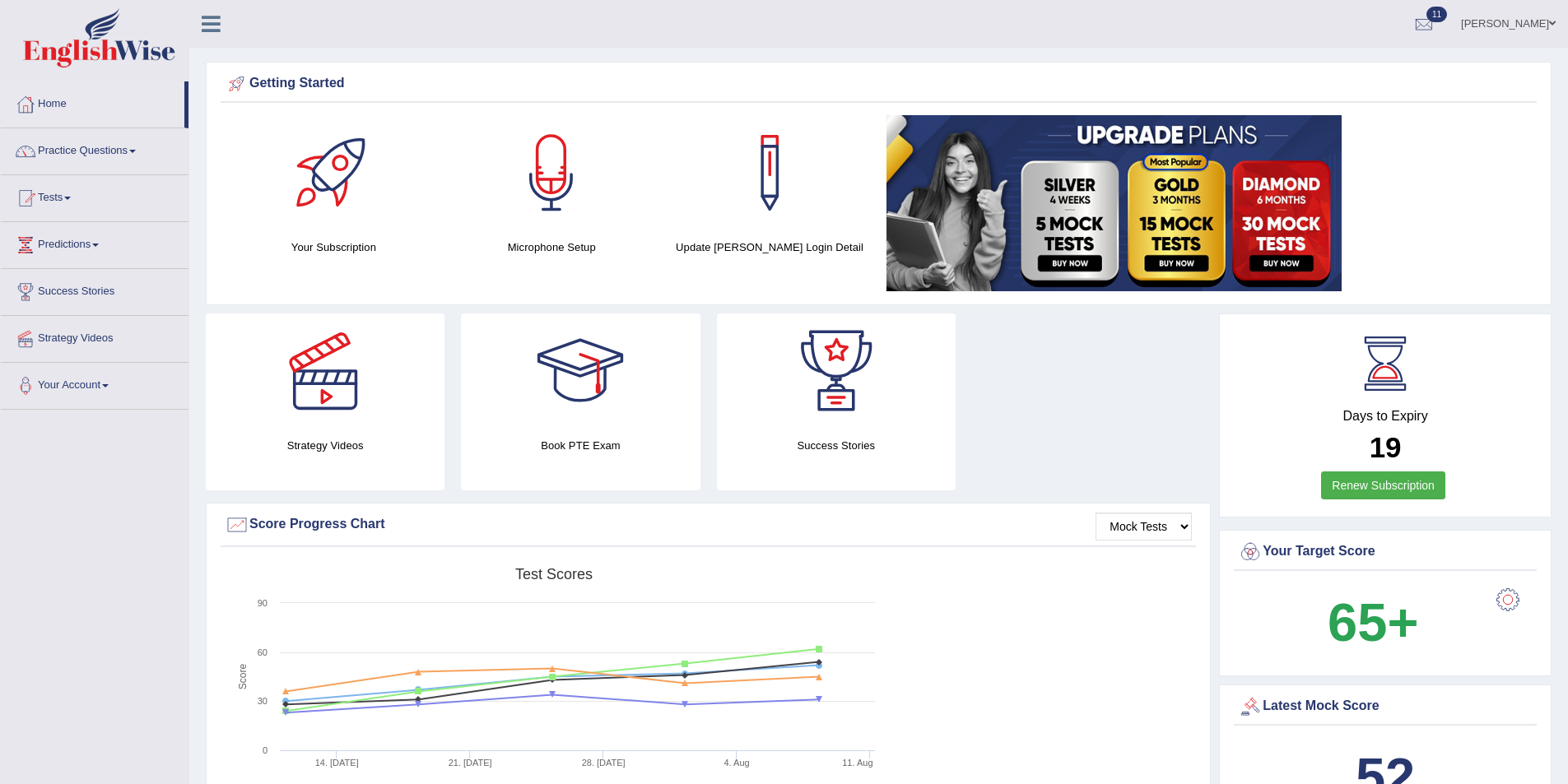
click at [115, 145] on link "Practice Questions" at bounding box center [95, 148] width 188 height 41
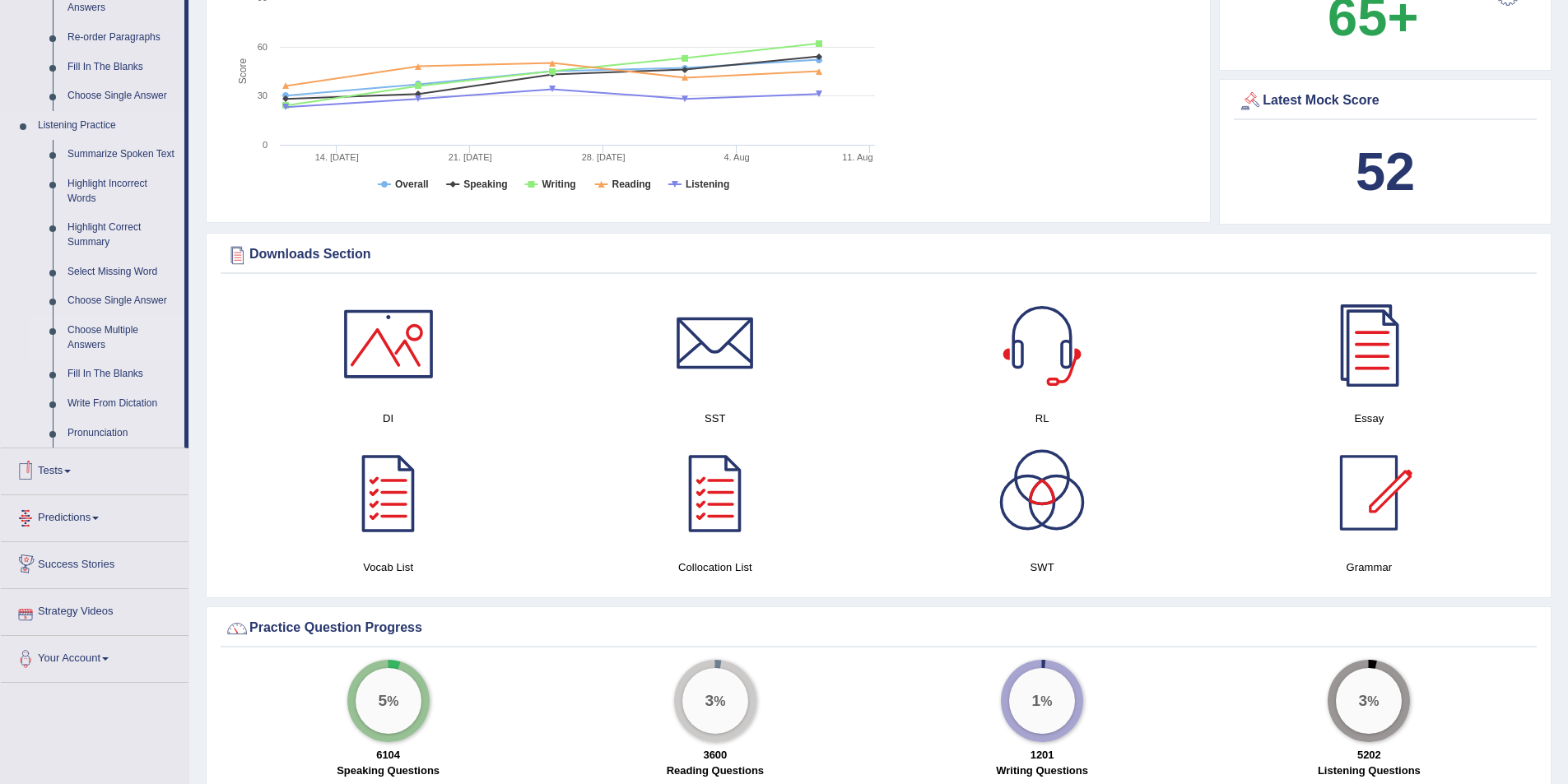
scroll to position [576, 0]
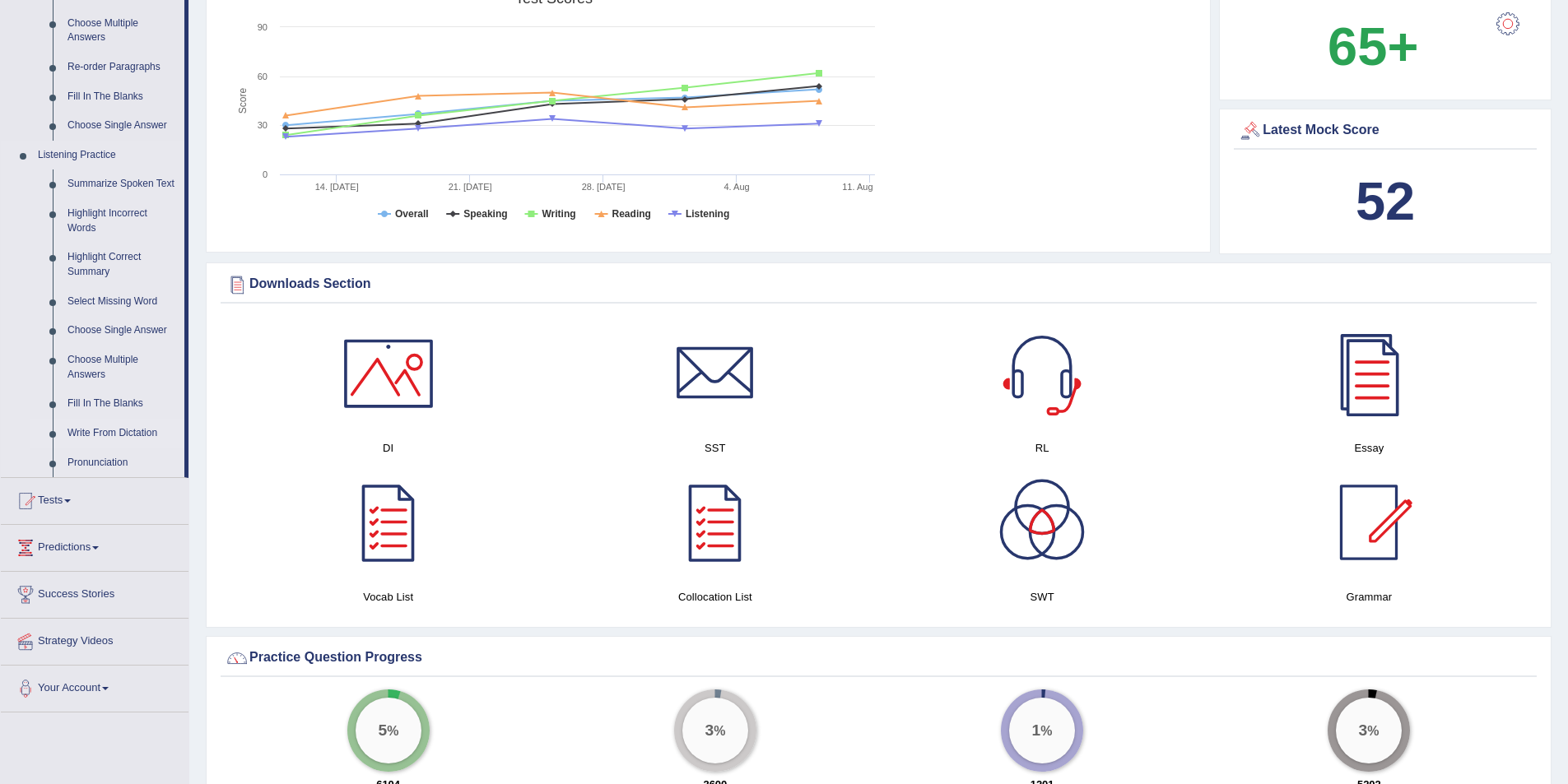
click at [127, 431] on link "Write From Dictation" at bounding box center [122, 434] width 125 height 30
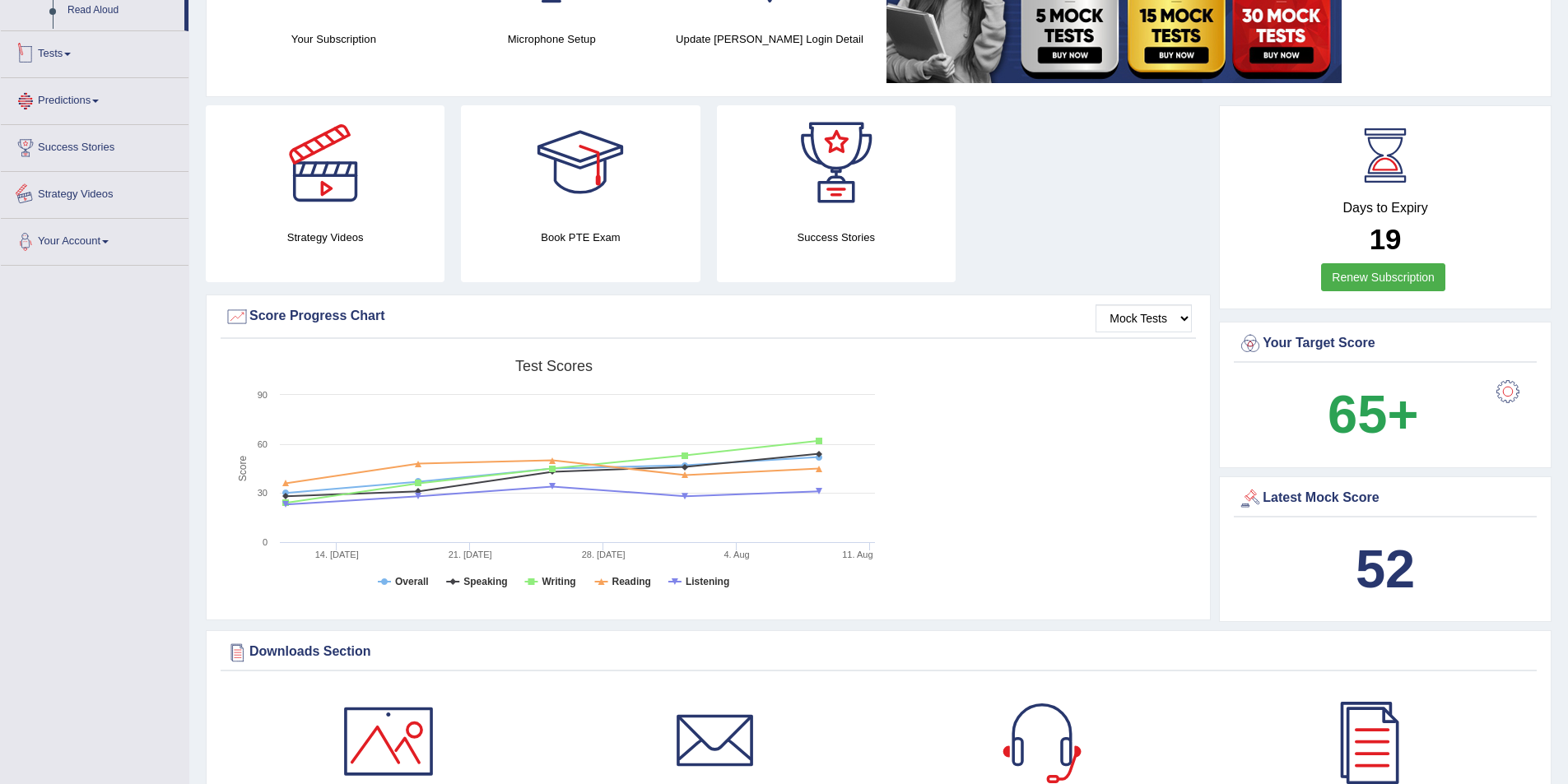
scroll to position [344, 0]
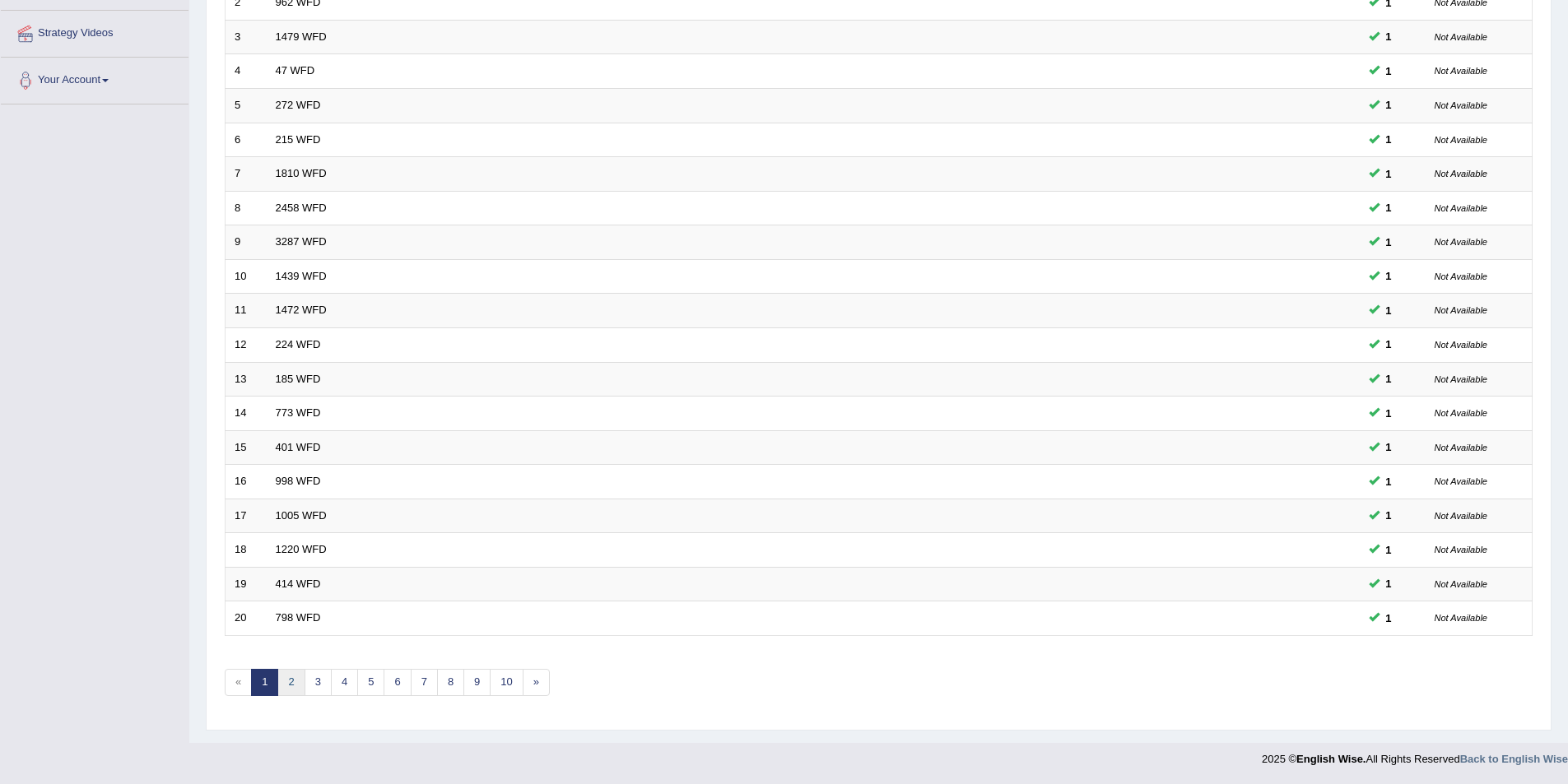
click at [289, 686] on link "2" at bounding box center [290, 682] width 27 height 27
click at [313, 679] on link "3" at bounding box center [318, 682] width 27 height 27
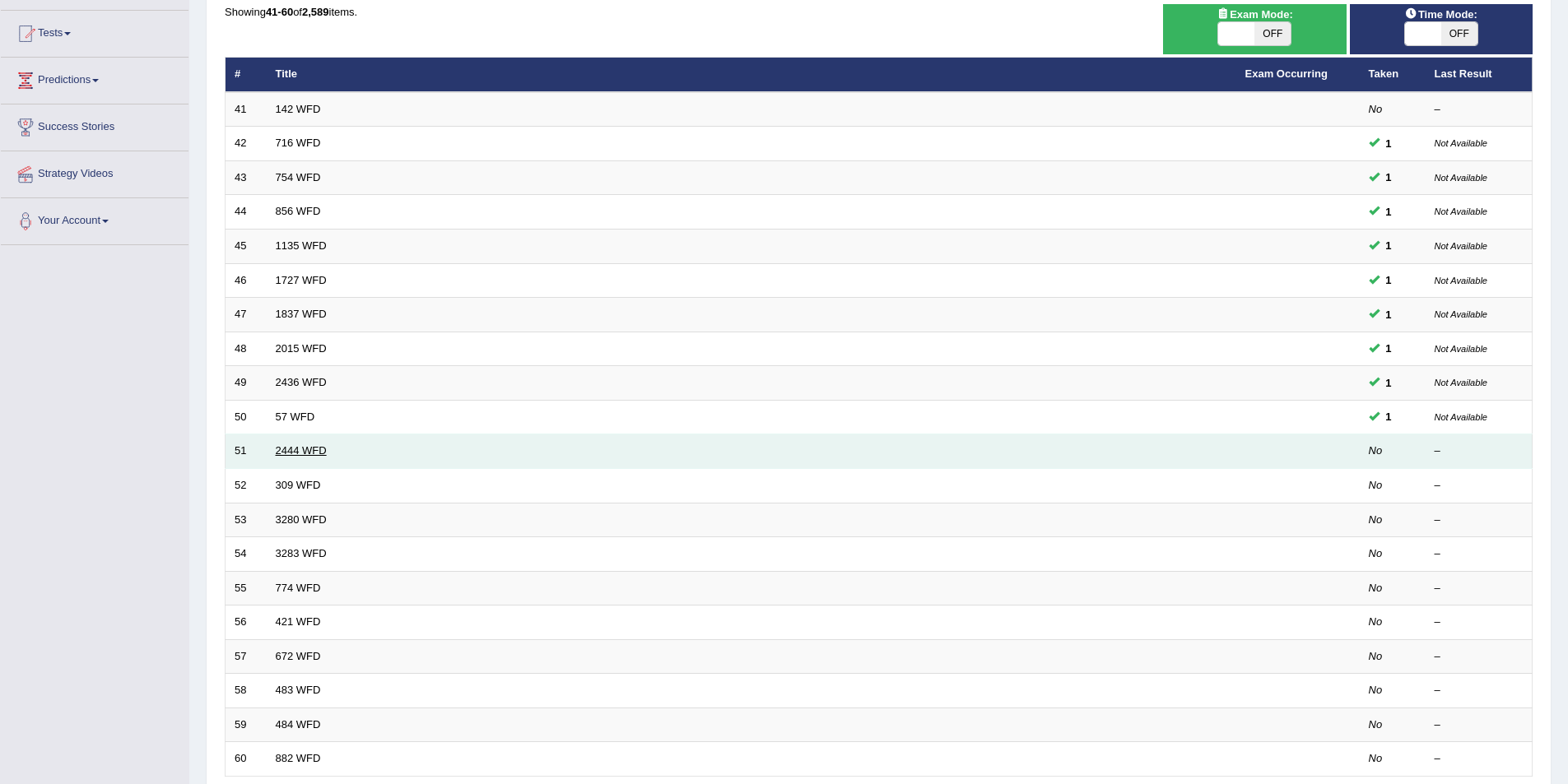
click at [308, 452] on link "2444 WFD" at bounding box center [301, 451] width 51 height 12
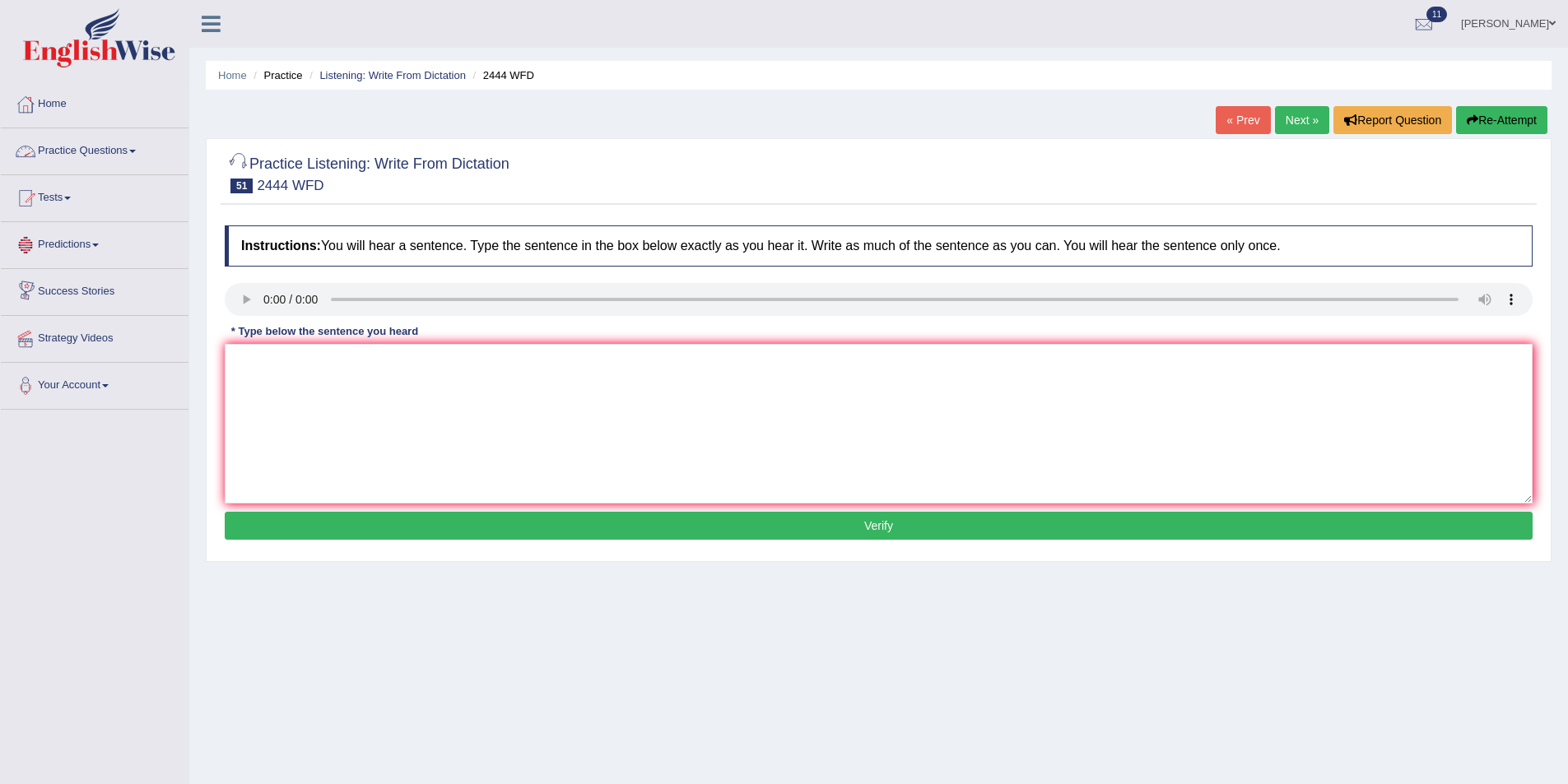
click at [118, 152] on link "Practice Questions" at bounding box center [95, 148] width 188 height 41
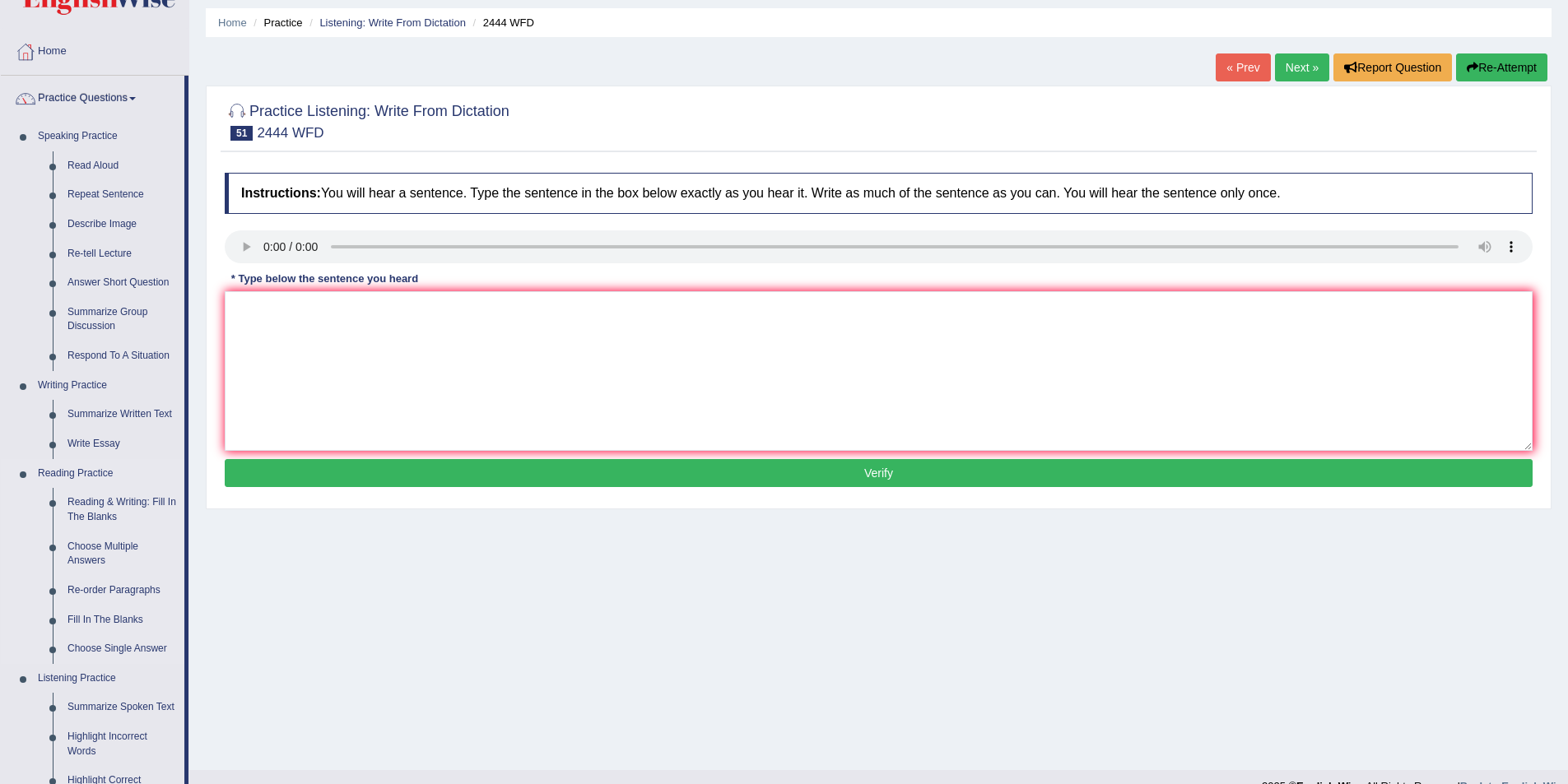
scroll to position [82, 0]
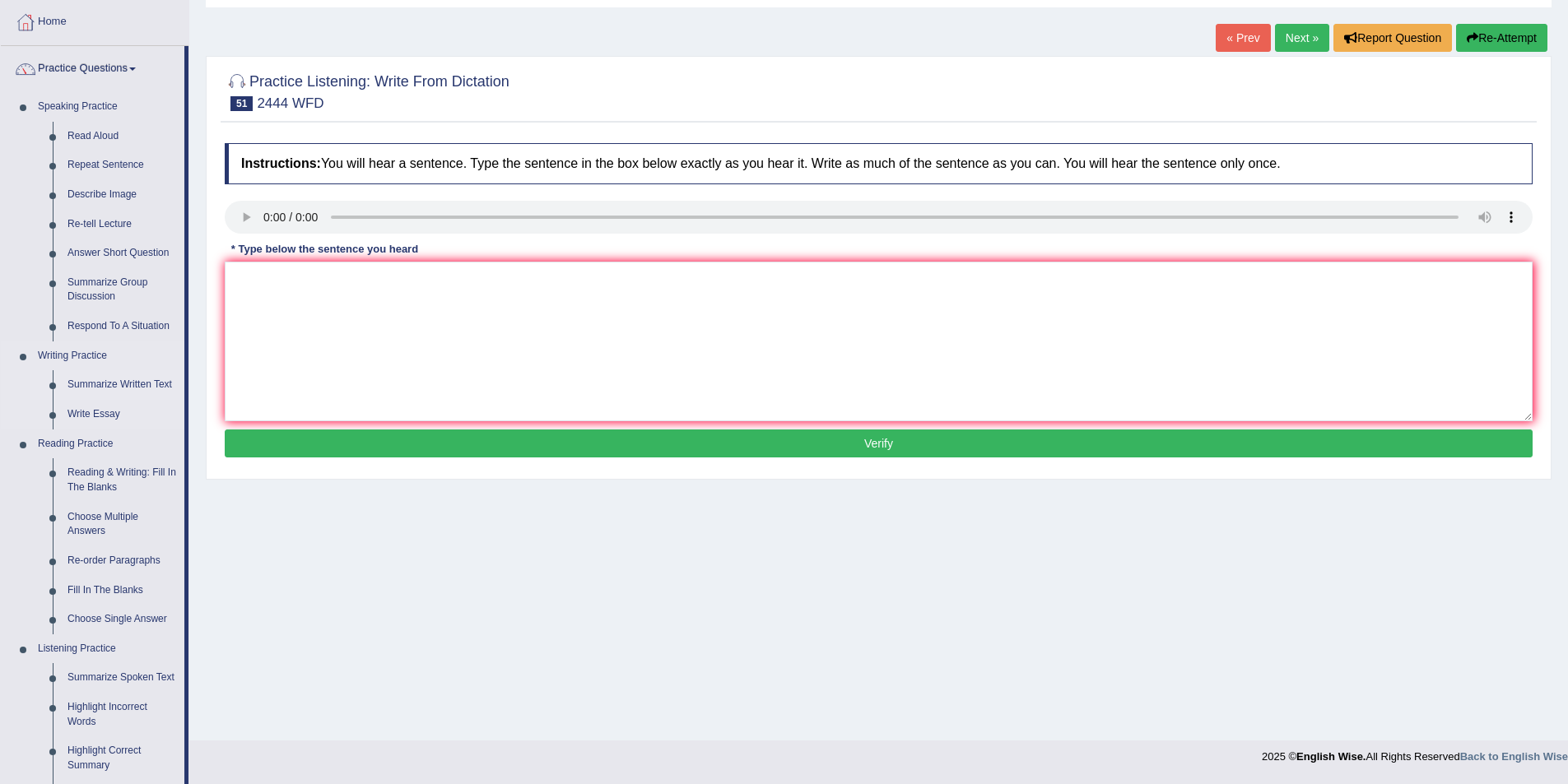
click at [142, 380] on link "Summarize Written Text" at bounding box center [122, 385] width 125 height 30
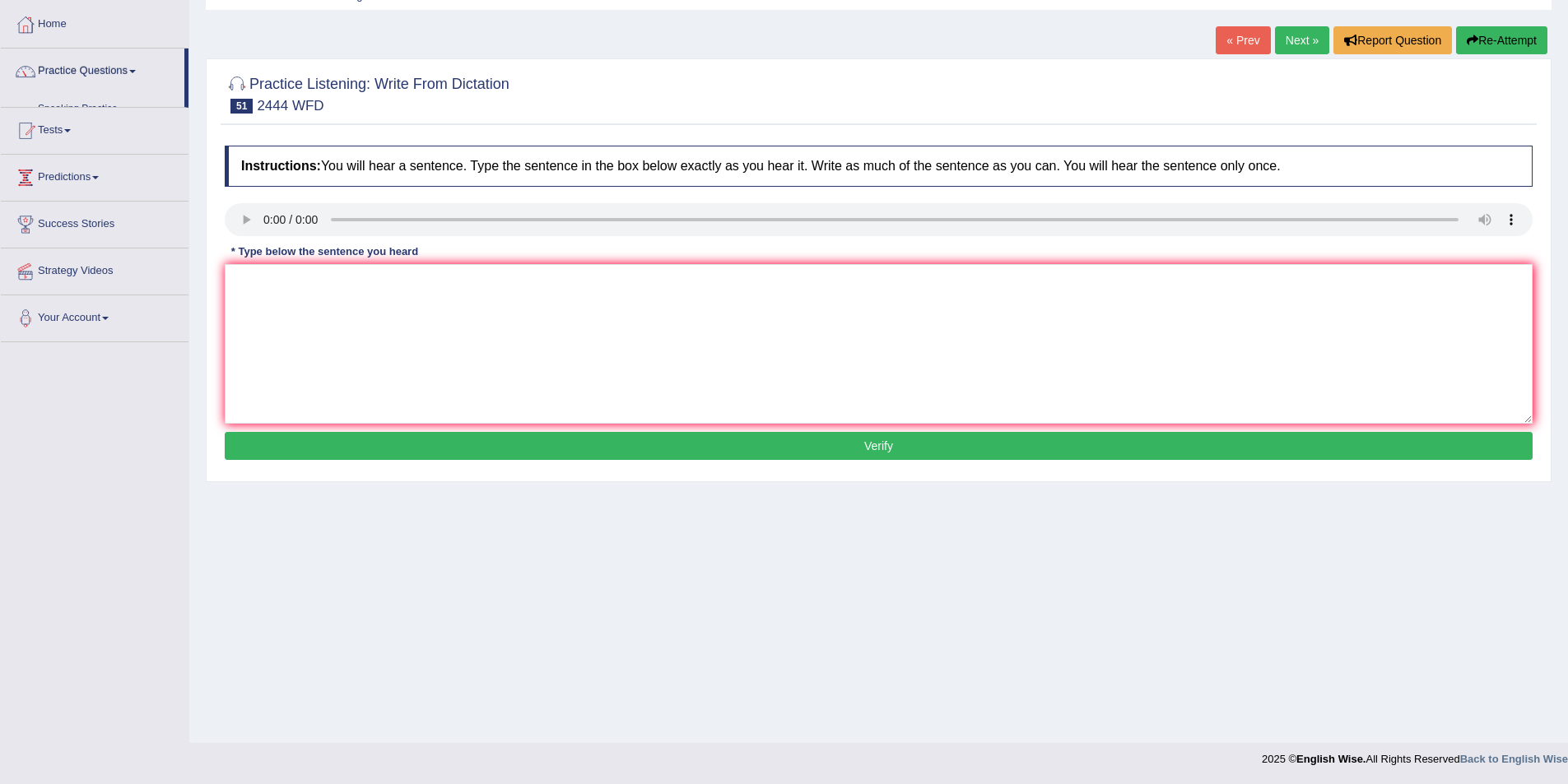
scroll to position [80, 0]
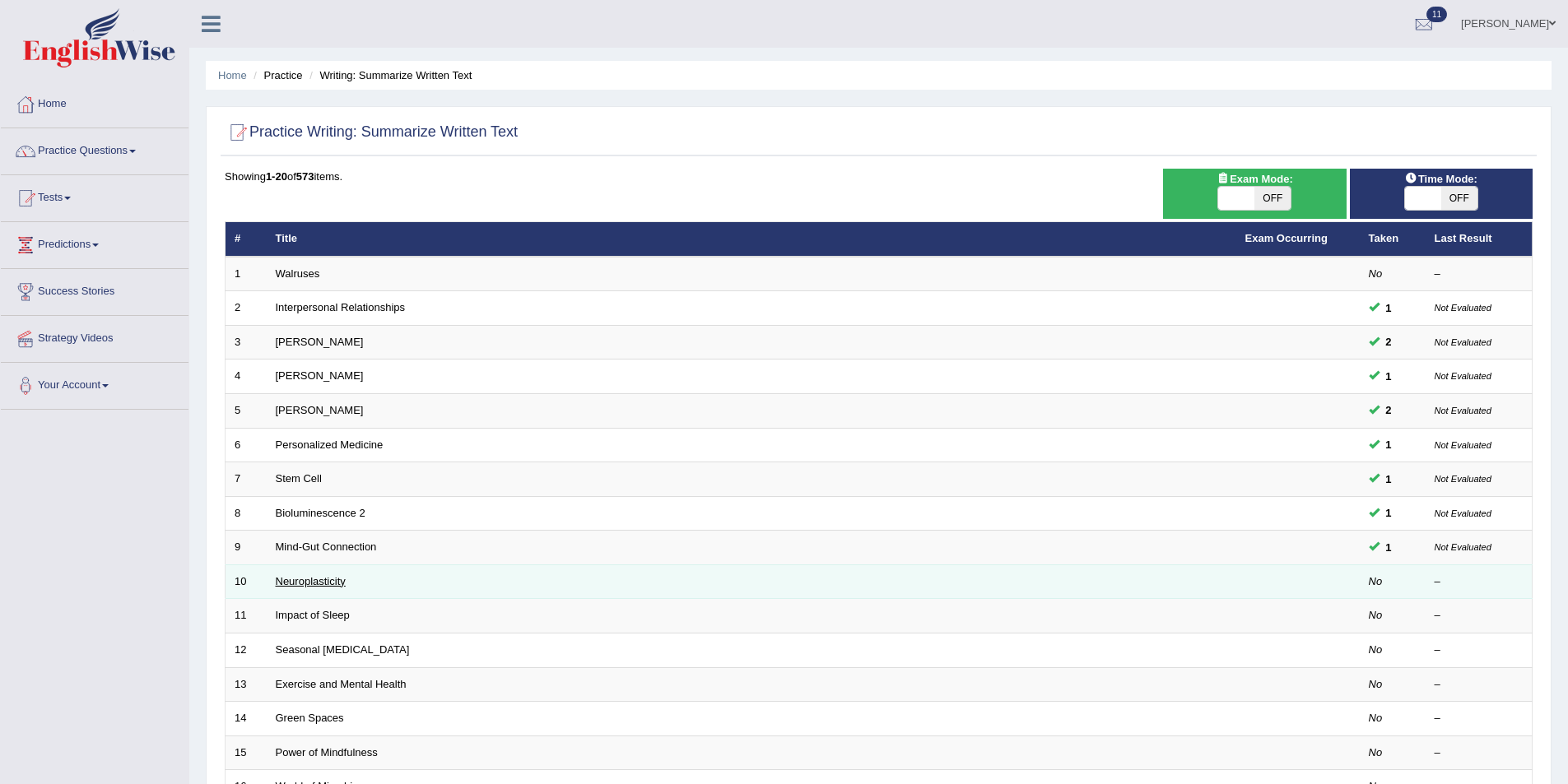
click at [326, 584] on link "Neuroplasticity" at bounding box center [311, 581] width 70 height 12
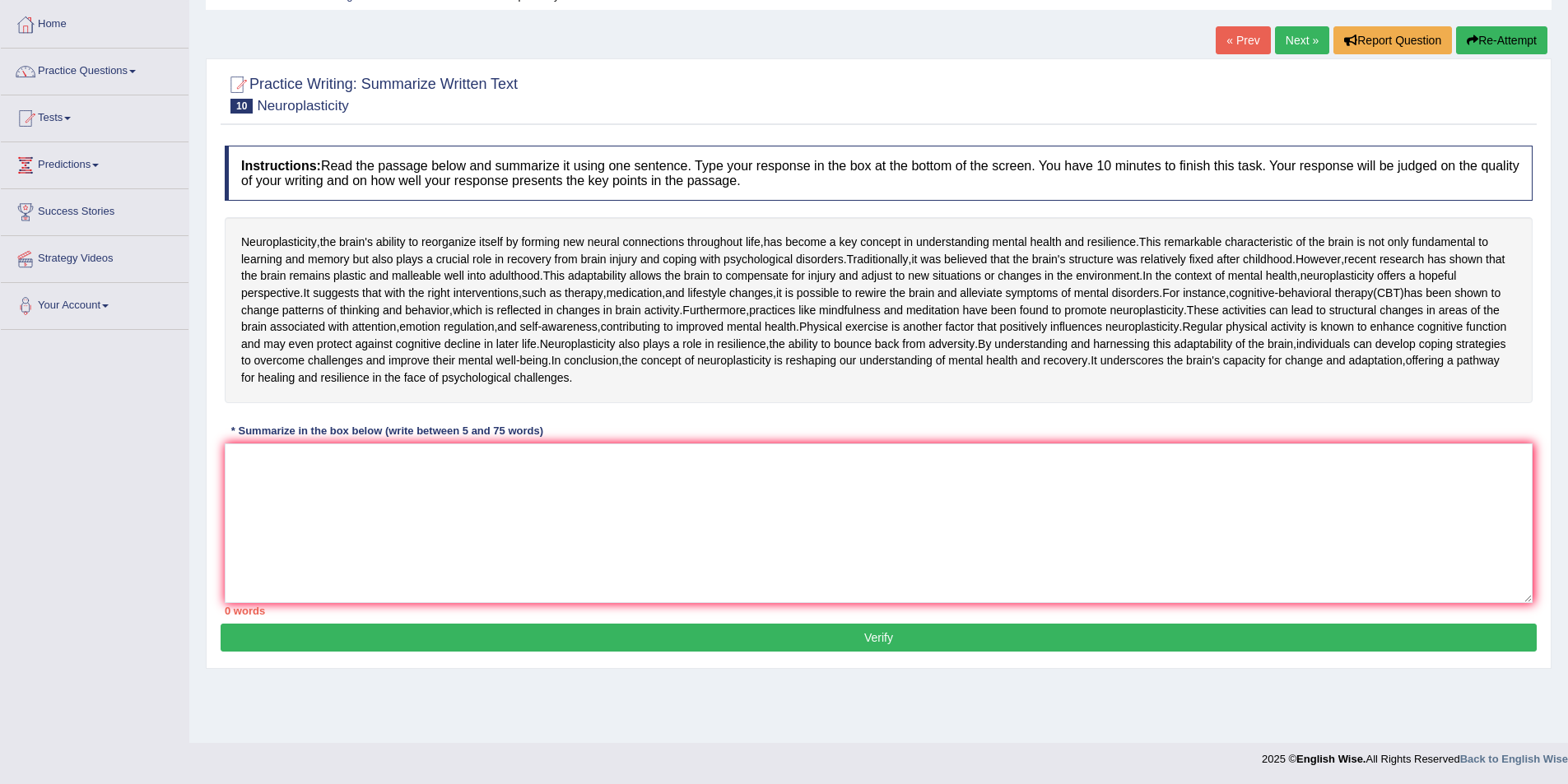
scroll to position [165, 0]
click at [357, 603] on textarea at bounding box center [878, 524] width 1308 height 160
type textarea ","
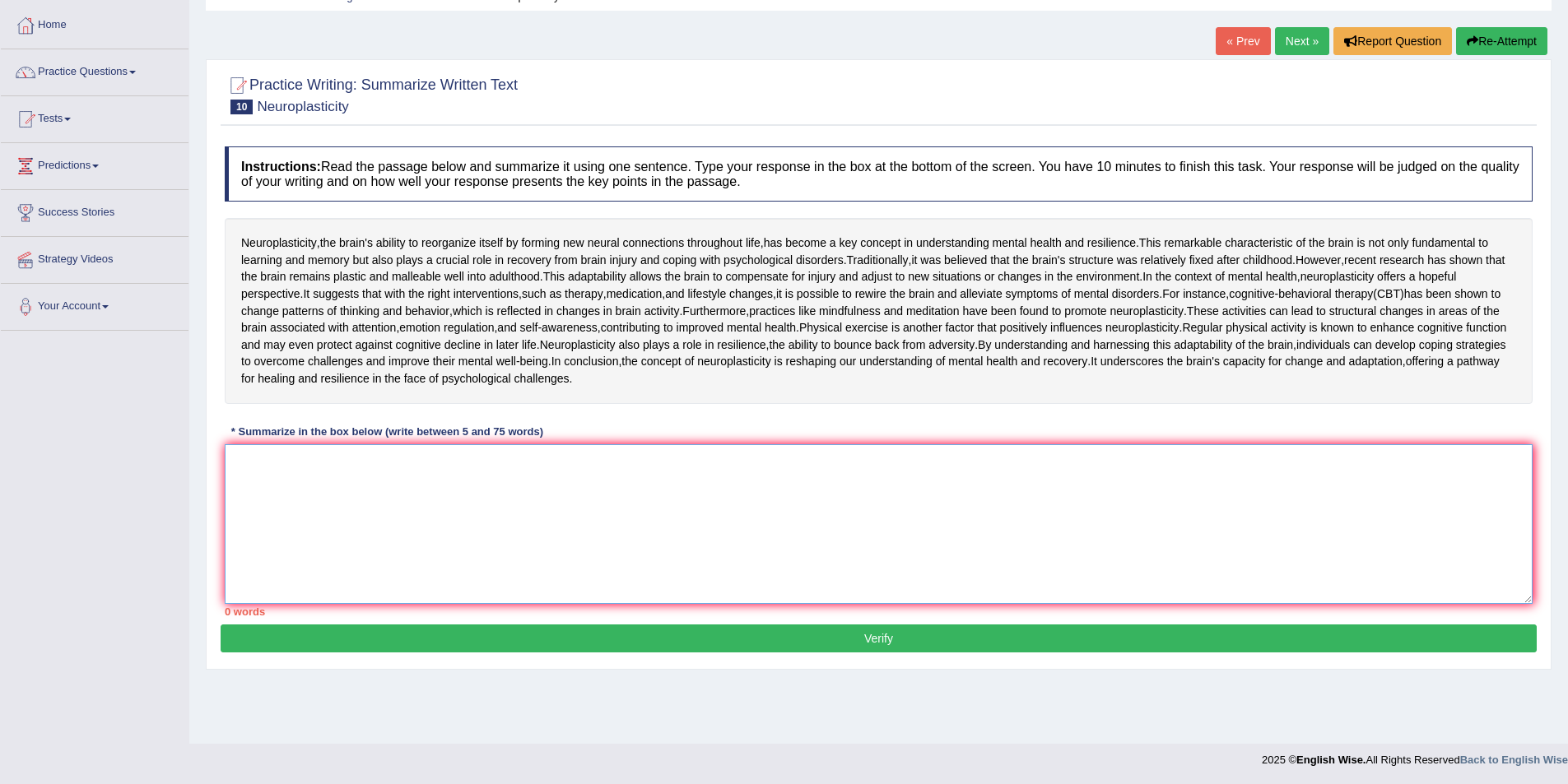
scroll to position [0, 0]
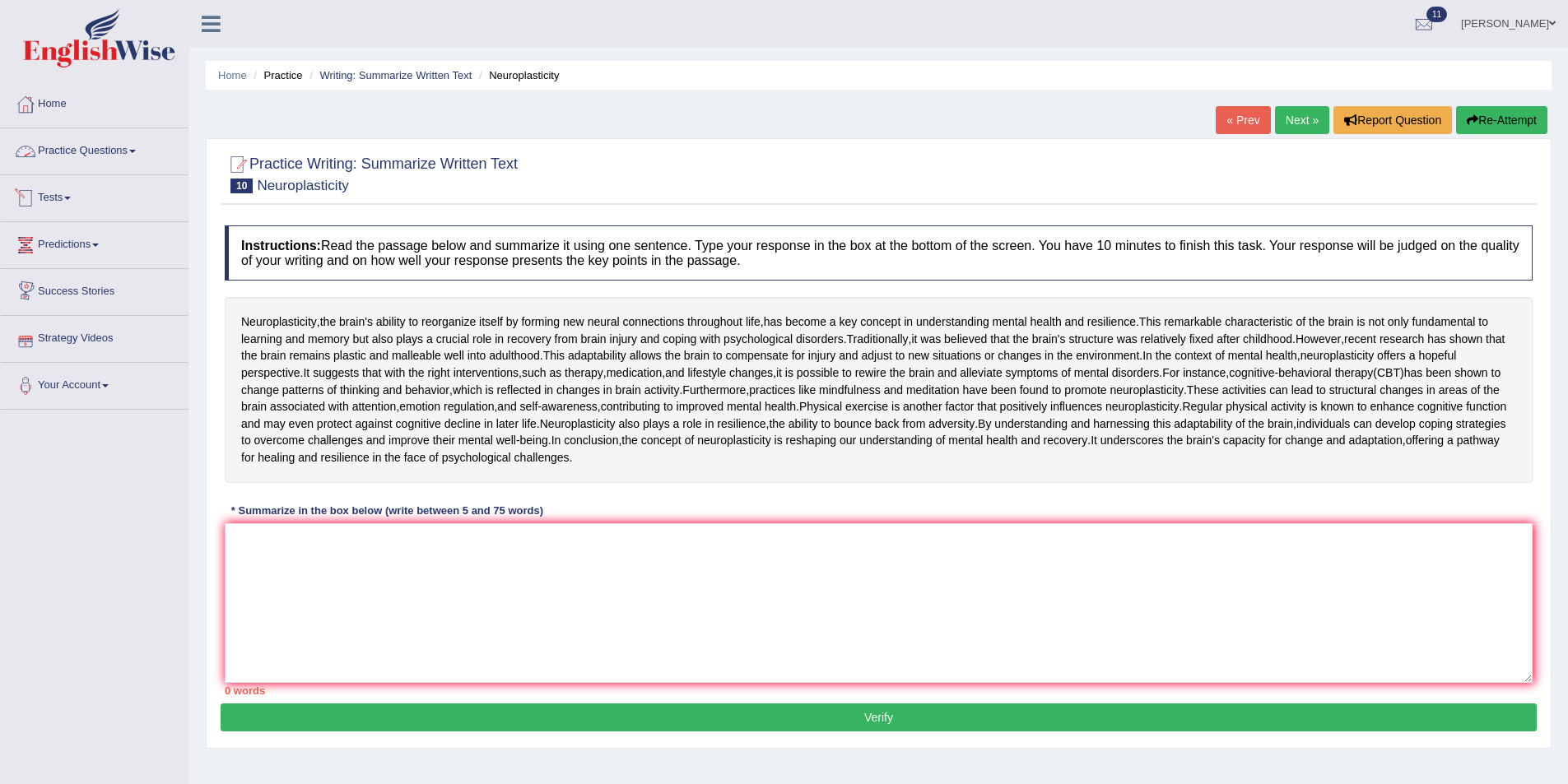
click at [127, 146] on link "Practice Questions" at bounding box center [95, 148] width 188 height 41
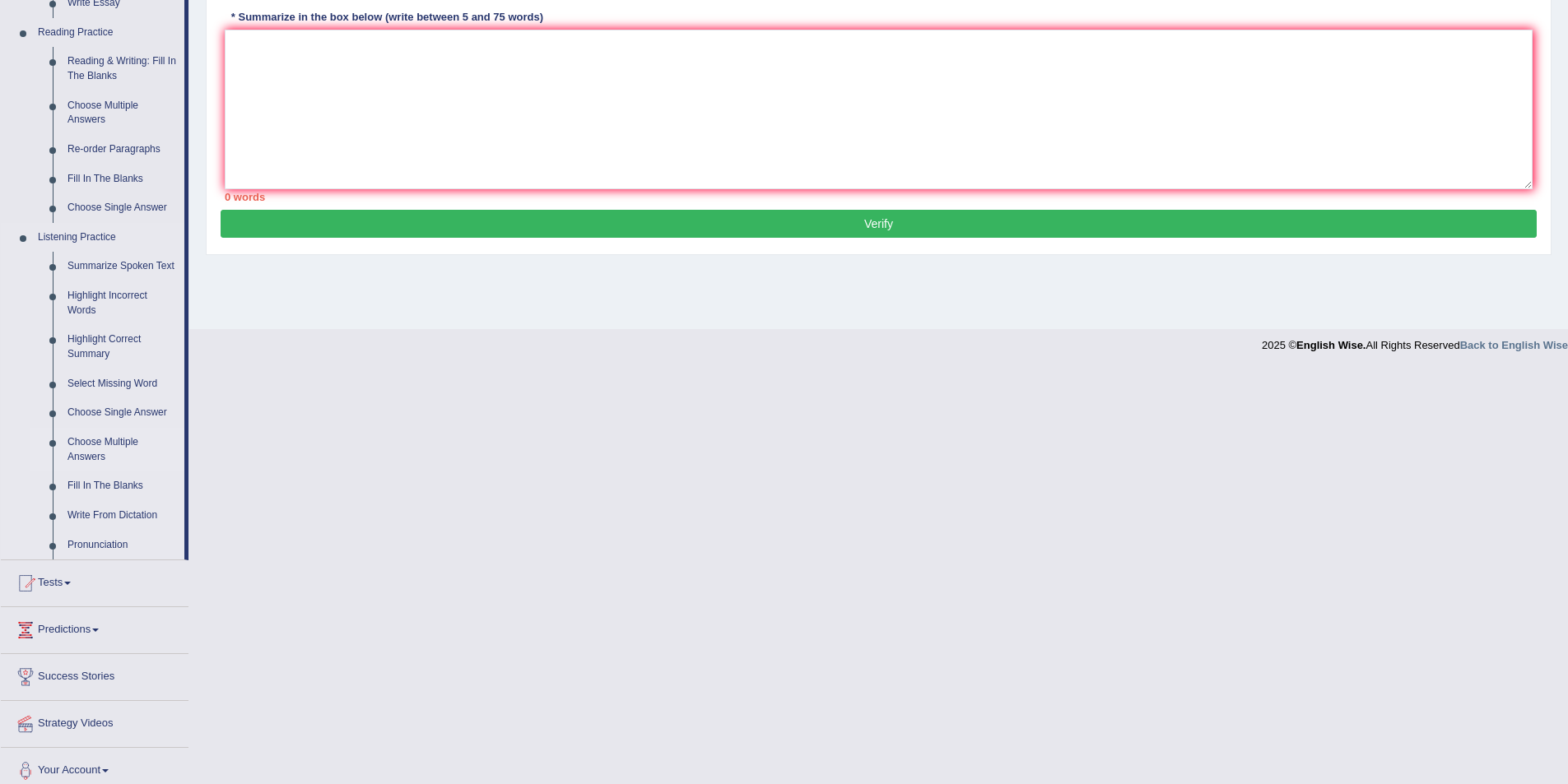
scroll to position [505, 0]
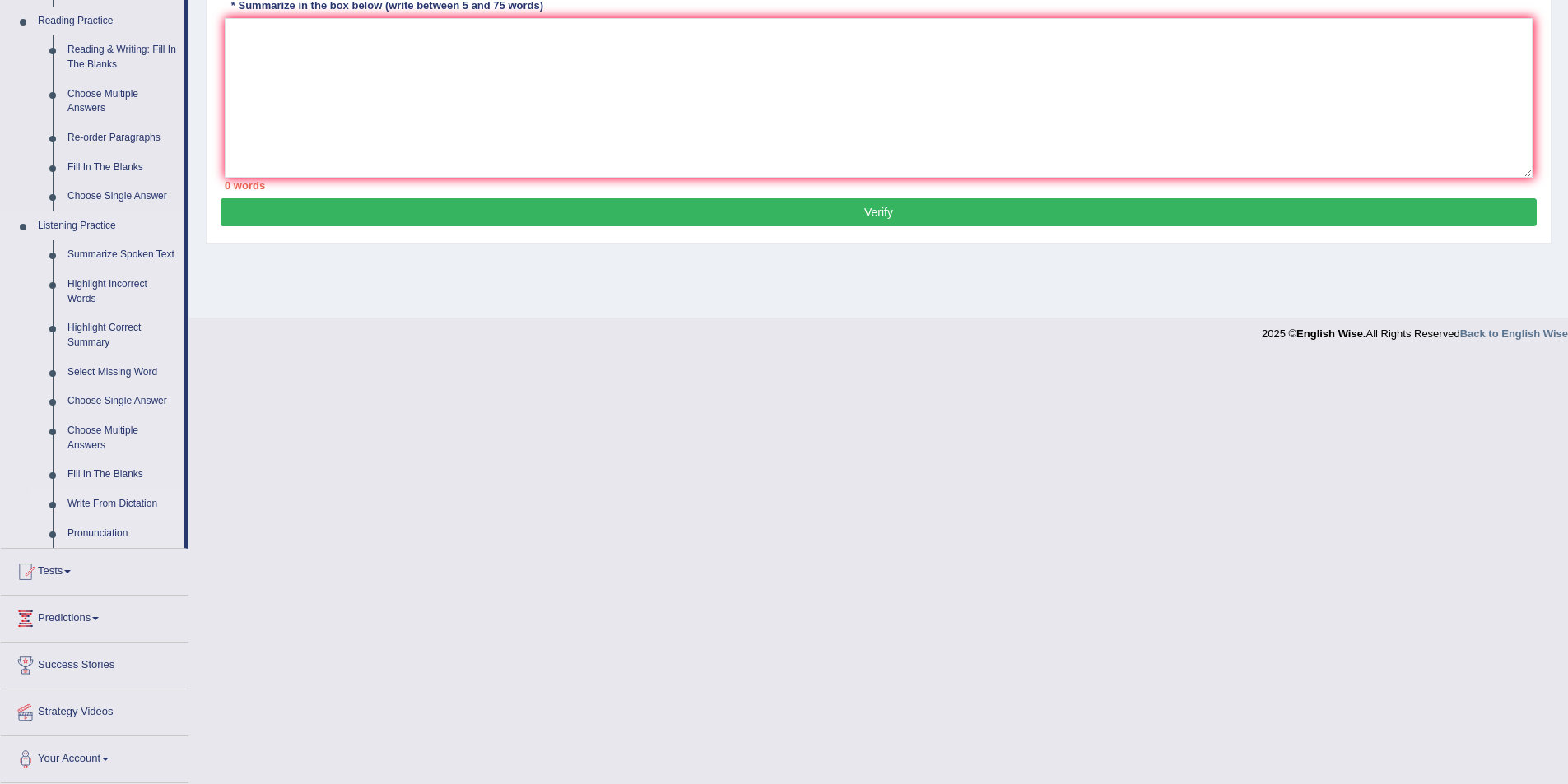
click at [139, 502] on link "Write From Dictation" at bounding box center [122, 504] width 125 height 30
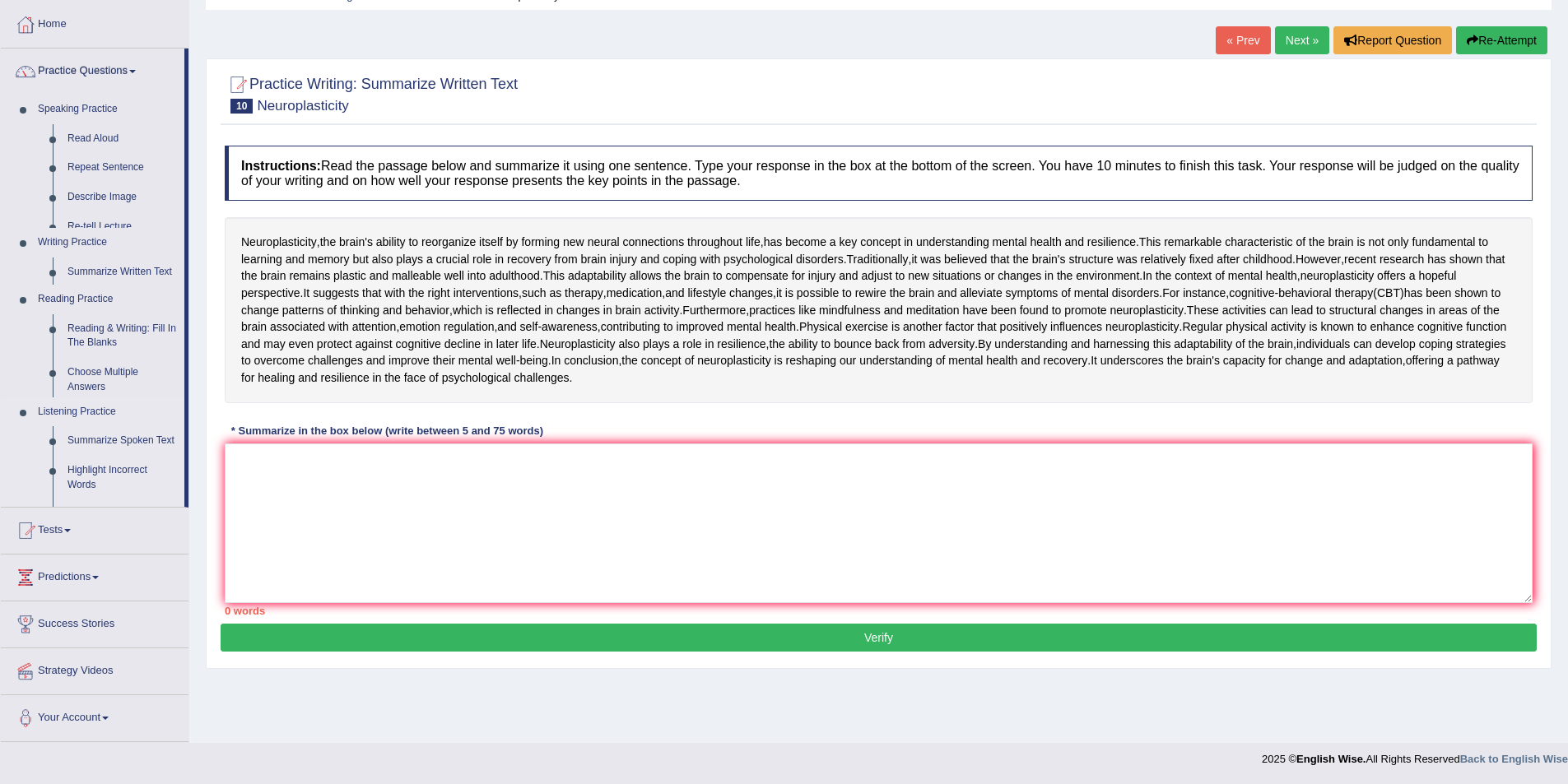
scroll to position [188, 0]
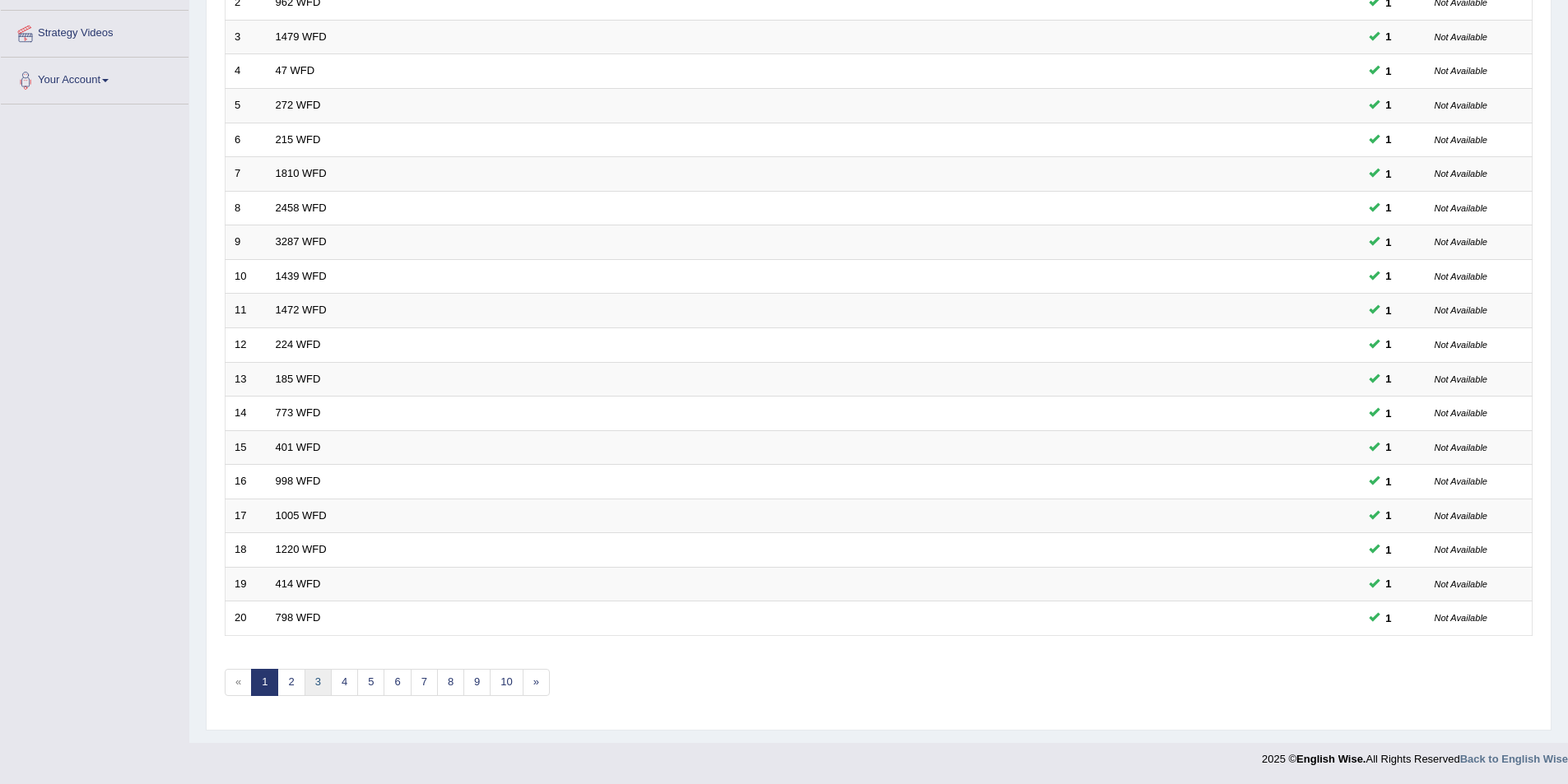
click at [327, 676] on link "3" at bounding box center [318, 682] width 27 height 27
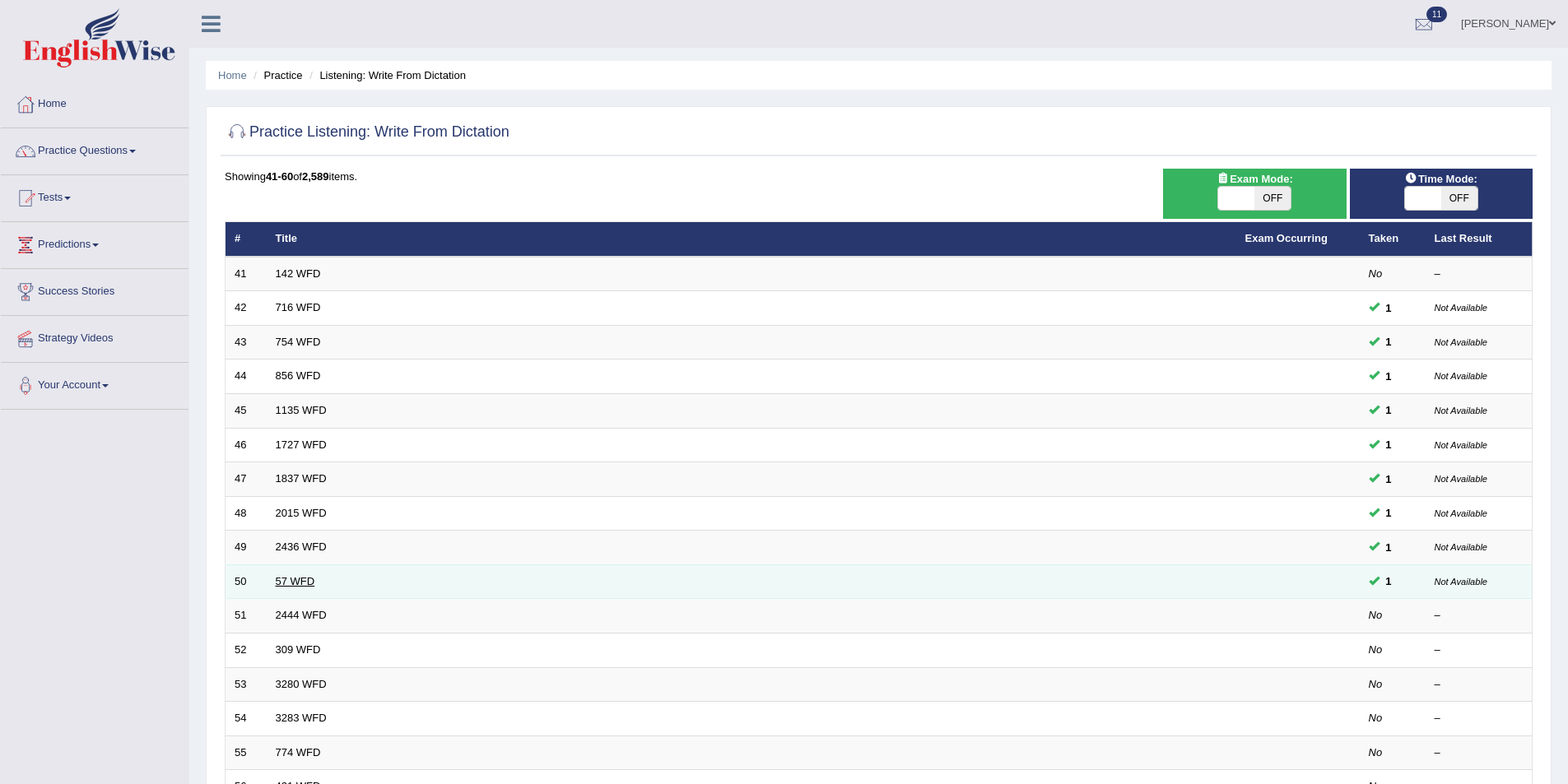
click at [297, 581] on link "57 WFD" at bounding box center [295, 581] width 39 height 12
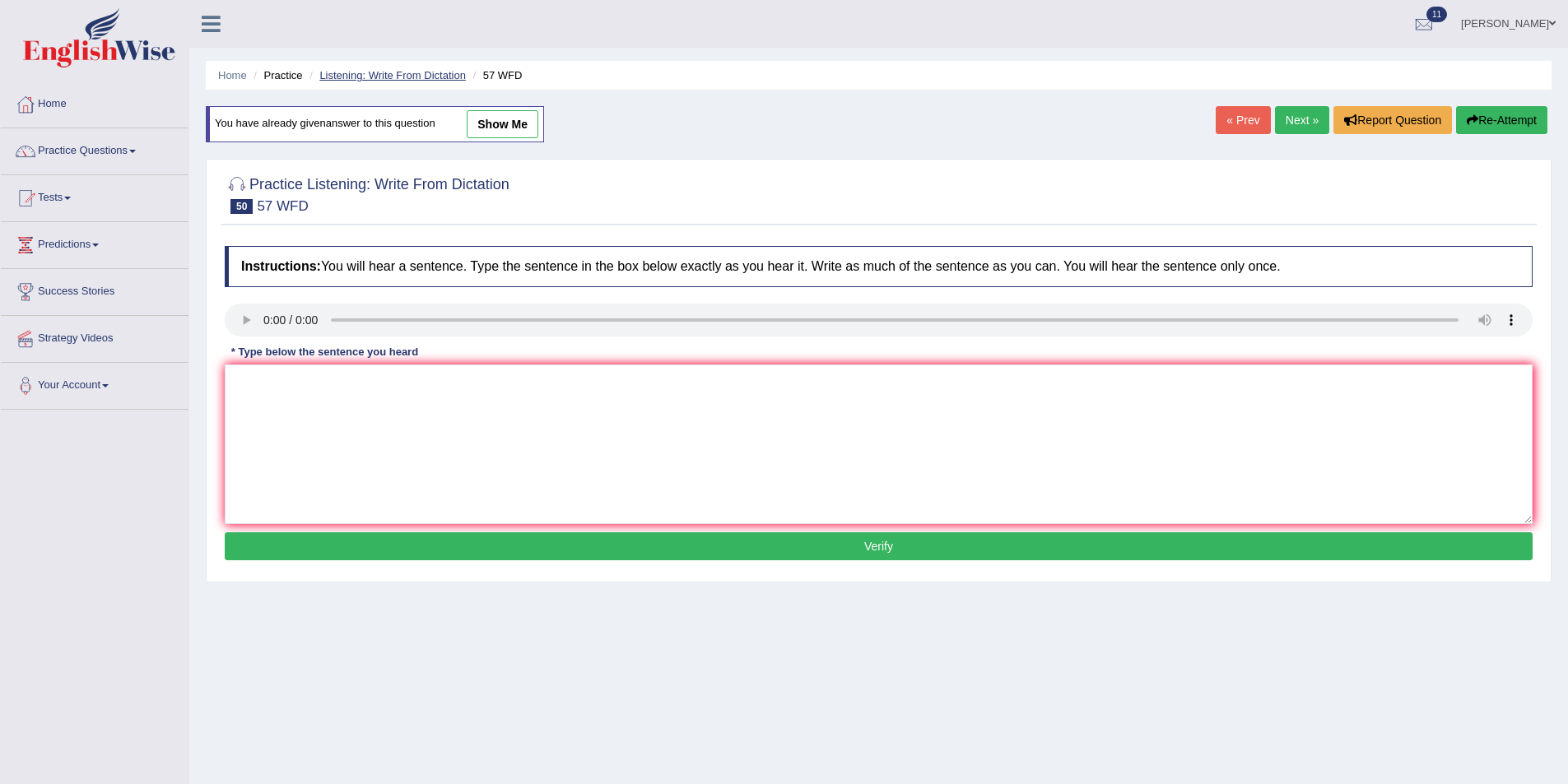
click at [445, 75] on link "Listening: Write From Dictation" at bounding box center [392, 75] width 147 height 12
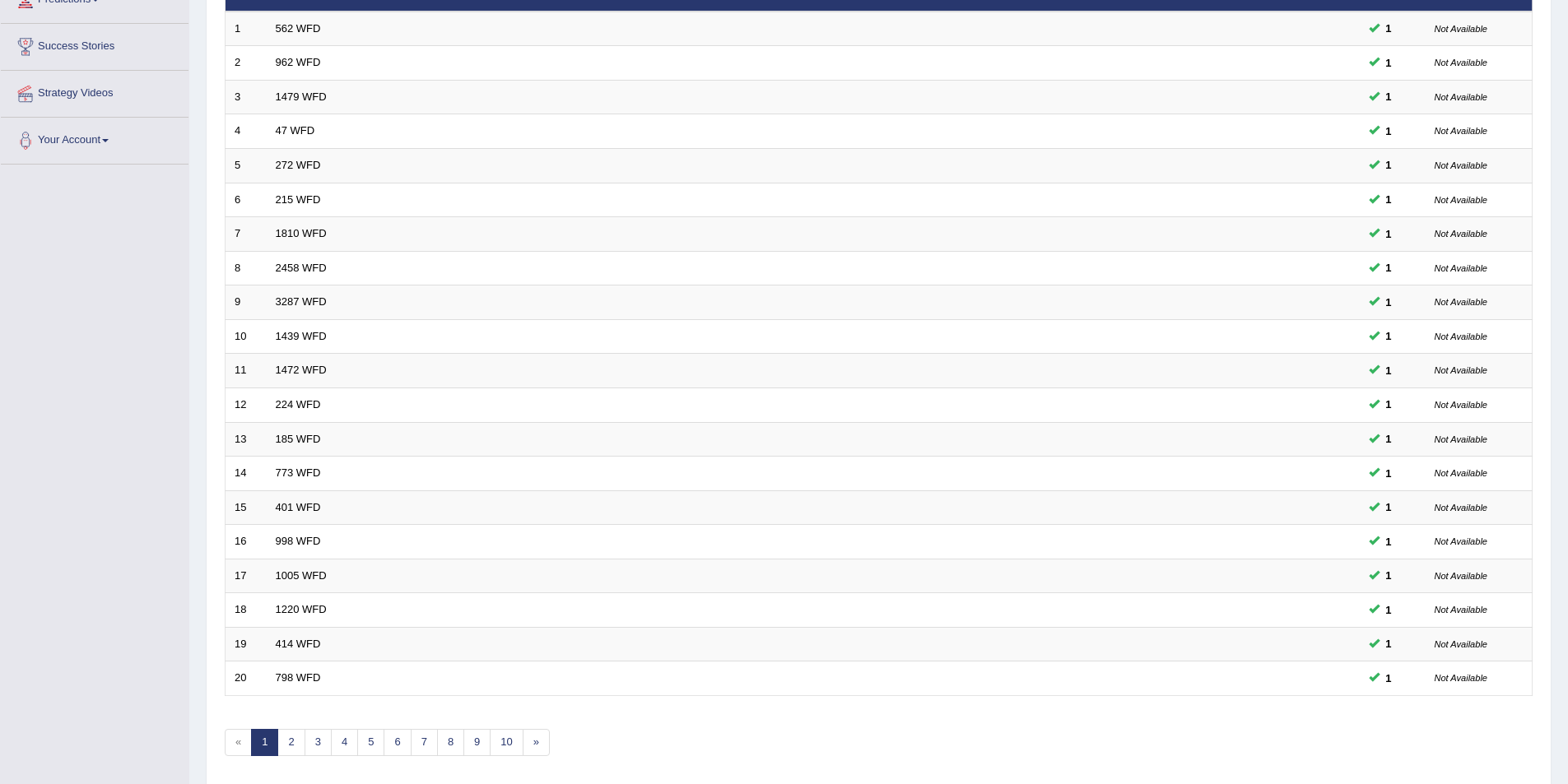
scroll to position [305, 0]
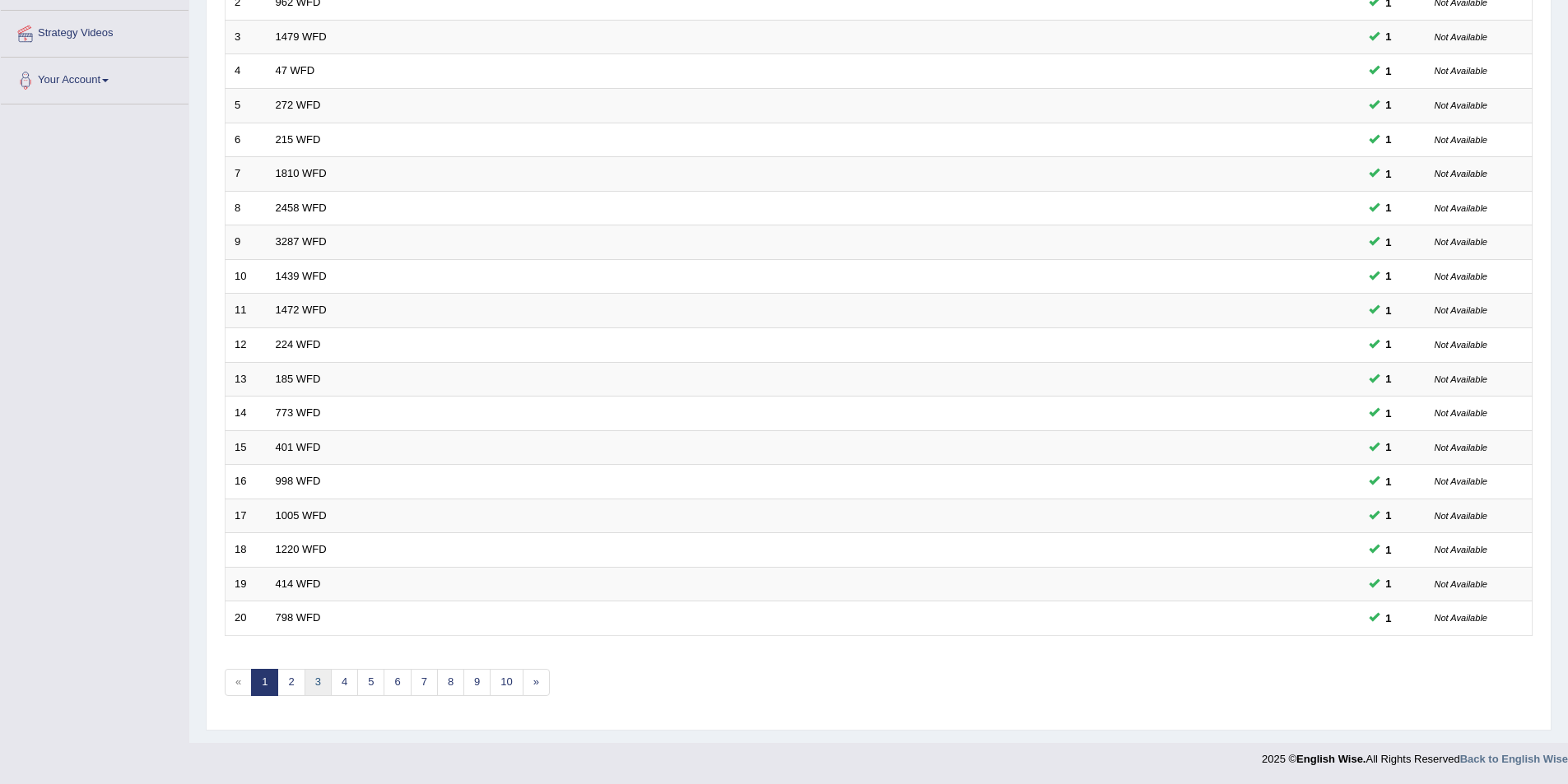
click at [323, 690] on link "3" at bounding box center [318, 682] width 27 height 27
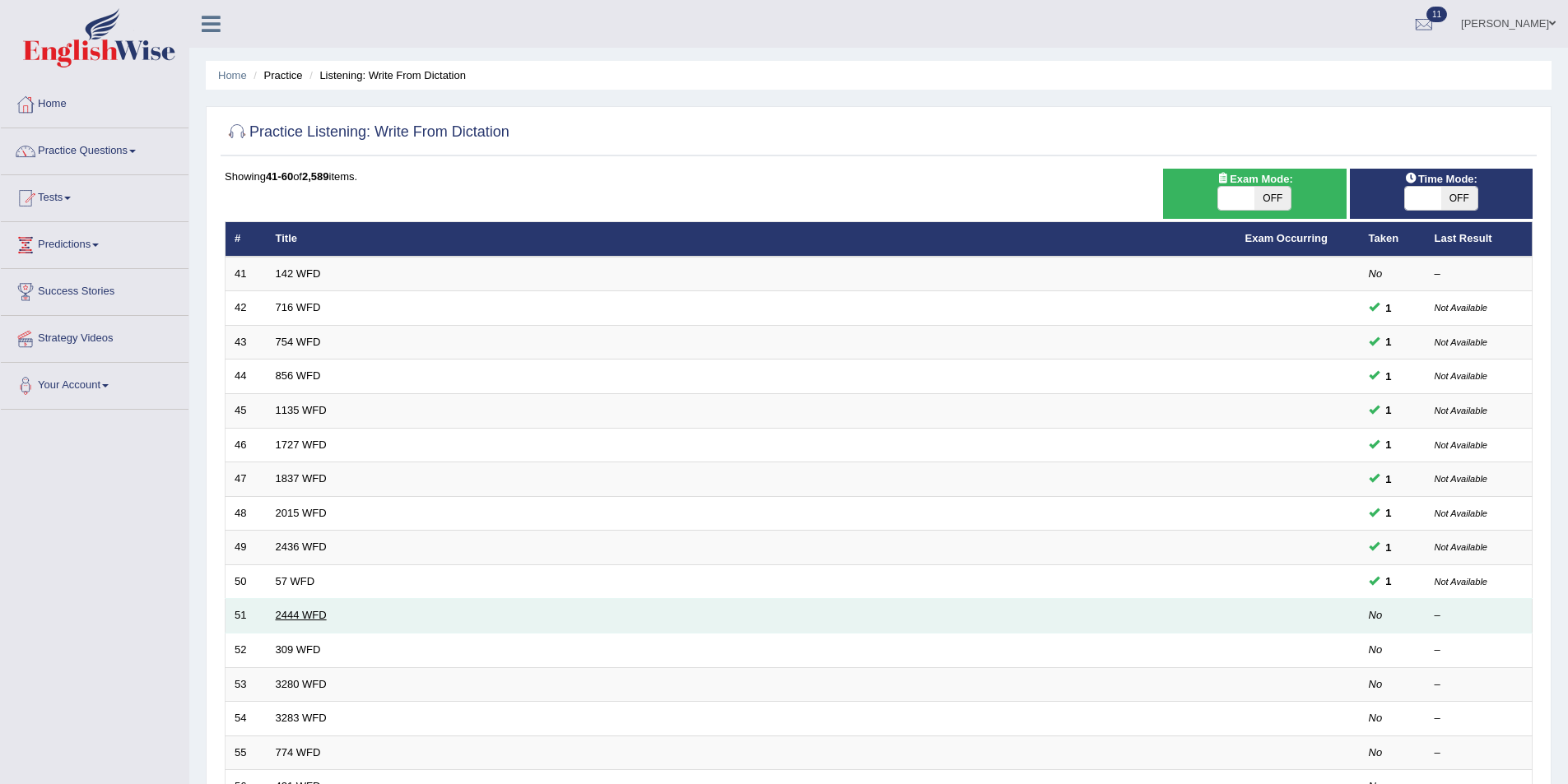
click at [295, 613] on link "2444 WFD" at bounding box center [301, 615] width 51 height 12
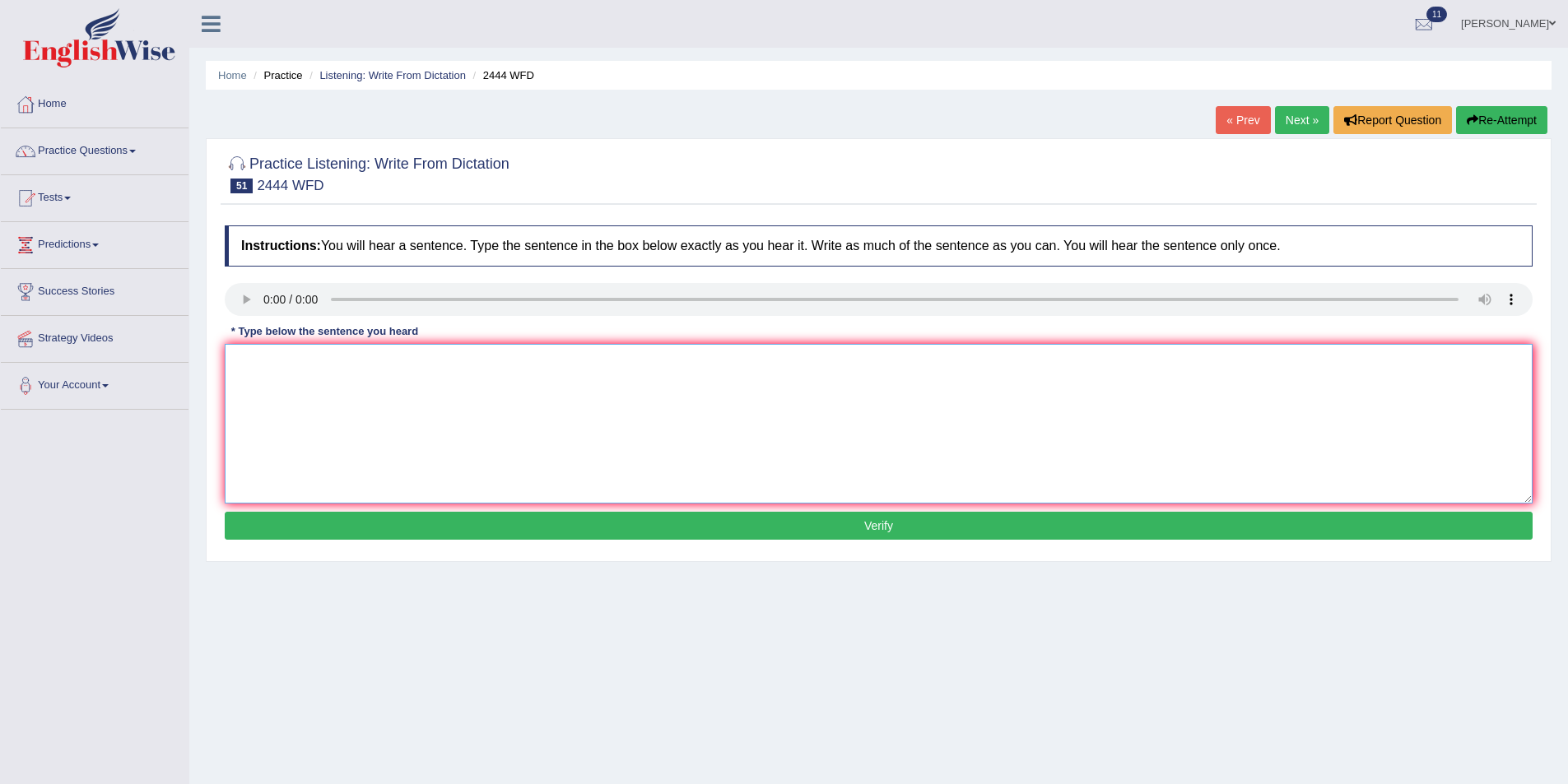
click at [309, 397] on textarea at bounding box center [878, 424] width 1308 height 160
type textarea "The residence holl is close praet to the academic bulding closer time in the en…"
click at [708, 530] on button "Verify" at bounding box center [878, 526] width 1308 height 28
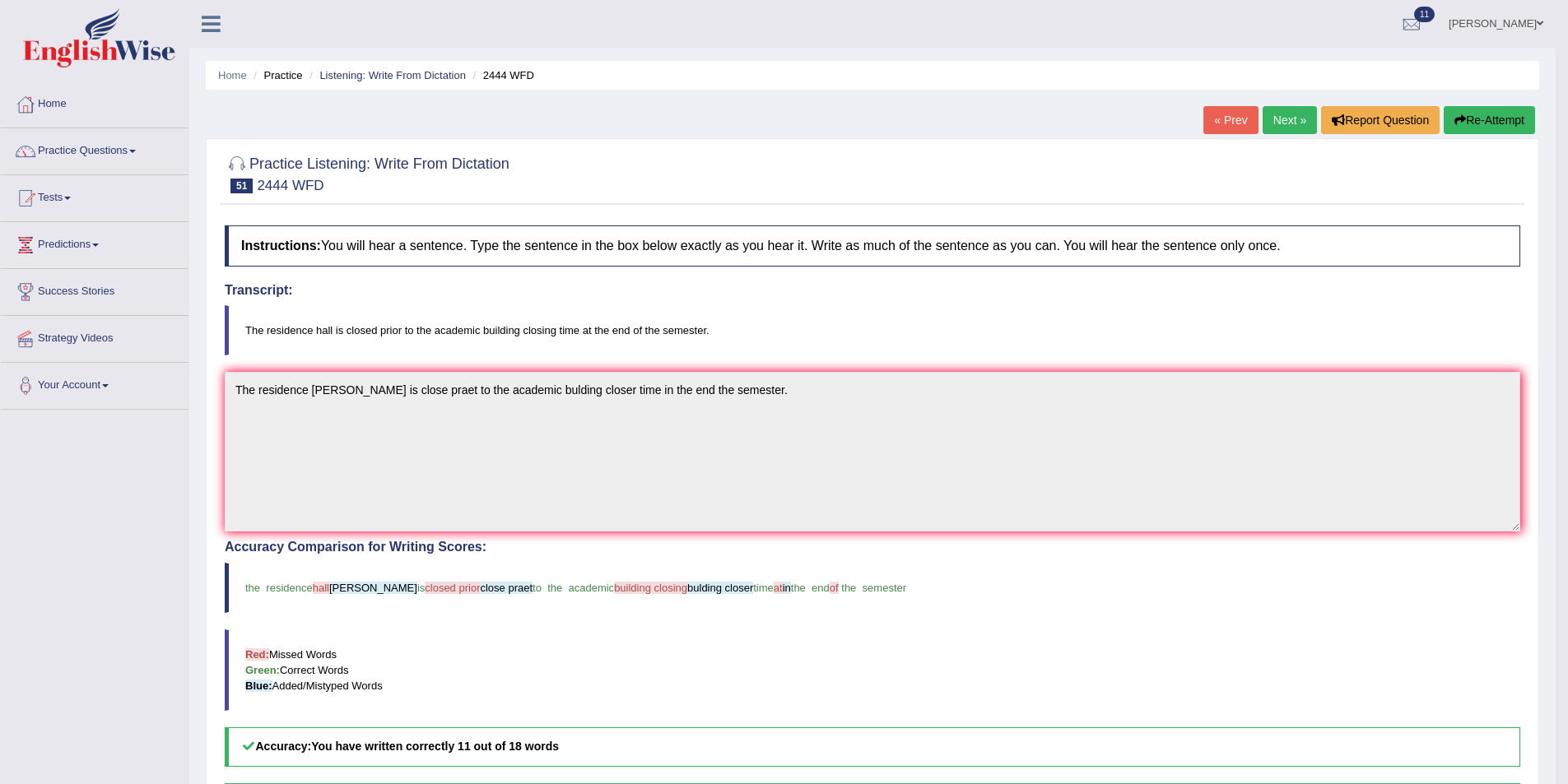
click at [1295, 118] on link "Next »" at bounding box center [1290, 120] width 54 height 28
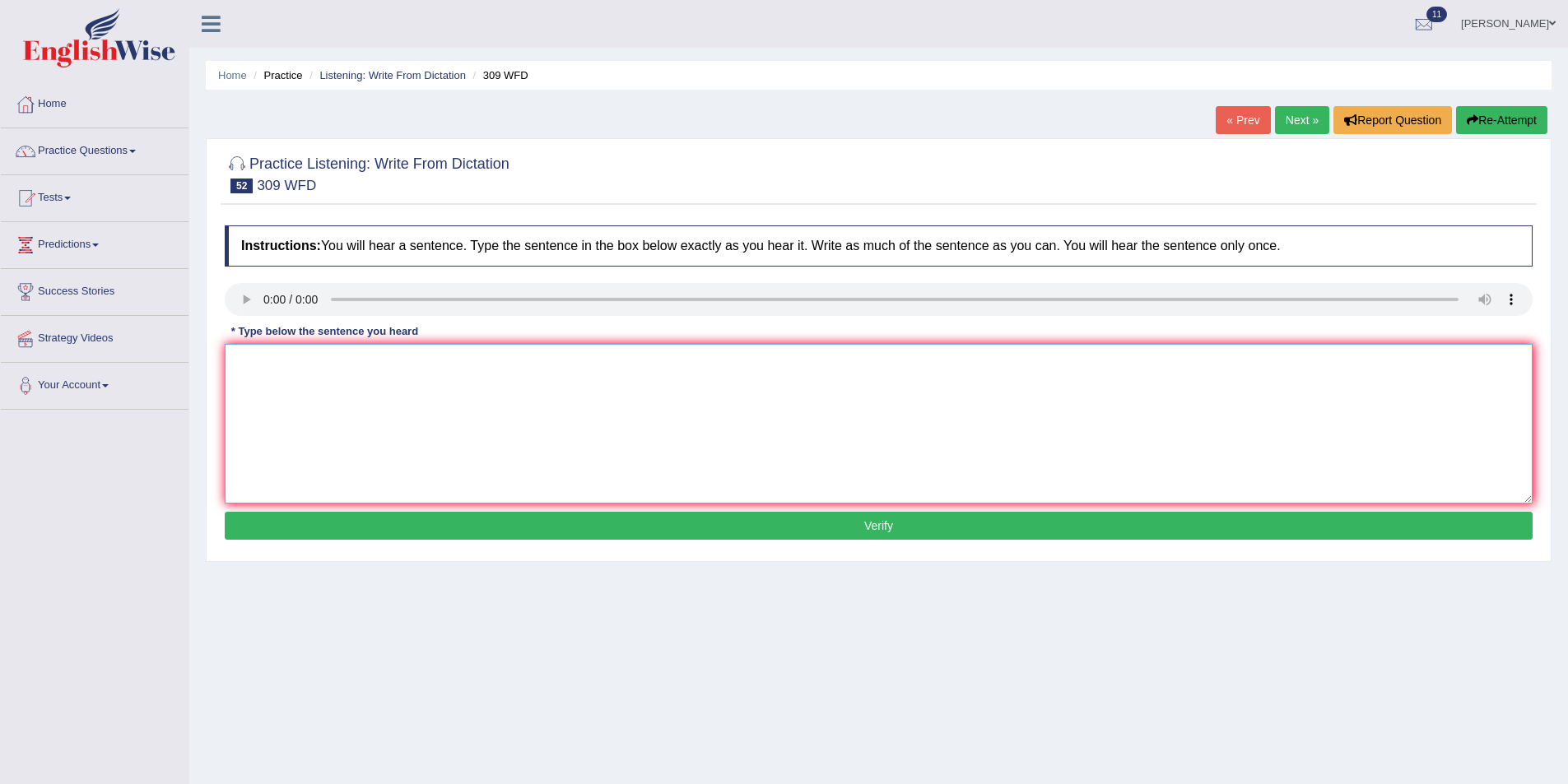
click at [370, 427] on textarea at bounding box center [878, 424] width 1308 height 160
type textarea "t"
click at [456, 358] on textarea "Tomorrow the lecture has been canceled at about podcast." at bounding box center [878, 424] width 1308 height 160
click at [303, 362] on textarea "Tomorrow the lecture has been canceled to do podcast." at bounding box center [878, 424] width 1308 height 160
type textarea "Tomorrow lecture has been canceled to do podcast."
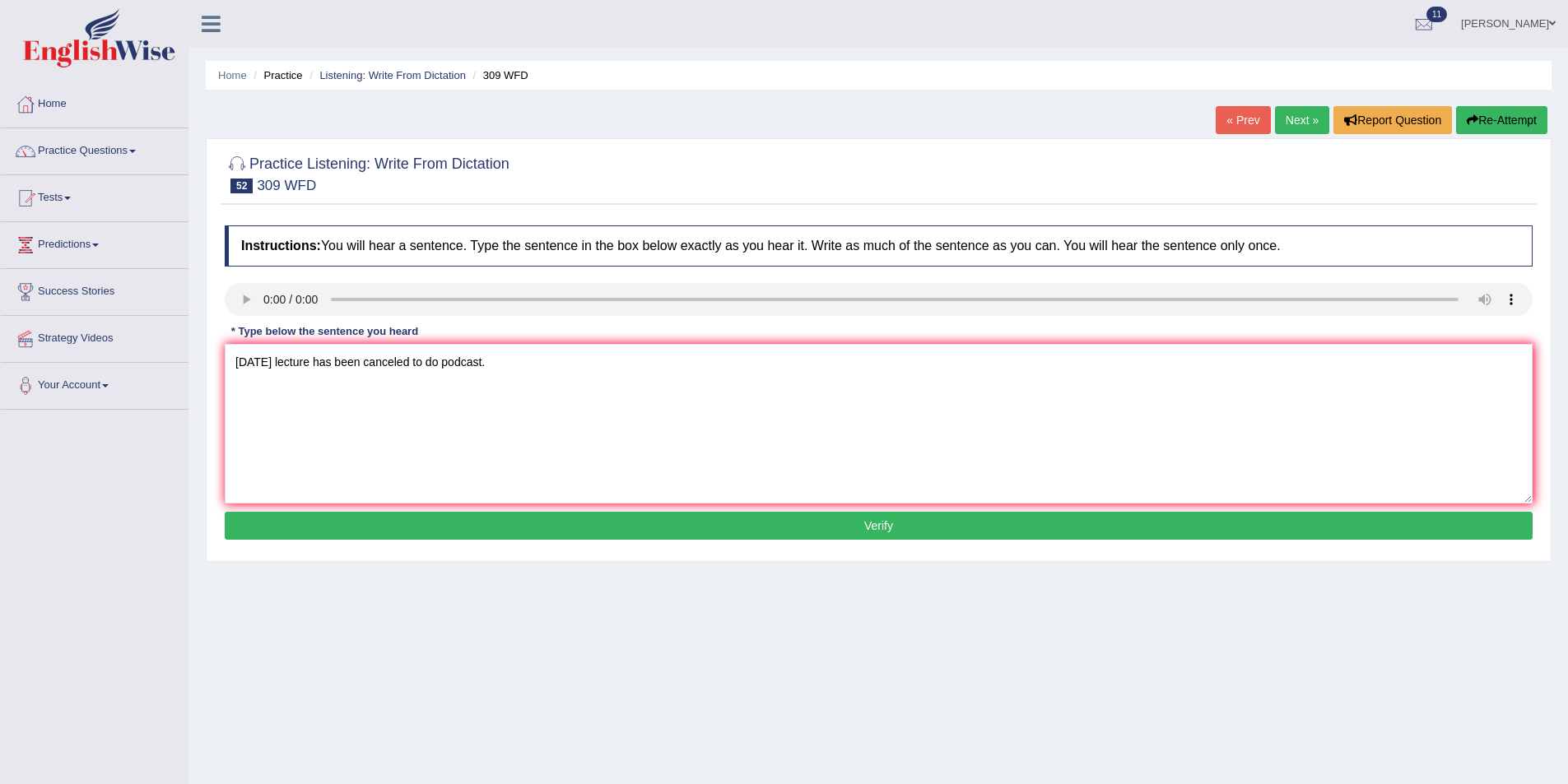
click at [488, 531] on button "Verify" at bounding box center [878, 526] width 1308 height 28
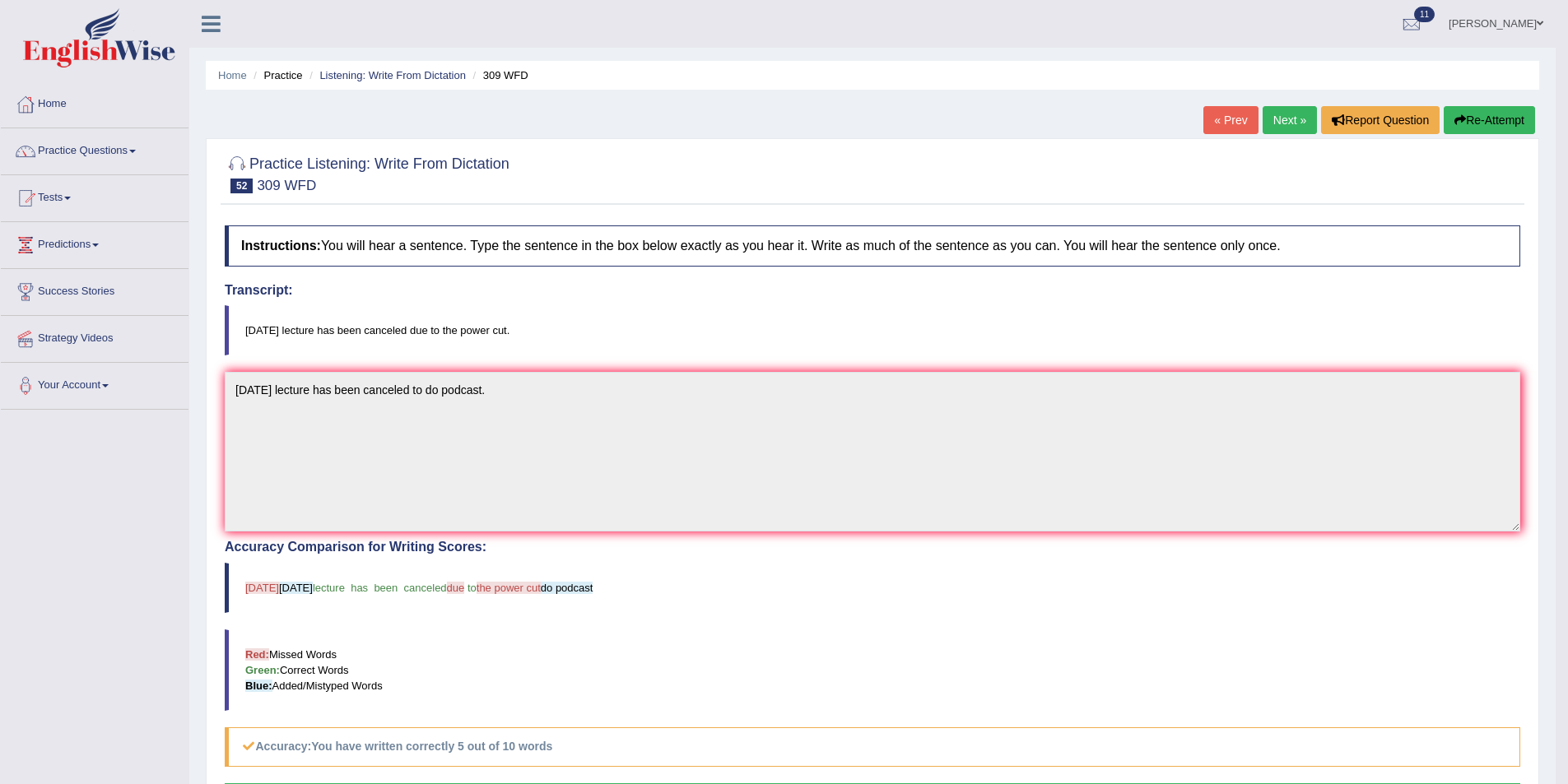
click at [1286, 130] on link "Next »" at bounding box center [1290, 120] width 54 height 28
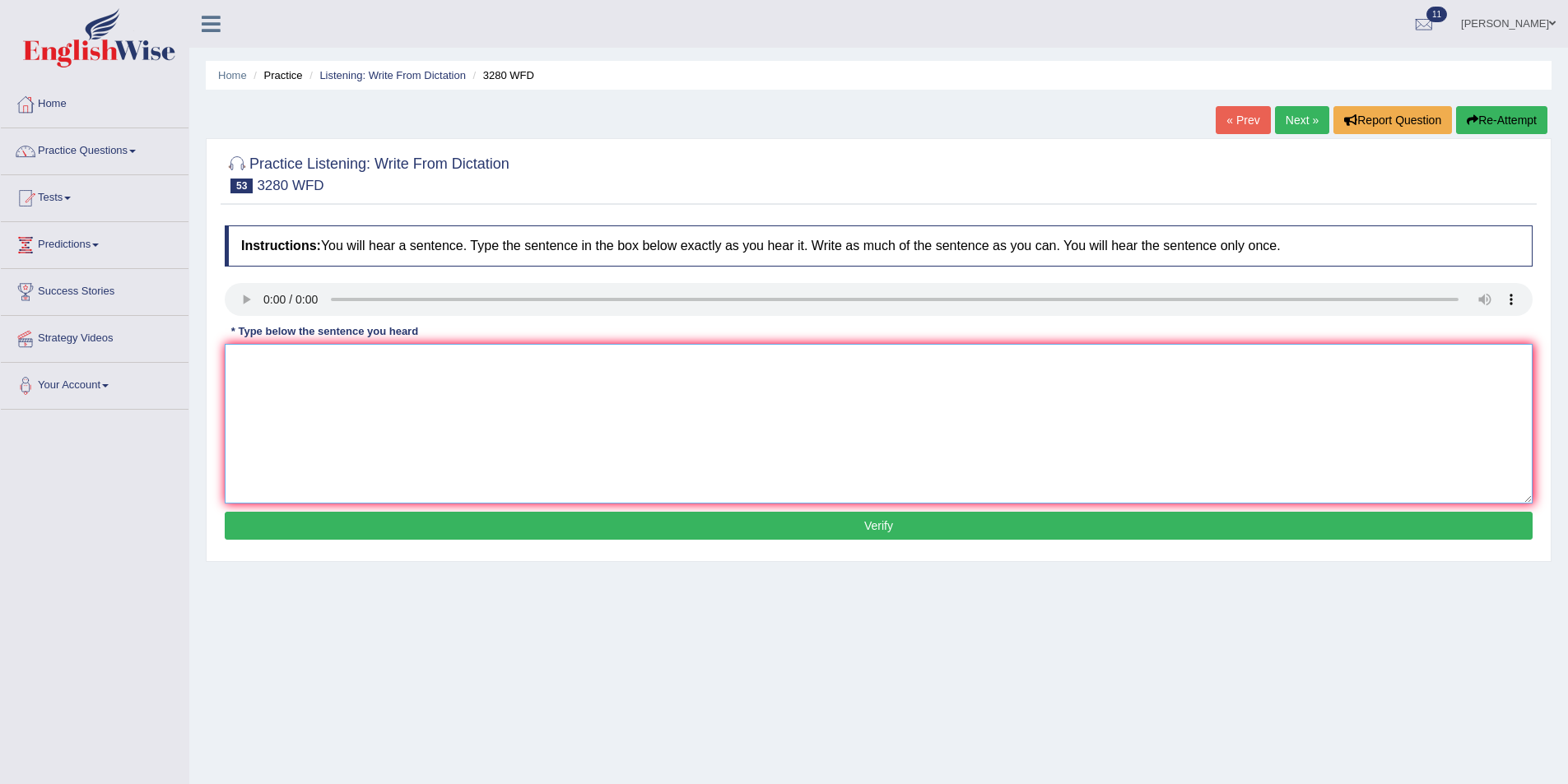
click at [300, 395] on textarea at bounding box center [878, 424] width 1308 height 160
click at [359, 375] on textarea "Afecture in" at bounding box center [878, 424] width 1308 height 160
click at [406, 368] on textarea "Afecture inclueds a five libr" at bounding box center [878, 424] width 1308 height 160
click at [483, 363] on textarea "Afecture inclueds a five library across the univerty." at bounding box center [878, 424] width 1308 height 160
click at [510, 367] on textarea "Afecture inclueds a five library across the univerty." at bounding box center [878, 424] width 1308 height 160
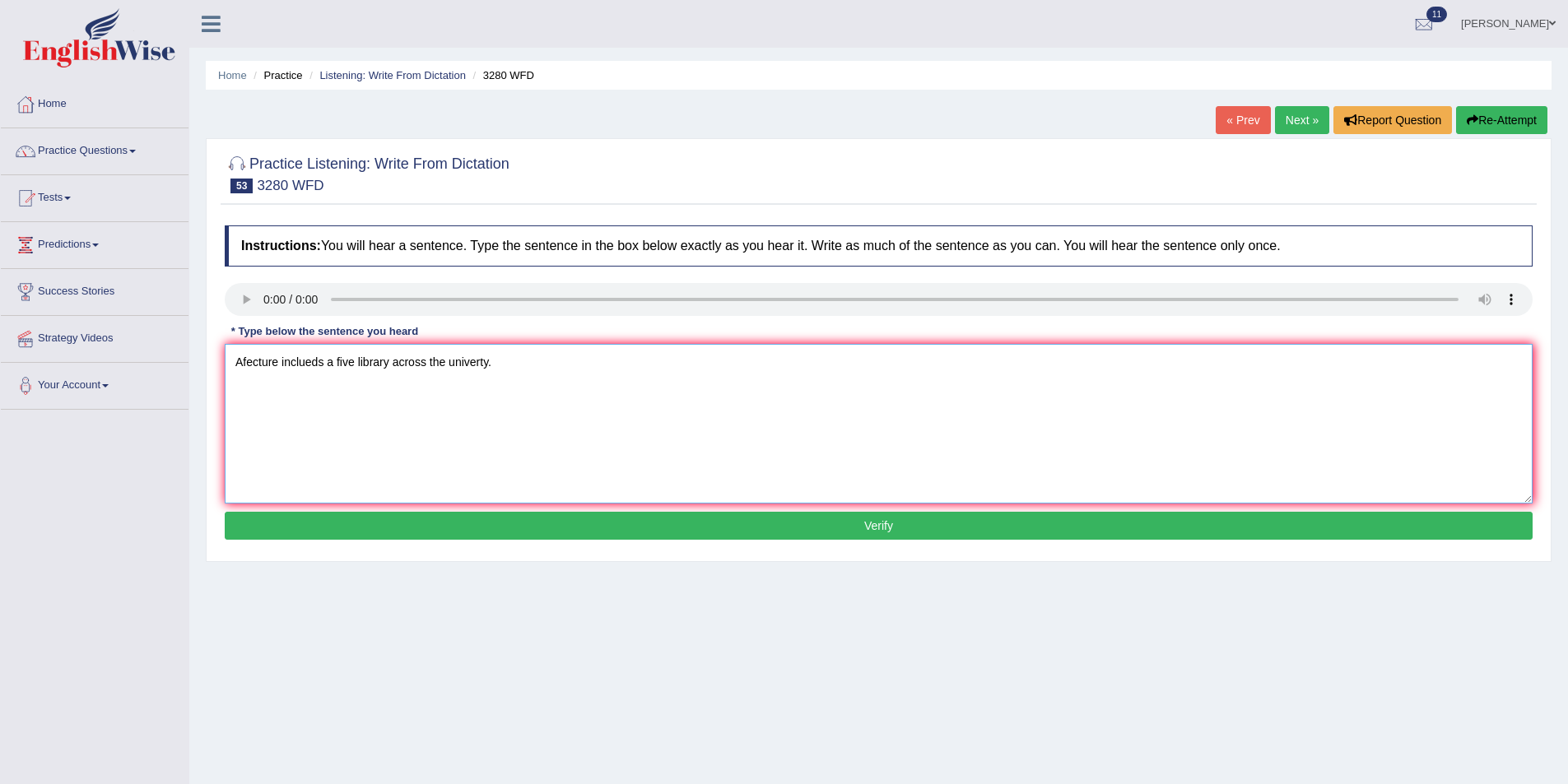
click at [481, 364] on textarea "Afecture inclueds a five library across the univerty." at bounding box center [878, 424] width 1308 height 160
type textarea "Afecture inclueds a five library across the university."
click at [821, 529] on button "Verify" at bounding box center [878, 526] width 1308 height 28
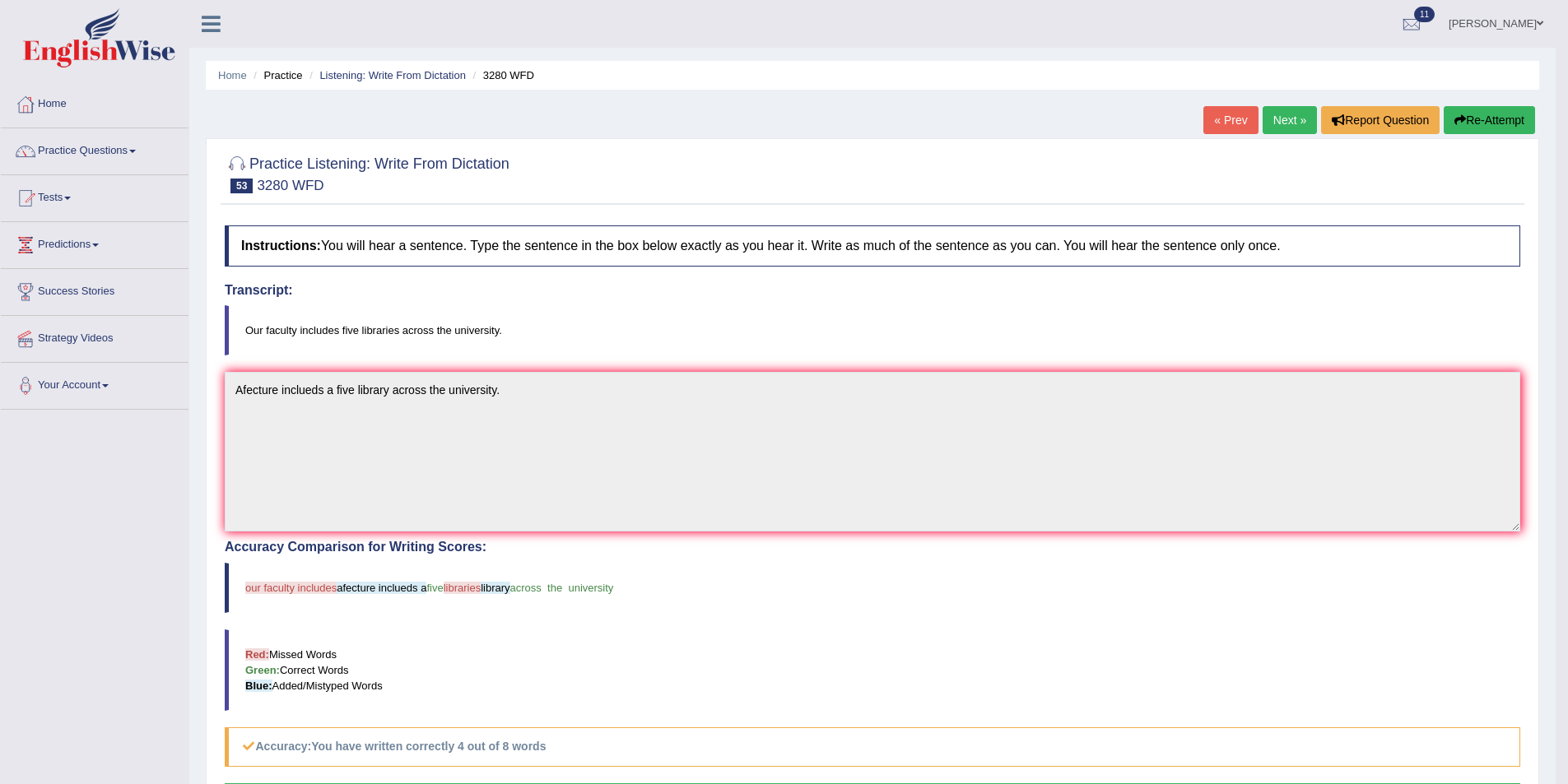
click at [1282, 126] on link "Next »" at bounding box center [1290, 120] width 54 height 28
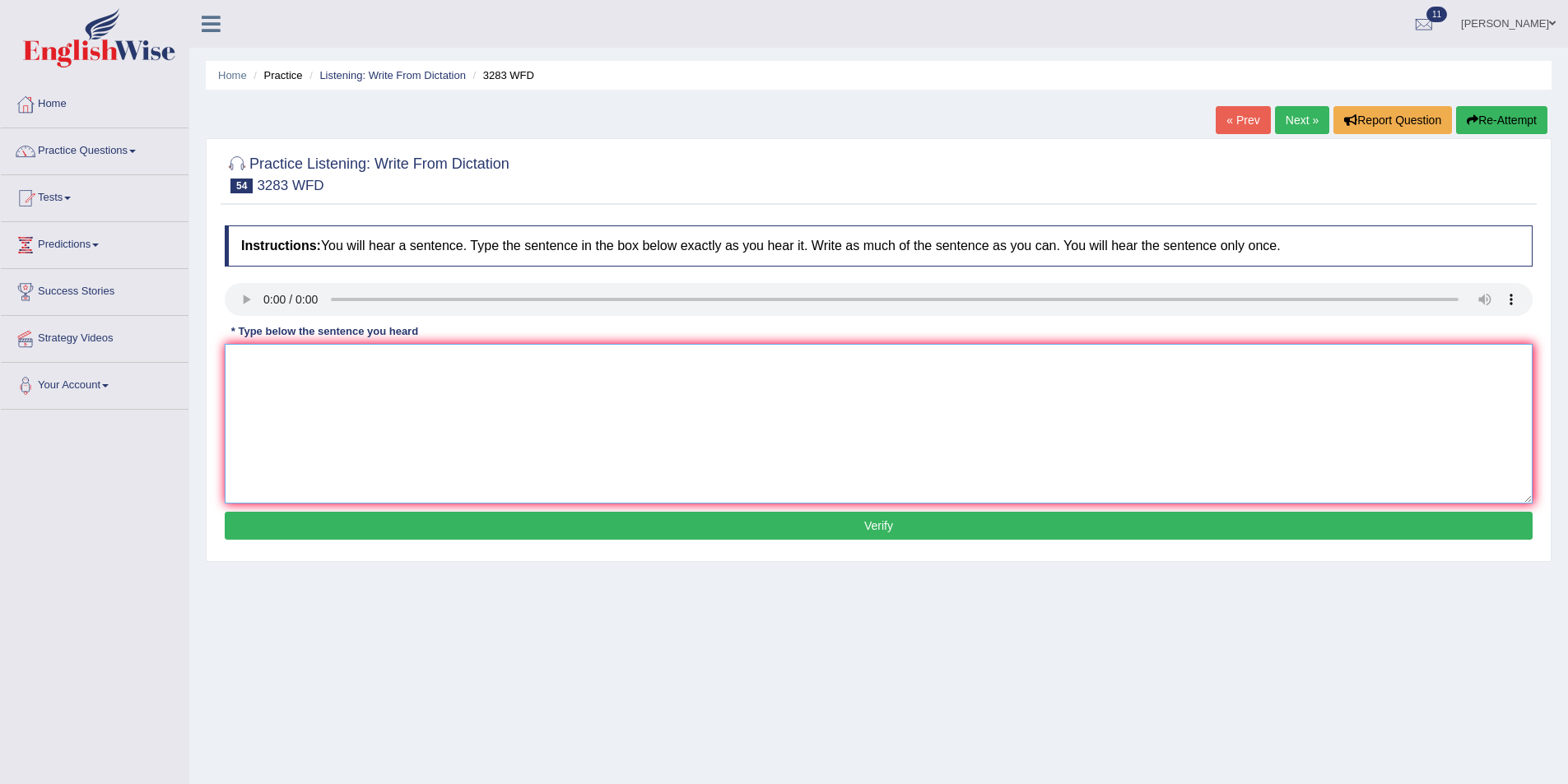
click at [430, 410] on textarea at bounding box center [878, 424] width 1308 height 160
type textarea "Social sicology is the concerne undestend the human behavio."
click at [576, 533] on button "Verify" at bounding box center [878, 526] width 1308 height 28
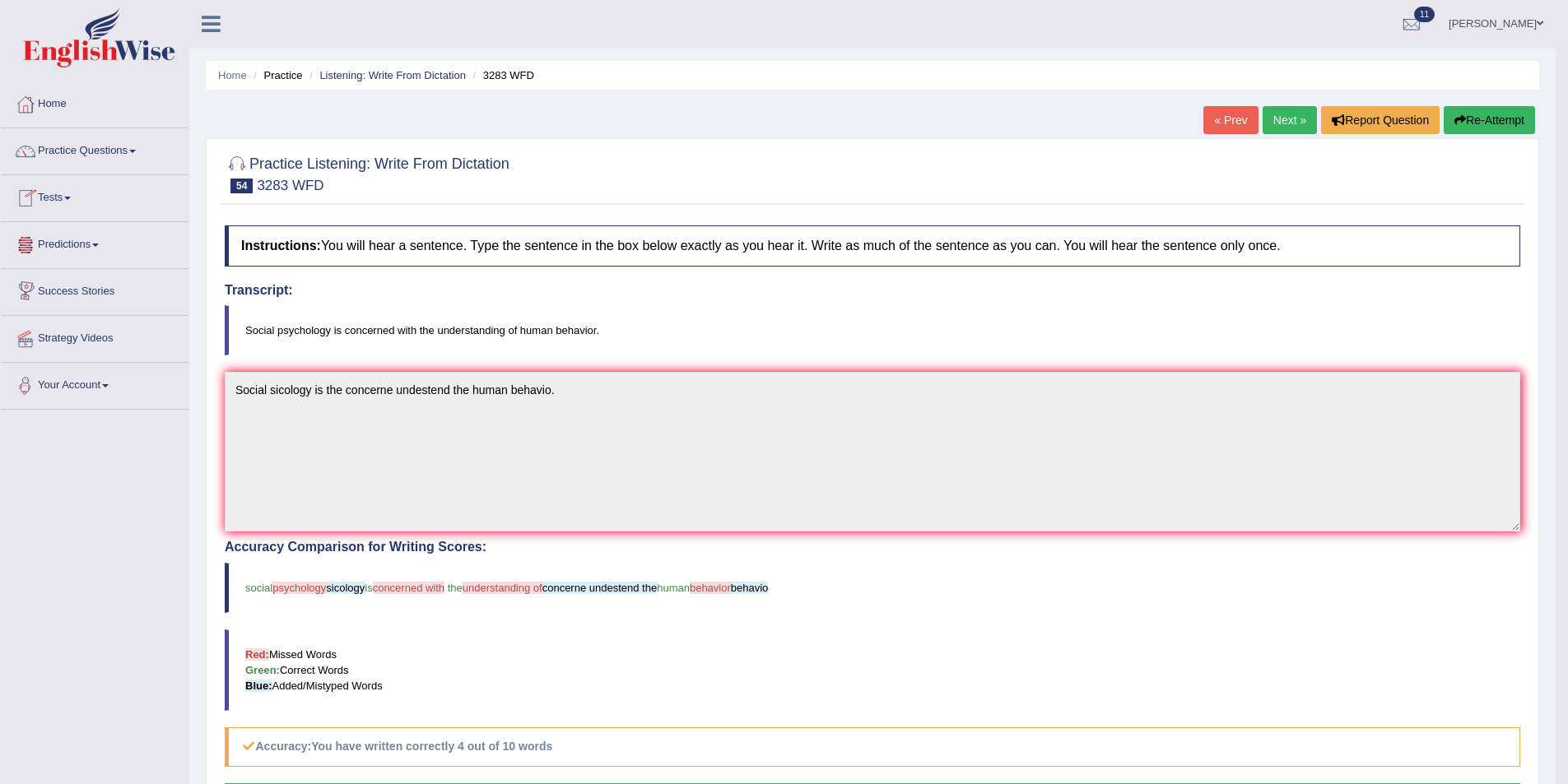
click at [1279, 113] on link "Next »" at bounding box center [1290, 120] width 54 height 28
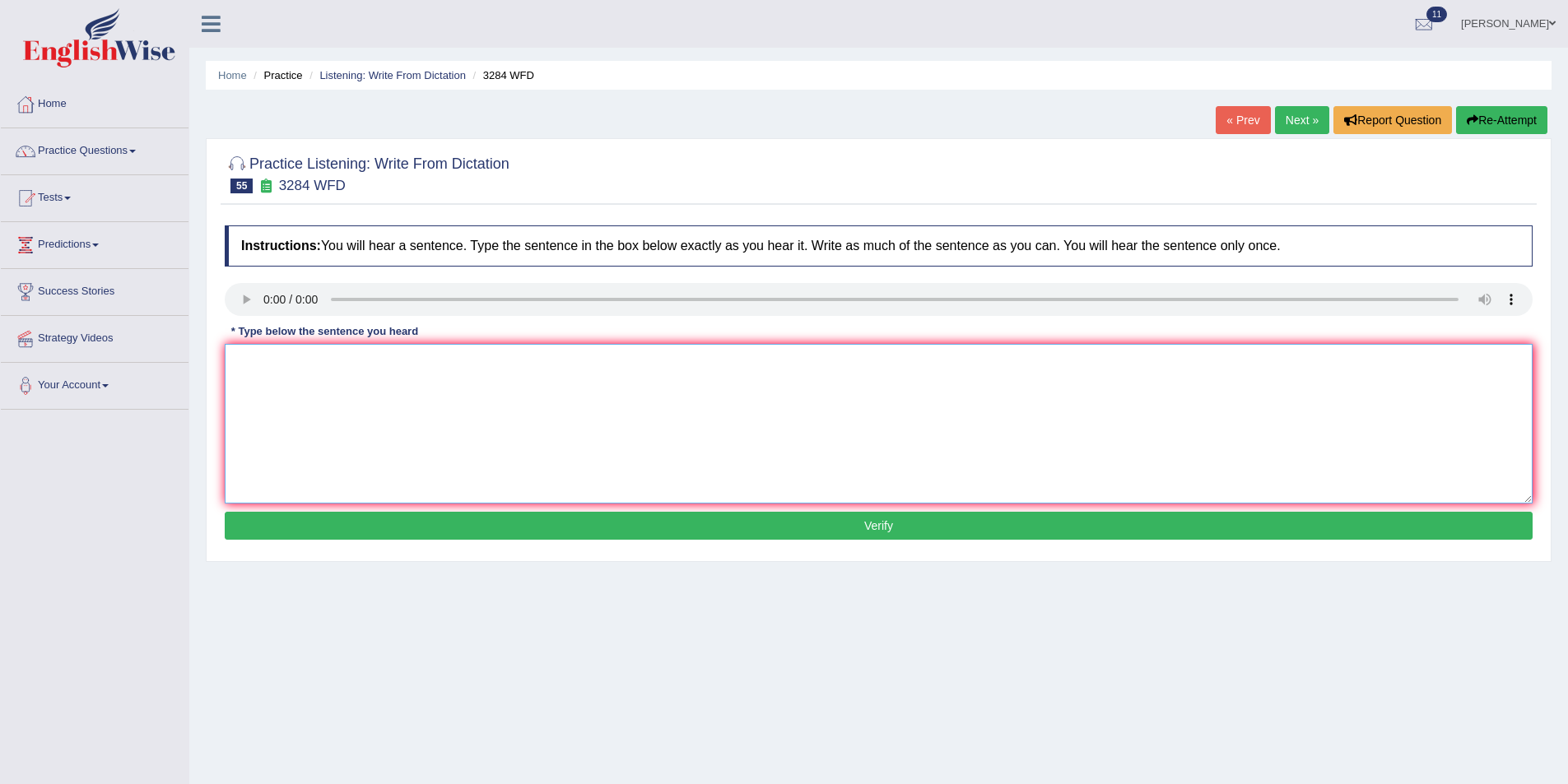
click at [300, 400] on textarea at bounding box center [878, 424] width 1308 height 160
type textarea "Form conclusion could be a stablesh a throo thoulgh a regular excperiments."
click at [652, 530] on button "Verify" at bounding box center [878, 526] width 1308 height 28
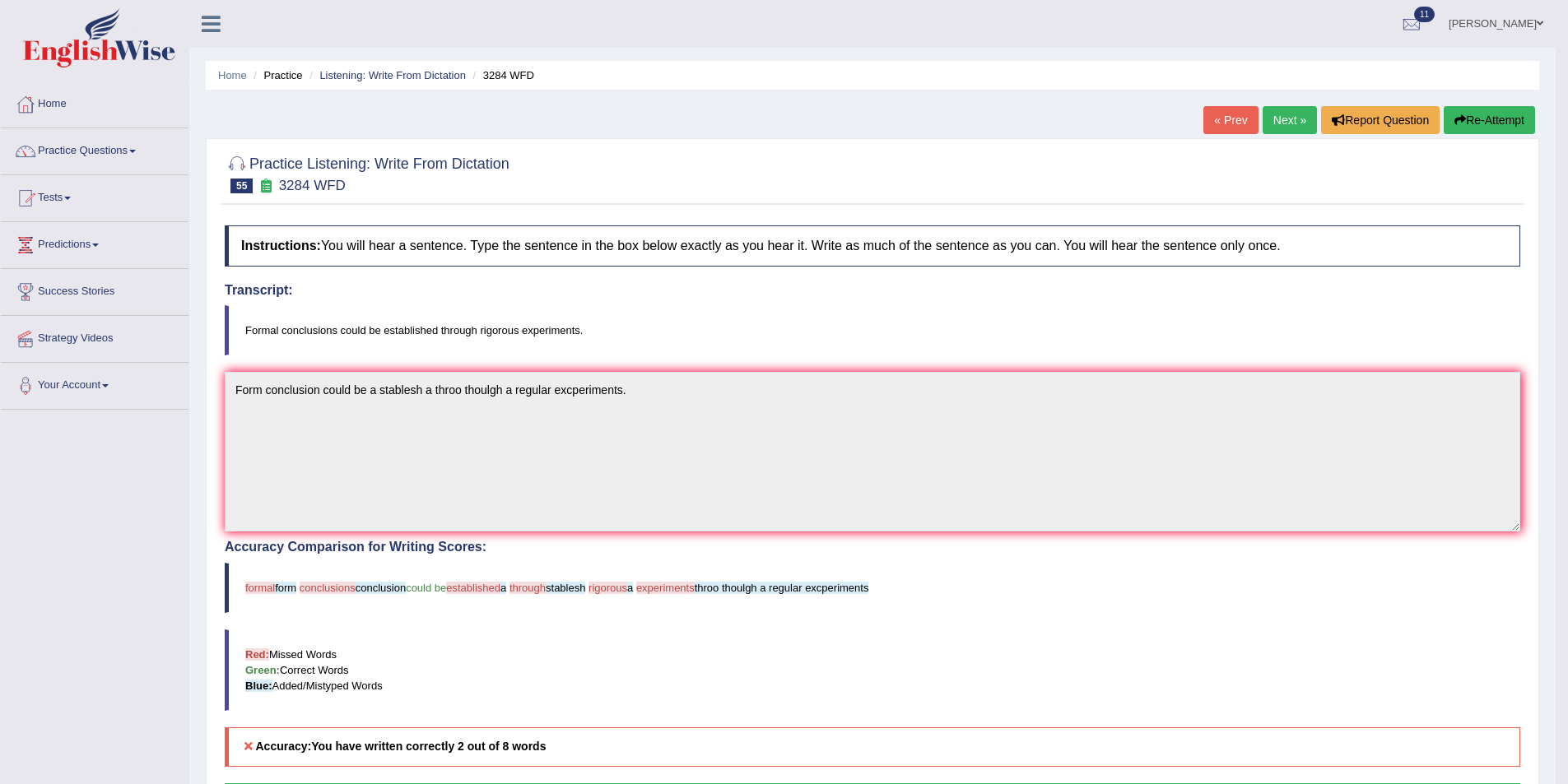
click at [1292, 114] on link "Next »" at bounding box center [1290, 120] width 54 height 28
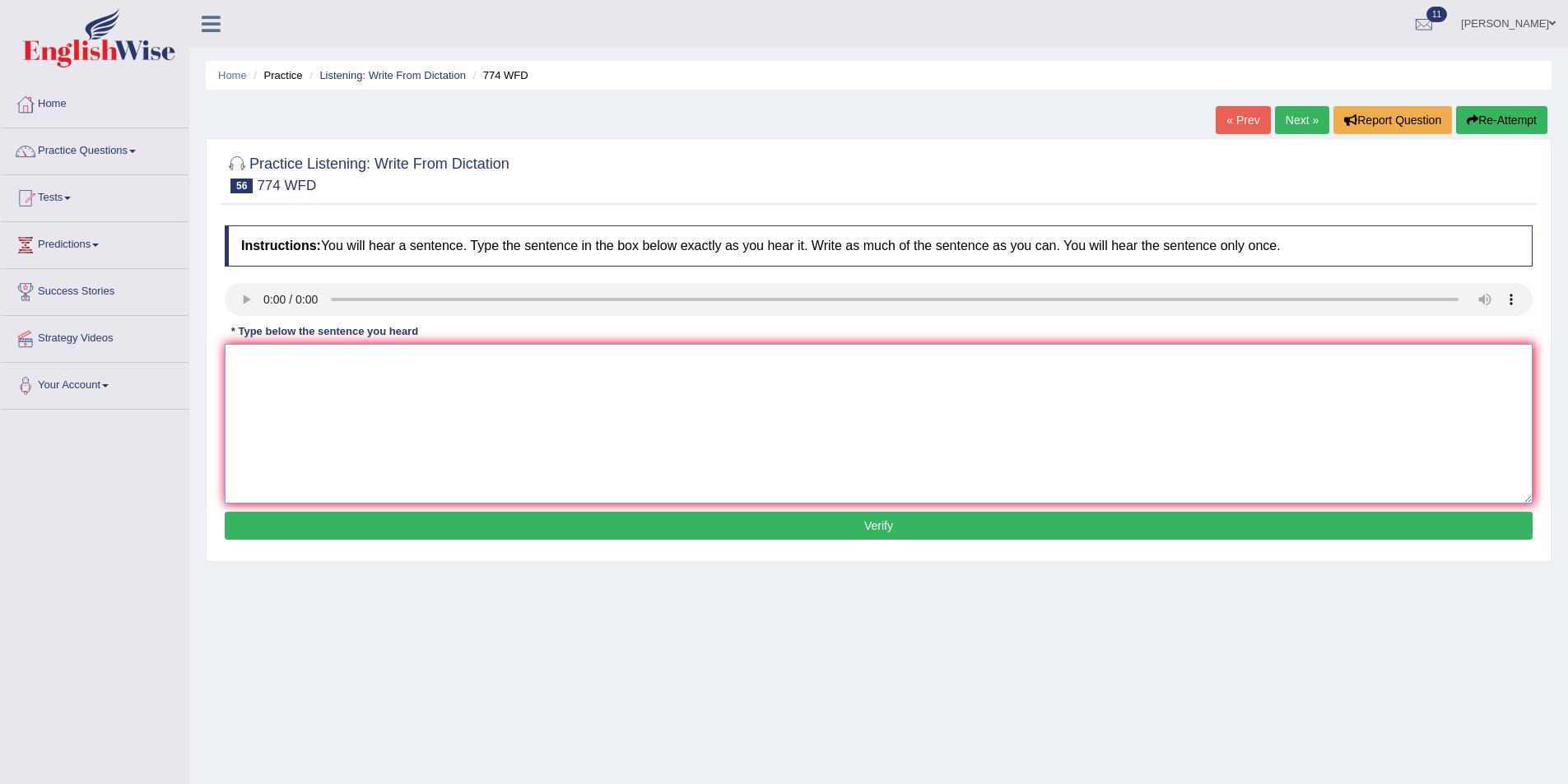
click at [302, 389] on textarea at bounding box center [878, 424] width 1308 height 160
type textarea "The biologyc department desrespect the rise wise activities."
click at [719, 519] on button "Verify" at bounding box center [878, 526] width 1308 height 28
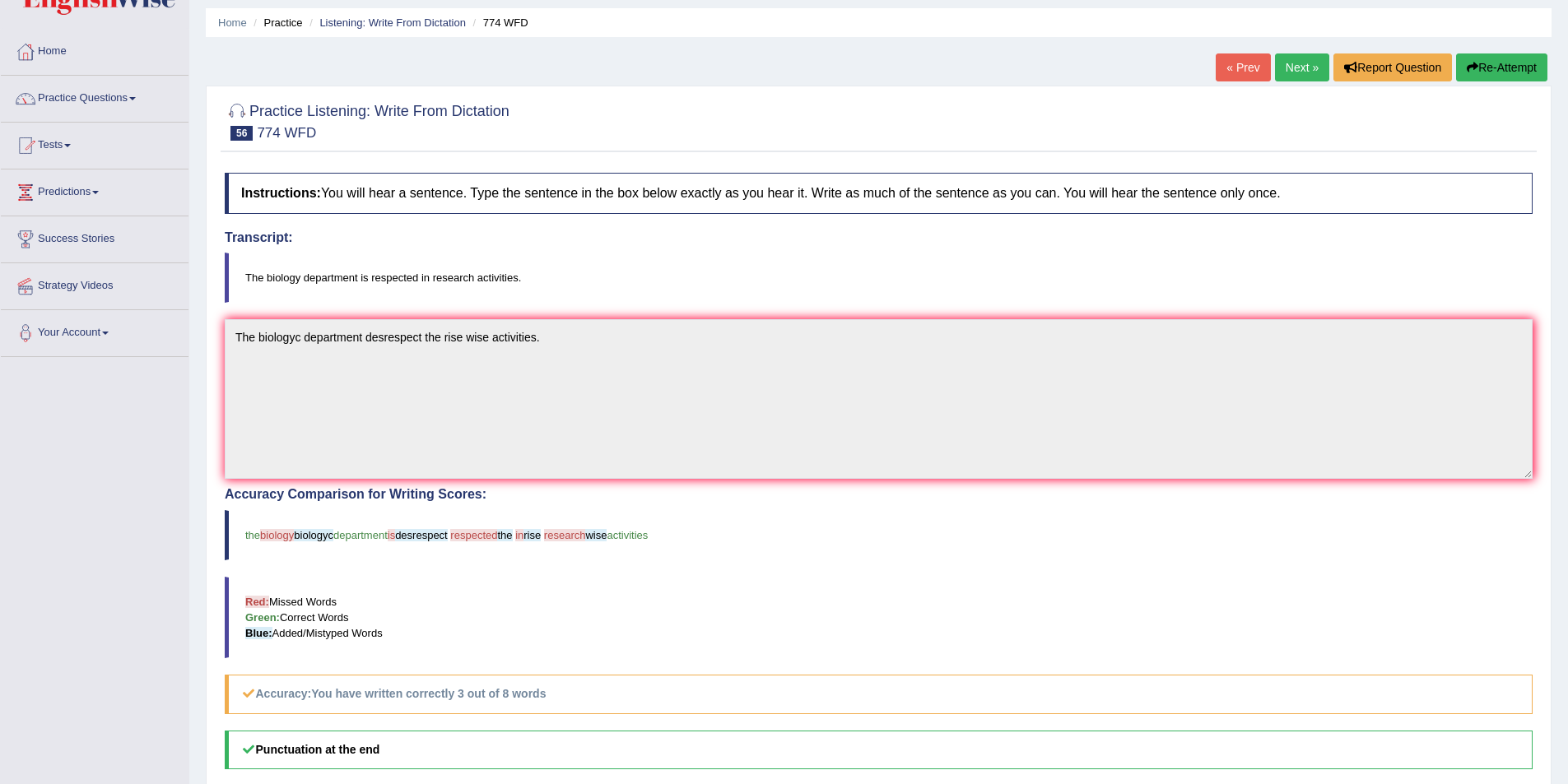
scroll to position [82, 0]
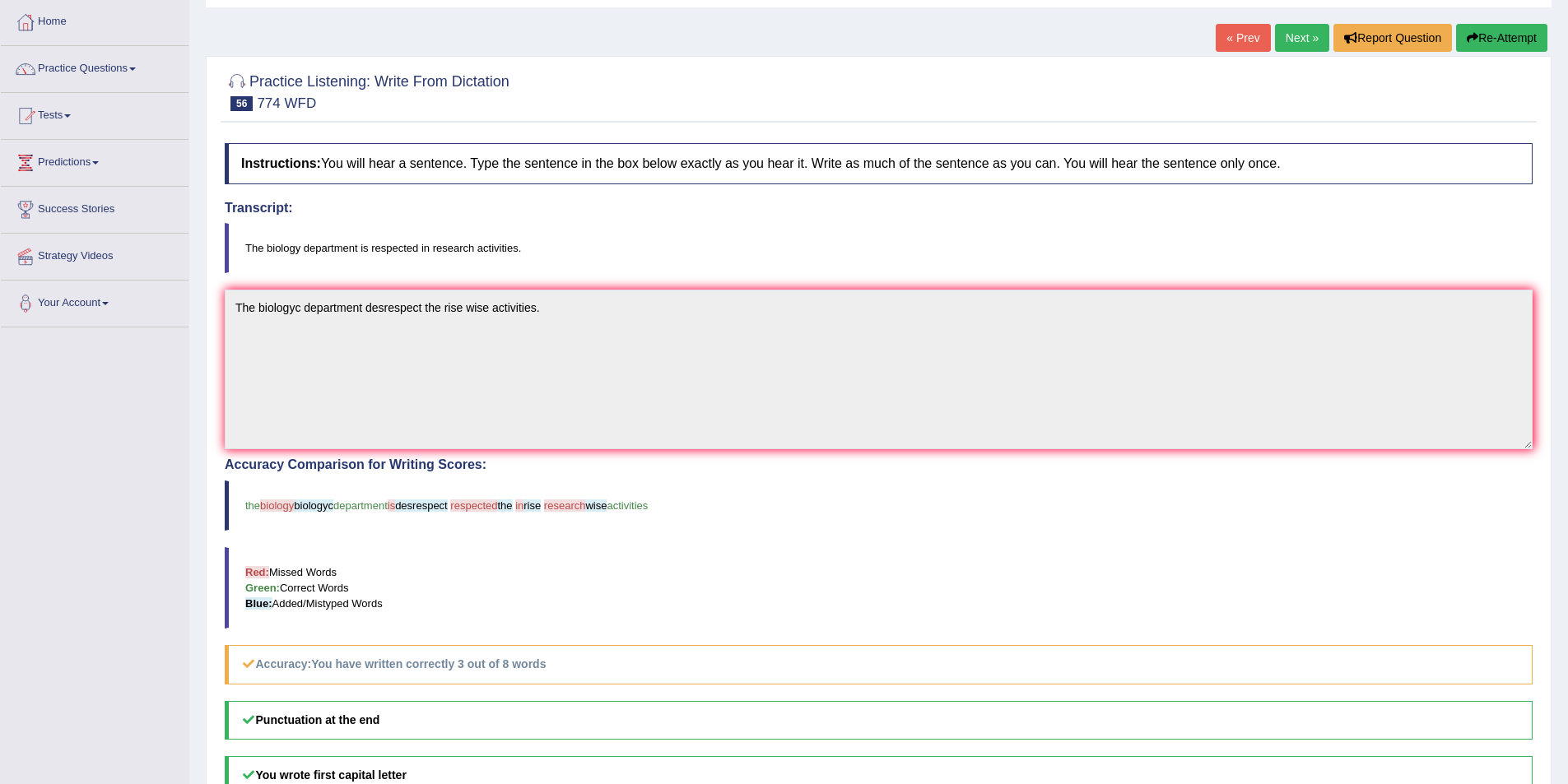
click at [1300, 46] on link "Next »" at bounding box center [1302, 38] width 54 height 28
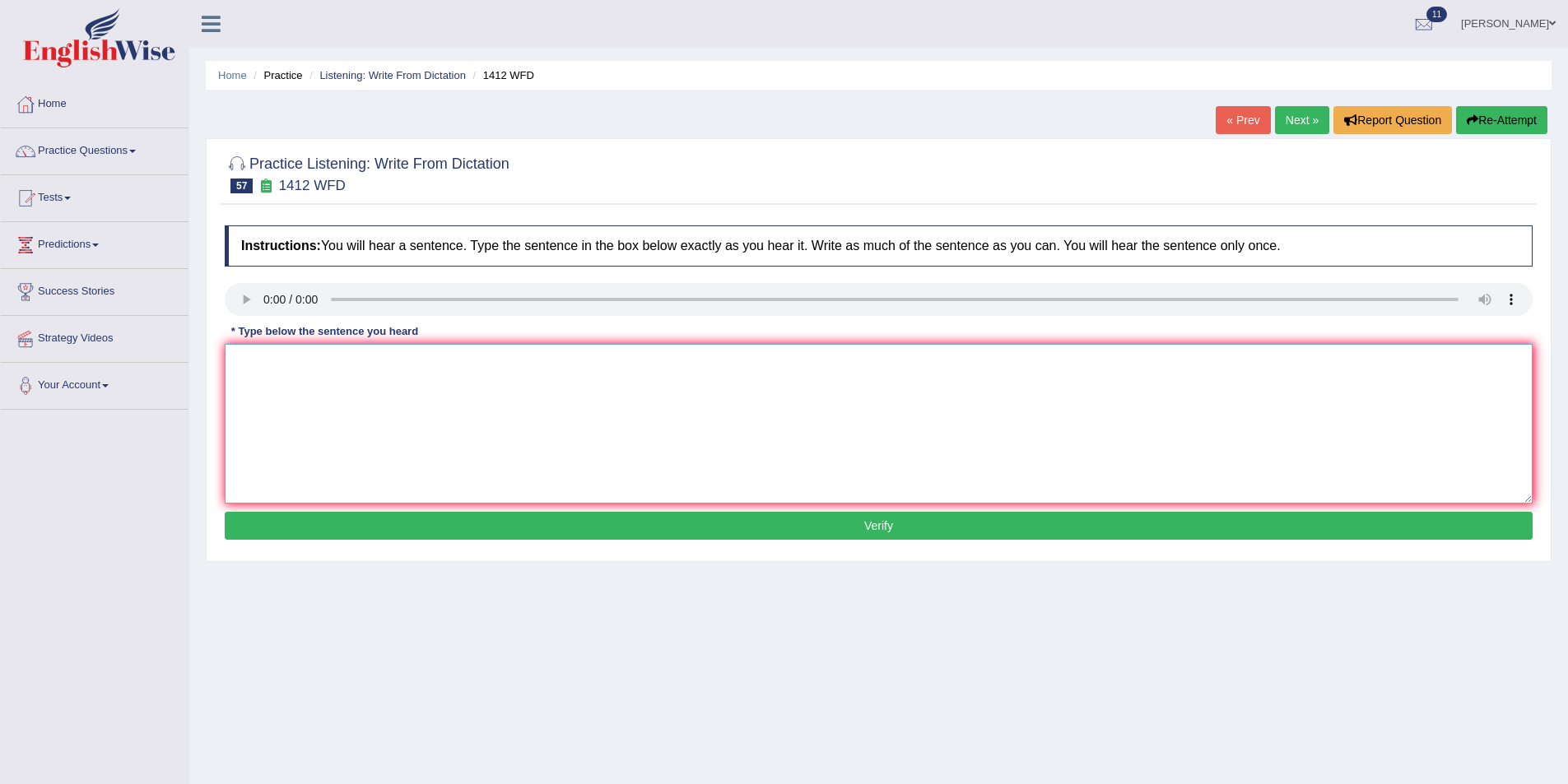
click at [346, 431] on textarea at bounding box center [878, 424] width 1308 height 160
type textarea "Agricuture development is value for the poor area."
click at [504, 521] on button "Verify" at bounding box center [878, 526] width 1308 height 28
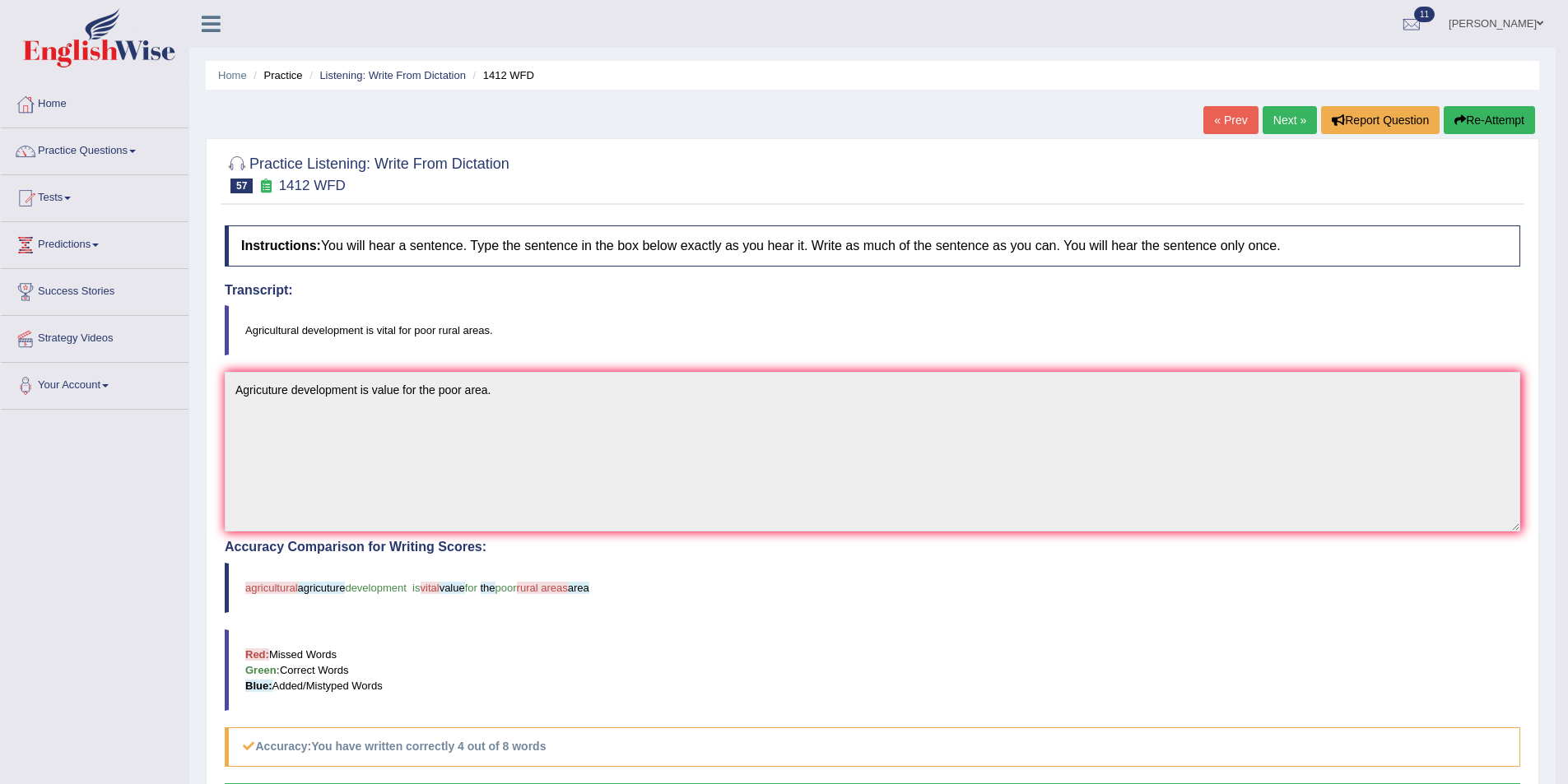
click at [1292, 118] on link "Next »" at bounding box center [1290, 120] width 54 height 28
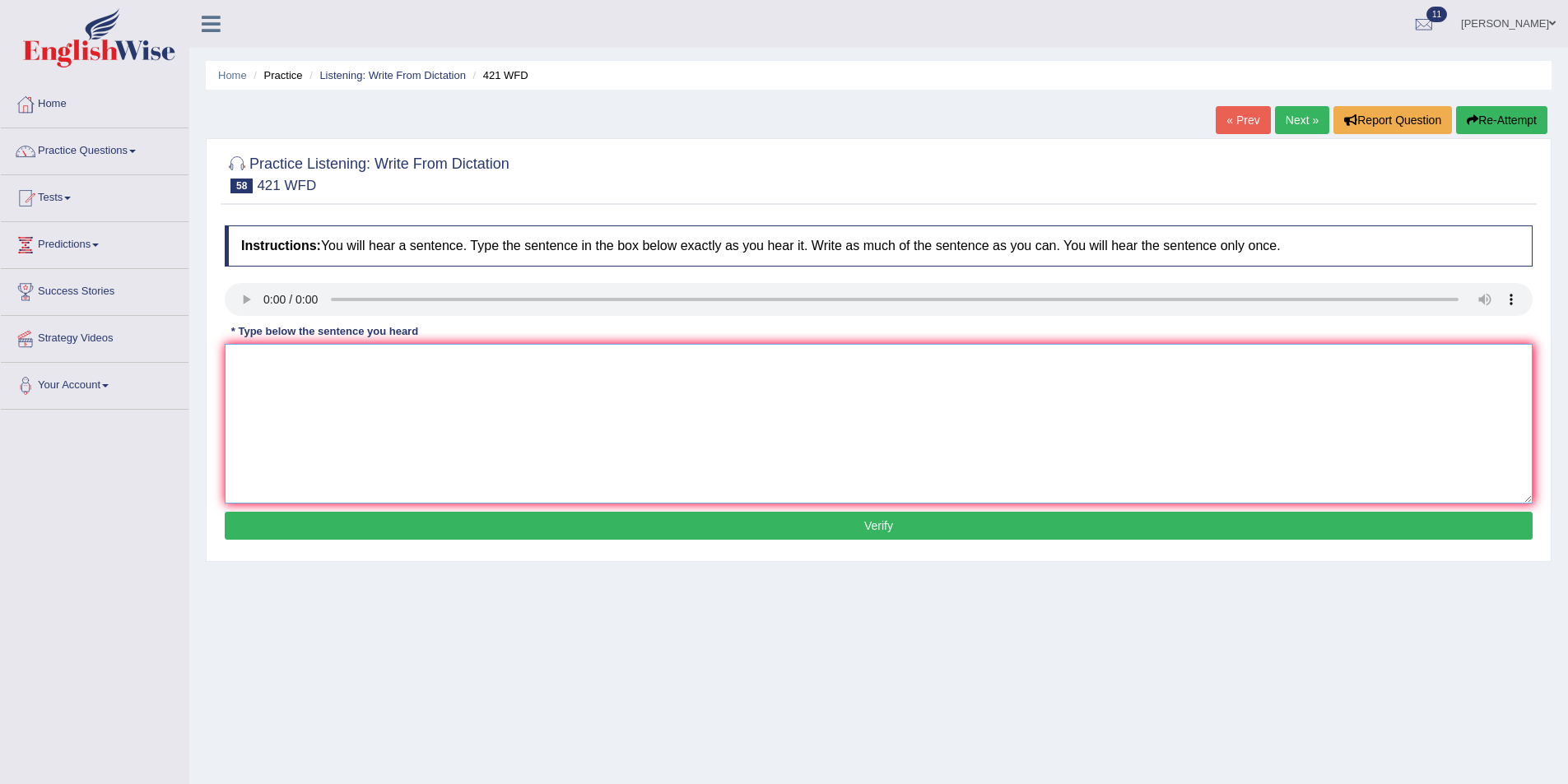
click at [282, 387] on textarea at bounding box center [878, 424] width 1308 height 160
type textarea "We can see the star with formed therteen billions years ago."
click at [565, 537] on button "Verify" at bounding box center [878, 526] width 1308 height 28
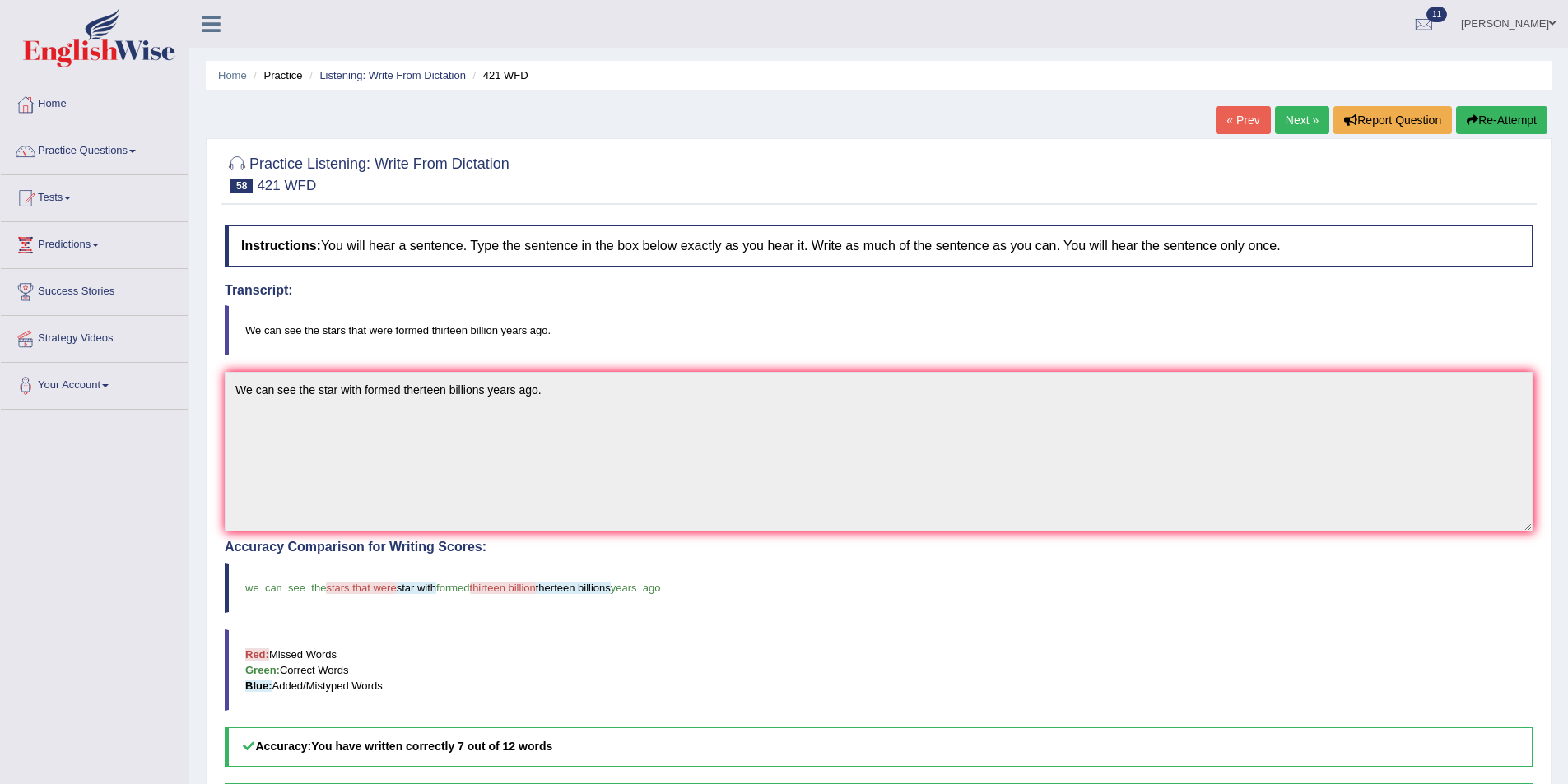
click at [1300, 120] on link "Next »" at bounding box center [1302, 120] width 54 height 28
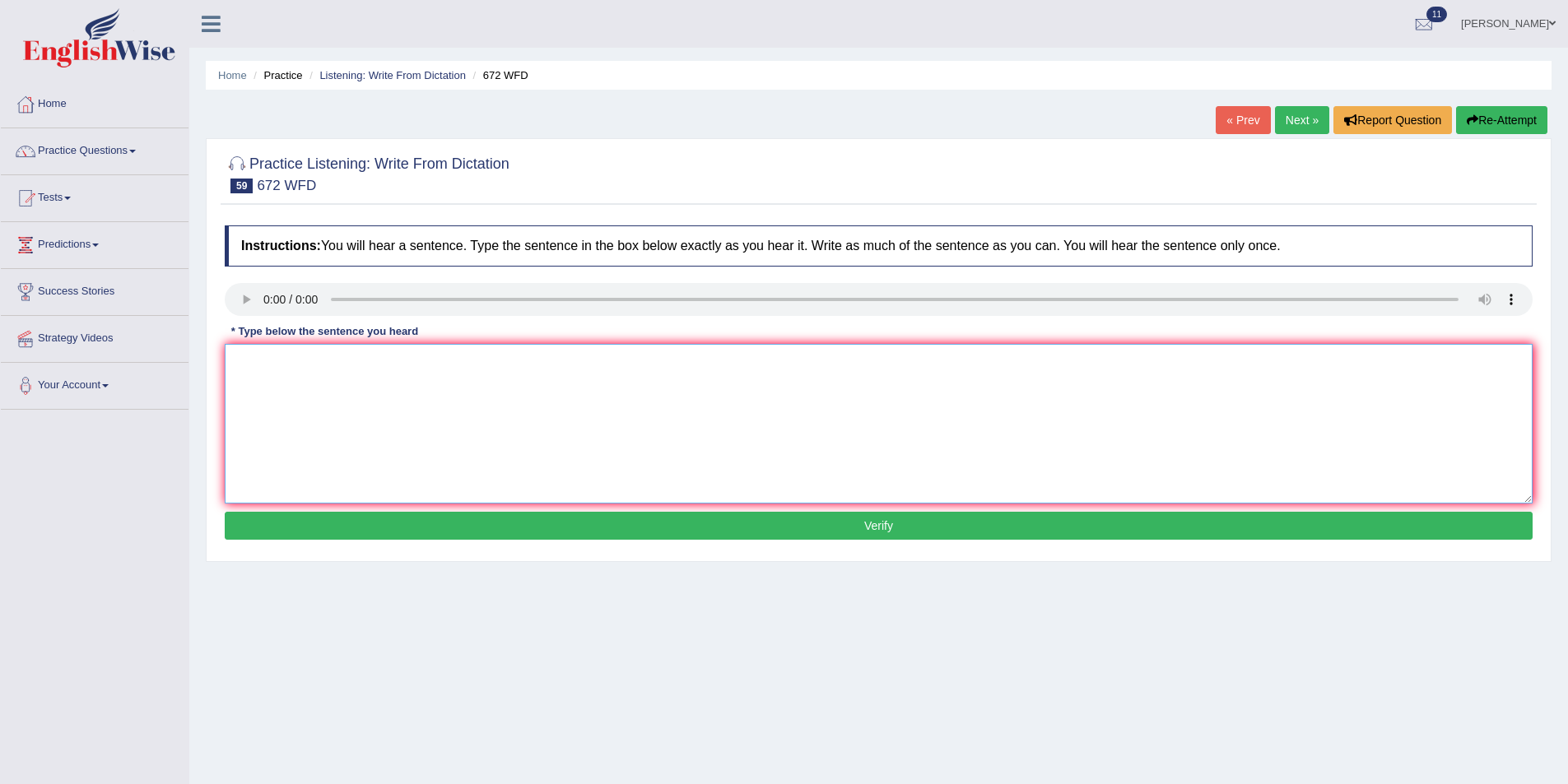
click at [313, 370] on textarea at bounding box center [878, 424] width 1308 height 160
click at [284, 363] on textarea "Students encourage lead a new book by professor Jones." at bounding box center [878, 424] width 1308 height 160
click at [357, 367] on textarea "Students are encourage lead a new book by professor Jones." at bounding box center [878, 424] width 1308 height 160
click at [362, 367] on textarea "Students are encourage lead a new book by professor Jones." at bounding box center [878, 424] width 1308 height 160
click at [398, 362] on textarea "Students are encourage to read a new book by professor Jones." at bounding box center [878, 424] width 1308 height 160
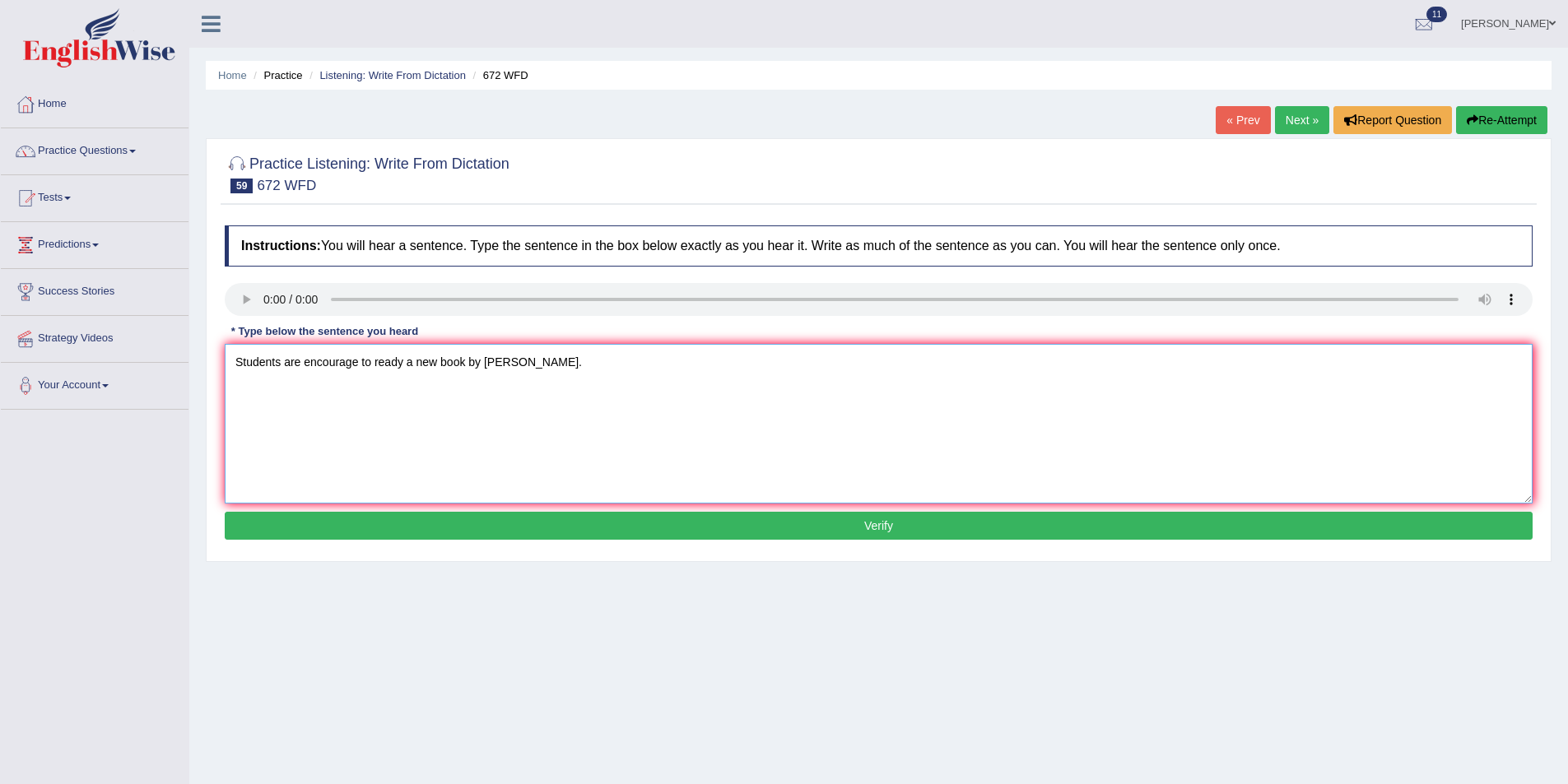
click at [465, 364] on textarea "Students are encourage to ready a new book by professor Jones." at bounding box center [878, 424] width 1308 height 160
type textarea "Students are encourage to ready a new books by professor Jones."
click at [562, 530] on button "Verify" at bounding box center [878, 526] width 1308 height 28
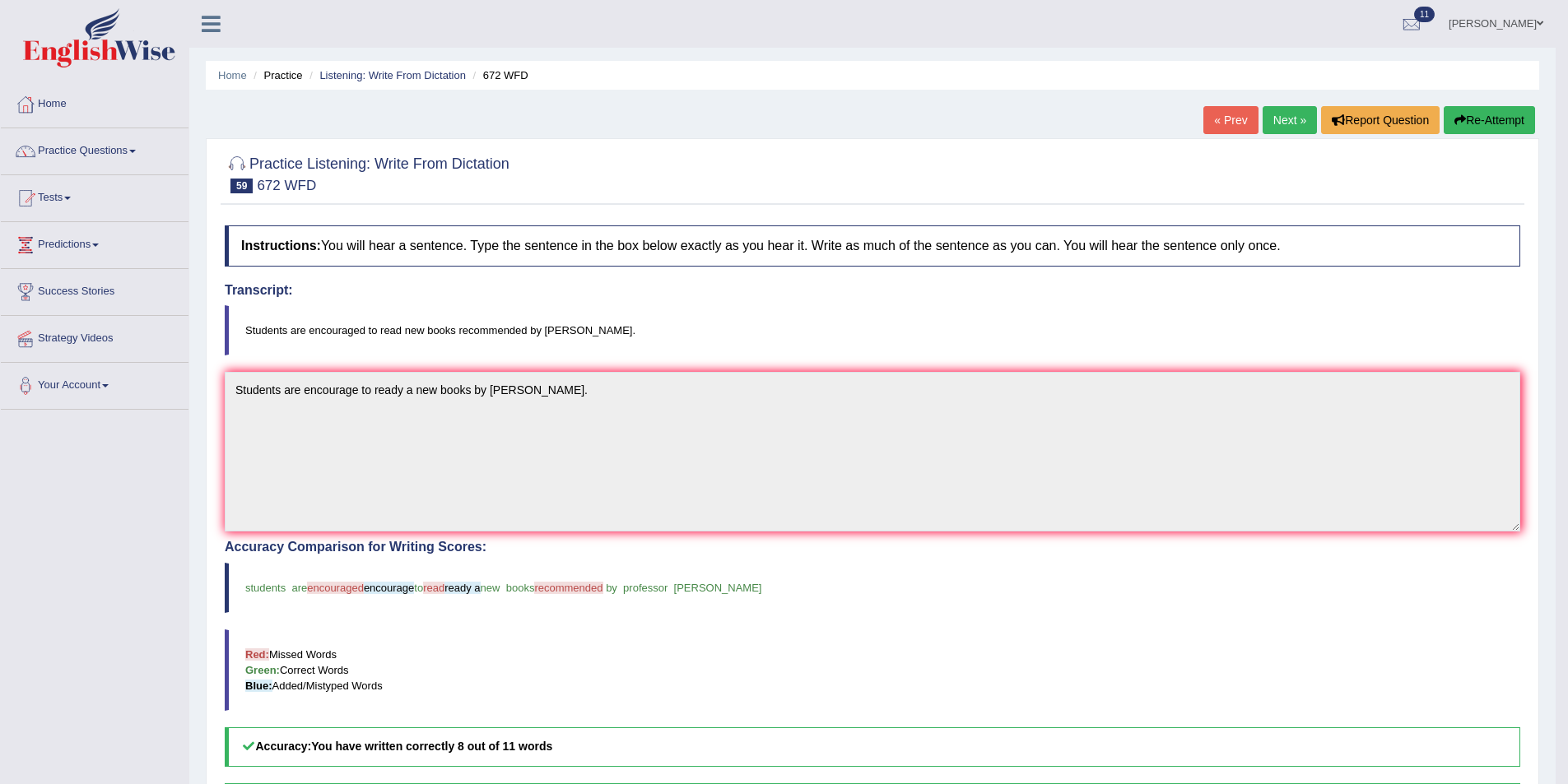
click at [1283, 118] on link "Next »" at bounding box center [1290, 120] width 54 height 28
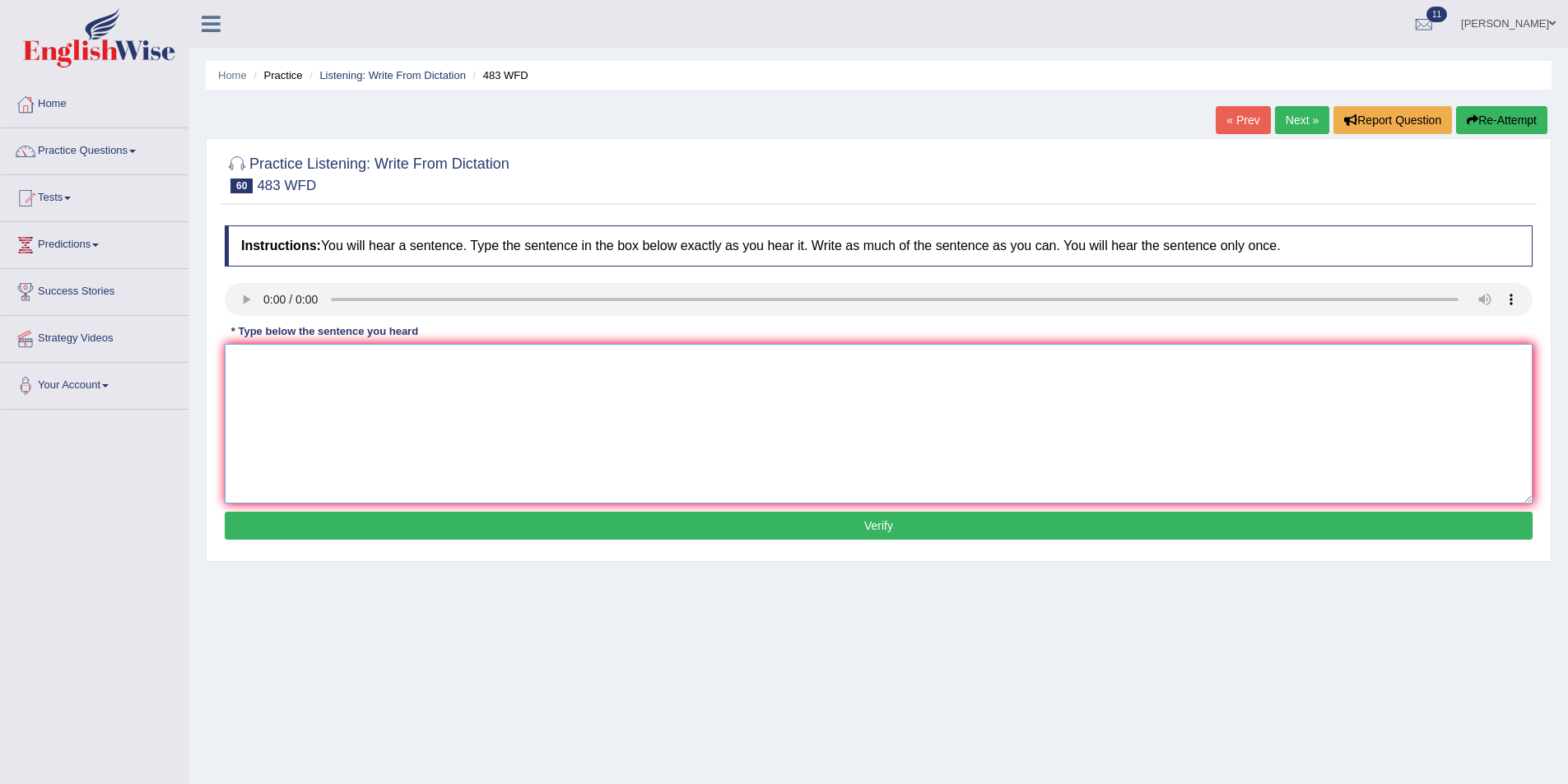
click at [327, 427] on textarea at bounding box center [878, 424] width 1308 height 160
type textarea "O"
type textarea "h"
type textarea "Hurbanization increase the cost for all conmiunities."
click at [733, 531] on button "Verify" at bounding box center [878, 526] width 1308 height 28
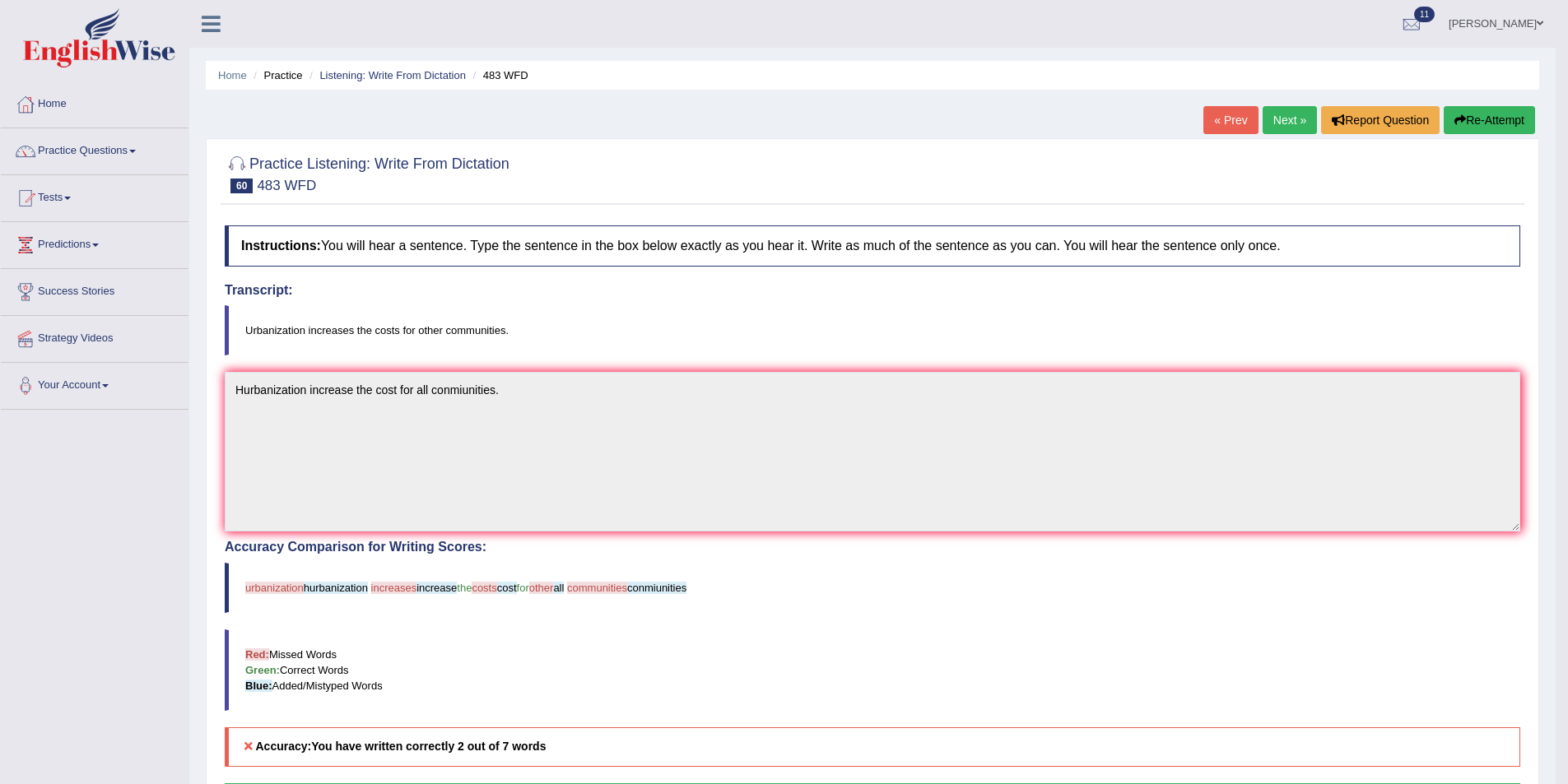
click at [1283, 125] on link "Next »" at bounding box center [1290, 120] width 54 height 28
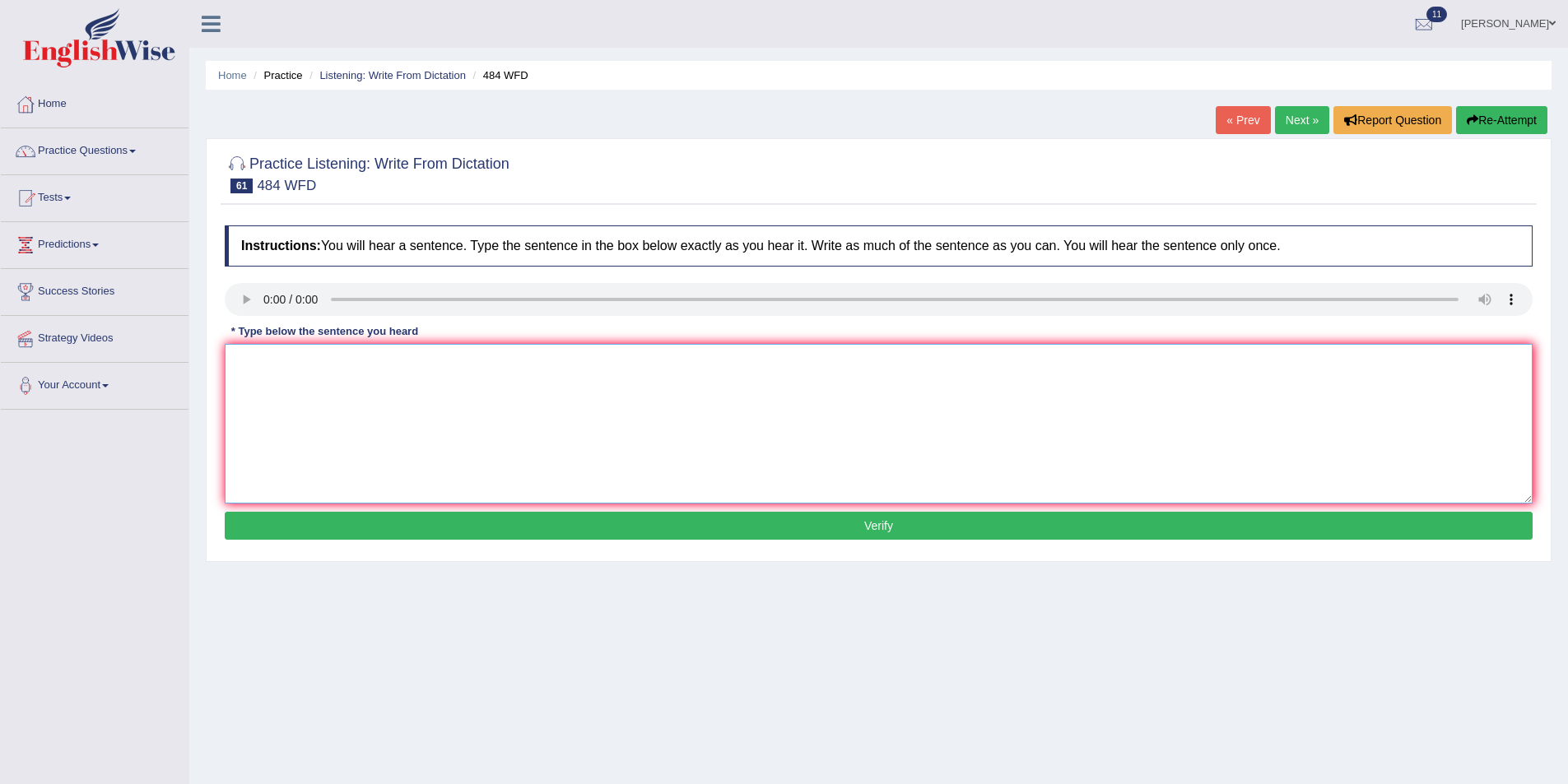
click at [292, 375] on textarea at bounding box center [878, 424] width 1308 height 160
type textarea "Social media is responsible for helping the gorvanment to solve social problems."
click at [634, 529] on button "Verify" at bounding box center [878, 526] width 1308 height 28
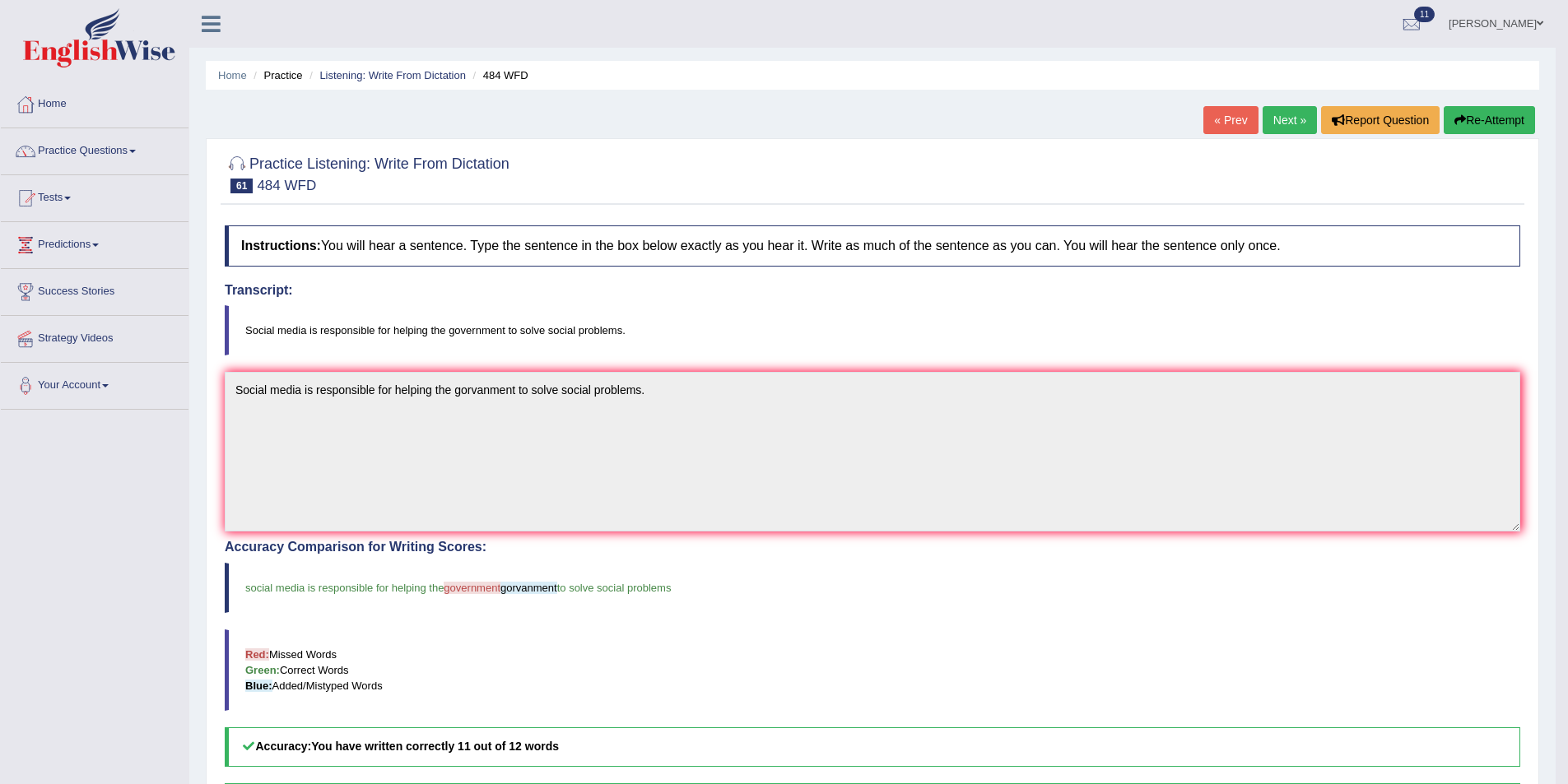
click at [1487, 20] on link "Beatriz Gomes" at bounding box center [1496, 21] width 119 height 43
click at [1428, 213] on link "Log out" at bounding box center [1465, 213] width 178 height 38
